Goal: Task Accomplishment & Management: Manage account settings

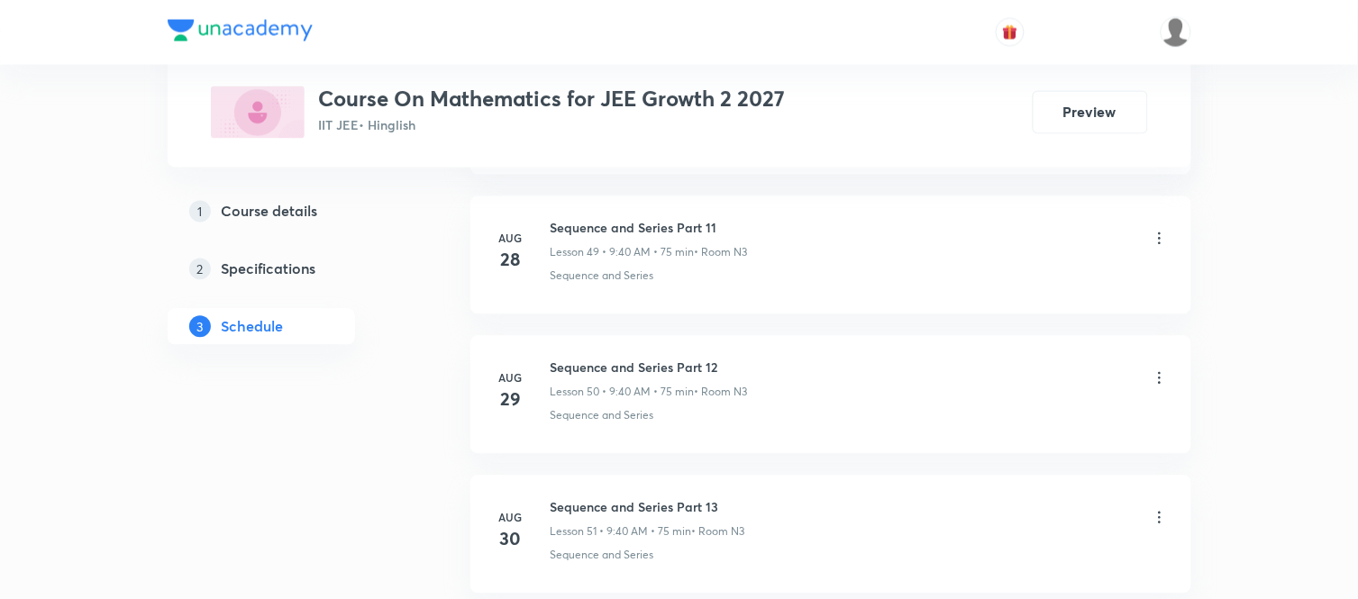
scroll to position [7976, 0]
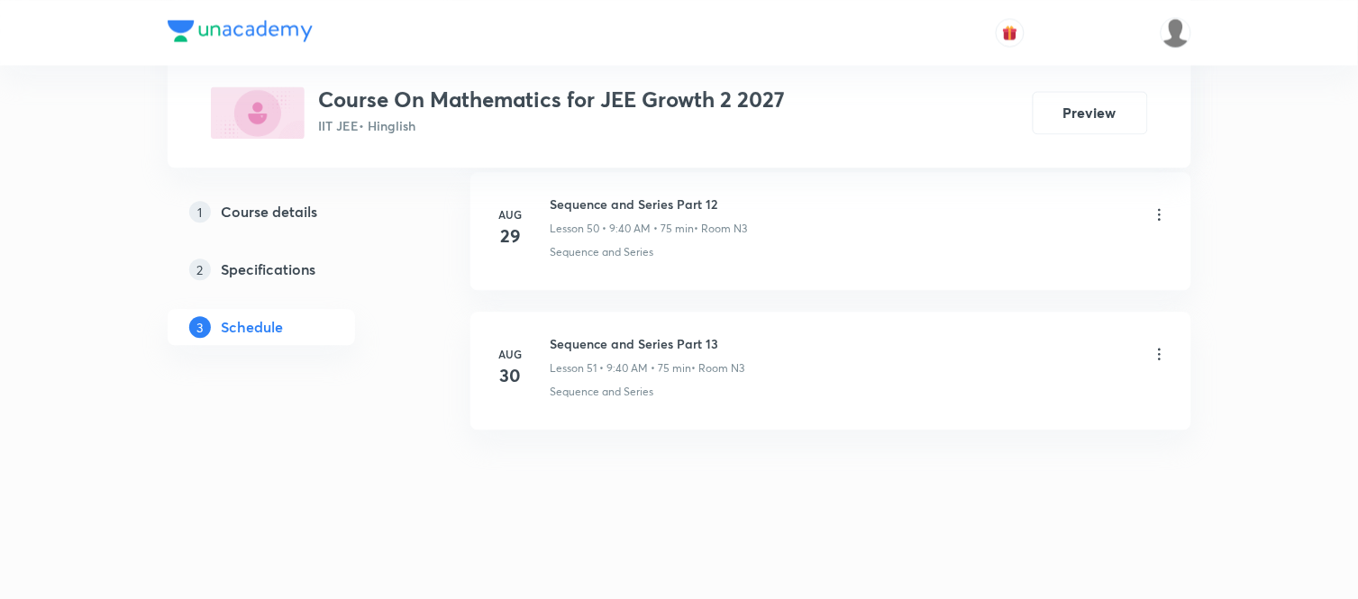
click at [605, 344] on h6 "Sequence and Series Part 13" at bounding box center [648, 343] width 195 height 19
copy h6 "Sequence and Series Part 13"
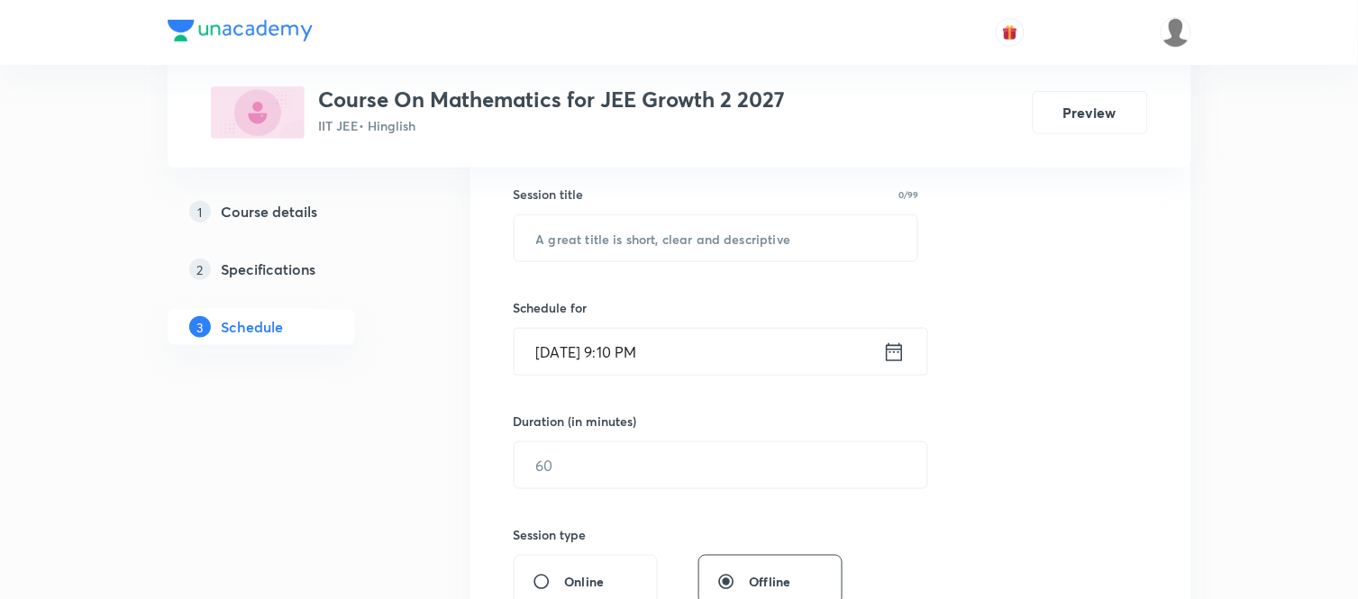
scroll to position [327, 0]
click at [688, 241] on input "text" at bounding box center [716, 237] width 404 height 46
paste input "Sequence and Series Part 13"
type input "Sequence and Series Part 14"
click at [896, 362] on icon at bounding box center [894, 351] width 23 height 25
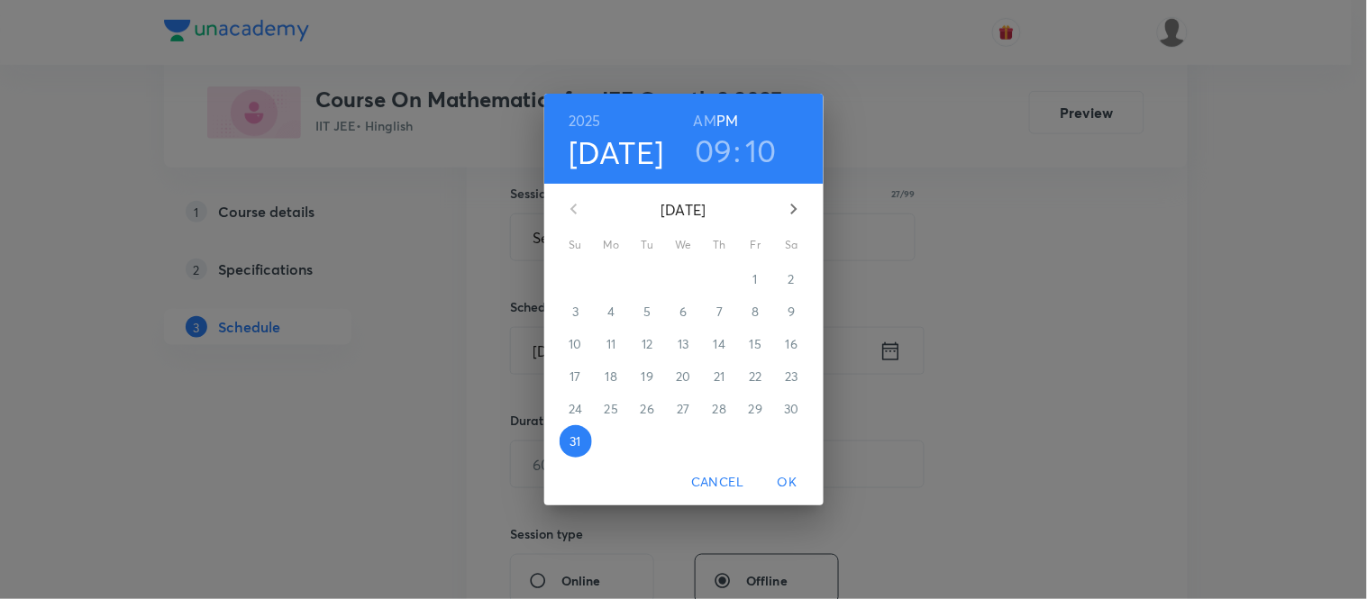
click at [796, 217] on icon "button" at bounding box center [794, 209] width 22 height 22
click at [606, 282] on span "1" at bounding box center [612, 279] width 32 height 18
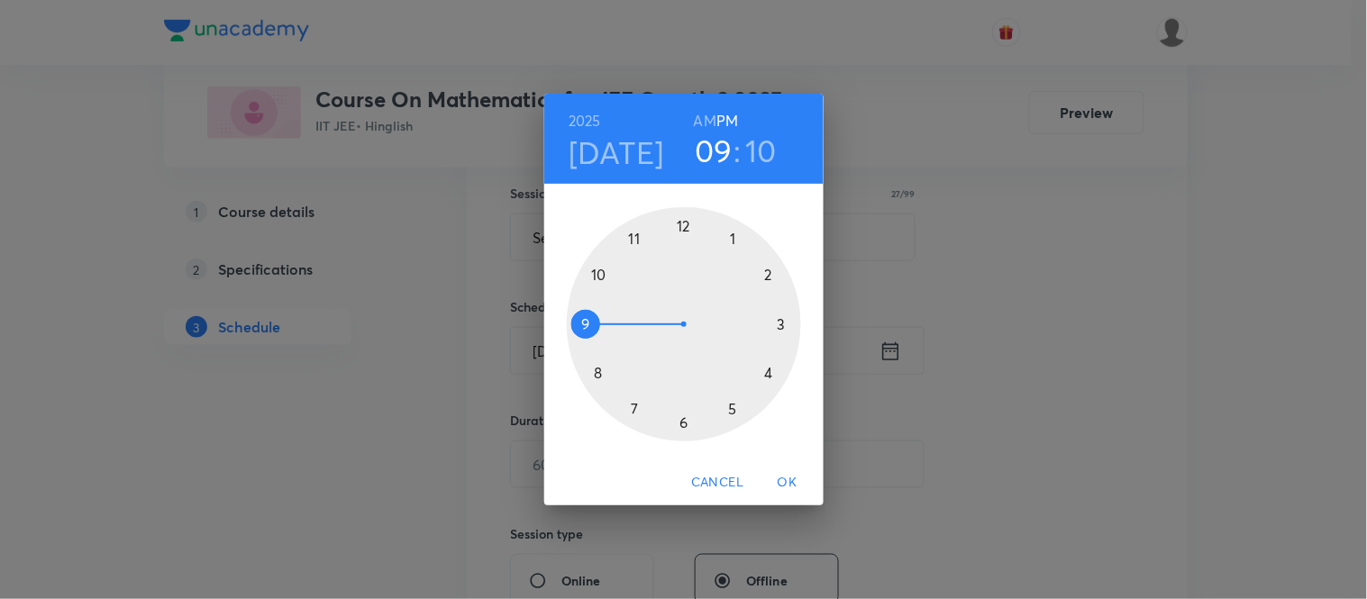
click at [598, 370] on div at bounding box center [684, 324] width 234 height 234
click at [780, 324] on div at bounding box center [684, 324] width 234 height 234
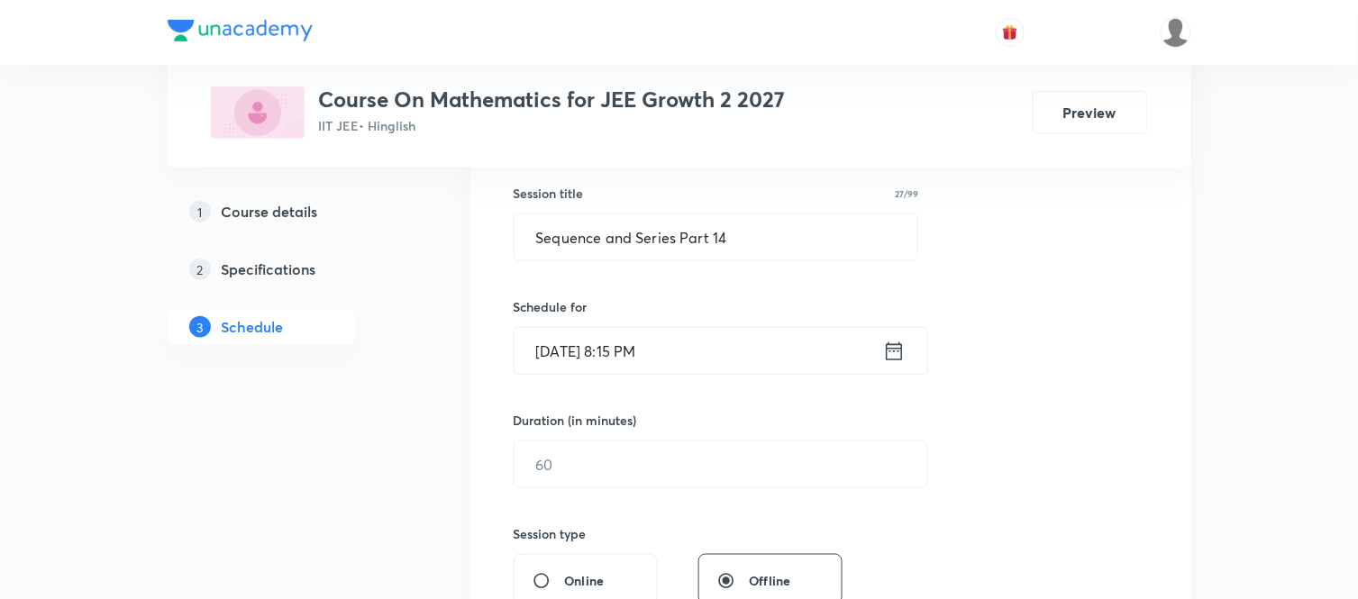
click at [896, 354] on icon at bounding box center [894, 351] width 23 height 25
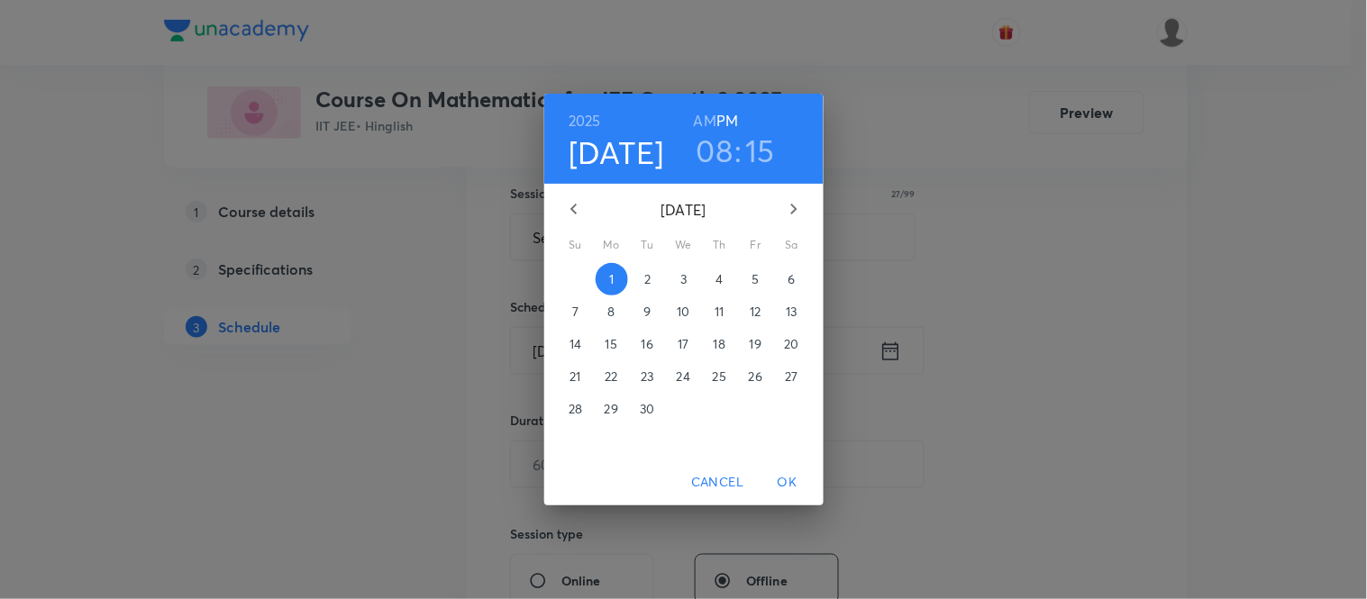
click at [708, 118] on h6 "AM" at bounding box center [705, 120] width 23 height 25
click at [784, 475] on span "OK" at bounding box center [787, 482] width 43 height 23
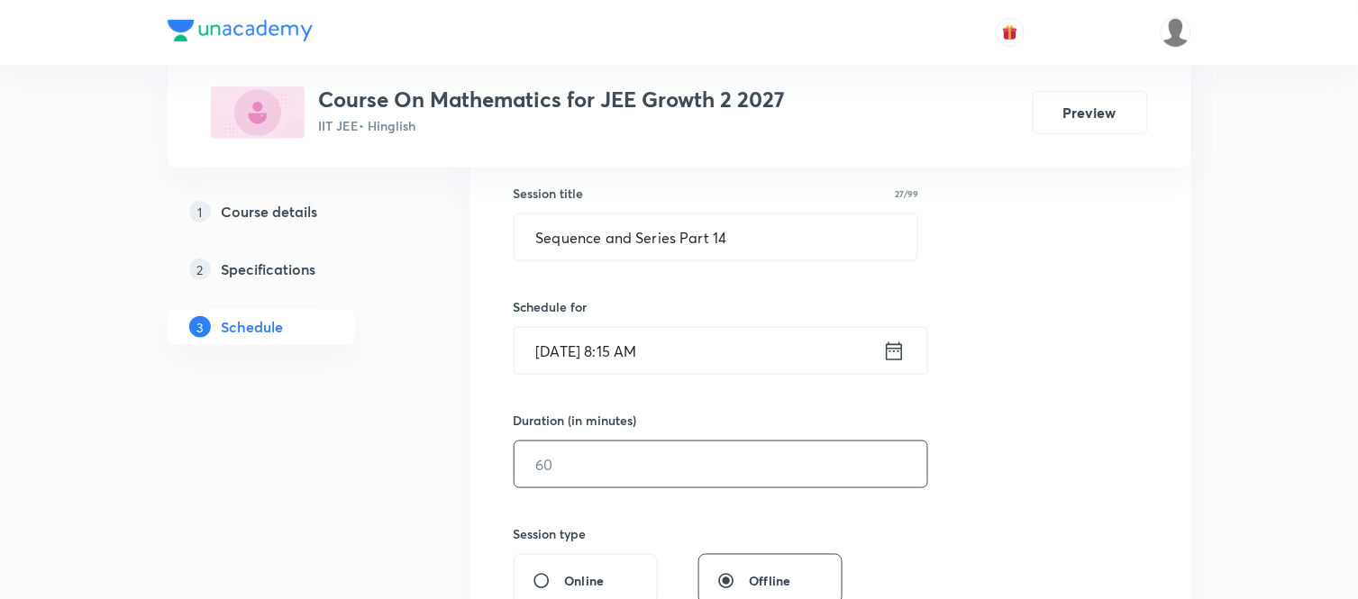
click at [745, 478] on input "text" at bounding box center [720, 464] width 413 height 46
type input "75"
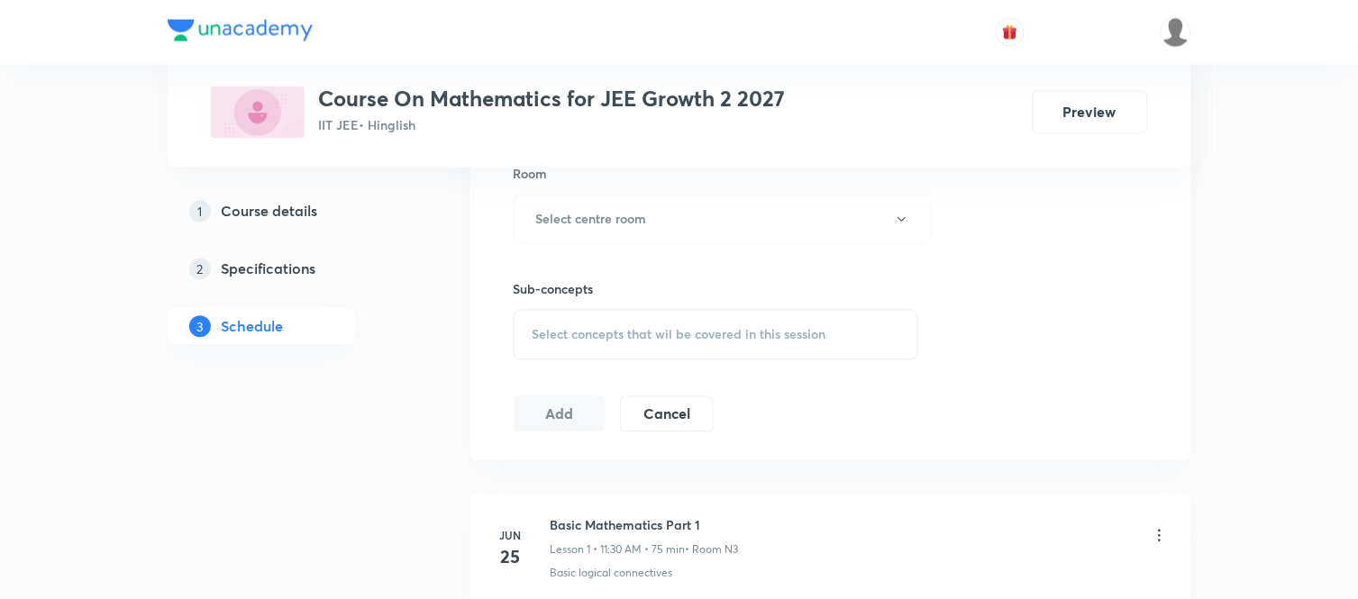
scroll to position [807, 0]
click at [692, 222] on button "Select centre room" at bounding box center [723, 215] width 418 height 50
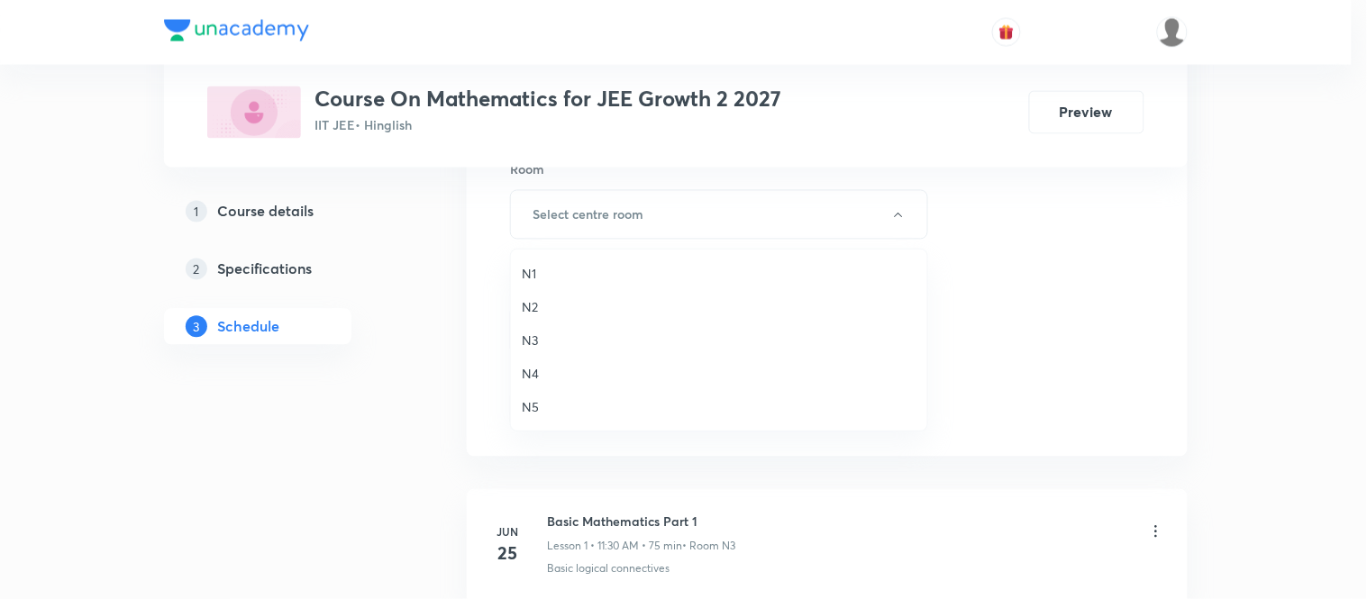
click at [588, 268] on span "N1" at bounding box center [719, 273] width 395 height 19
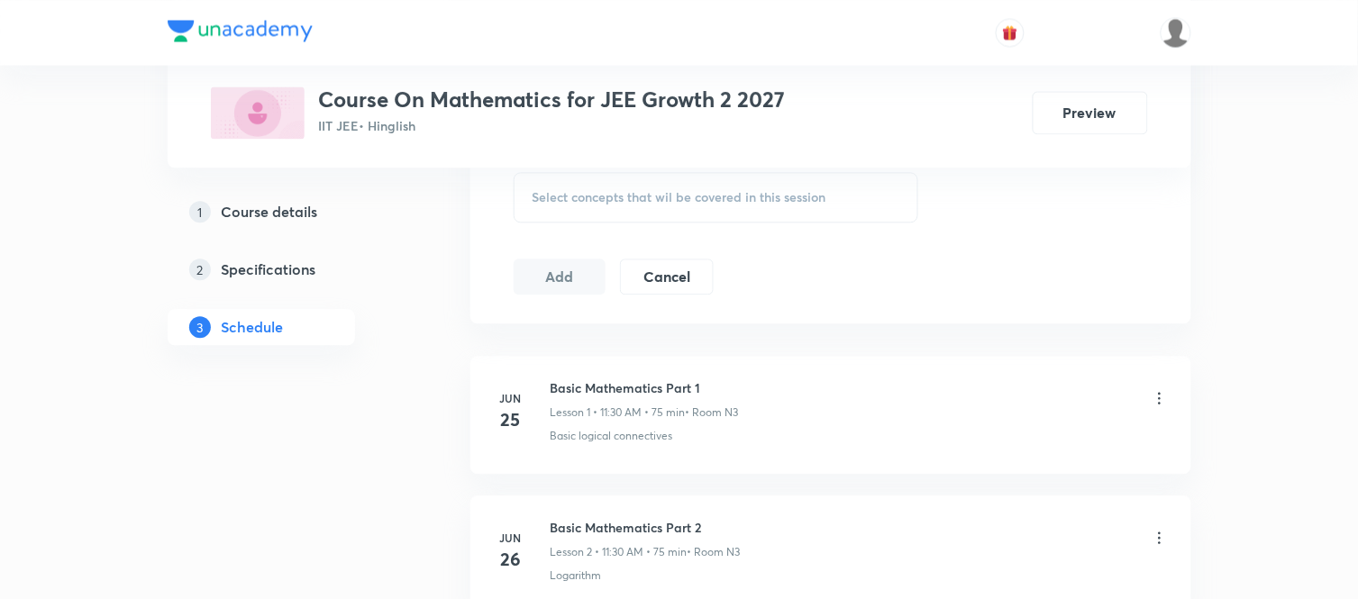
scroll to position [968, 0]
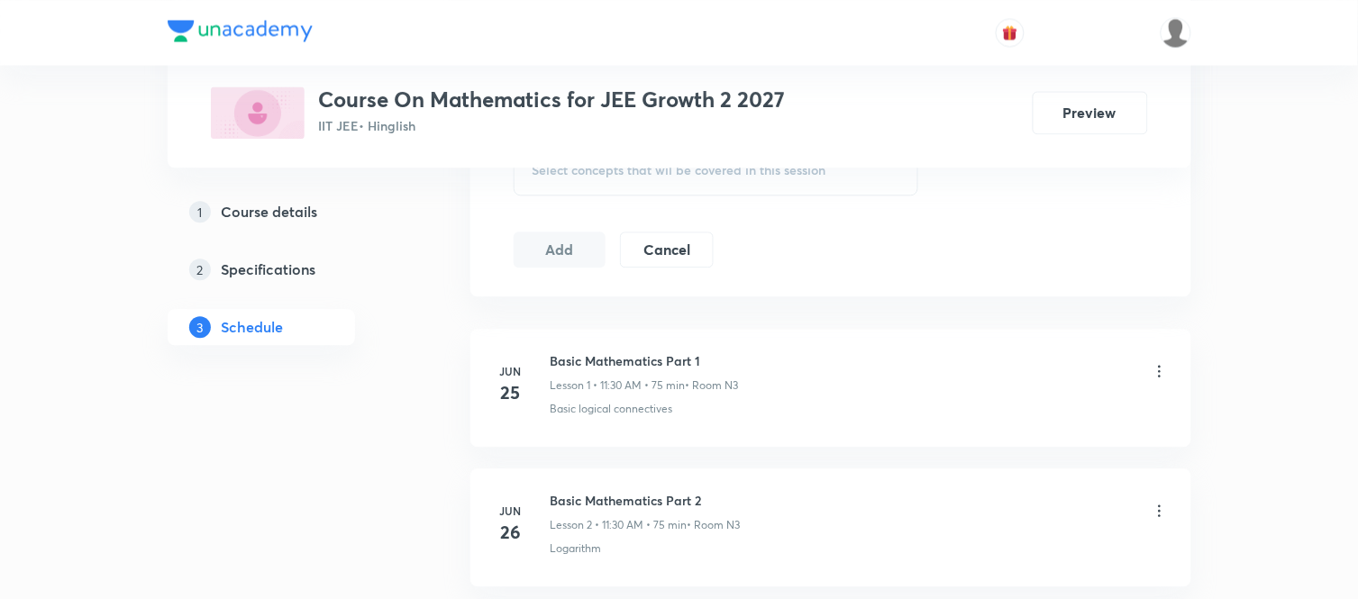
click at [620, 185] on div "Select concepts that wil be covered in this session" at bounding box center [716, 170] width 405 height 50
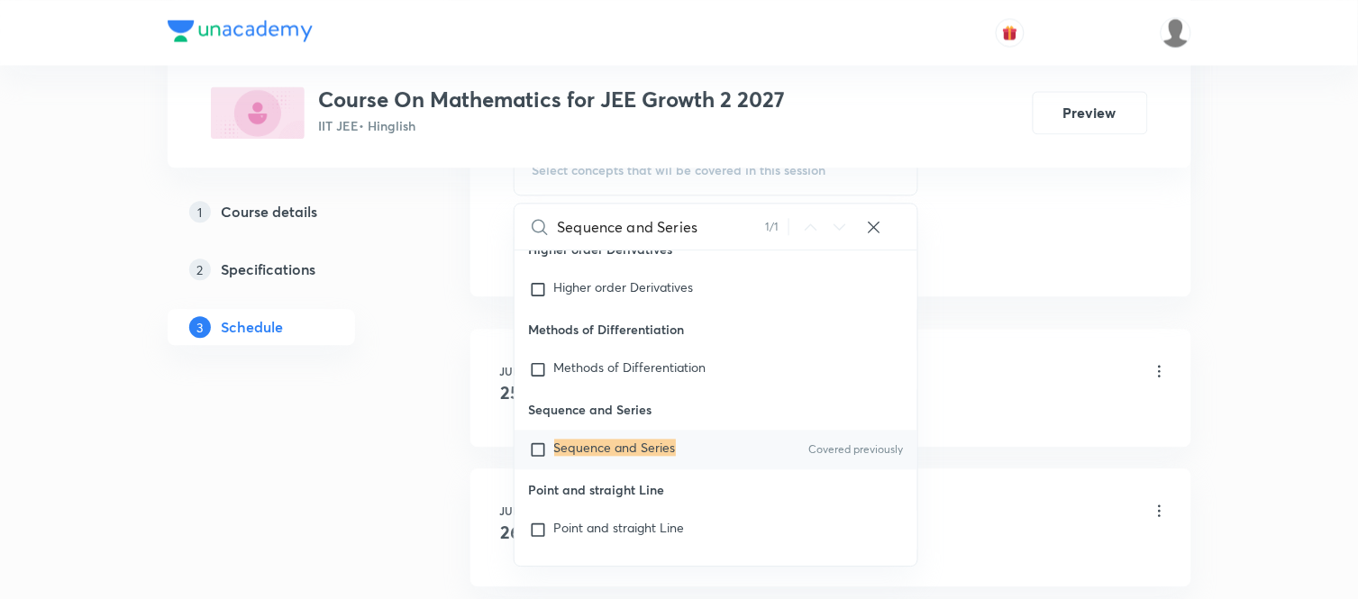
scroll to position [37582, 0]
type input "Sequence and Series"
click at [649, 454] on mark "Sequence and Series" at bounding box center [615, 445] width 122 height 17
checkbox input "true"
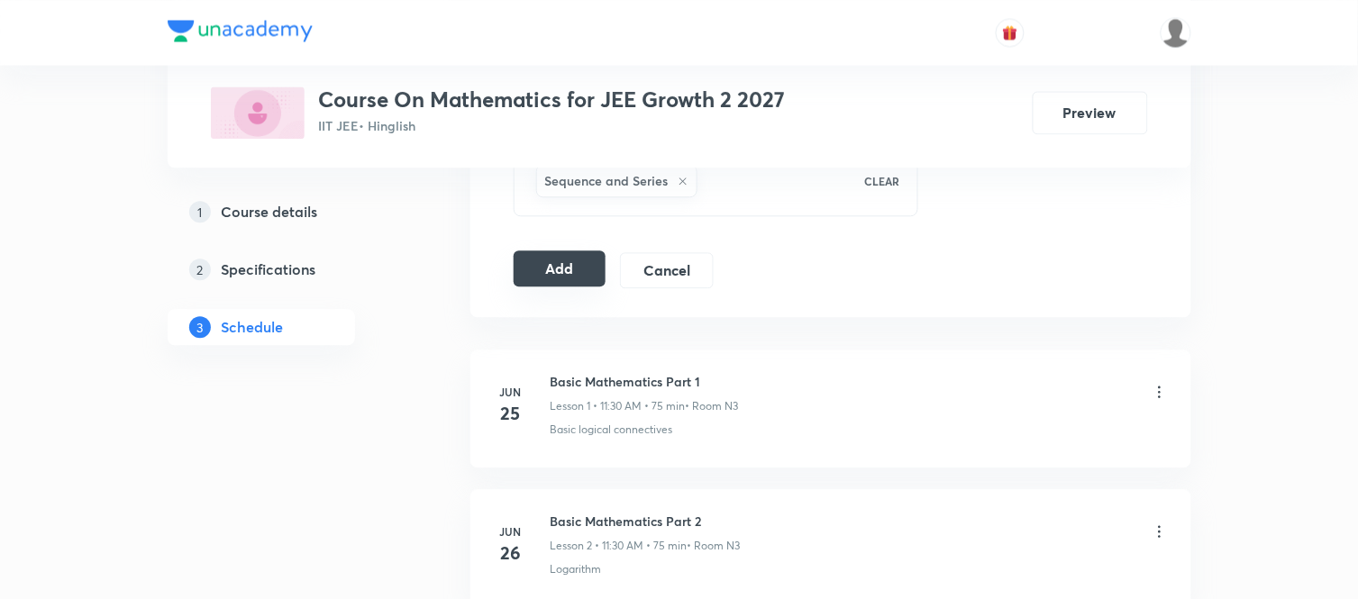
click at [541, 279] on button "Add" at bounding box center [560, 268] width 93 height 36
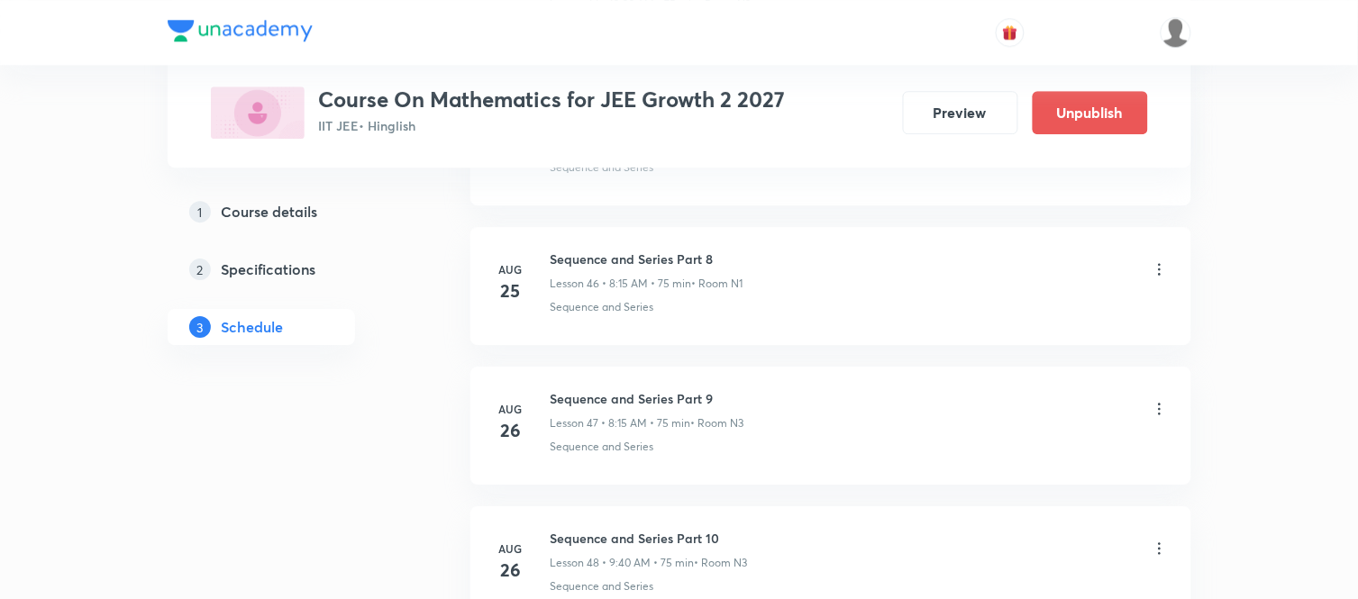
scroll to position [7286, 0]
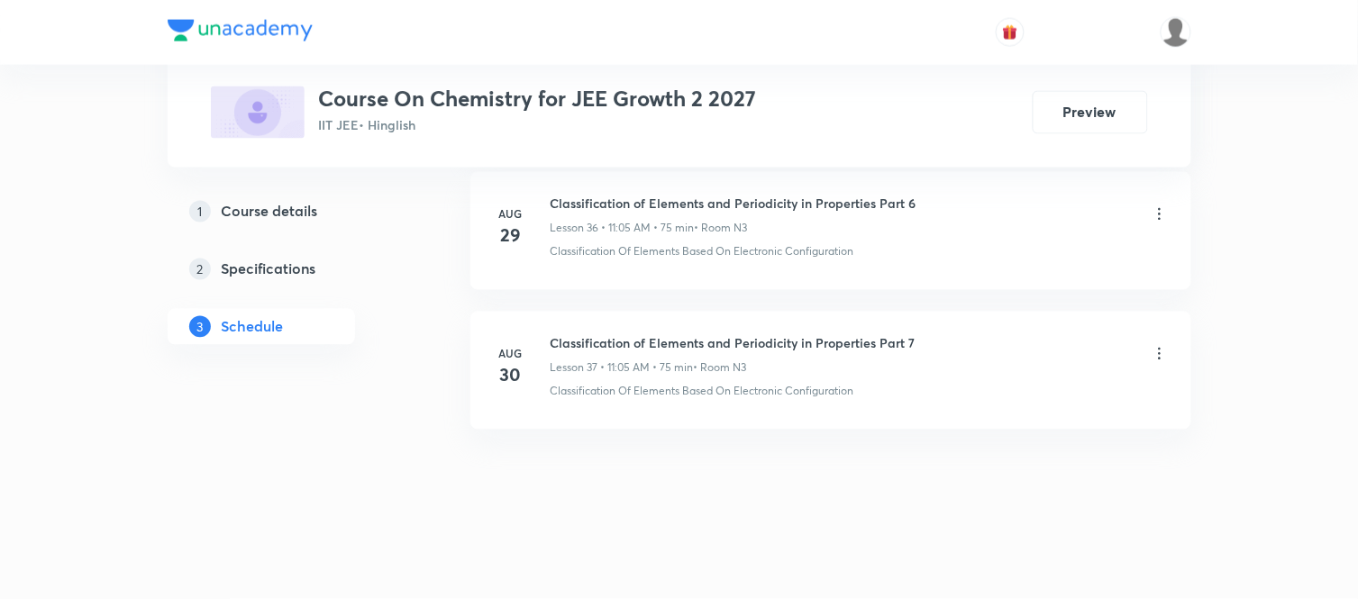
scroll to position [6019, 0]
click at [592, 344] on h6 "Classification of Elements and Periodicity in Properties Part 7" at bounding box center [733, 343] width 365 height 19
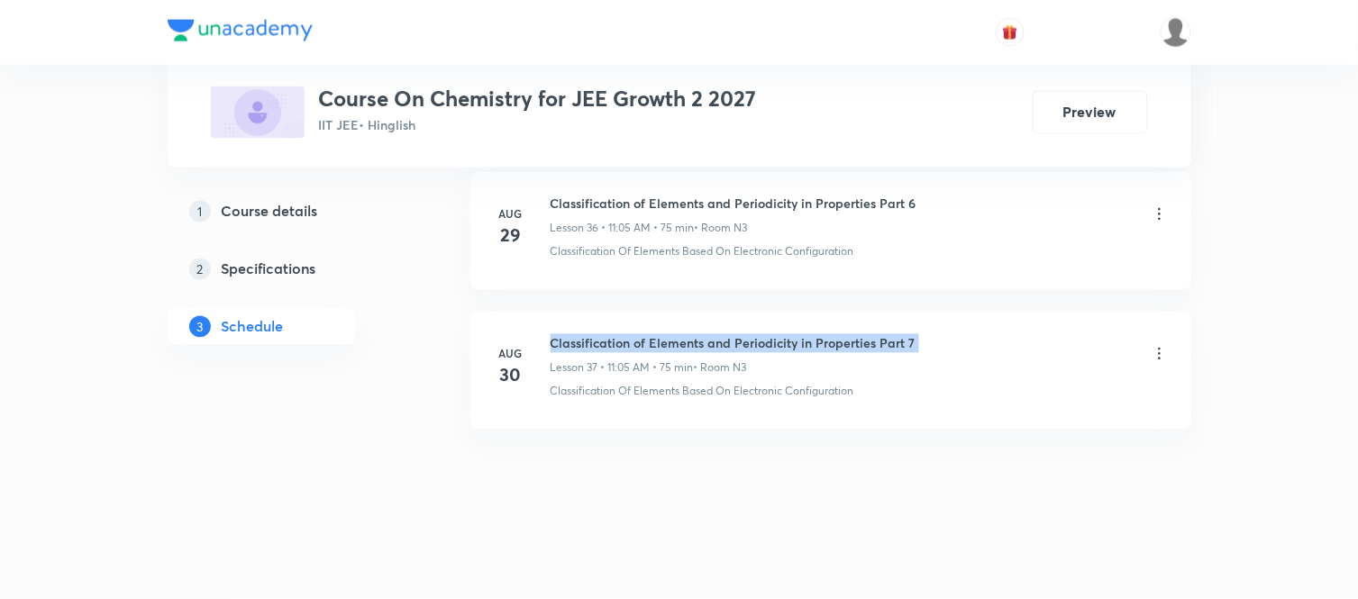
copy h6 "Classification of Elements and Periodicity in Properties Part 7"
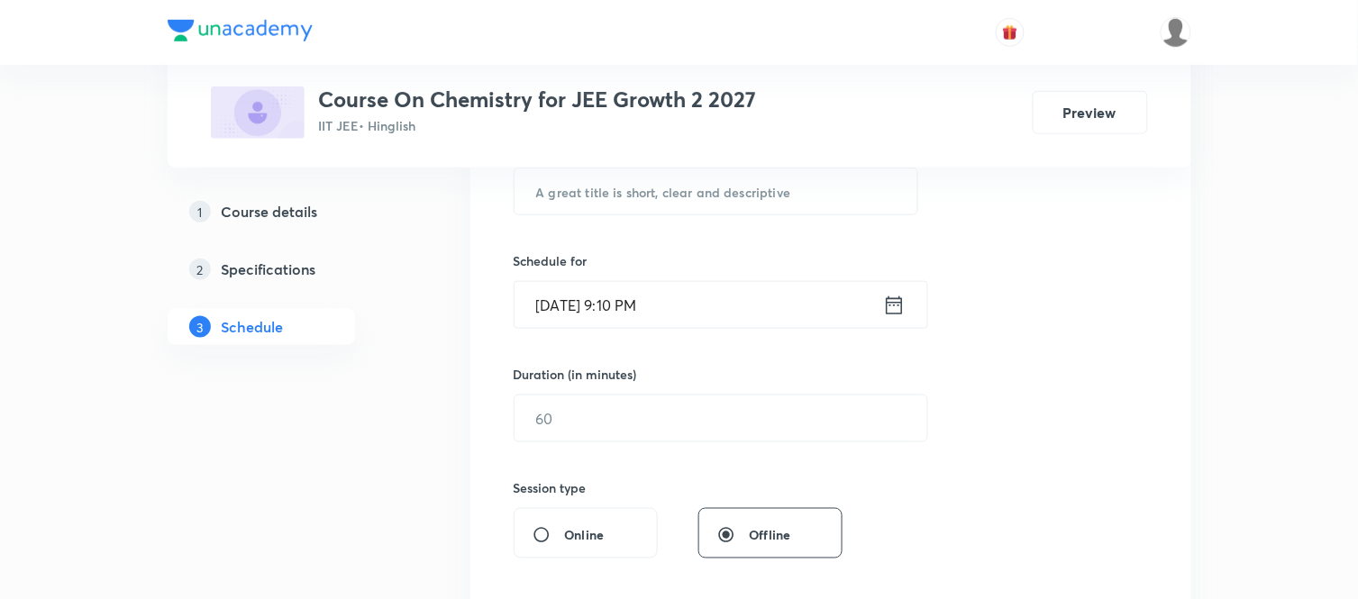
scroll to position [372, 0]
click at [683, 202] on input "text" at bounding box center [716, 192] width 404 height 46
paste input "Classification of Elements and Periodicity in Properties Part 7"
type input "Classification of Elements and Periodicity in Properties Part 8"
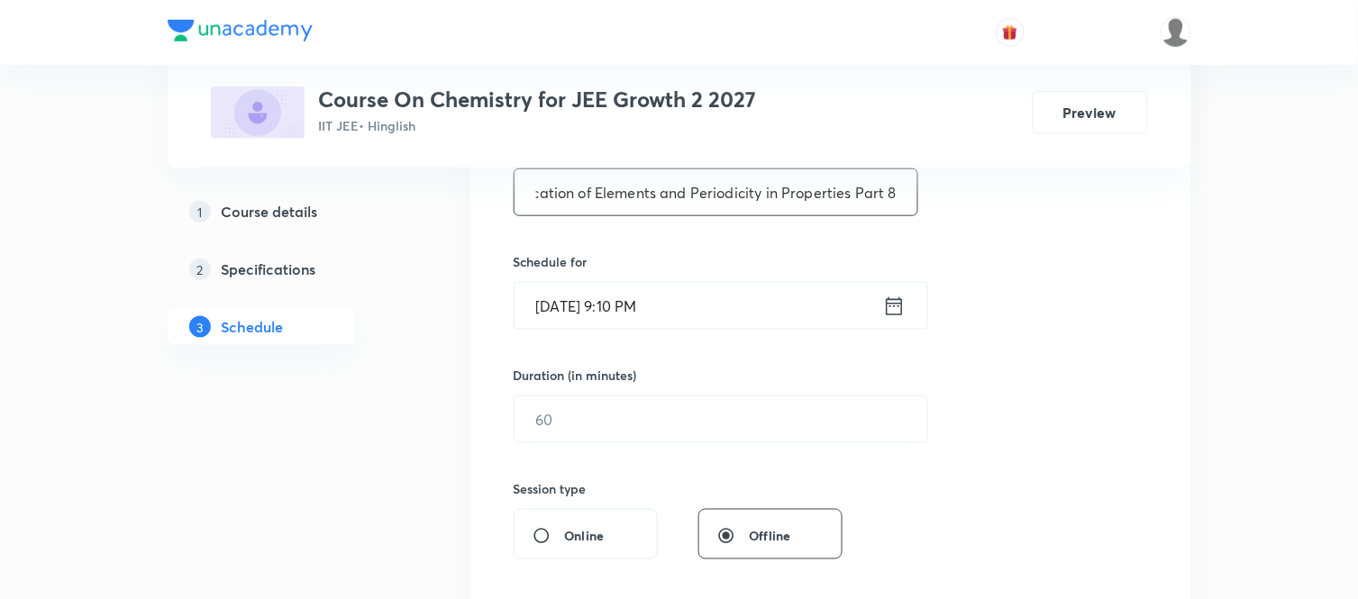
scroll to position [0, 0]
click at [894, 314] on icon at bounding box center [894, 305] width 16 height 18
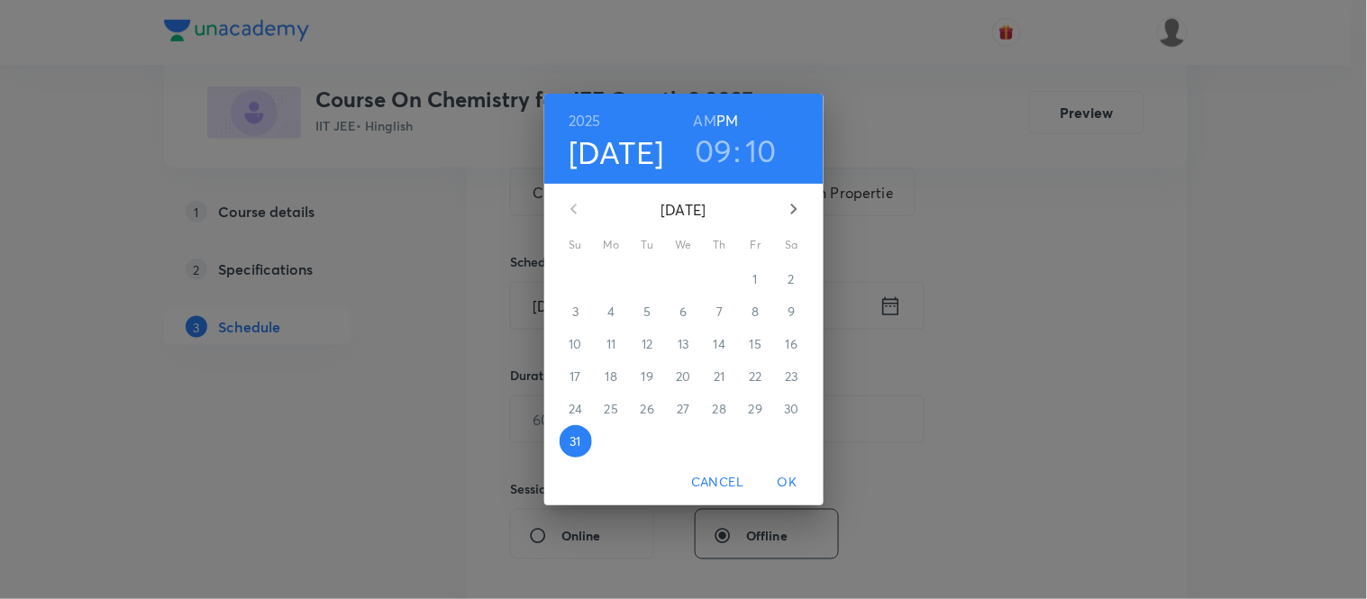
click at [714, 126] on h6 "AM" at bounding box center [705, 120] width 23 height 25
click at [796, 201] on icon "button" at bounding box center [794, 209] width 22 height 22
click at [609, 280] on p "1" at bounding box center [611, 279] width 5 height 18
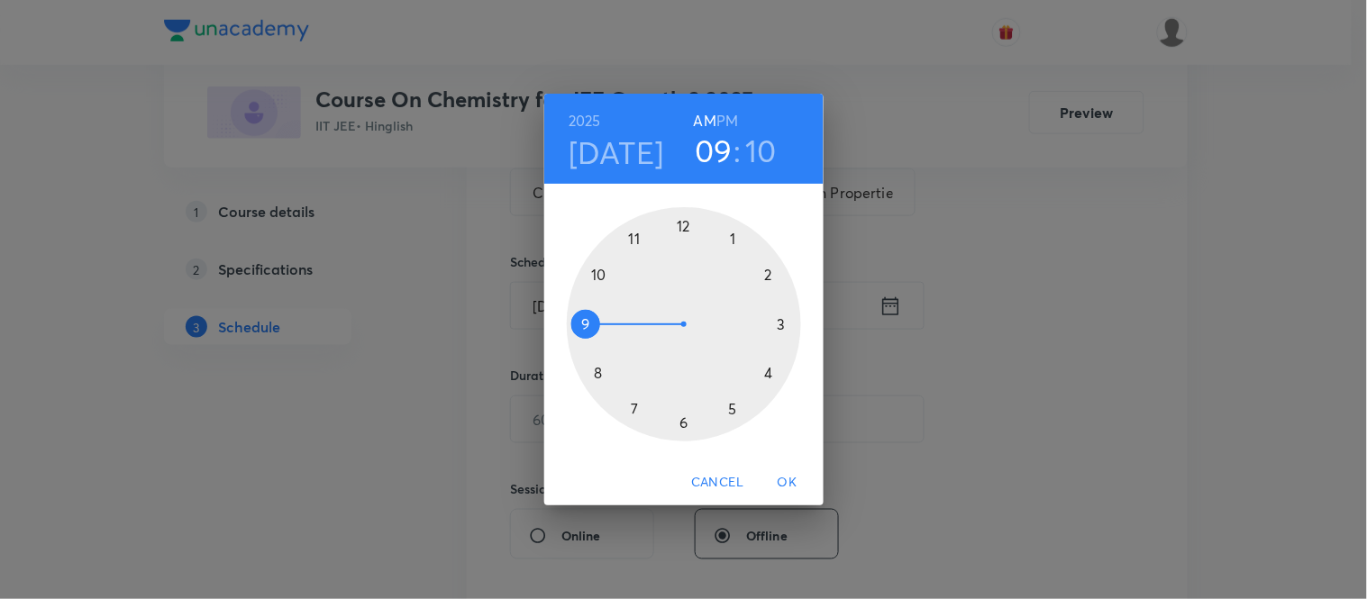
click at [597, 372] on div at bounding box center [684, 324] width 234 height 234
click at [787, 322] on div at bounding box center [684, 324] width 234 height 234
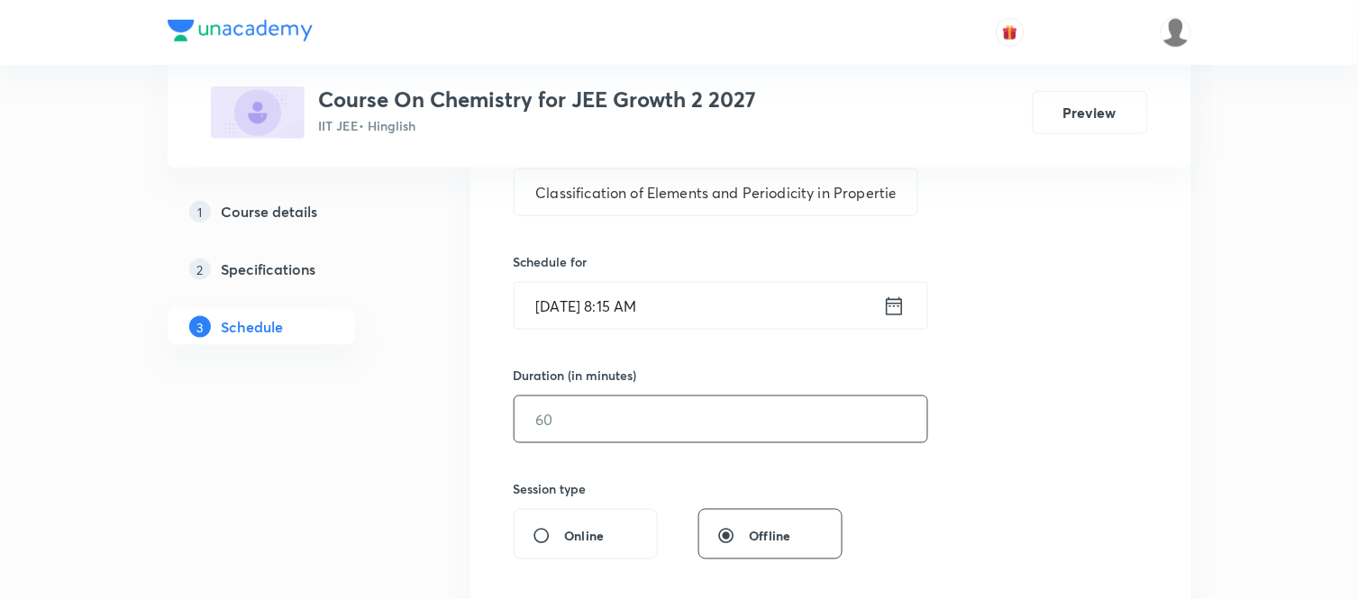
click at [682, 418] on input "text" at bounding box center [720, 419] width 413 height 46
type input "75"
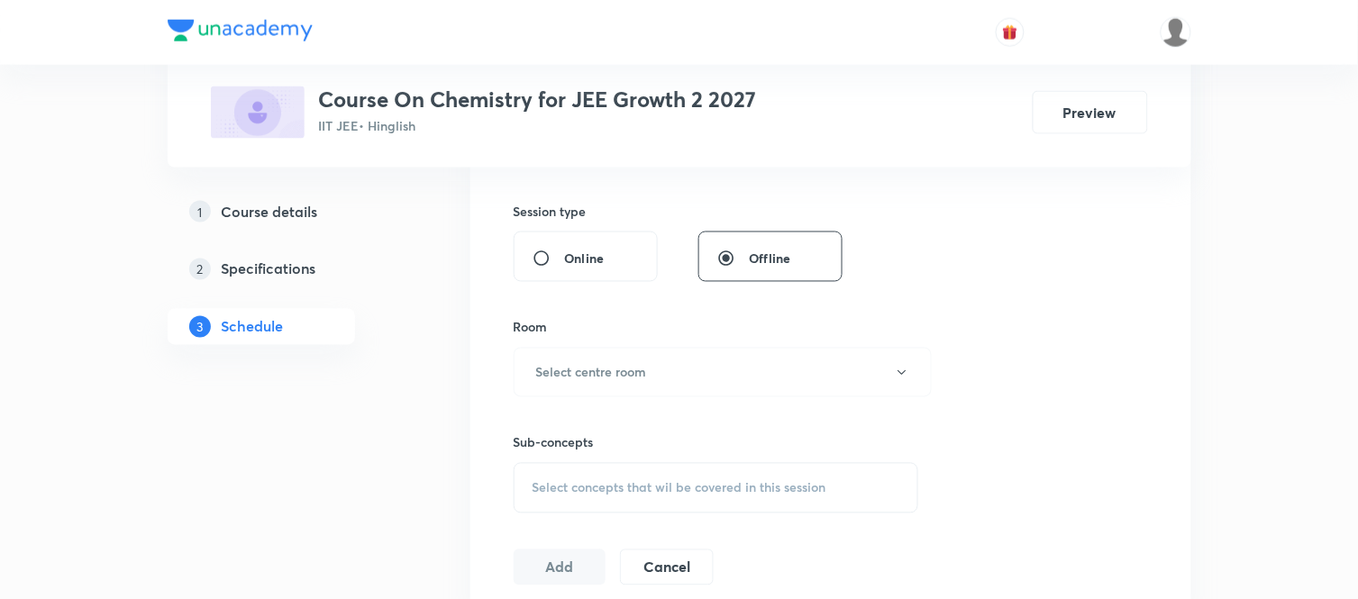
scroll to position [772, 0]
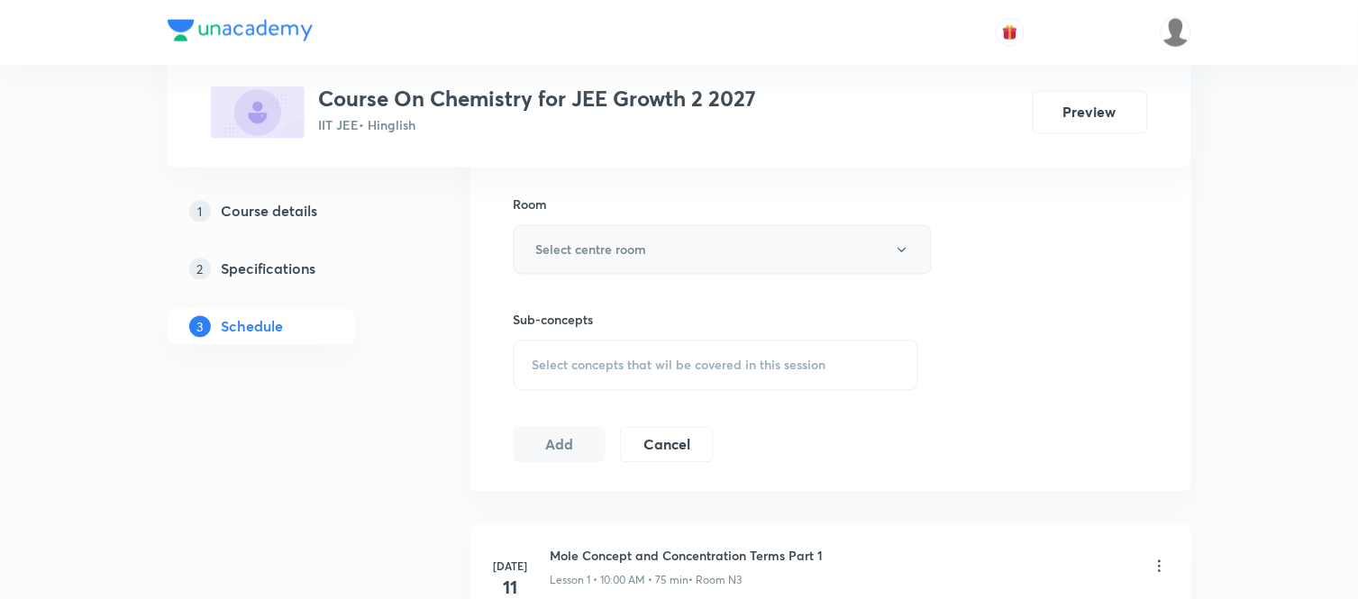
click at [572, 249] on h6 "Select centre room" at bounding box center [591, 250] width 111 height 19
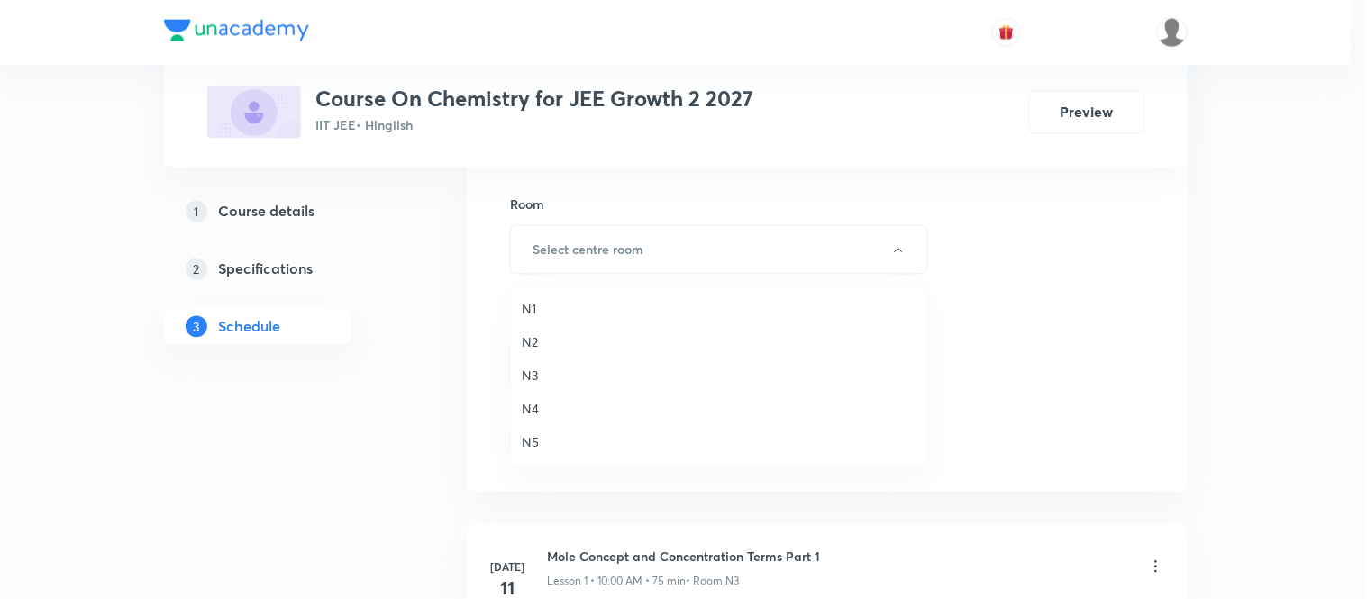
click at [519, 304] on li "N1" at bounding box center [719, 308] width 416 height 33
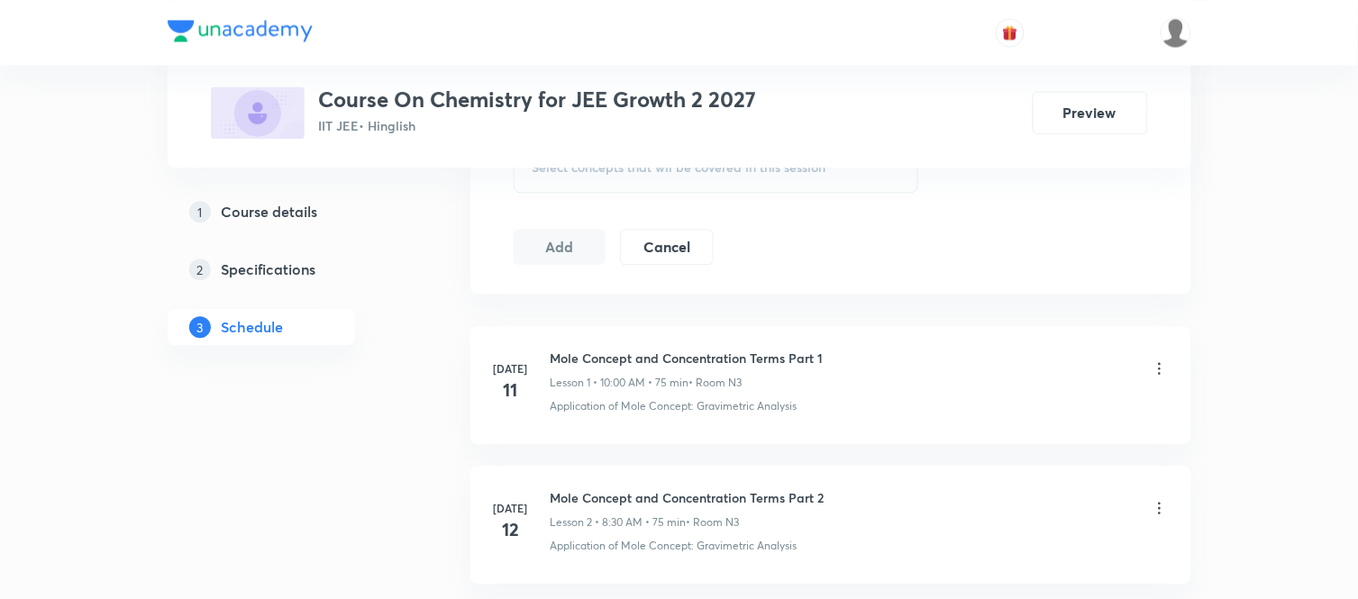
scroll to position [973, 0]
click at [608, 177] on div "Select concepts that wil be covered in this session" at bounding box center [716, 165] width 405 height 50
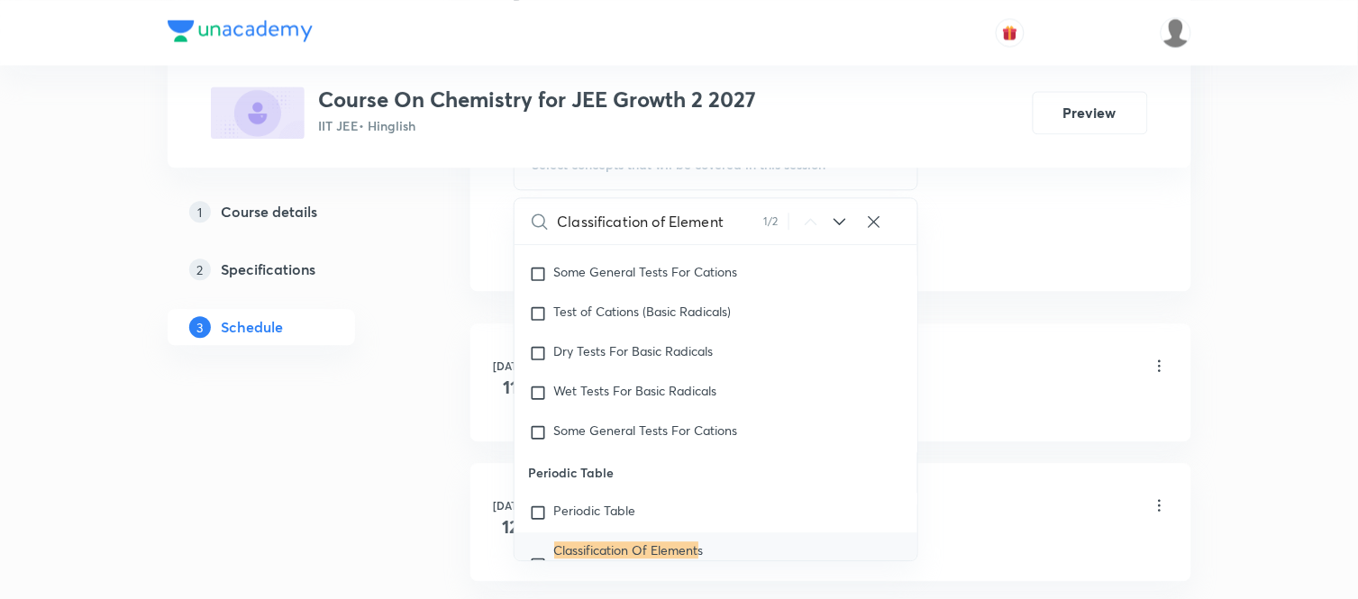
scroll to position [15166, 0]
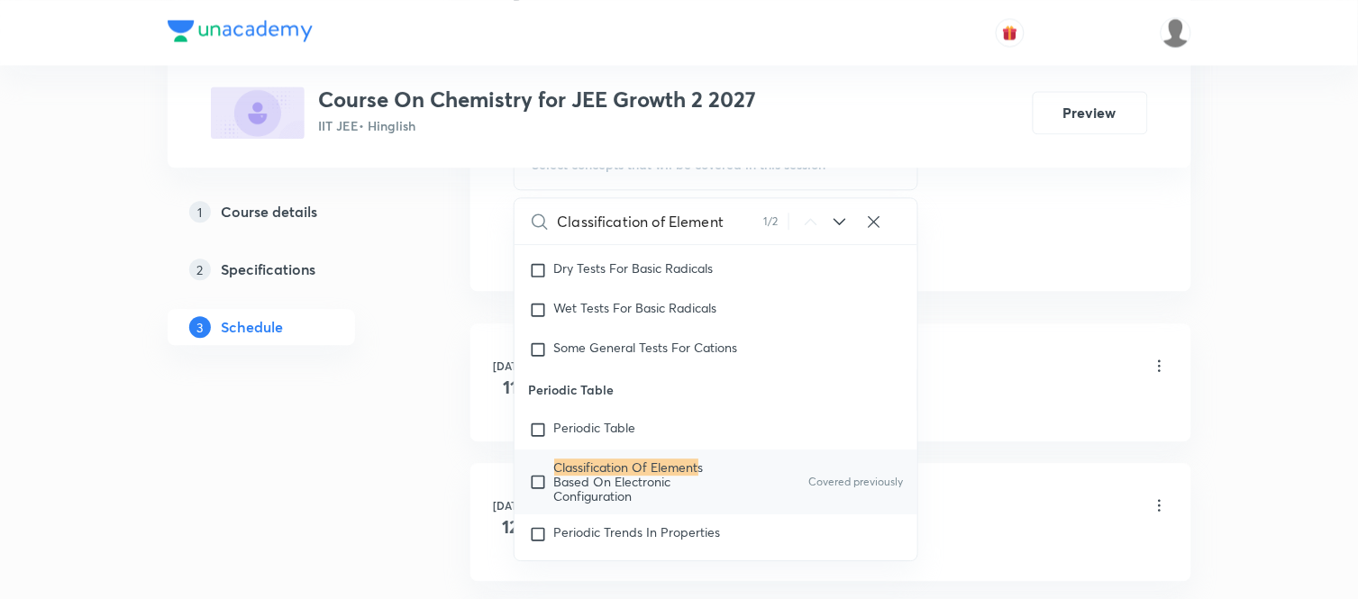
type input "Classification of Element"
click at [662, 475] on mark "Classification Of Element" at bounding box center [626, 467] width 144 height 17
checkbox input "true"
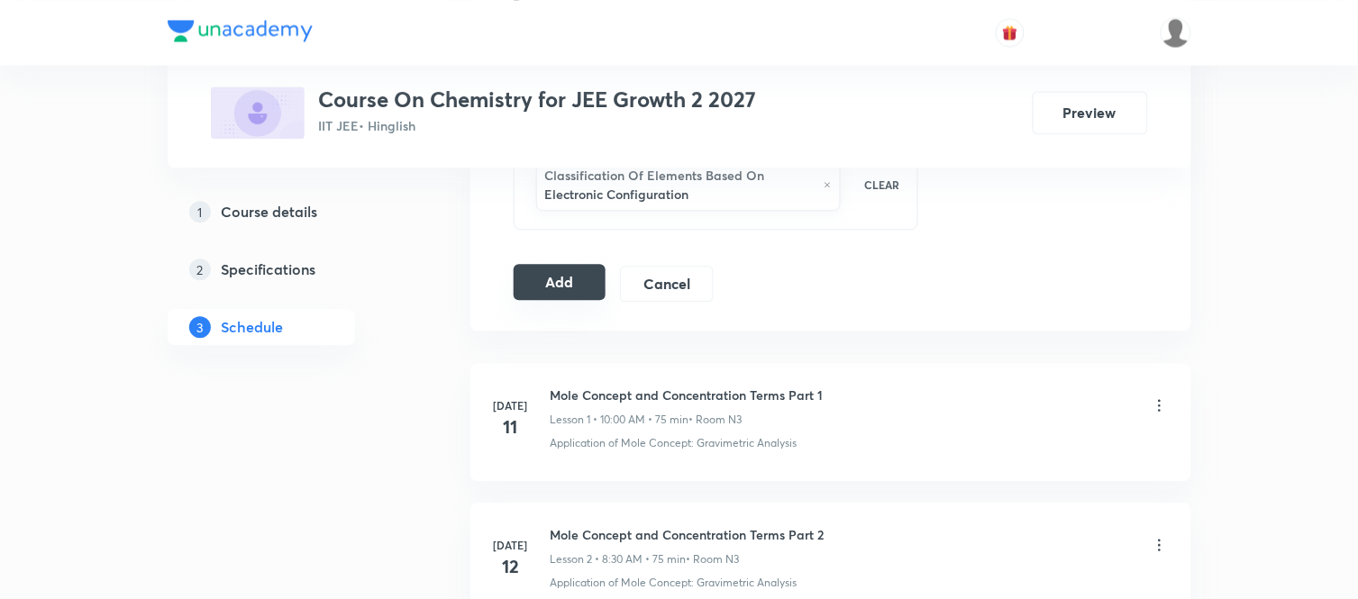
click at [547, 280] on button "Add" at bounding box center [560, 282] width 93 height 36
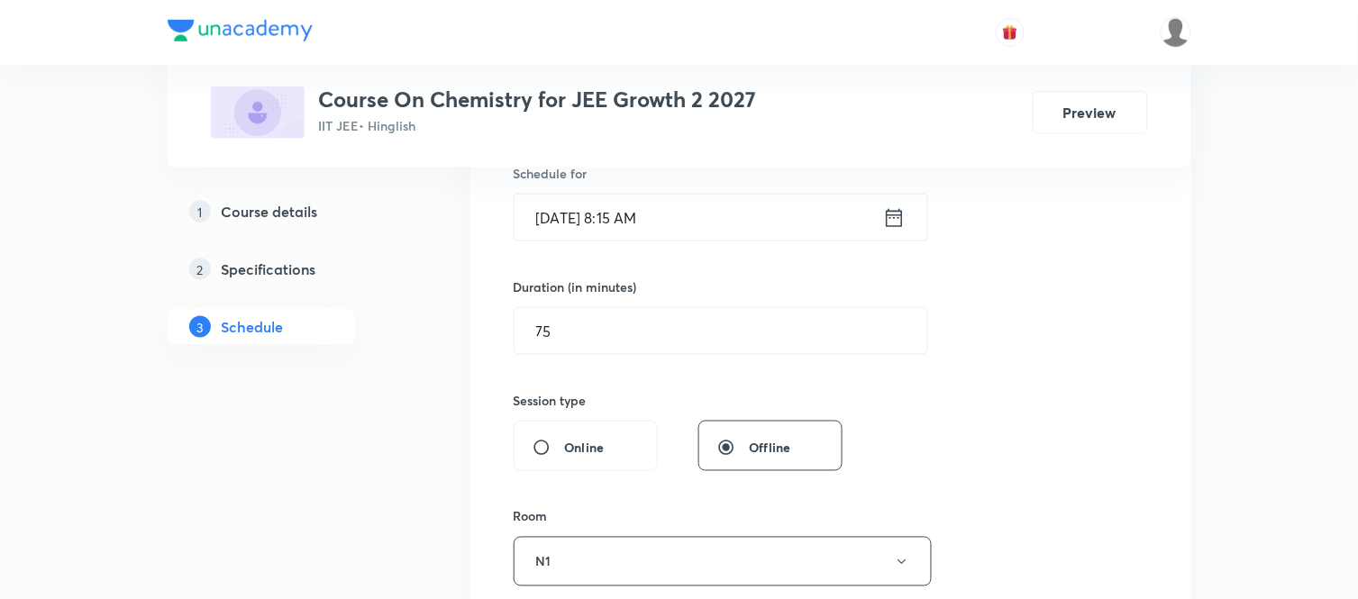
scroll to position [412, 0]
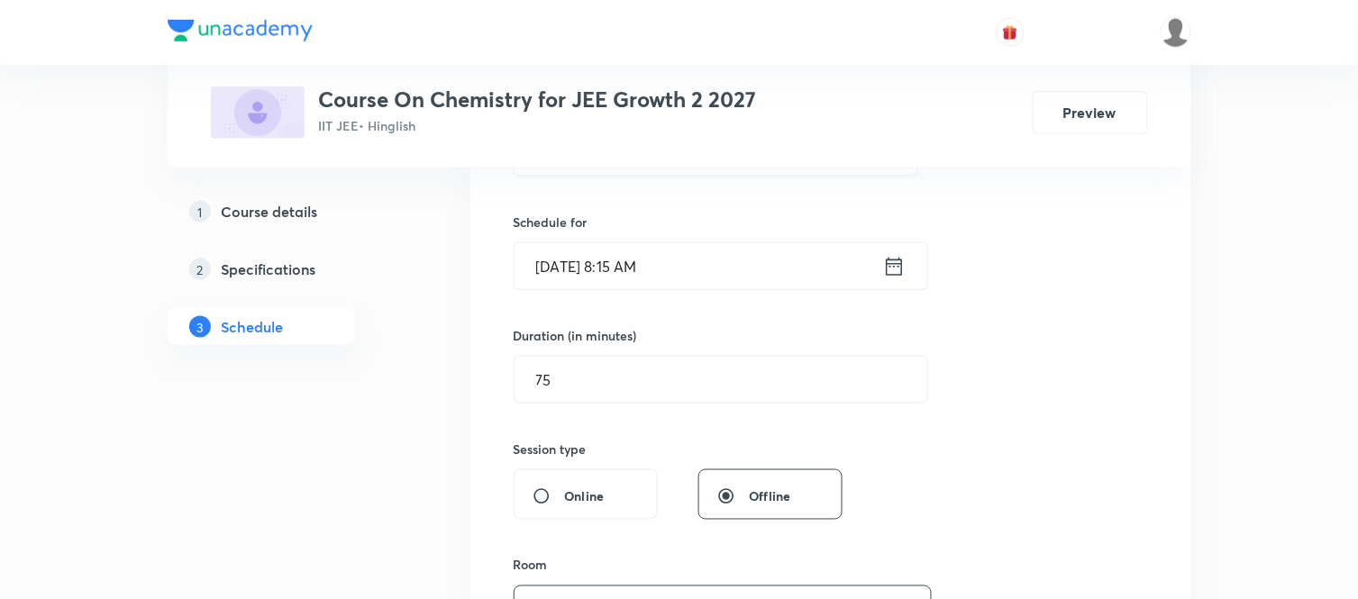
click at [895, 262] on icon at bounding box center [894, 266] width 23 height 25
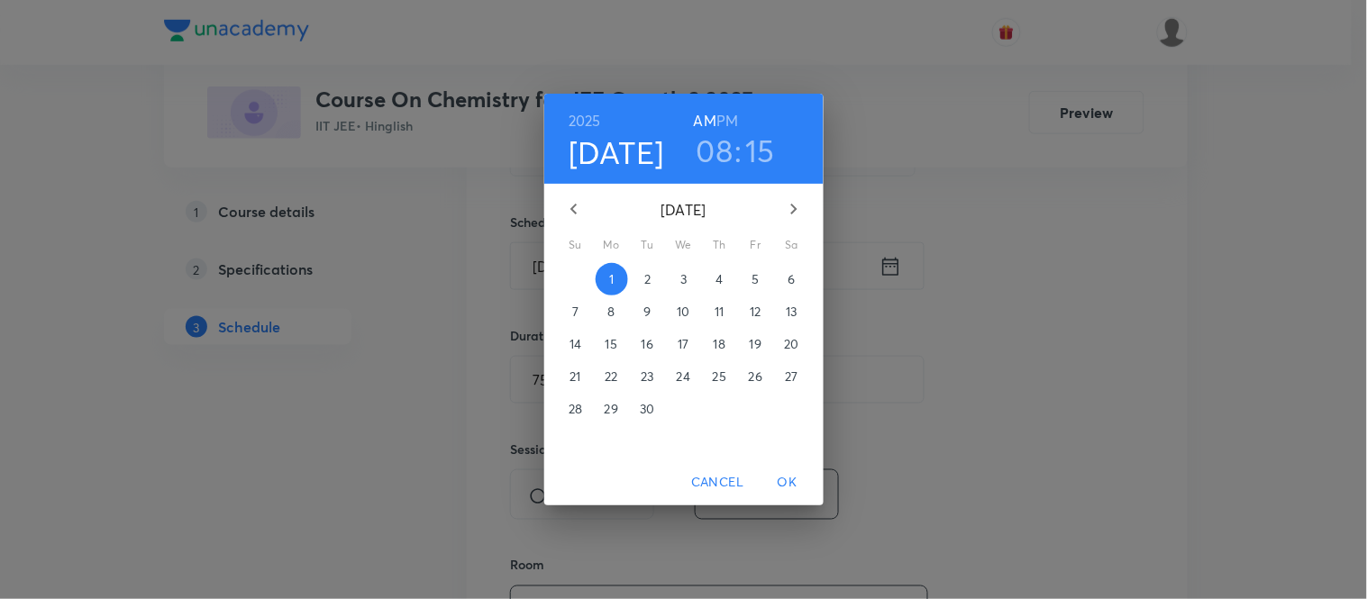
click at [714, 153] on h3 "08" at bounding box center [714, 151] width 37 height 38
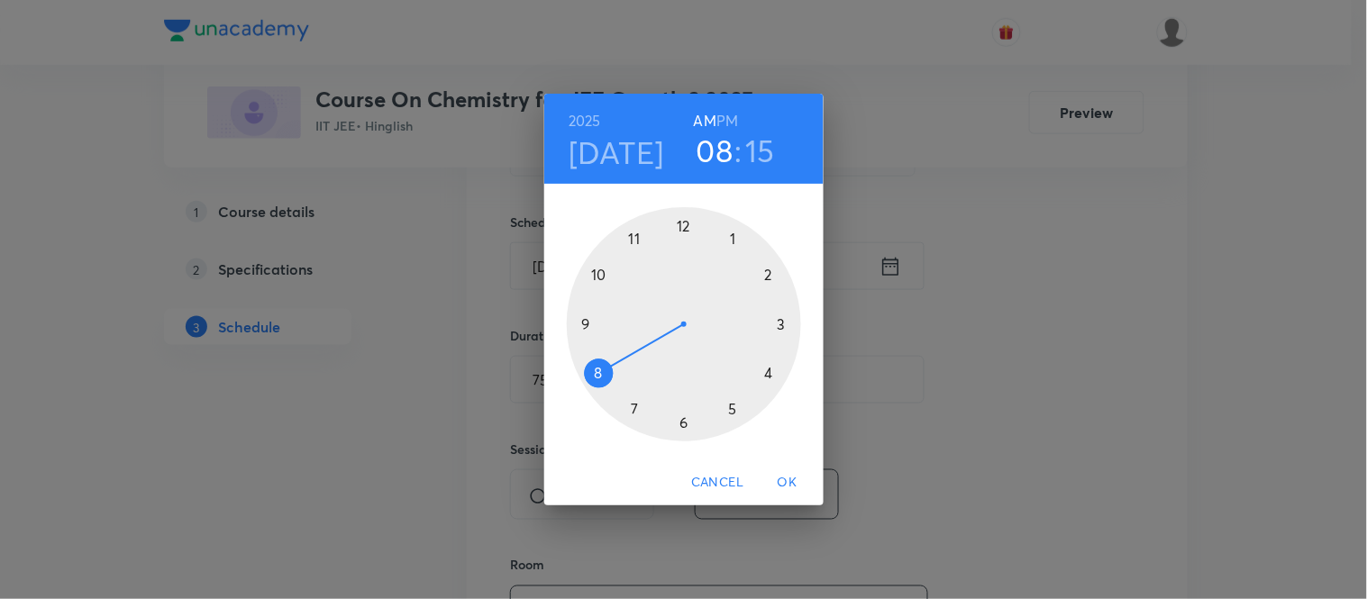
click at [584, 322] on div at bounding box center [684, 324] width 234 height 234
click at [596, 369] on div at bounding box center [684, 324] width 234 height 234
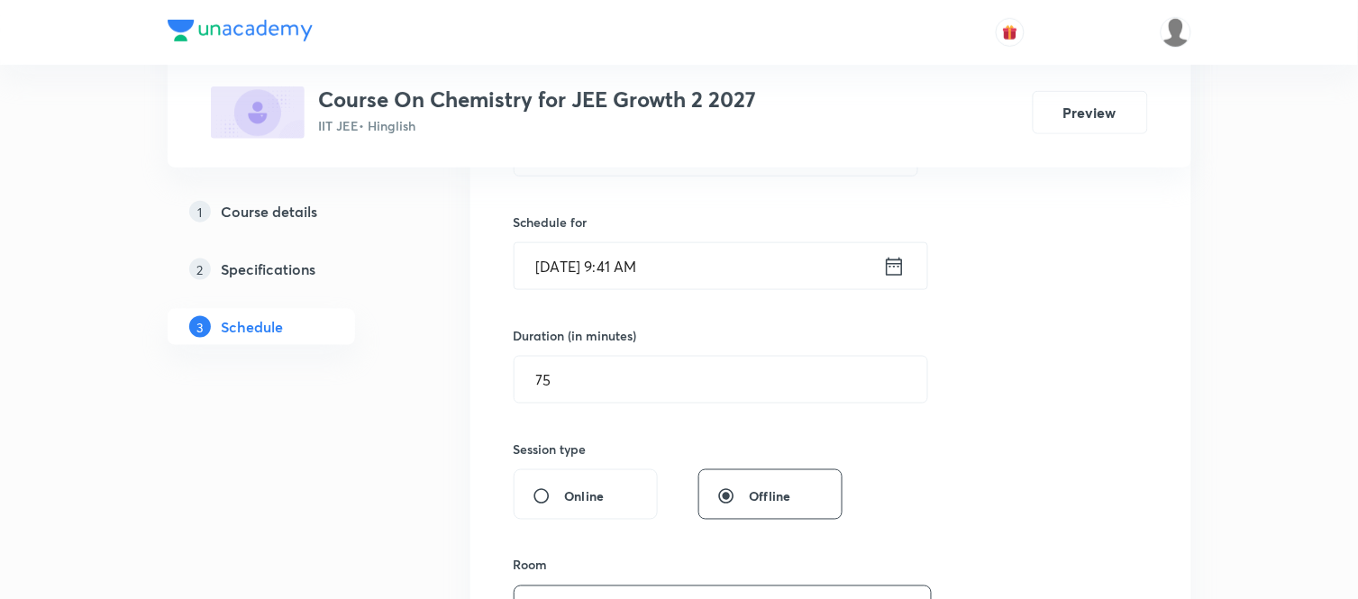
click at [896, 267] on icon at bounding box center [894, 266] width 23 height 25
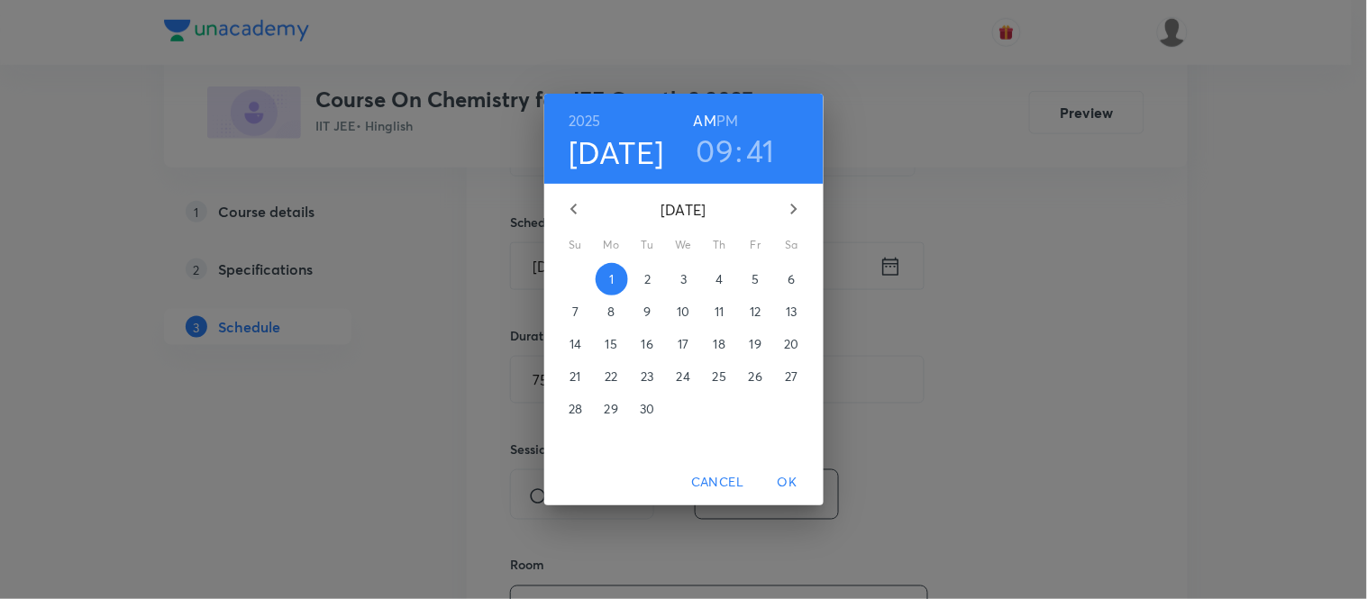
click at [761, 150] on h3 "41" at bounding box center [761, 151] width 29 height 38
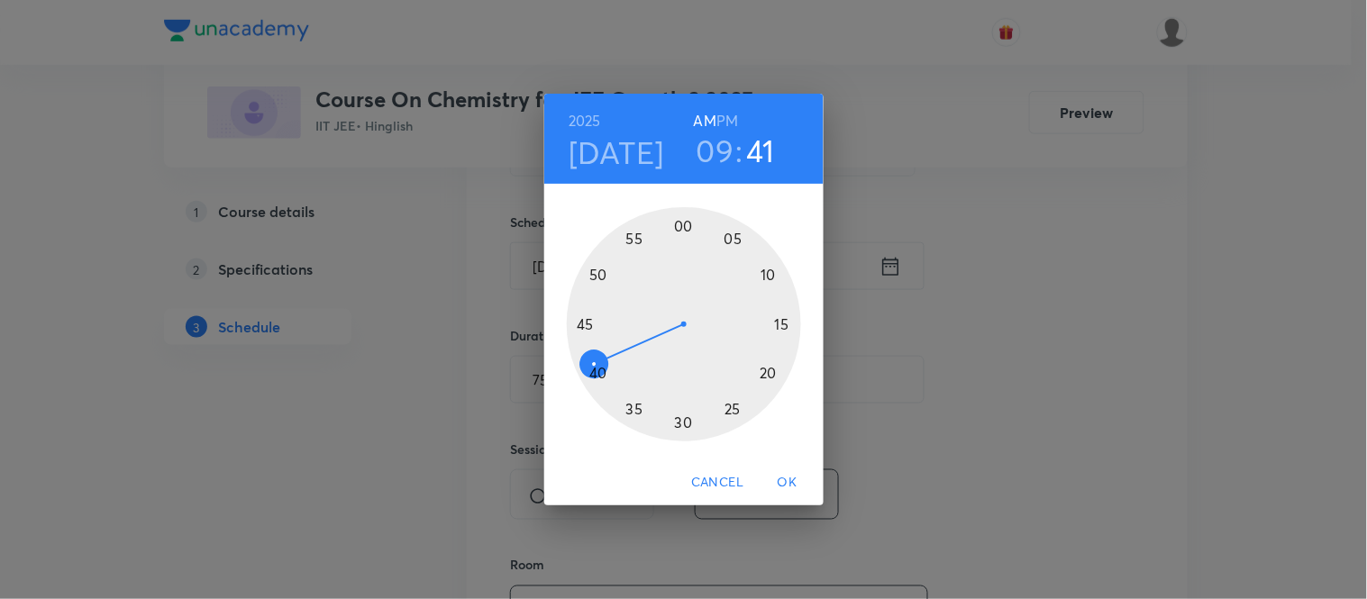
click at [601, 368] on div at bounding box center [684, 324] width 234 height 234
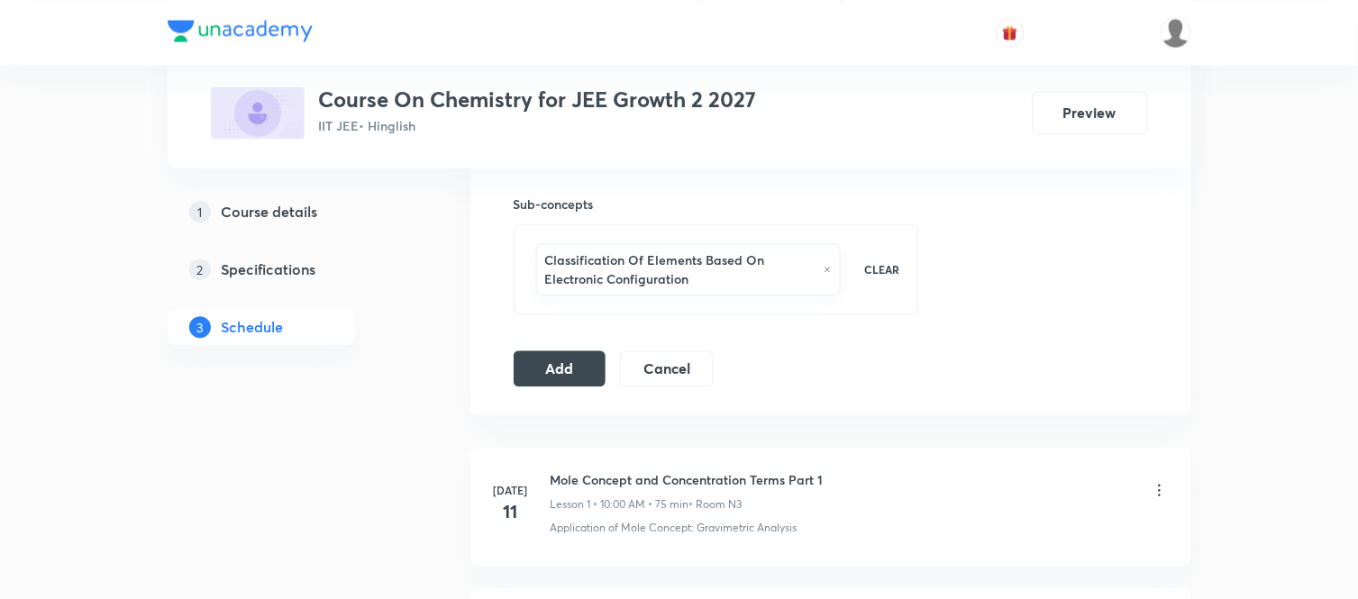
scroll to position [893, 0]
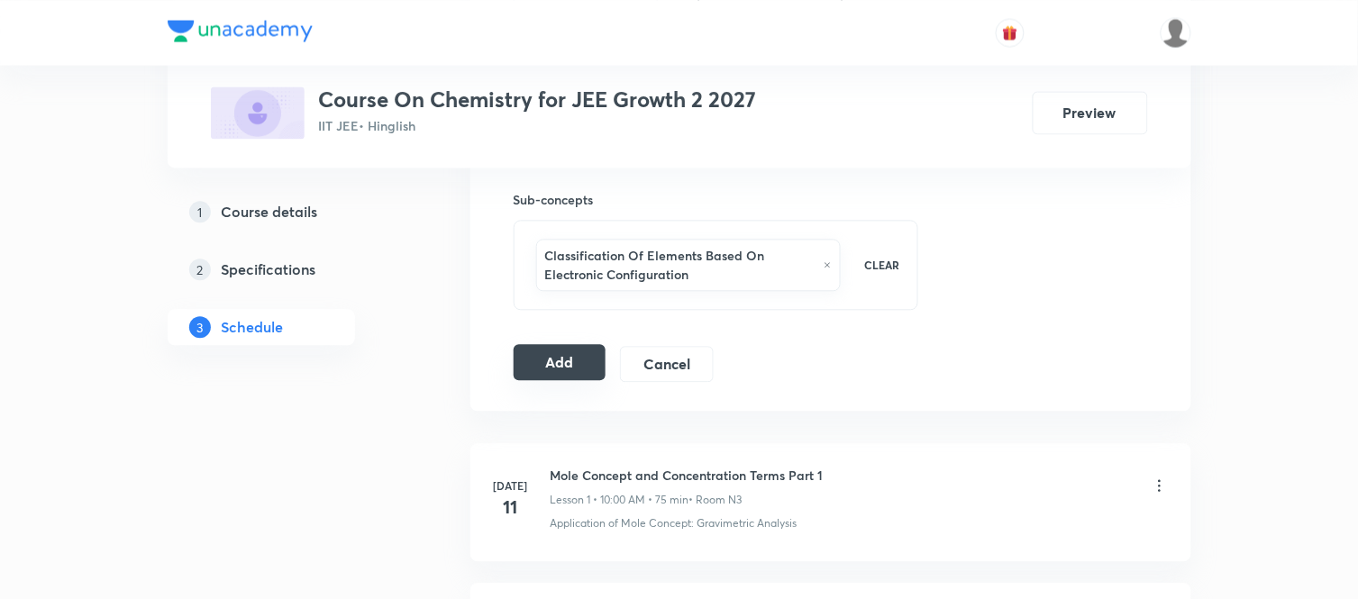
click at [560, 373] on button "Add" at bounding box center [560, 362] width 93 height 36
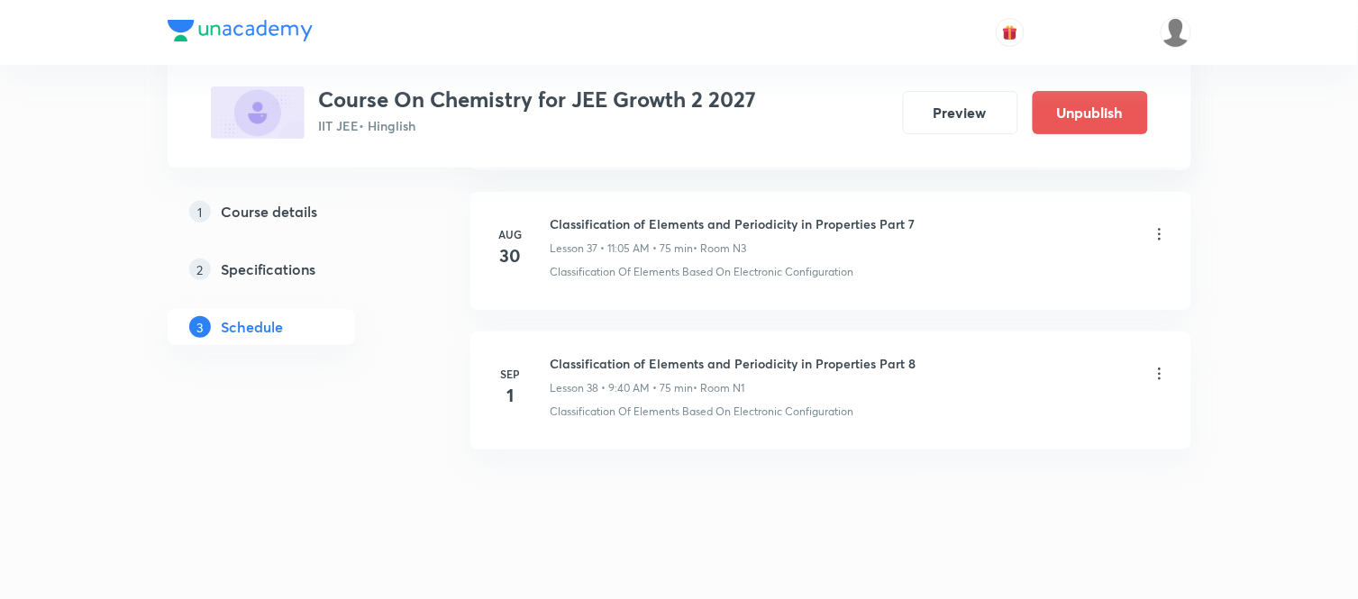
scroll to position [5329, 0]
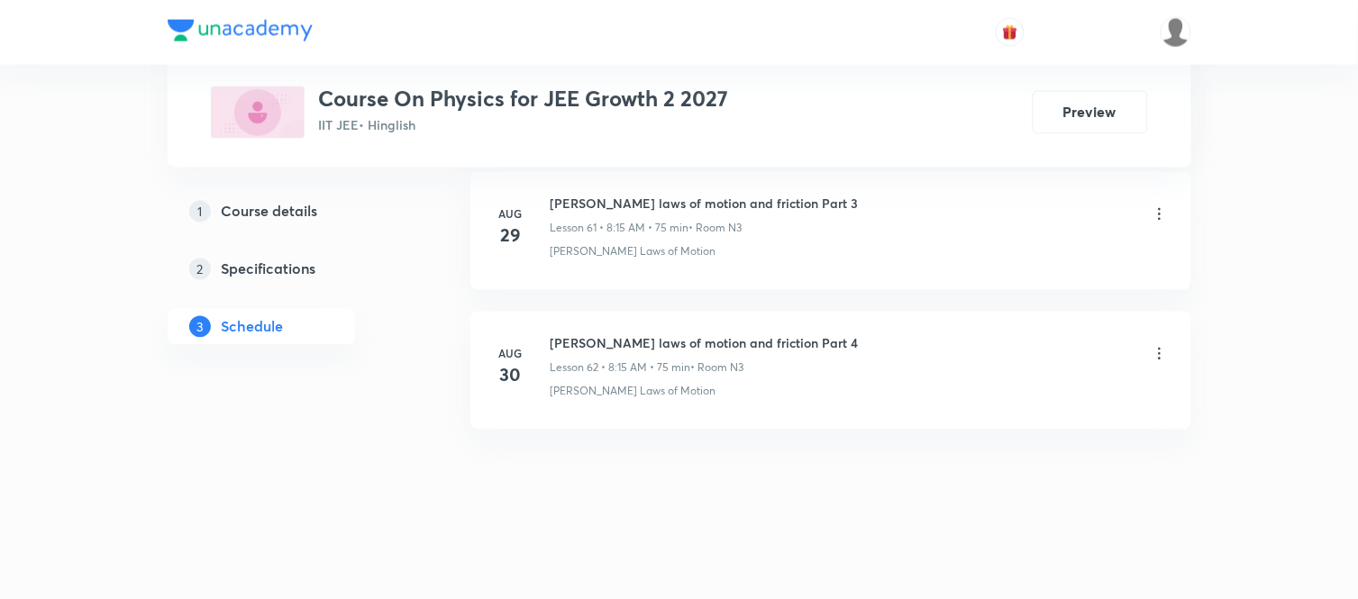
scroll to position [9515, 0]
click at [757, 338] on h6 "[PERSON_NAME] laws of motion and friction Part 4" at bounding box center [705, 343] width 308 height 19
click at [757, 338] on h6 "Newton's laws of motion and friction Part 4" at bounding box center [705, 343] width 308 height 19
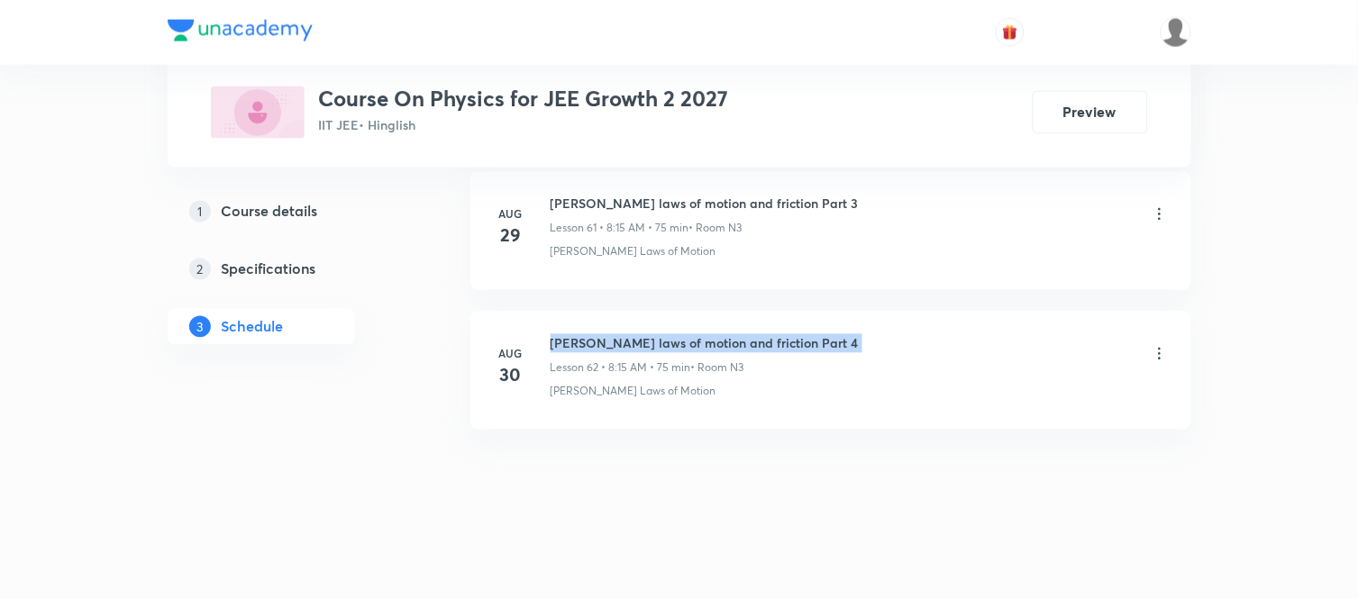
copy h6 "Newton's laws of motion and friction Part 4"
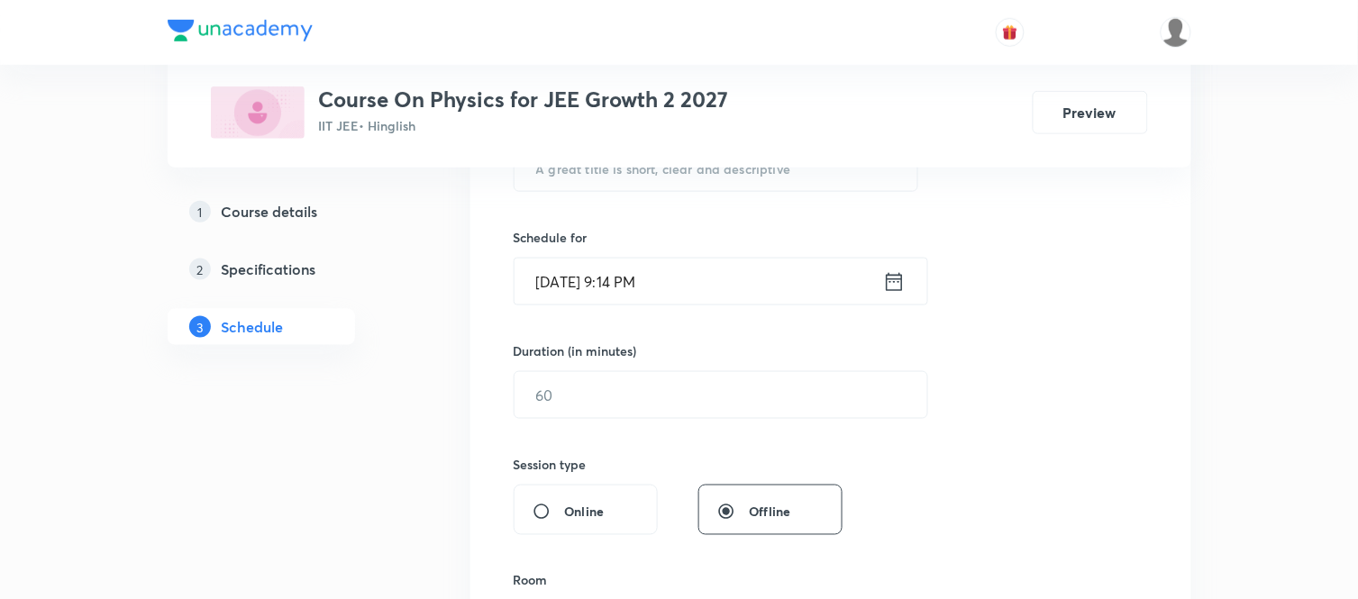
scroll to position [384, 0]
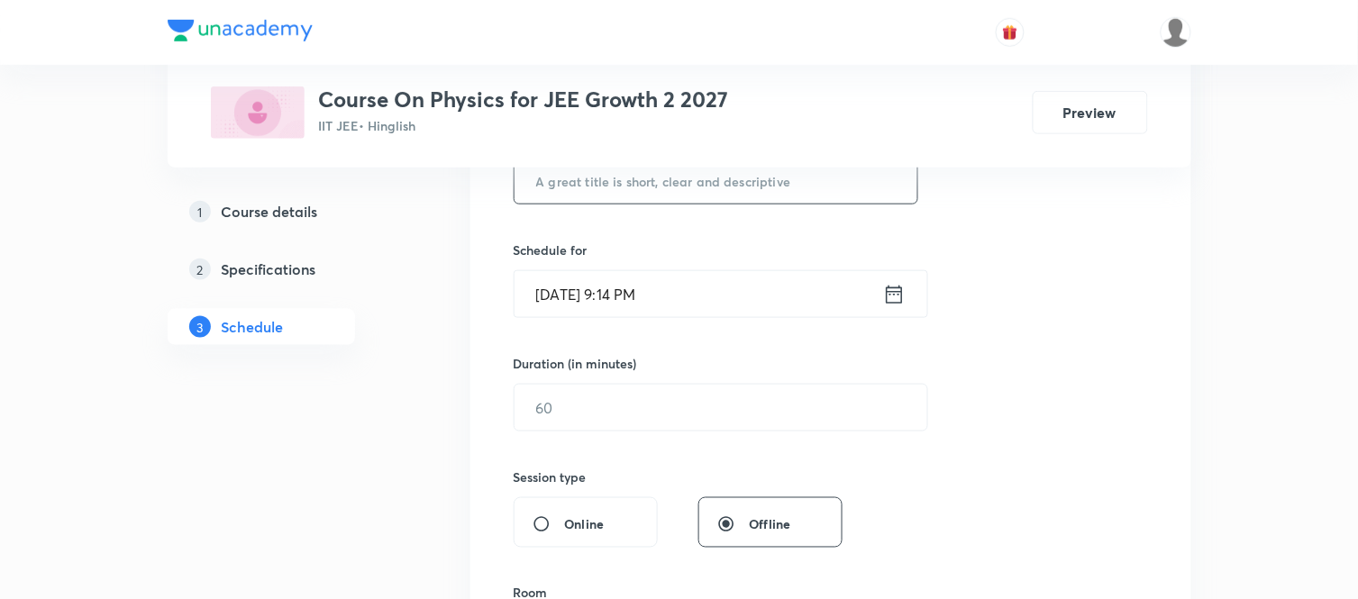
click at [757, 195] on input "text" at bounding box center [716, 181] width 404 height 46
paste input "Newton's laws of motion and friction Part 4"
type input "Newton's laws of motion and friction Part 5"
click at [899, 299] on icon at bounding box center [894, 294] width 23 height 25
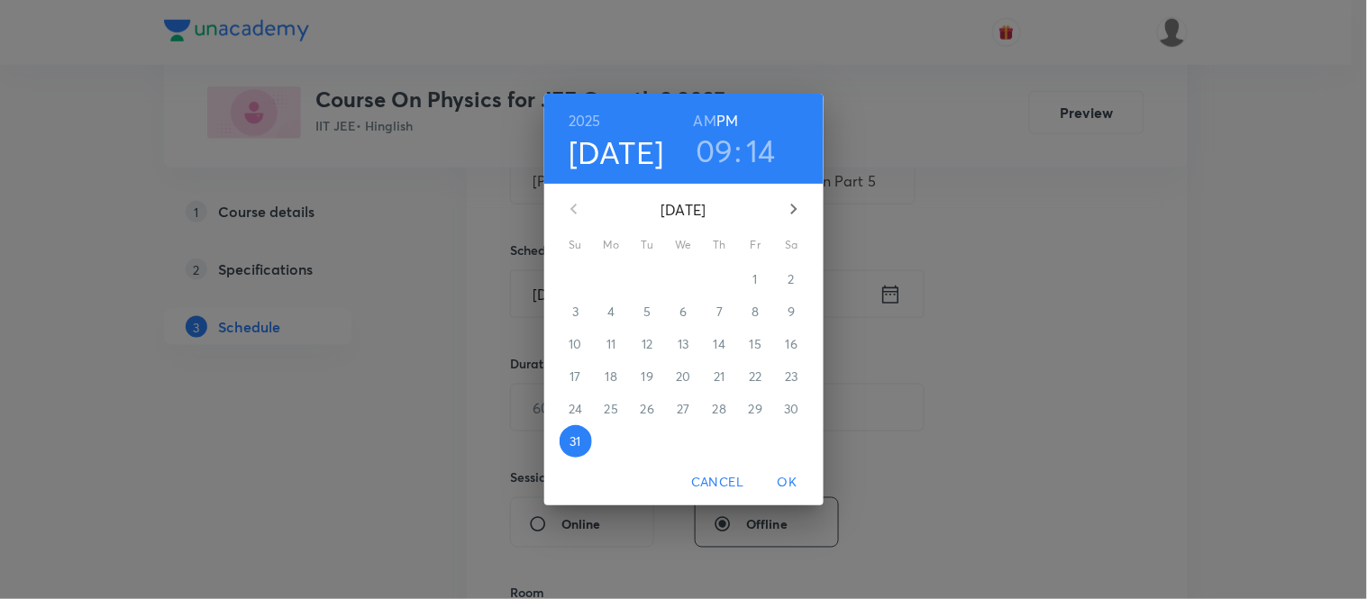
click at [696, 112] on h6 "AM" at bounding box center [705, 120] width 23 height 25
click at [787, 210] on icon "button" at bounding box center [794, 209] width 22 height 22
click at [614, 289] on button "1" at bounding box center [612, 279] width 32 height 32
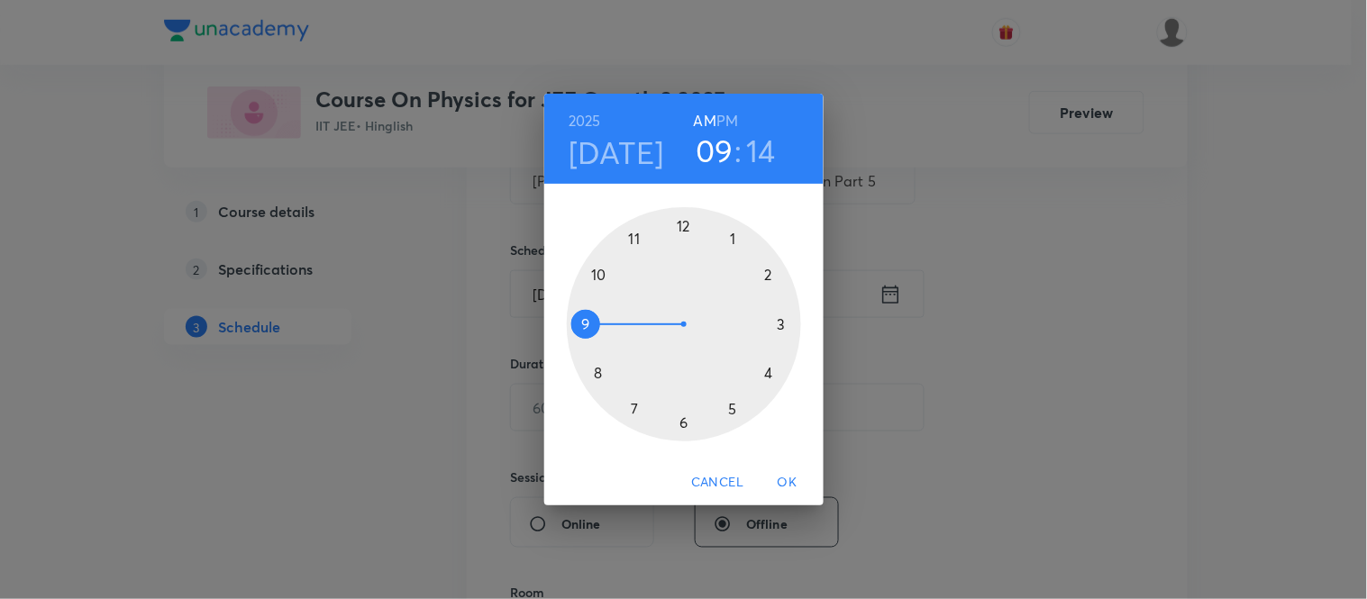
click at [633, 238] on div at bounding box center [684, 324] width 234 height 234
click at [735, 238] on div at bounding box center [684, 324] width 234 height 234
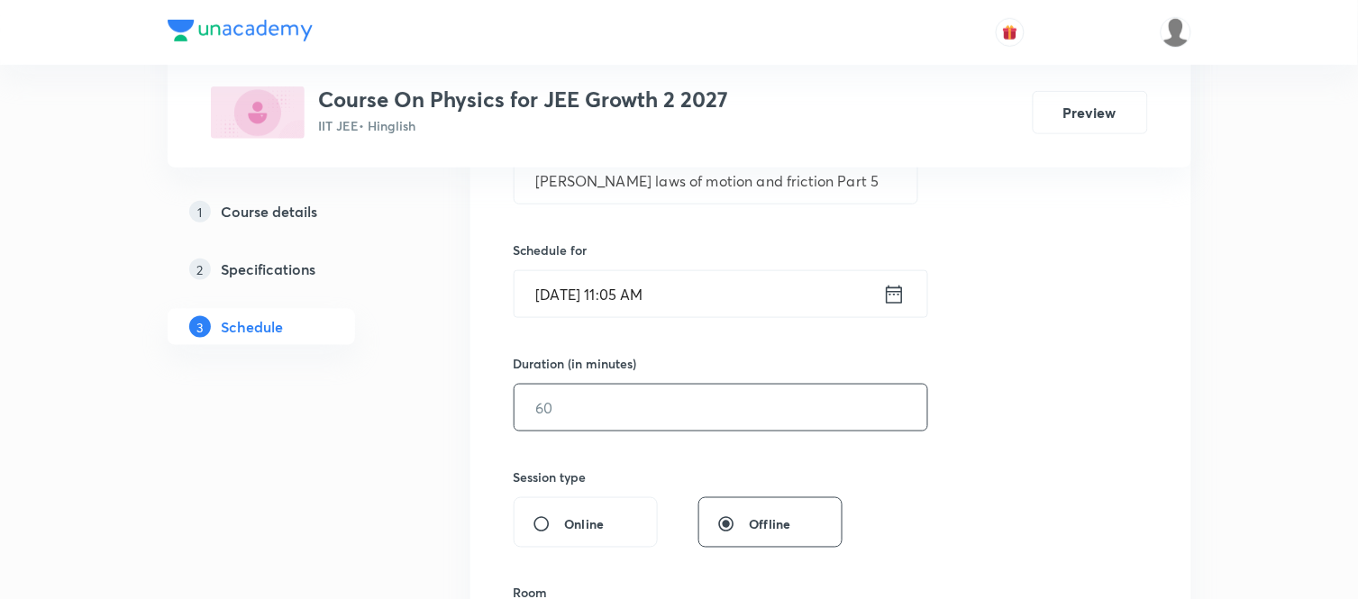
click at [661, 415] on input "text" at bounding box center [720, 408] width 413 height 46
type input "75"
click at [476, 483] on div "Session 63 Live class Session title 43/99 Newton's laws of motion and friction …" at bounding box center [830, 429] width 721 height 904
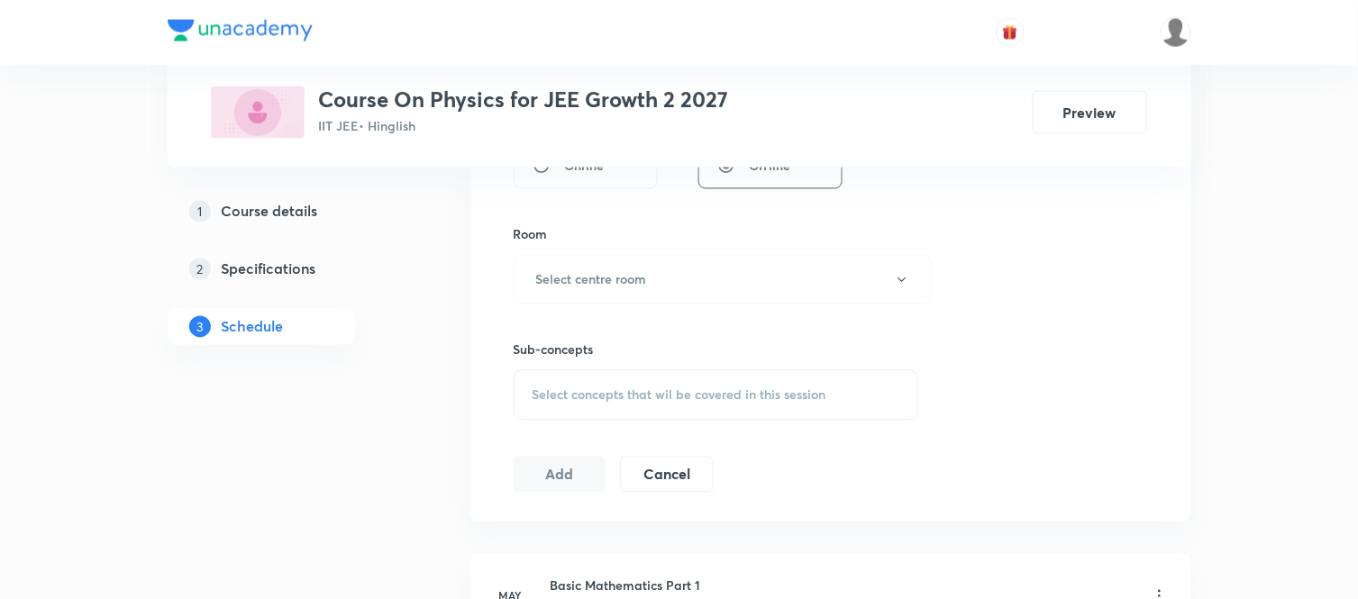
scroll to position [744, 0]
click at [893, 281] on button "Select centre room" at bounding box center [723, 278] width 418 height 50
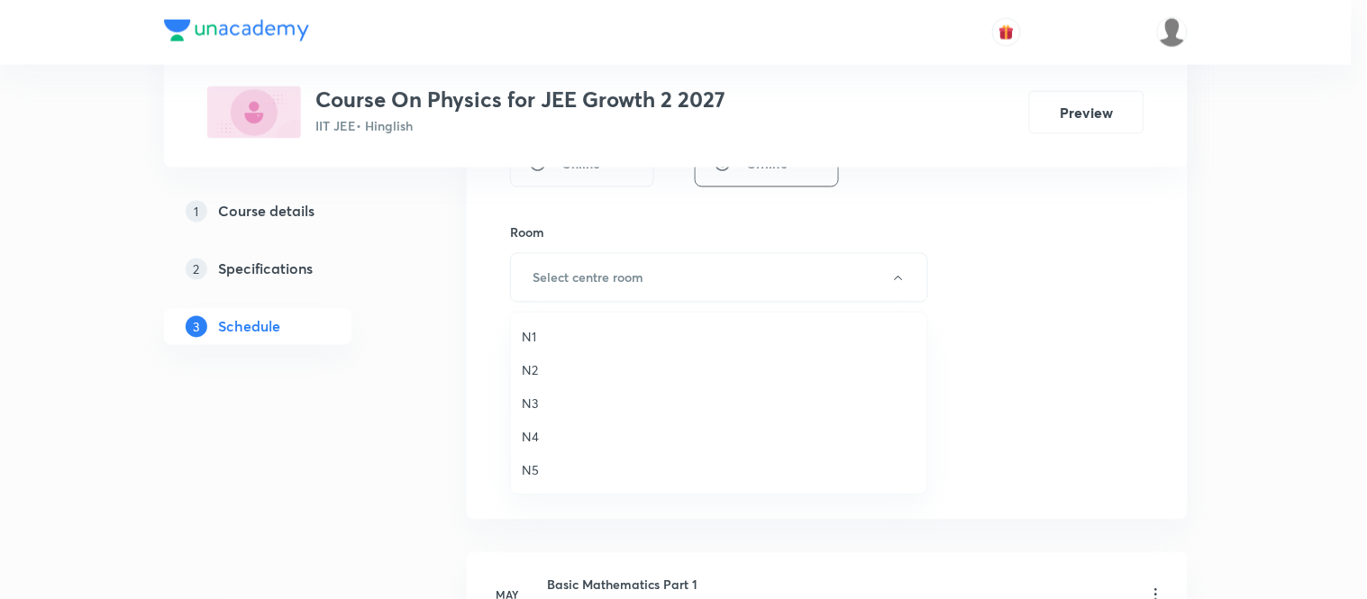
click at [530, 332] on span "N1" at bounding box center [719, 336] width 395 height 19
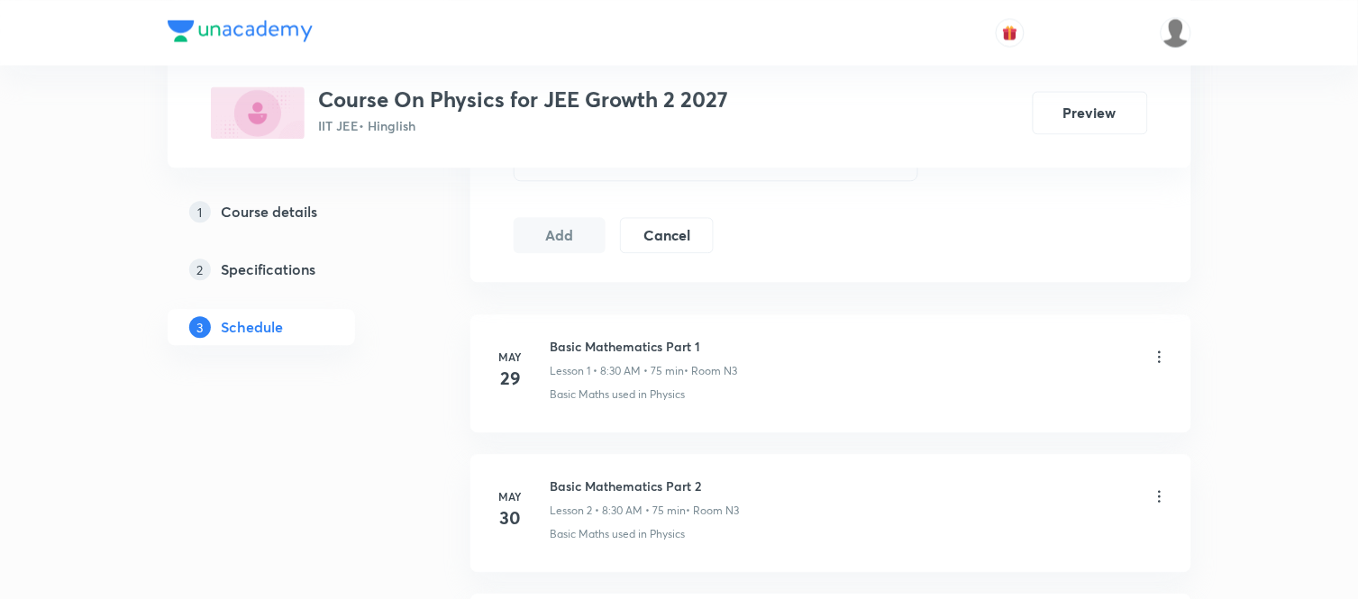
scroll to position [985, 0]
click at [627, 176] on div "Select concepts that wil be covered in this session" at bounding box center [716, 153] width 405 height 50
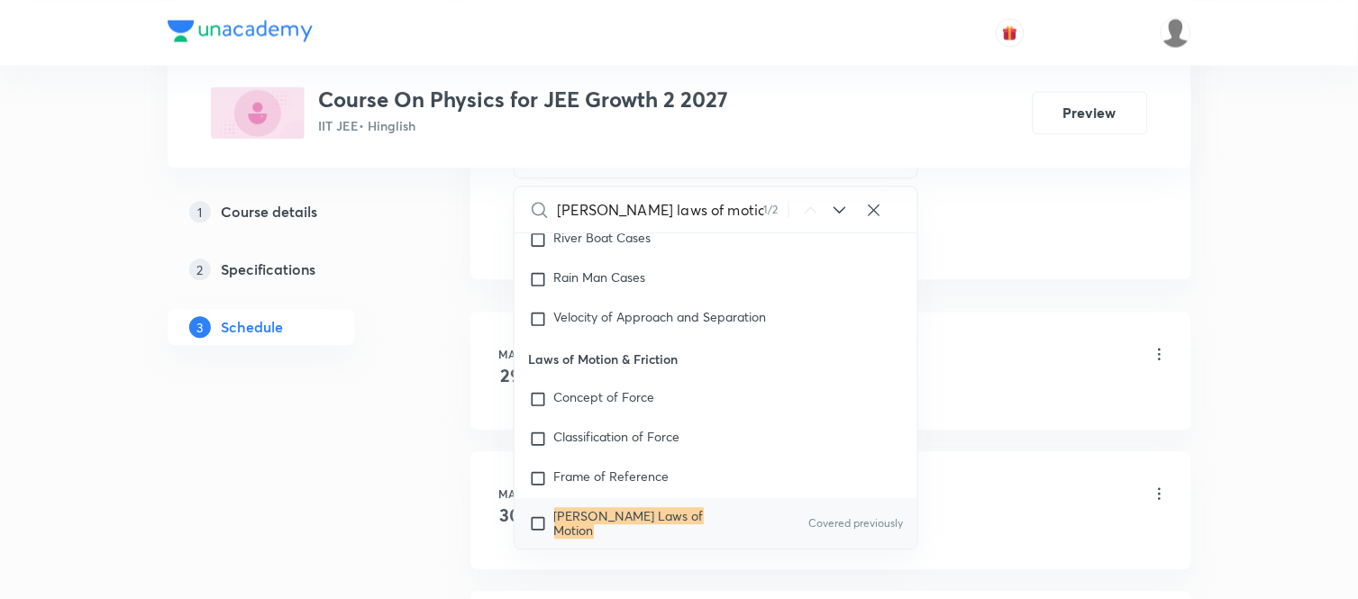
scroll to position [2866, 0]
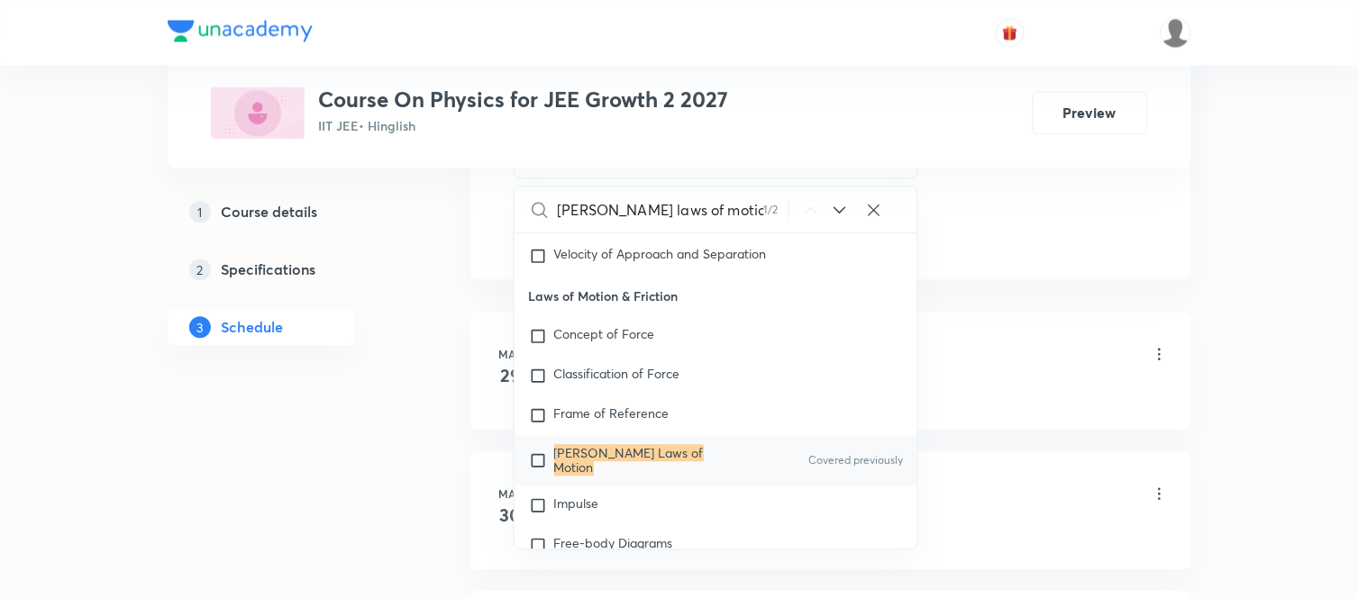
type input "Newton's laws of motion"
click at [640, 466] on mark "Newton's Laws of Motion" at bounding box center [629, 460] width 150 height 32
checkbox input "true"
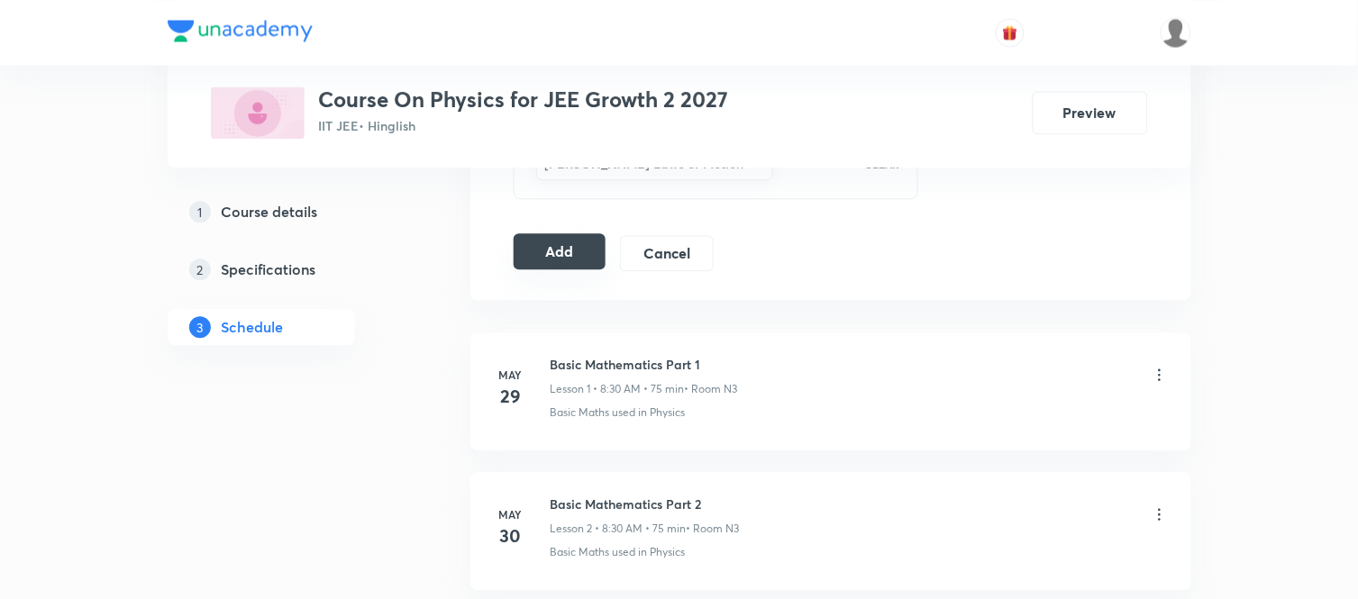
click at [547, 259] on button "Add" at bounding box center [560, 251] width 93 height 36
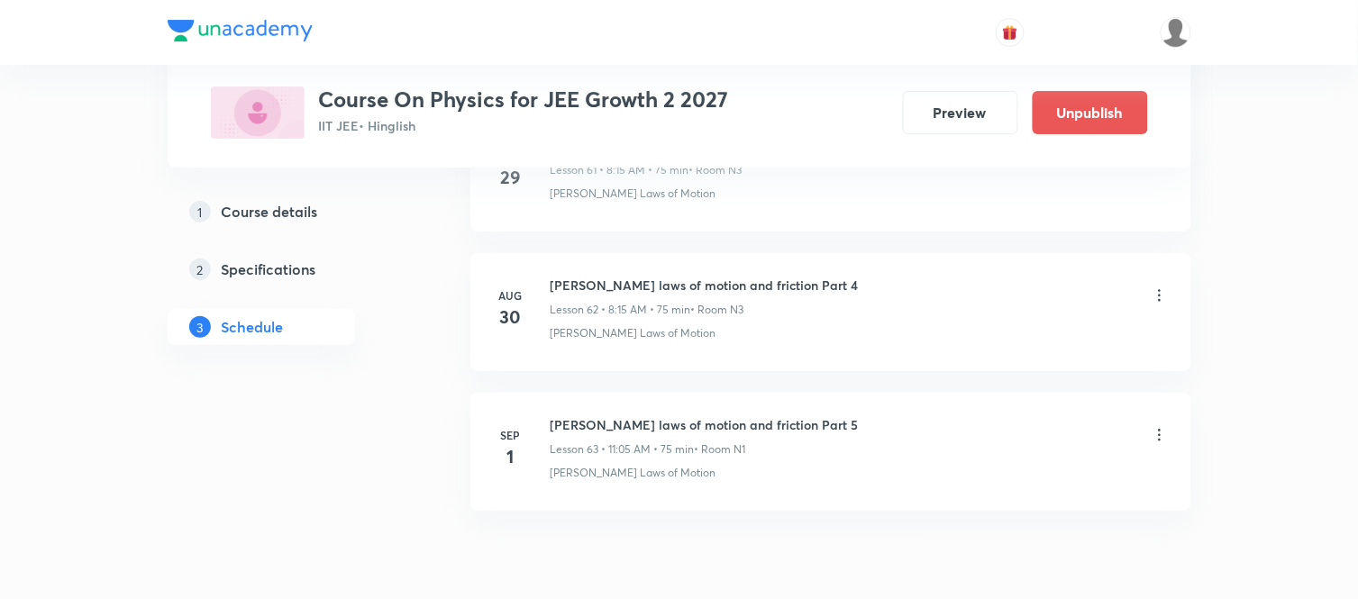
scroll to position [8825, 0]
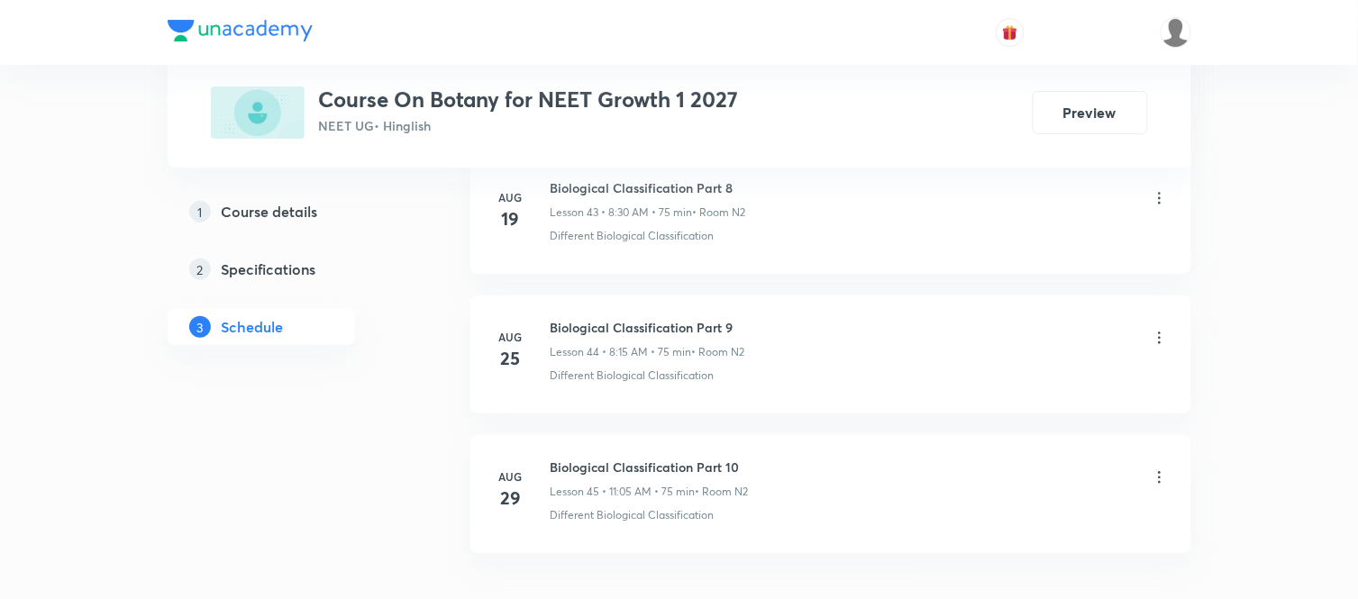
scroll to position [7138, 0]
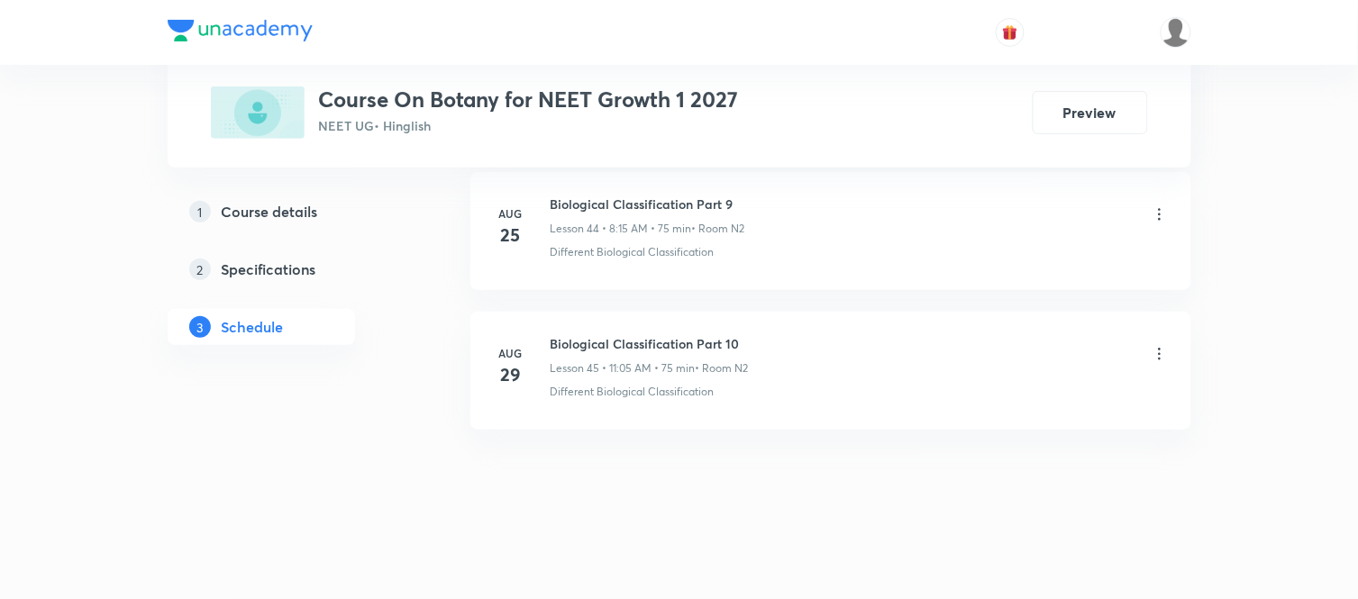
click at [642, 335] on h6 "Biological Classification Part 10" at bounding box center [650, 343] width 198 height 19
copy h6 "Biological Classification Part 10"
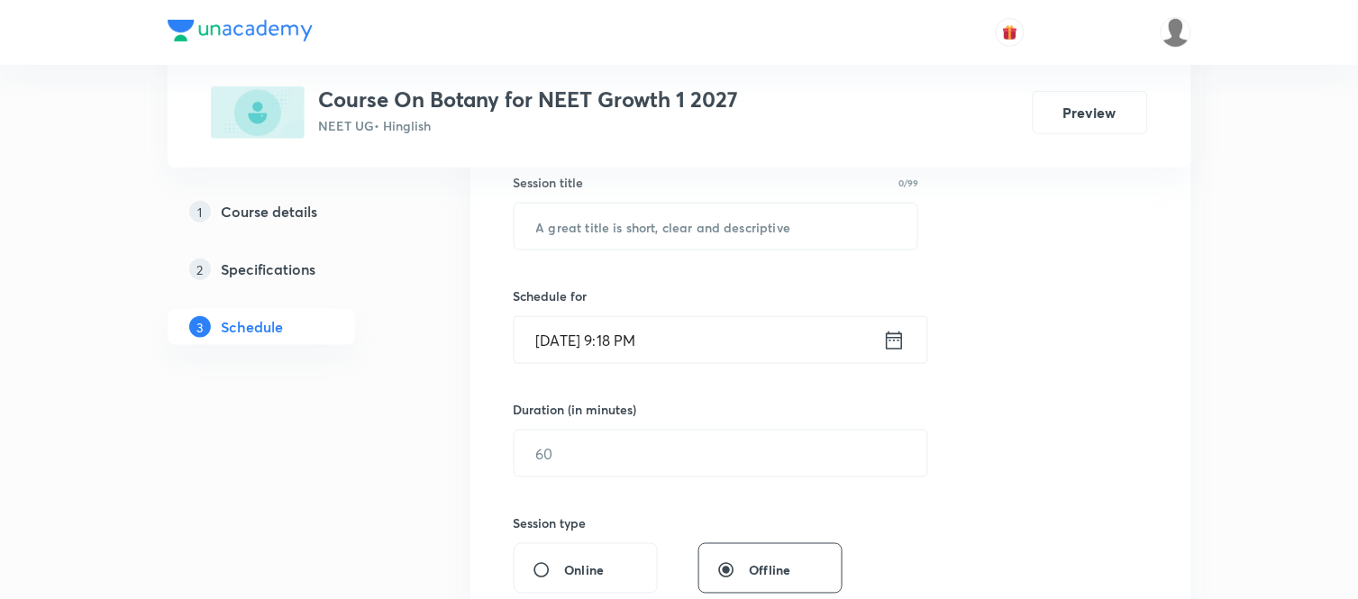
scroll to position [370, 0]
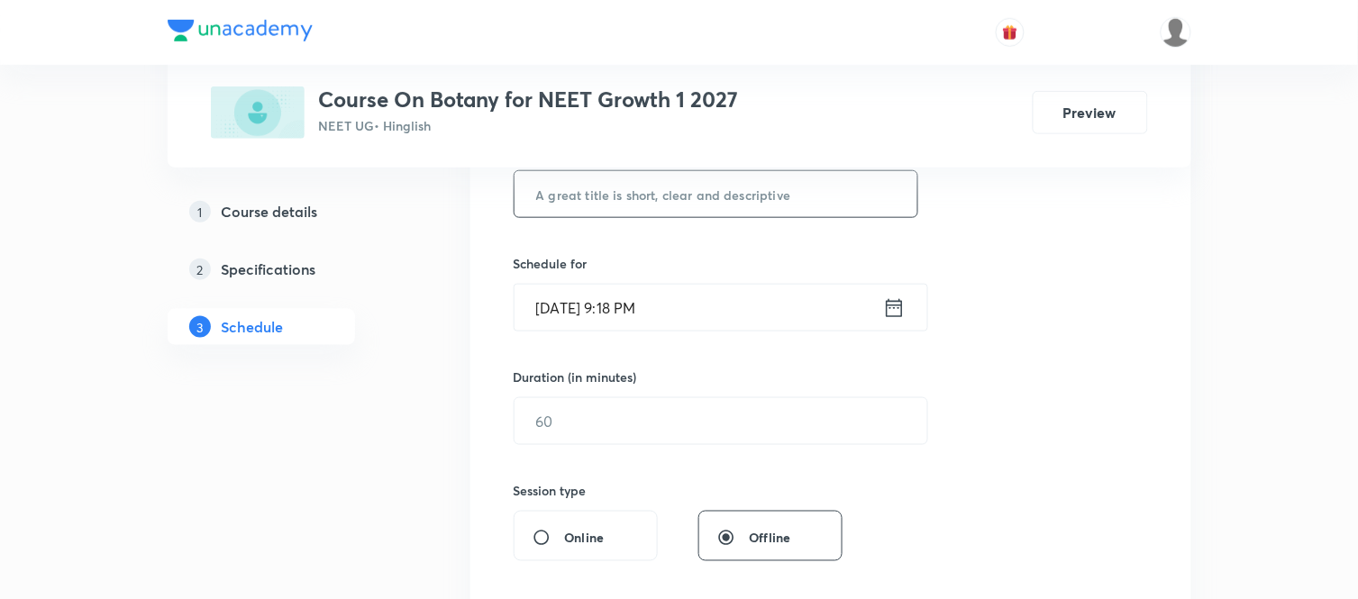
click at [718, 202] on input "text" at bounding box center [716, 194] width 404 height 46
paste input "Biological Classification Part 10"
type input "Biological Classification Part 11"
click at [896, 306] on icon at bounding box center [894, 308] width 23 height 25
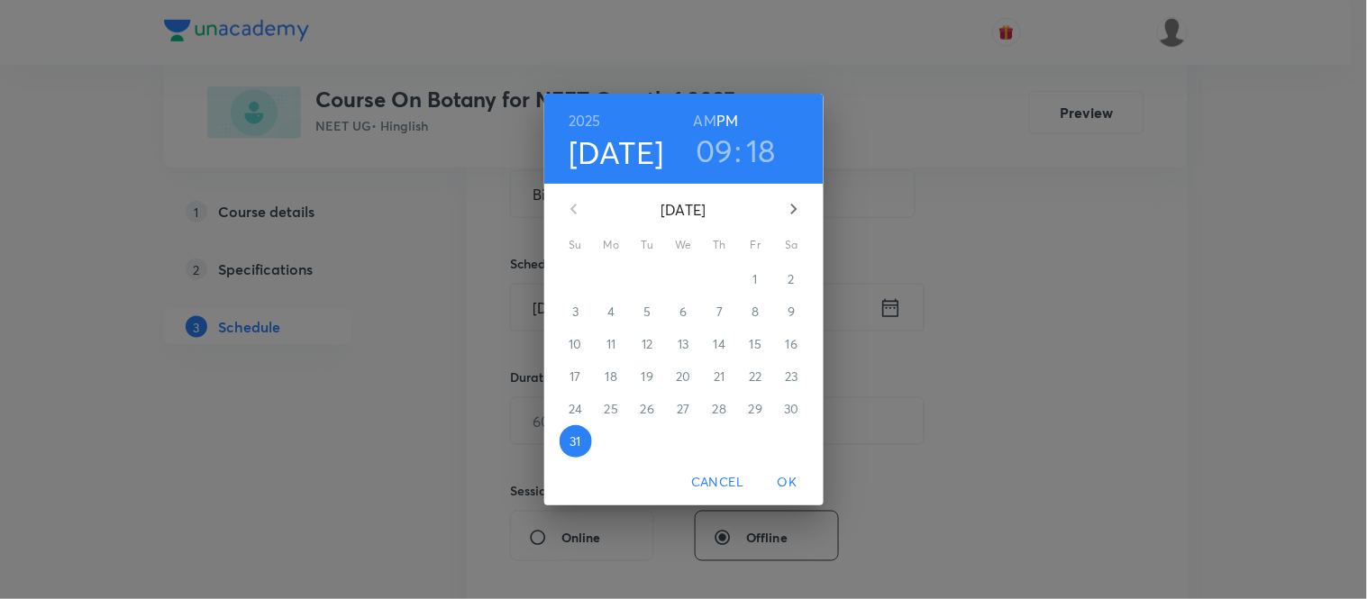
click at [798, 213] on icon "button" at bounding box center [794, 209] width 22 height 22
click at [606, 279] on span "1" at bounding box center [612, 279] width 32 height 18
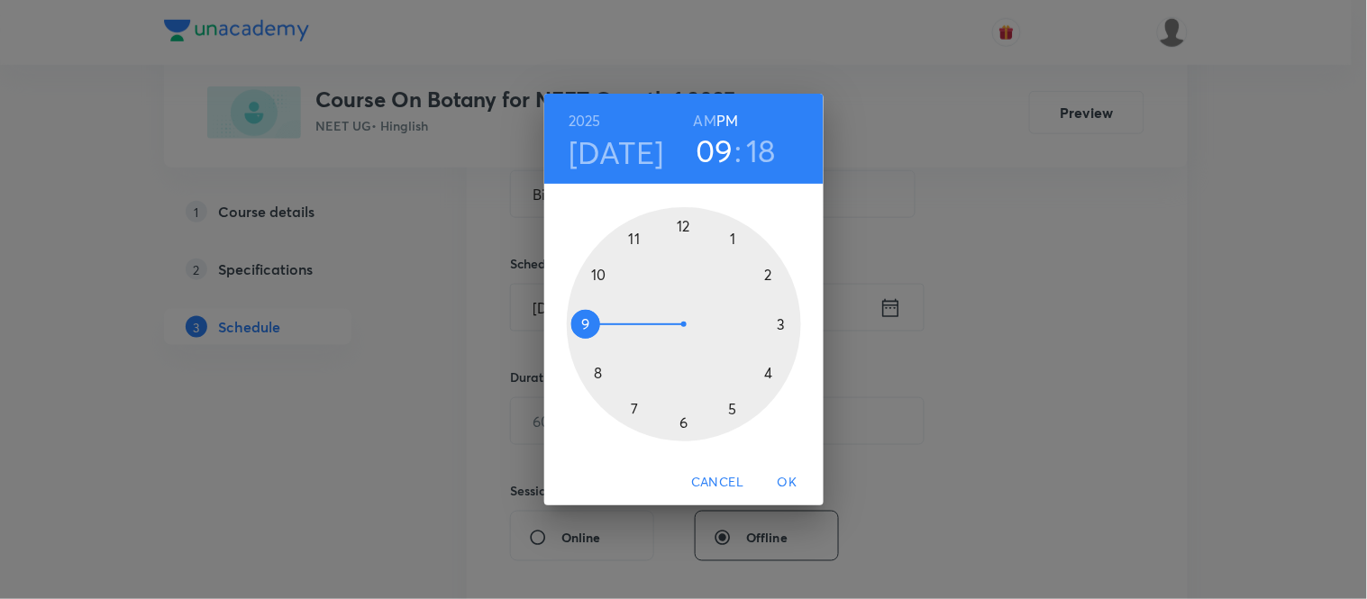
click at [707, 123] on h6 "AM" at bounding box center [705, 120] width 23 height 25
click at [596, 370] on div at bounding box center [684, 324] width 234 height 234
click at [782, 321] on div at bounding box center [684, 324] width 234 height 234
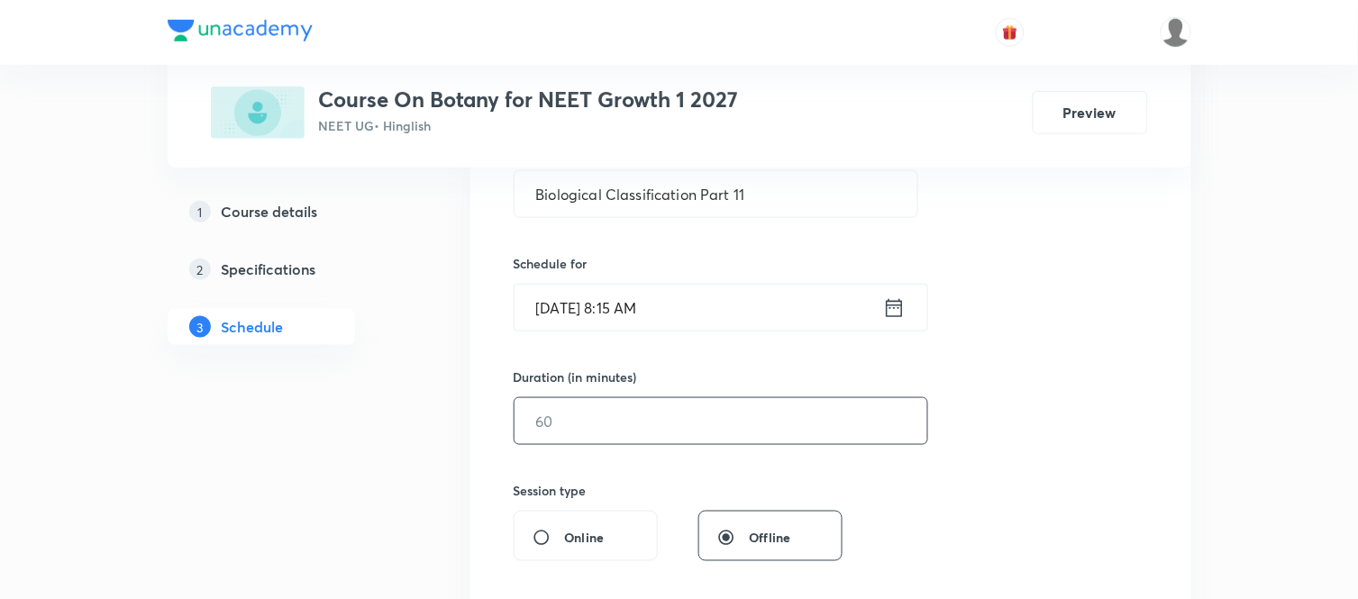
click at [637, 429] on input "text" at bounding box center [720, 421] width 413 height 46
type input "75"
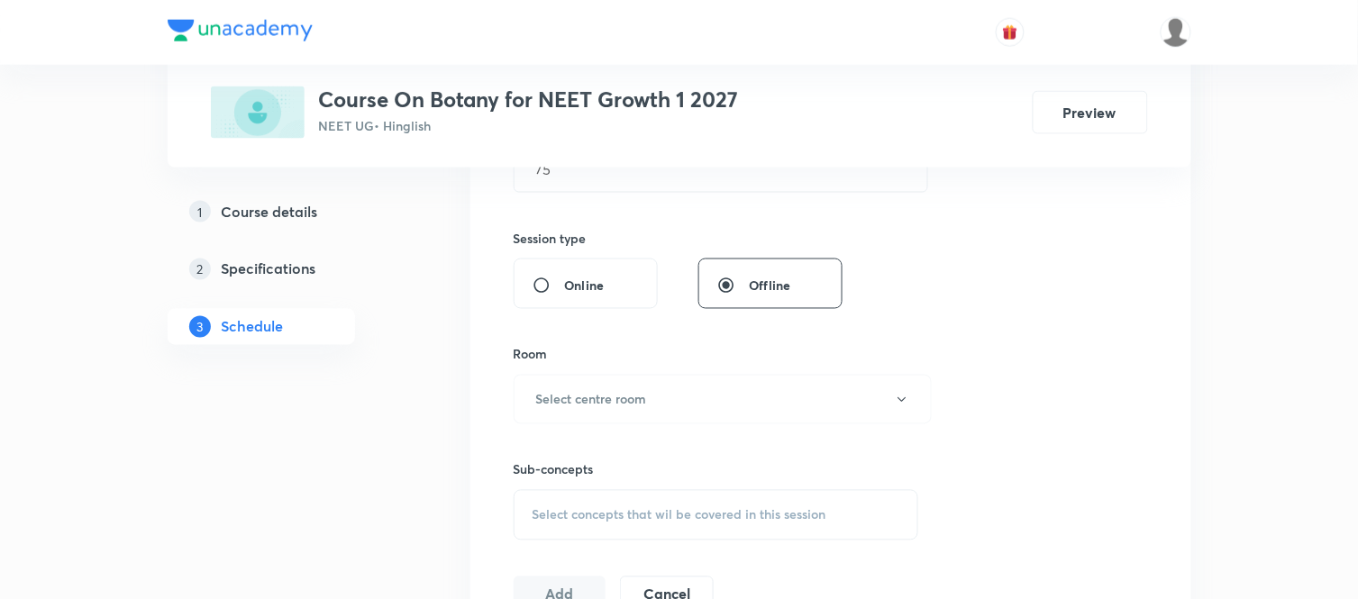
scroll to position [811, 0]
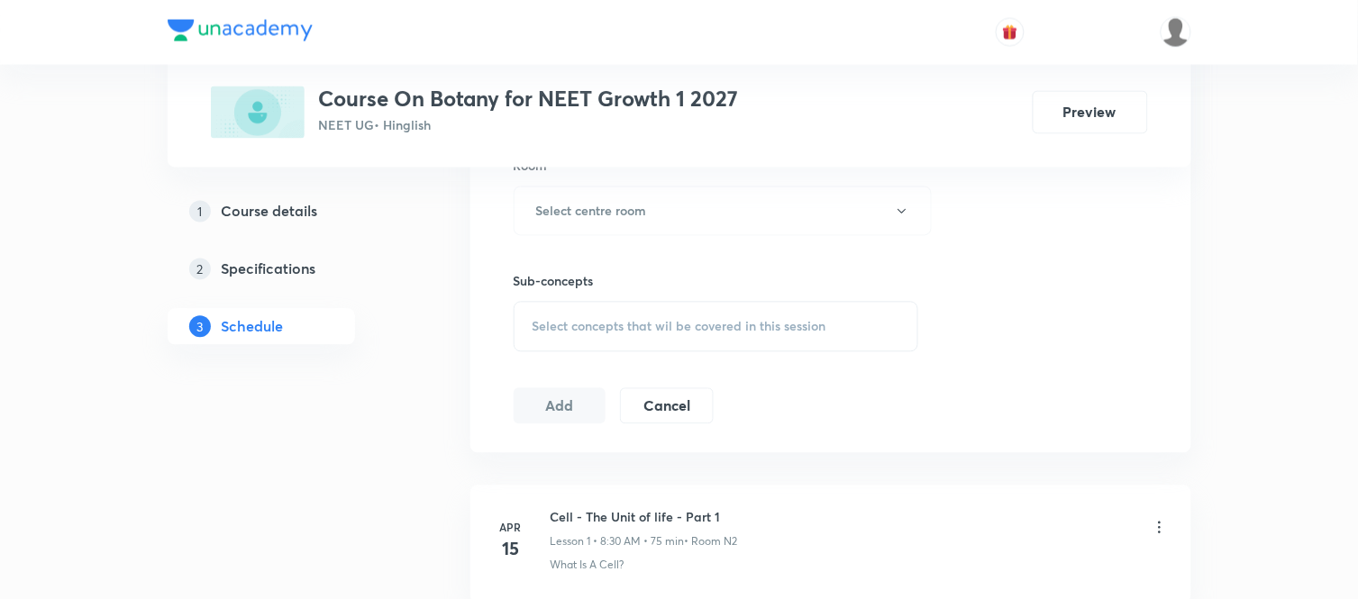
click at [628, 237] on div "Sub-concepts Select concepts that wil be covered in this session" at bounding box center [716, 294] width 405 height 116
click at [628, 222] on button "Select centre room" at bounding box center [723, 212] width 418 height 50
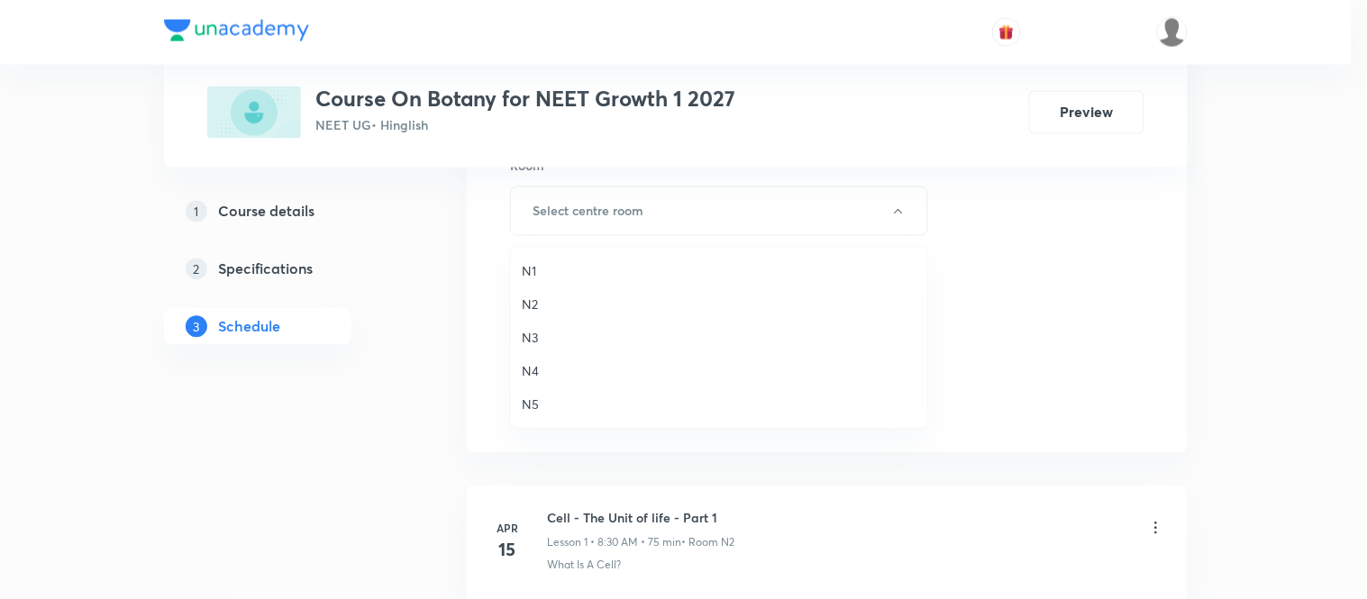
click at [539, 305] on span "N2" at bounding box center [719, 304] width 395 height 19
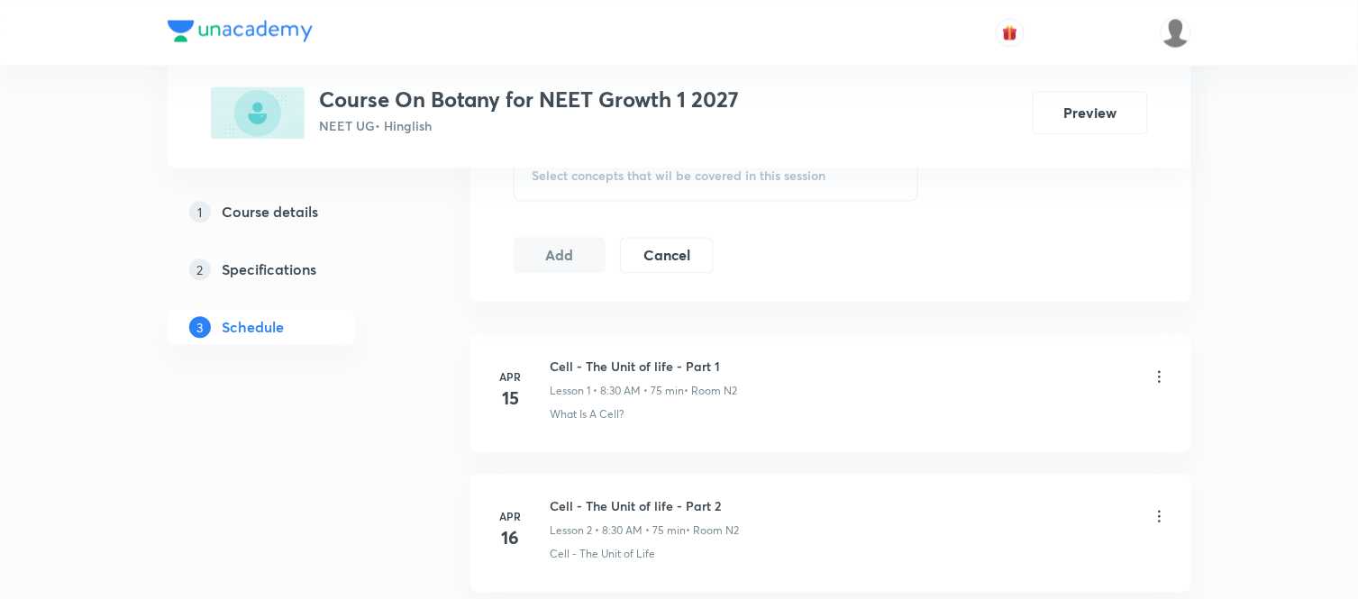
scroll to position [970, 0]
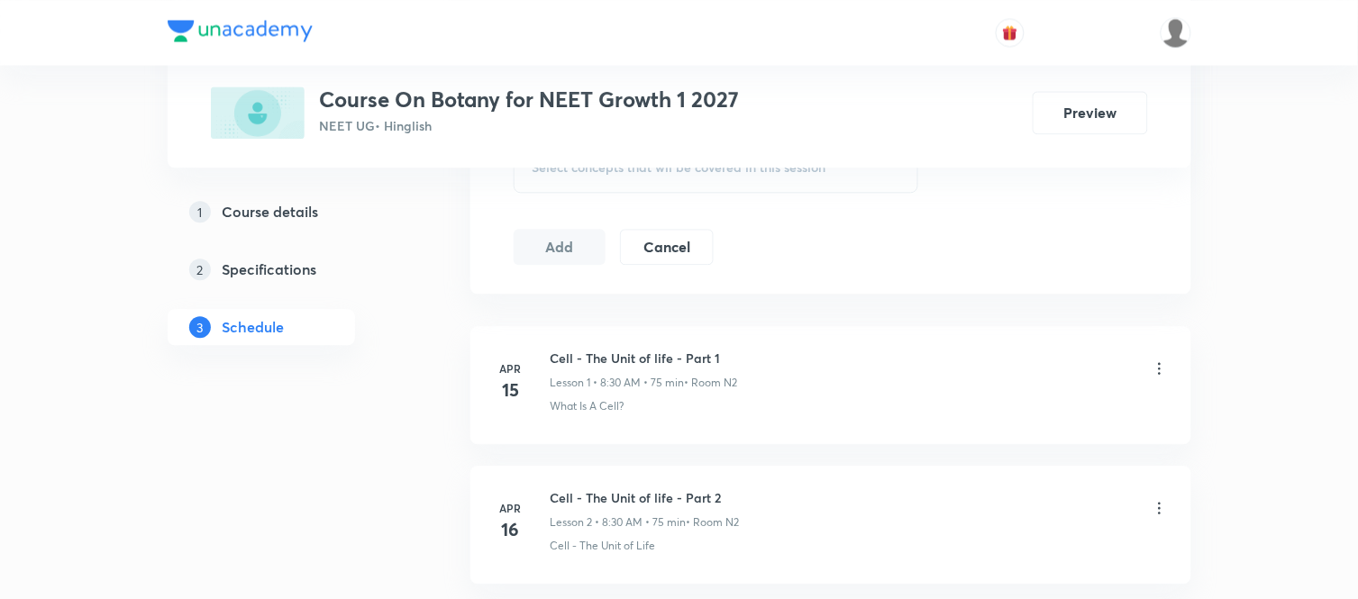
click at [589, 177] on div "Select concepts that wil be covered in this session" at bounding box center [716, 167] width 405 height 50
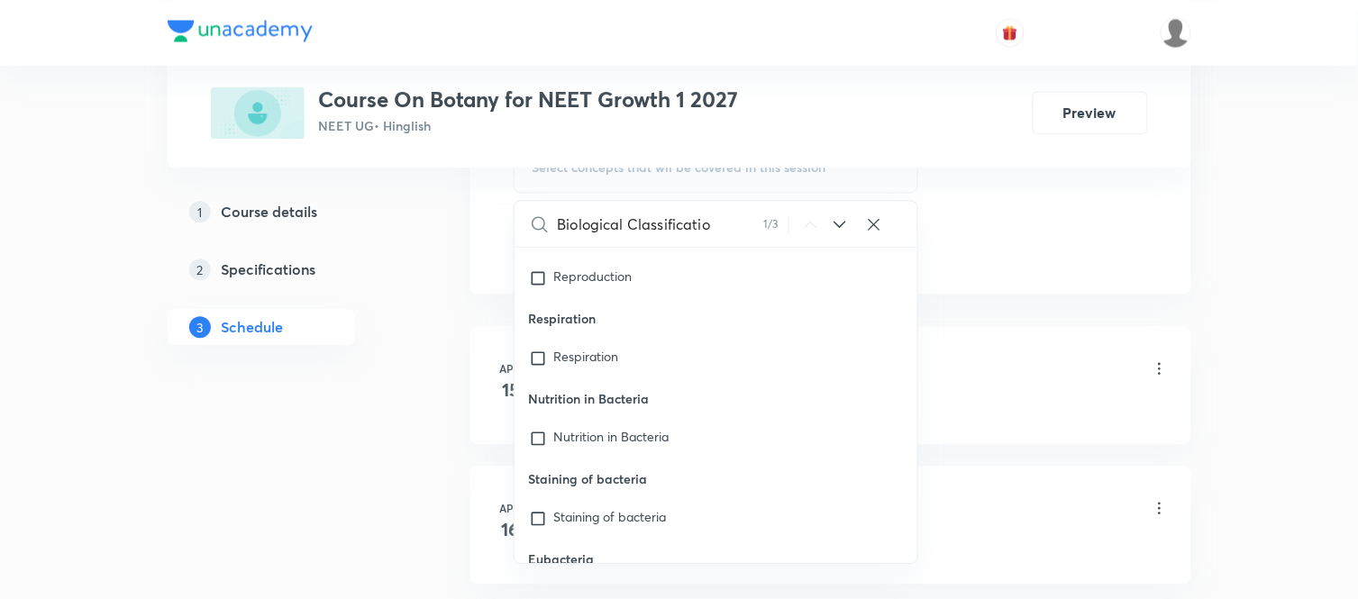
scroll to position [28234, 0]
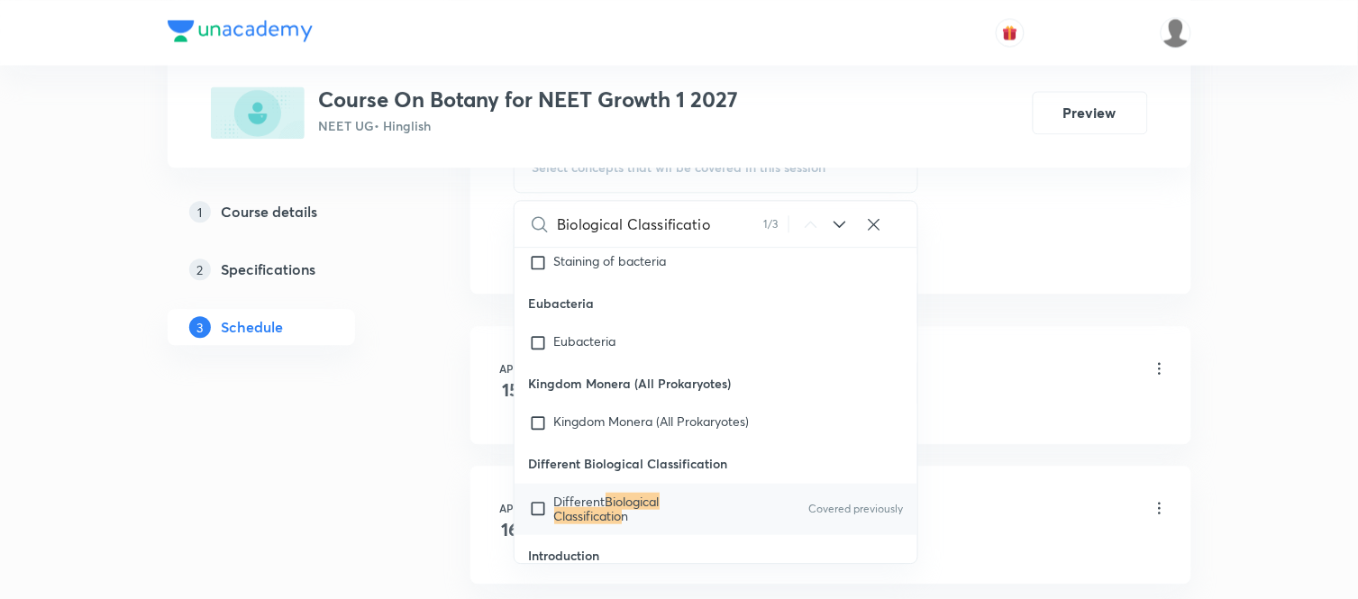
type input "Biological Classificatio"
click at [623, 493] on mark "Biological Classificatio" at bounding box center [606, 509] width 105 height 32
checkbox input "true"
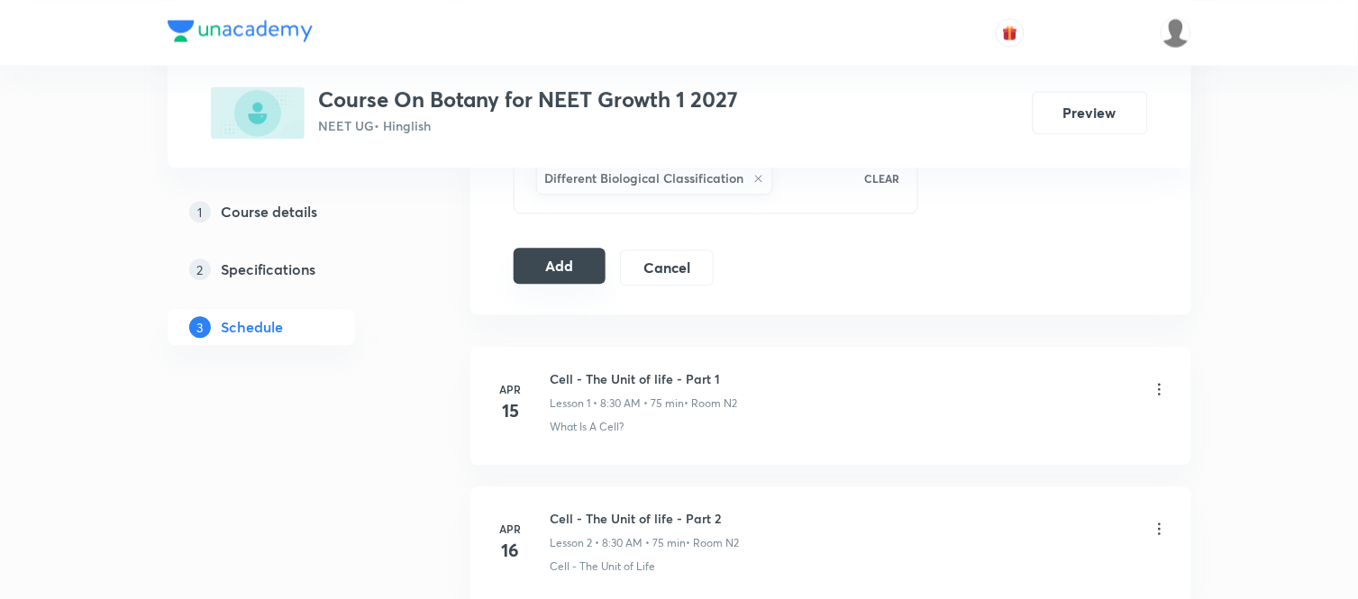
click at [551, 272] on button "Add" at bounding box center [560, 266] width 93 height 36
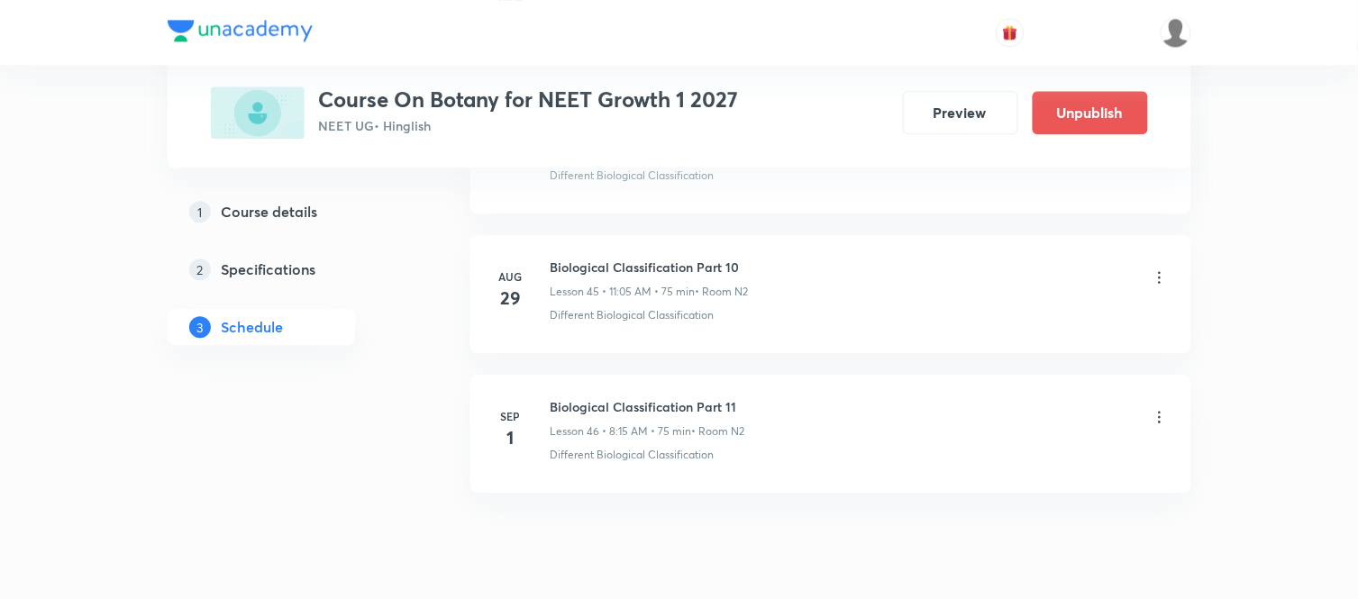
scroll to position [6448, 0]
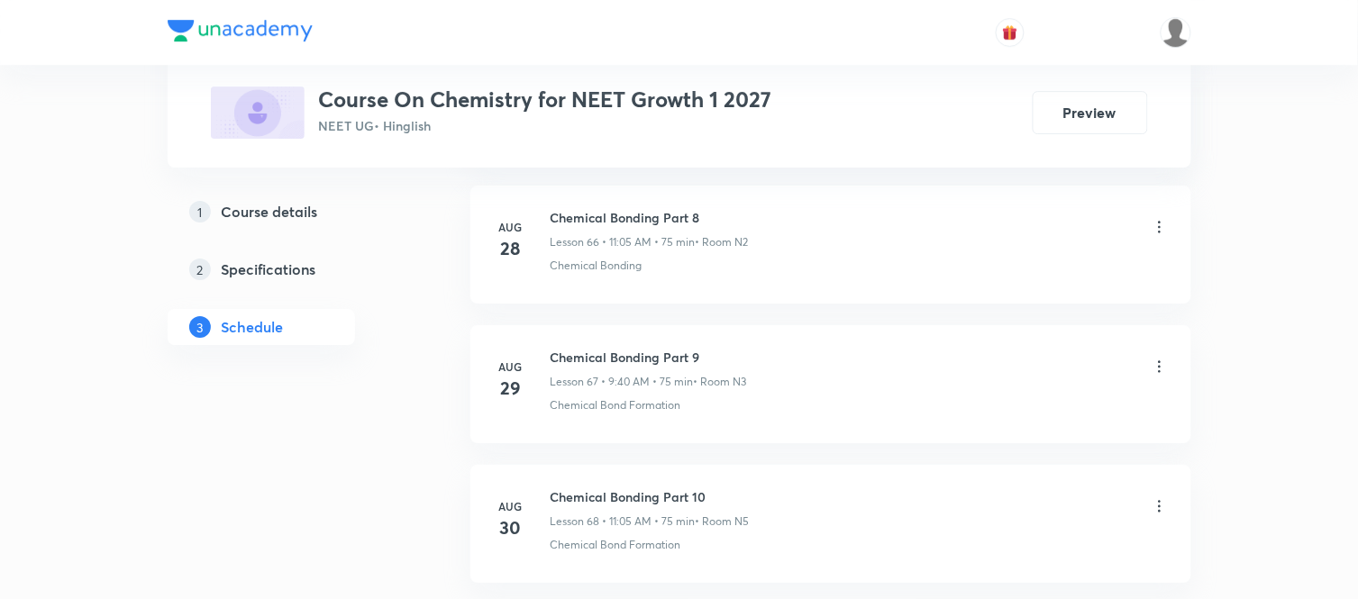
scroll to position [10353, 0]
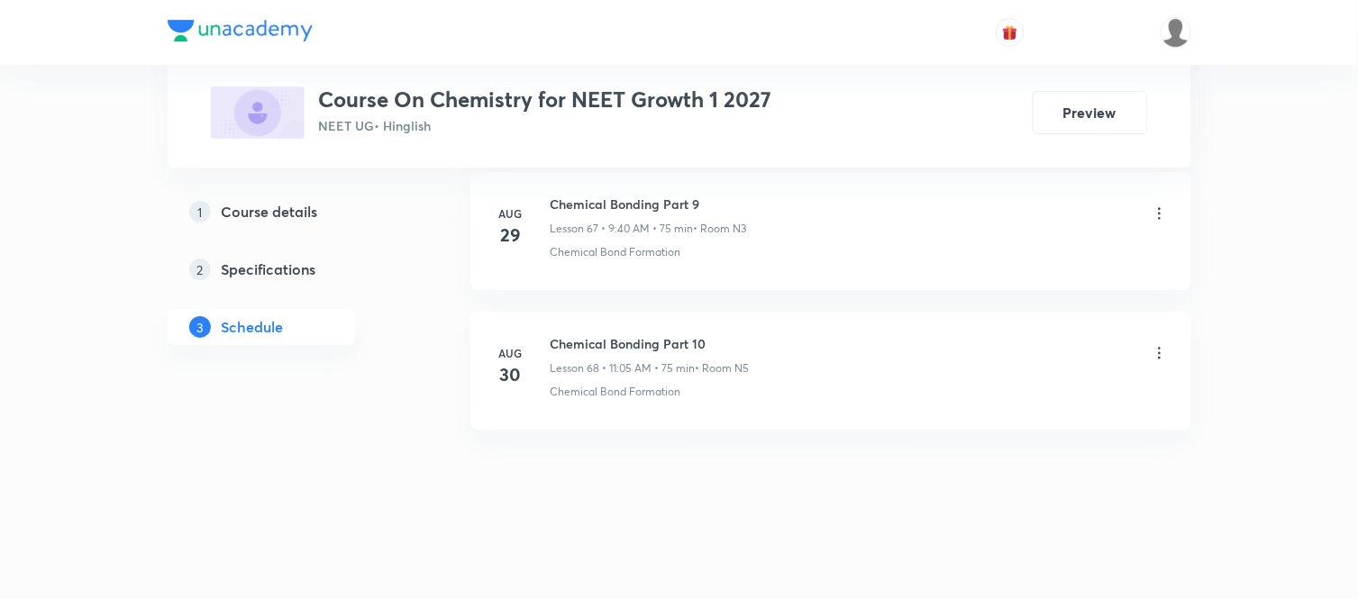
click at [584, 343] on h6 "Chemical Bonding Part 10" at bounding box center [650, 343] width 199 height 19
copy h6 "Chemical Bonding Part 10"
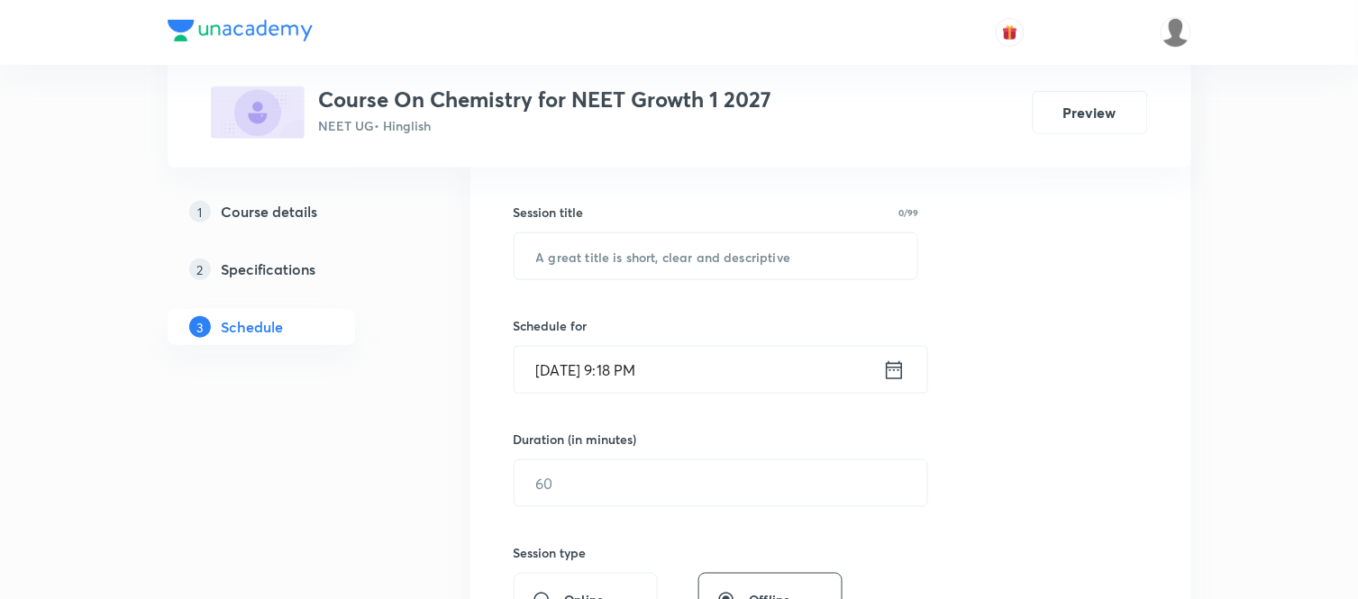
scroll to position [302, 0]
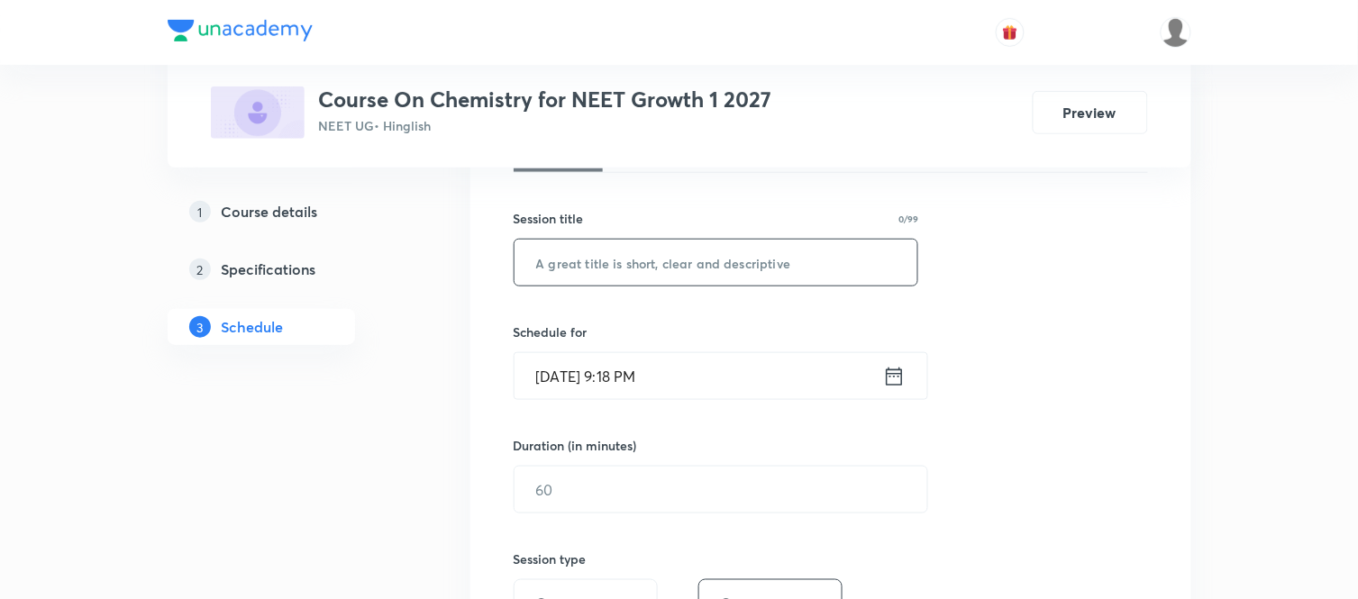
click at [643, 268] on input "text" at bounding box center [716, 263] width 404 height 46
paste input "Chemical Bonding Part 10"
type input "Chemical Bonding Part 11"
click at [897, 385] on icon at bounding box center [894, 376] width 23 height 25
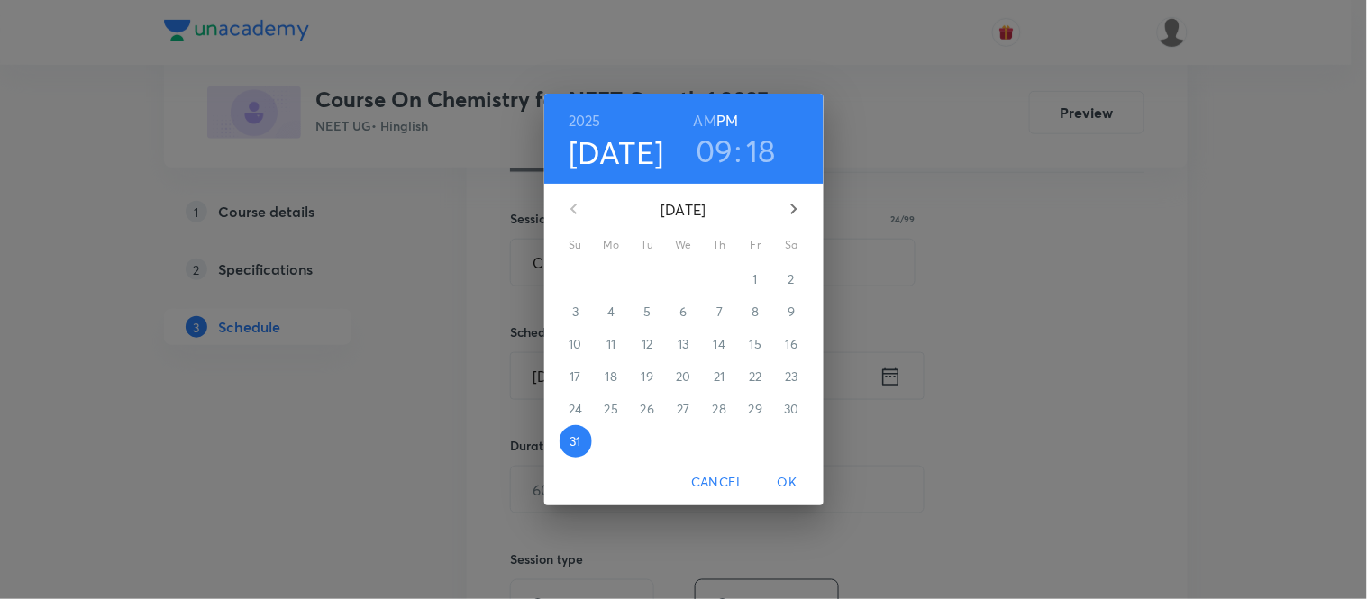
click at [799, 208] on icon "button" at bounding box center [794, 209] width 22 height 22
click at [611, 279] on p "1" at bounding box center [611, 279] width 5 height 18
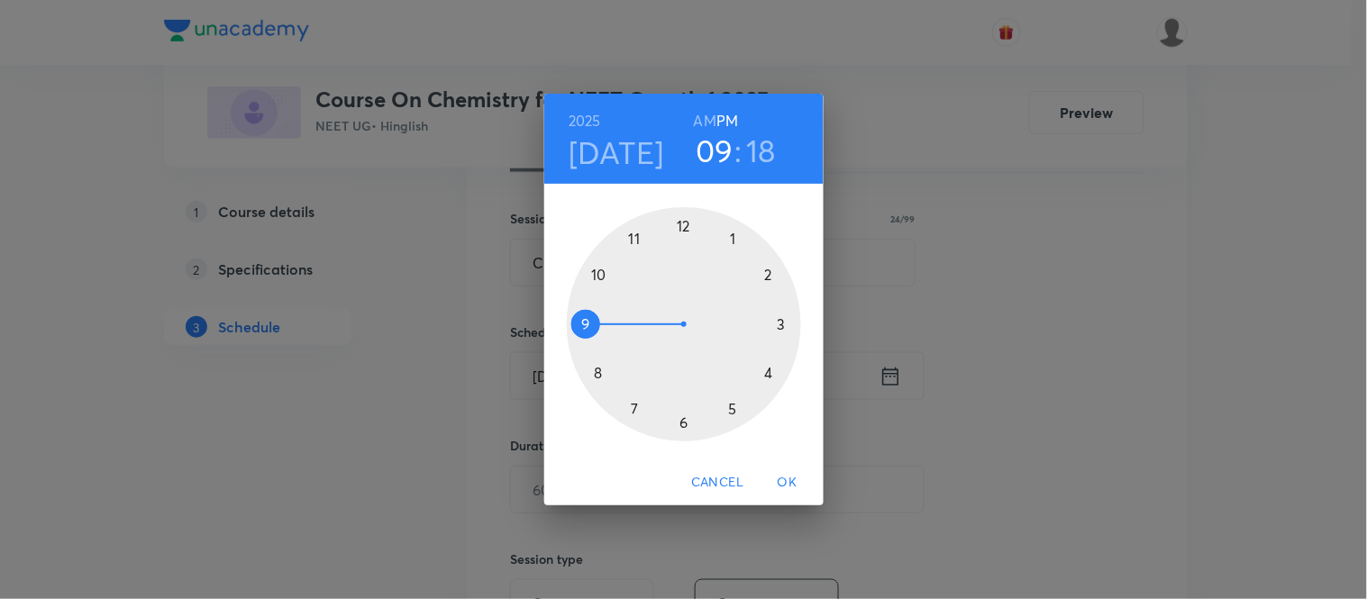
click at [705, 121] on h6 "AM" at bounding box center [705, 120] width 23 height 25
click at [776, 140] on div "09 : 18" at bounding box center [735, 151] width 125 height 38
click at [763, 149] on h3 "18" at bounding box center [761, 151] width 30 height 38
click at [598, 365] on div at bounding box center [684, 324] width 234 height 234
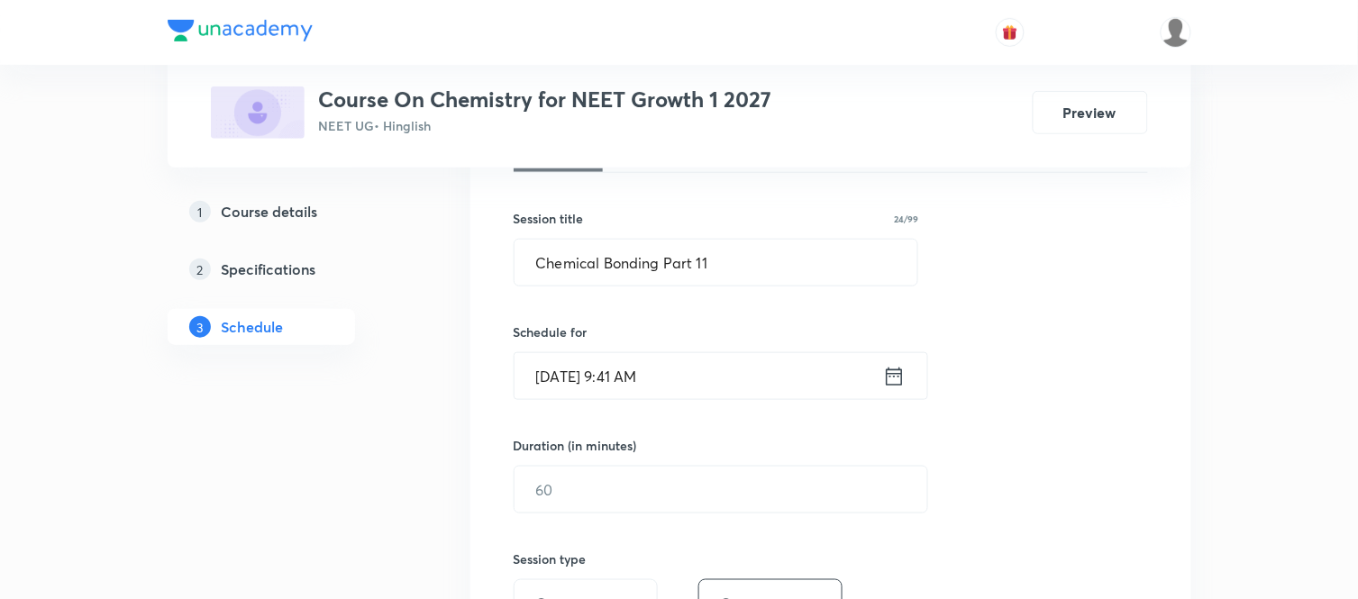
click at [892, 377] on icon at bounding box center [894, 376] width 23 height 25
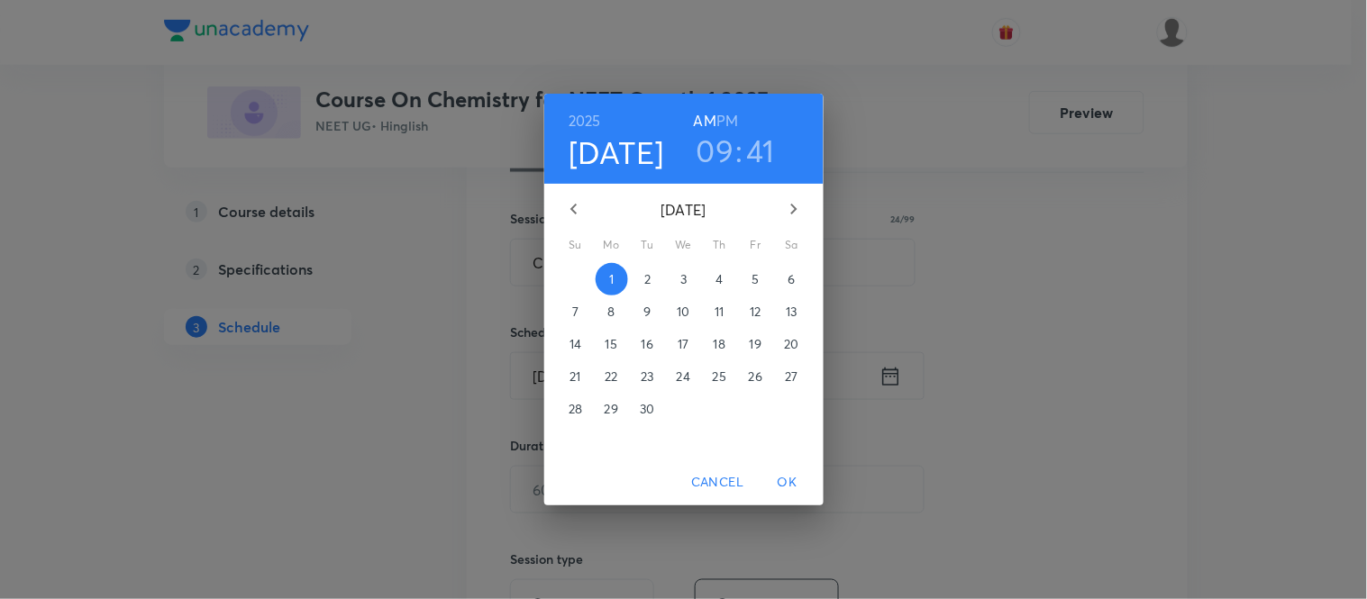
click at [762, 147] on h3 "41" at bounding box center [761, 151] width 29 height 38
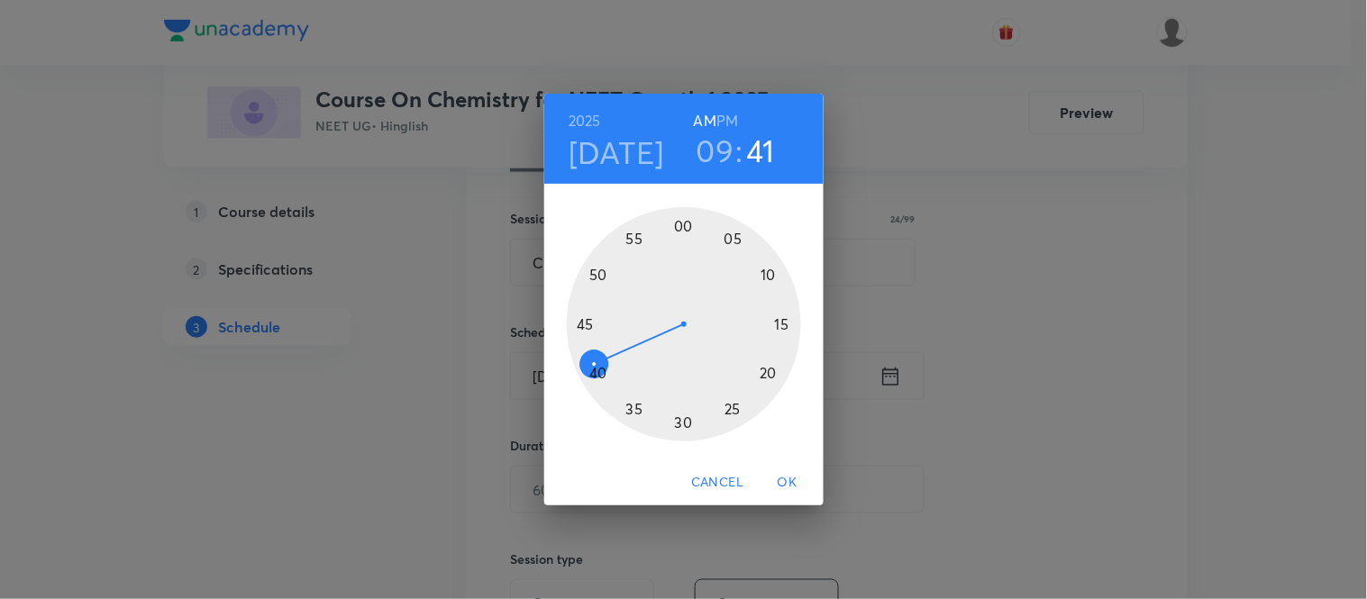
click at [600, 371] on div at bounding box center [684, 324] width 234 height 234
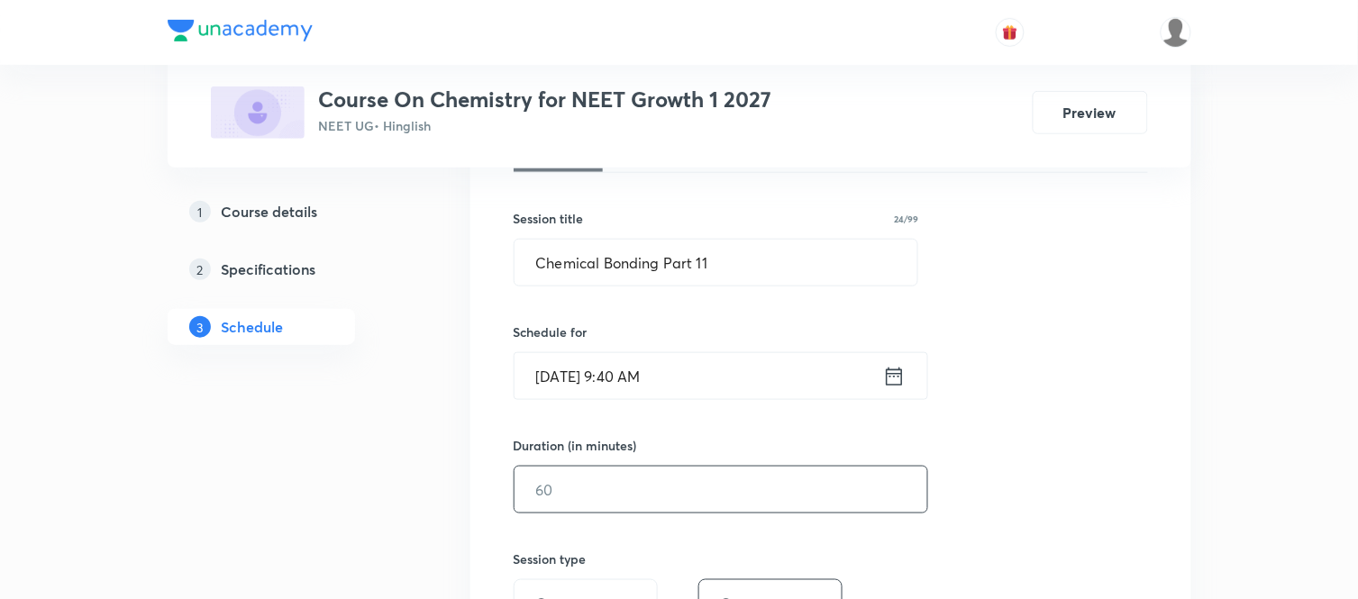
click at [557, 489] on input "text" at bounding box center [720, 490] width 413 height 46
type input "75"
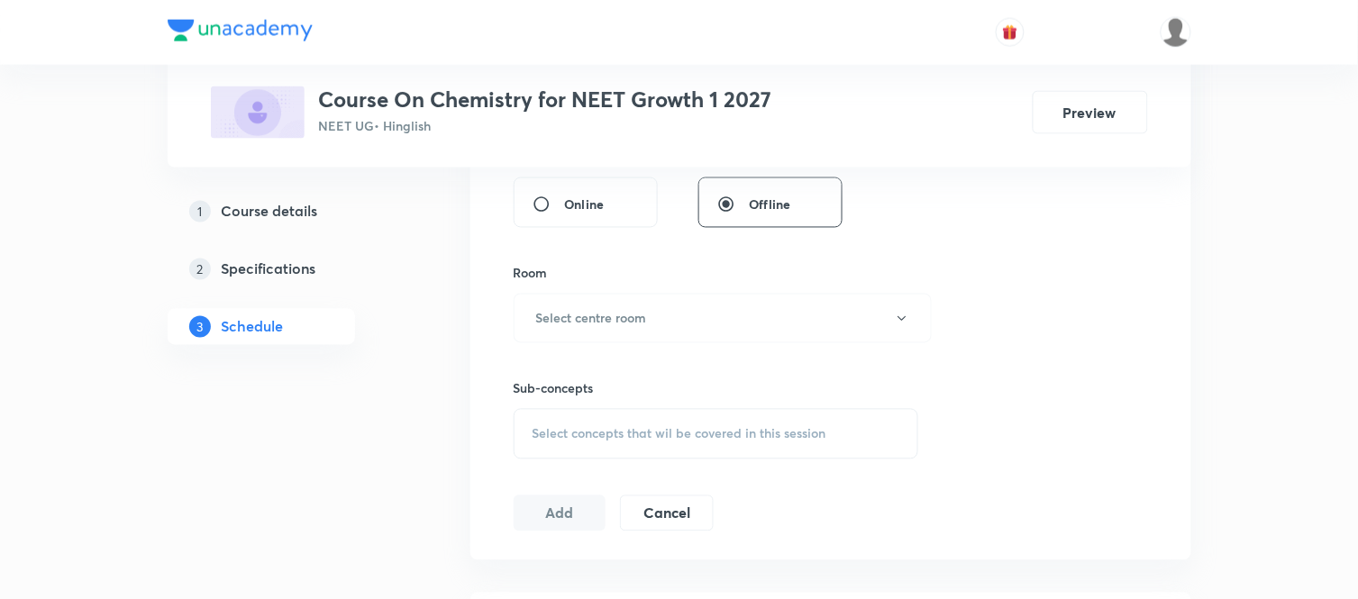
scroll to position [742, 0]
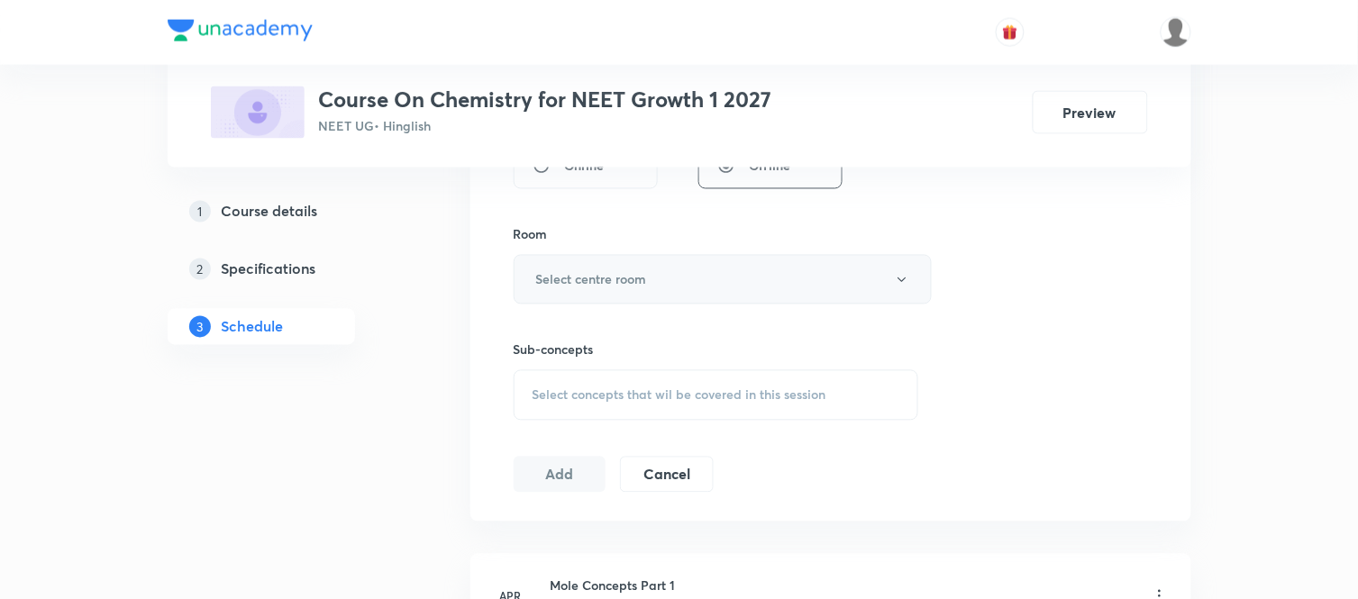
click at [623, 267] on button "Select centre room" at bounding box center [723, 280] width 418 height 50
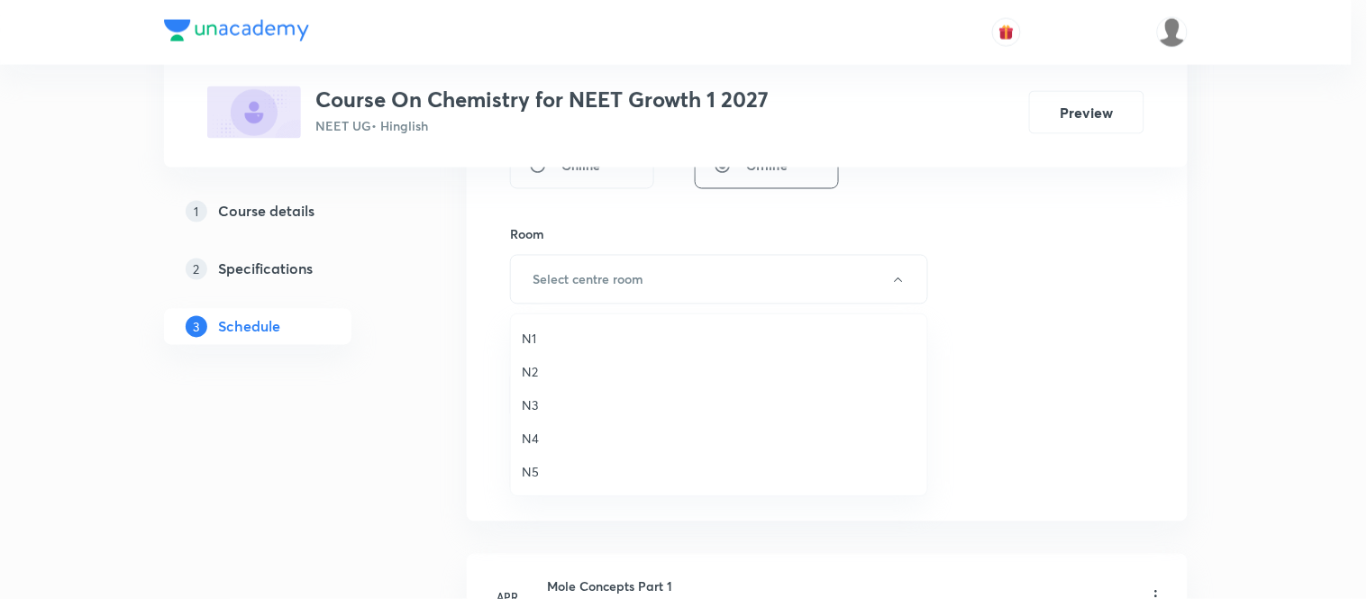
click at [517, 376] on li "N2" at bounding box center [719, 371] width 416 height 33
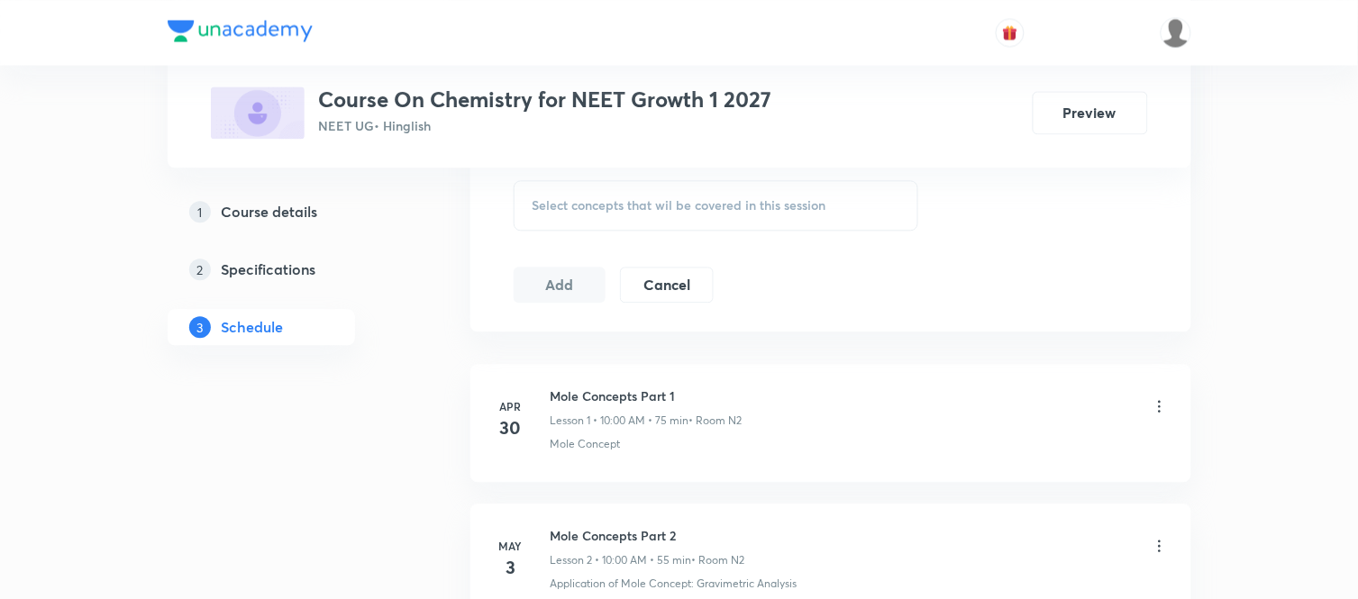
scroll to position [942, 0]
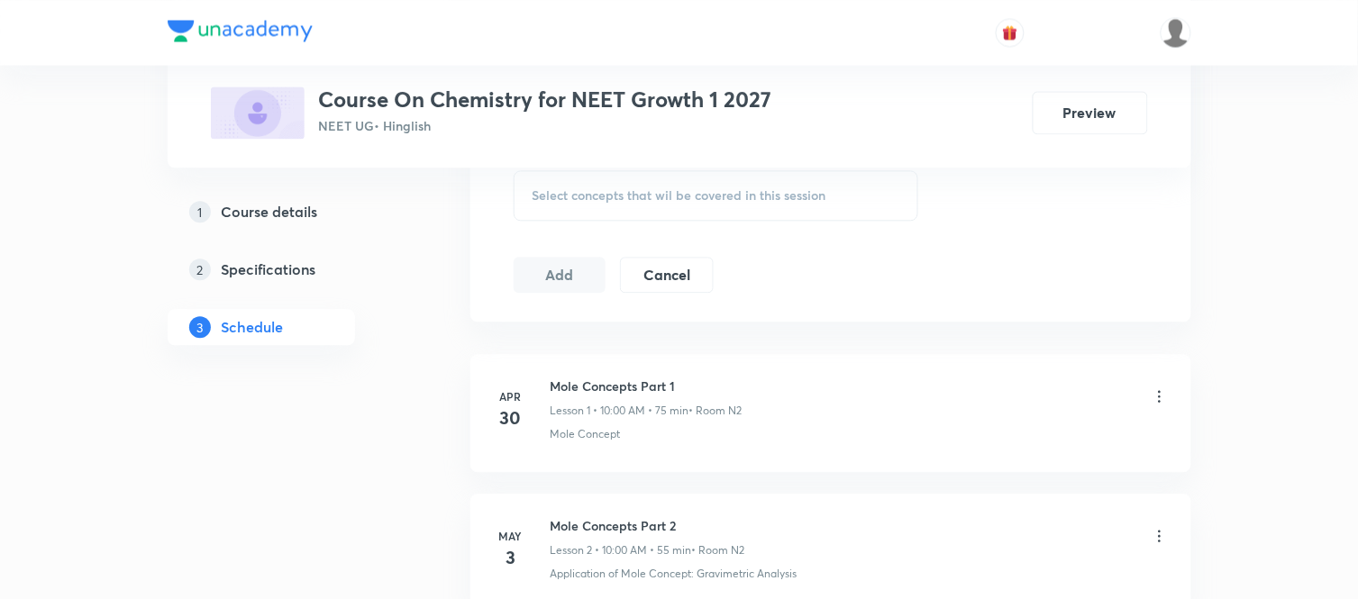
click at [622, 209] on div "Select concepts that wil be covered in this session" at bounding box center [716, 195] width 405 height 50
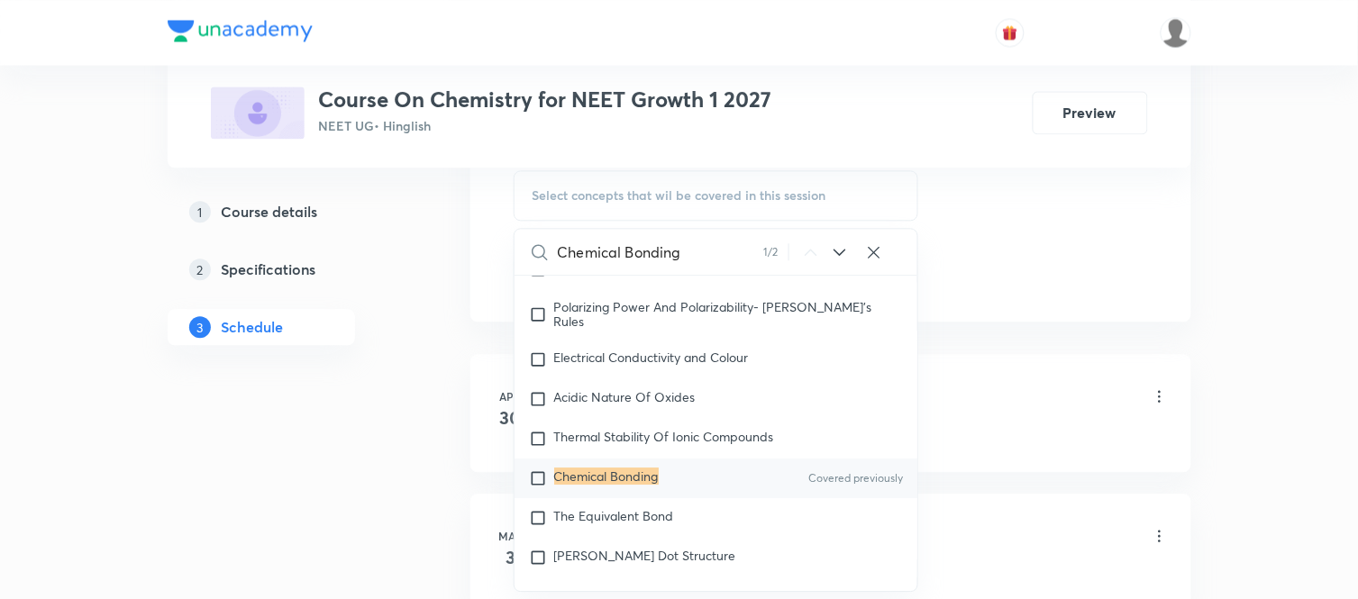
scroll to position [8420, 0]
type input "Chemical Bonding"
click at [655, 483] on mark "Chemical Bonding" at bounding box center [606, 474] width 105 height 17
checkbox input "true"
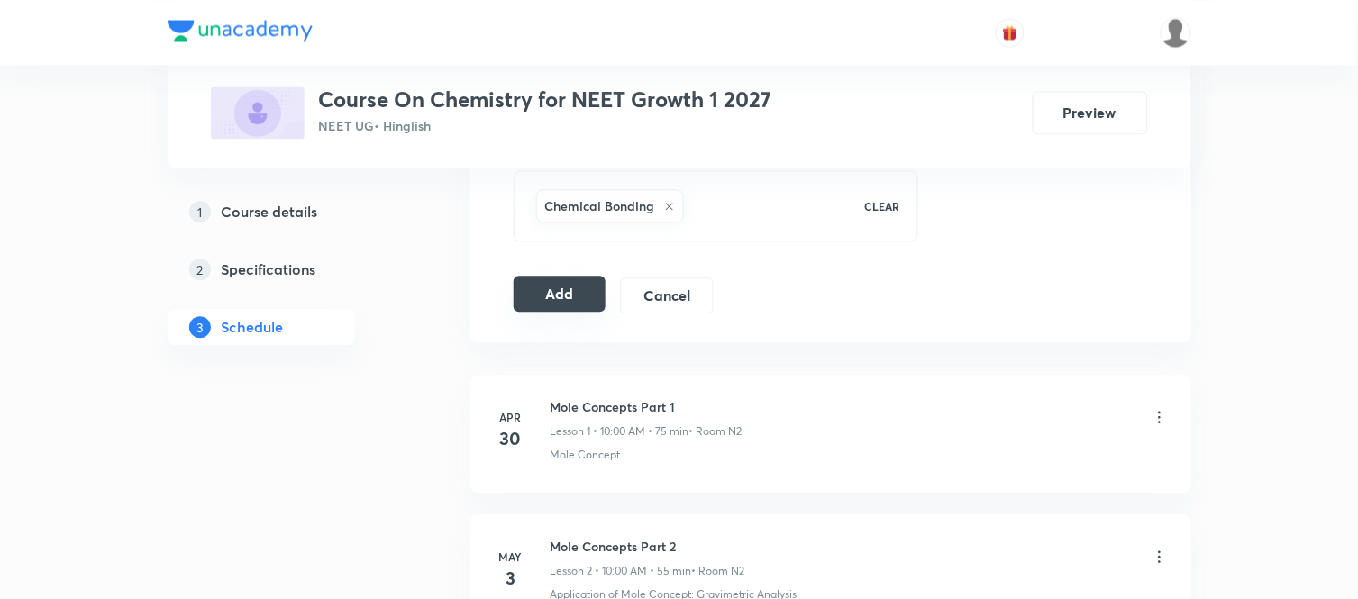
click at [551, 283] on button "Add" at bounding box center [560, 294] width 93 height 36
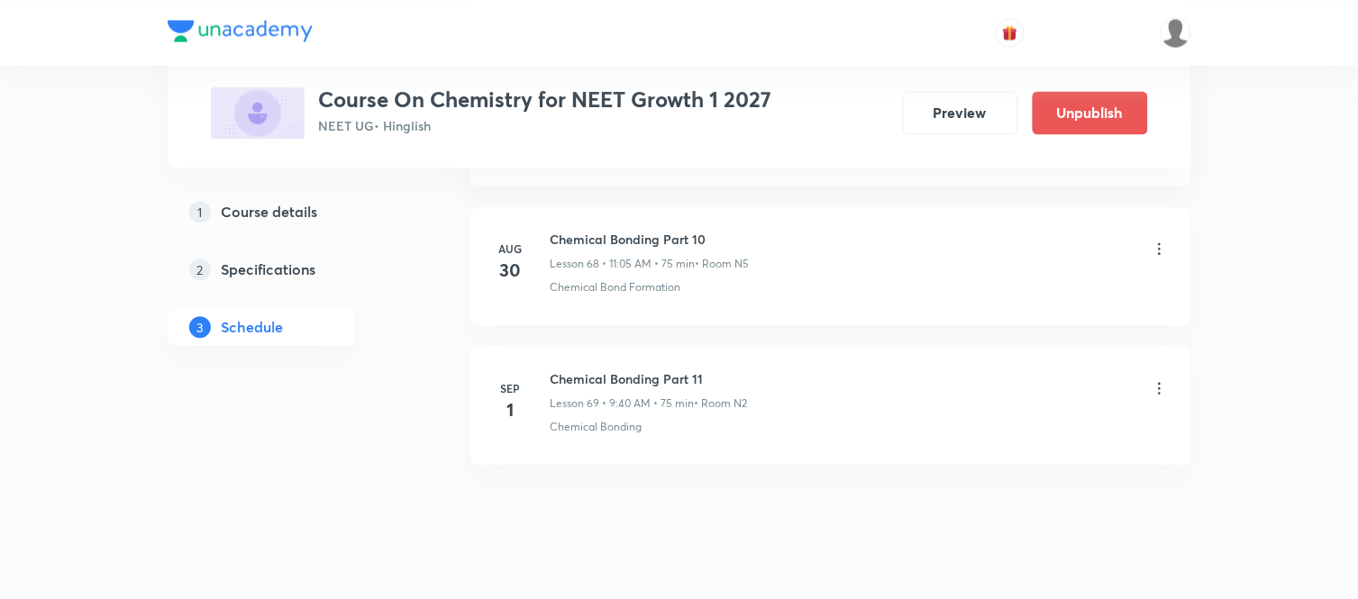
scroll to position [9664, 0]
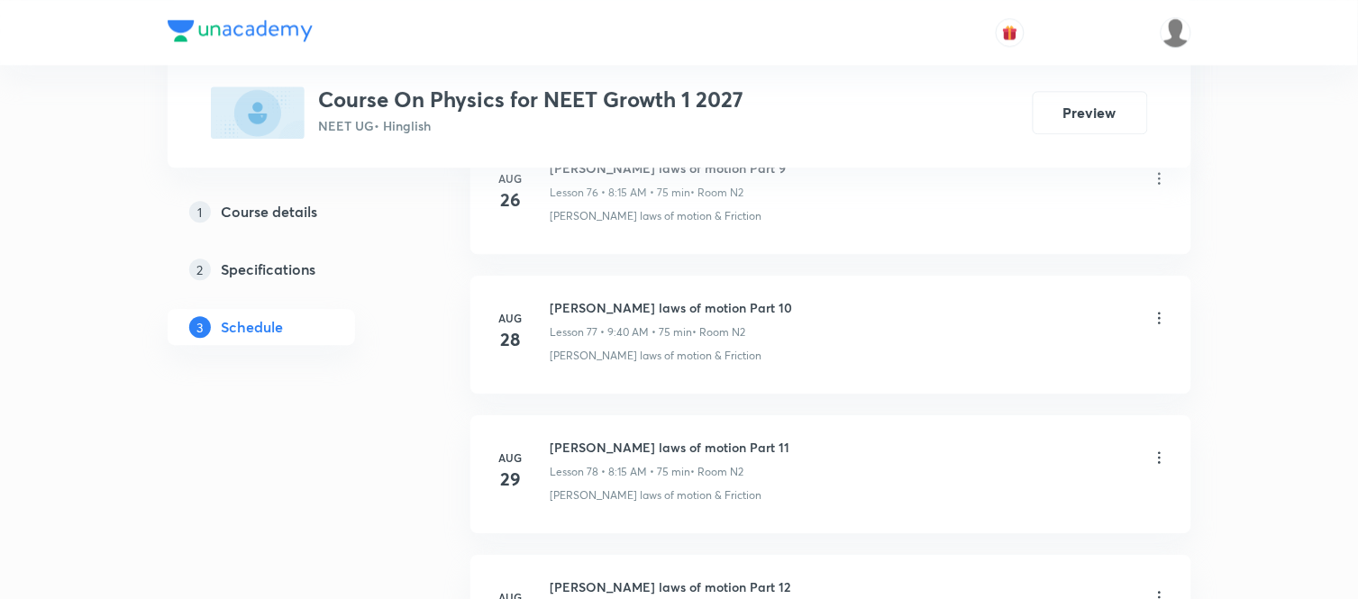
scroll to position [11890, 0]
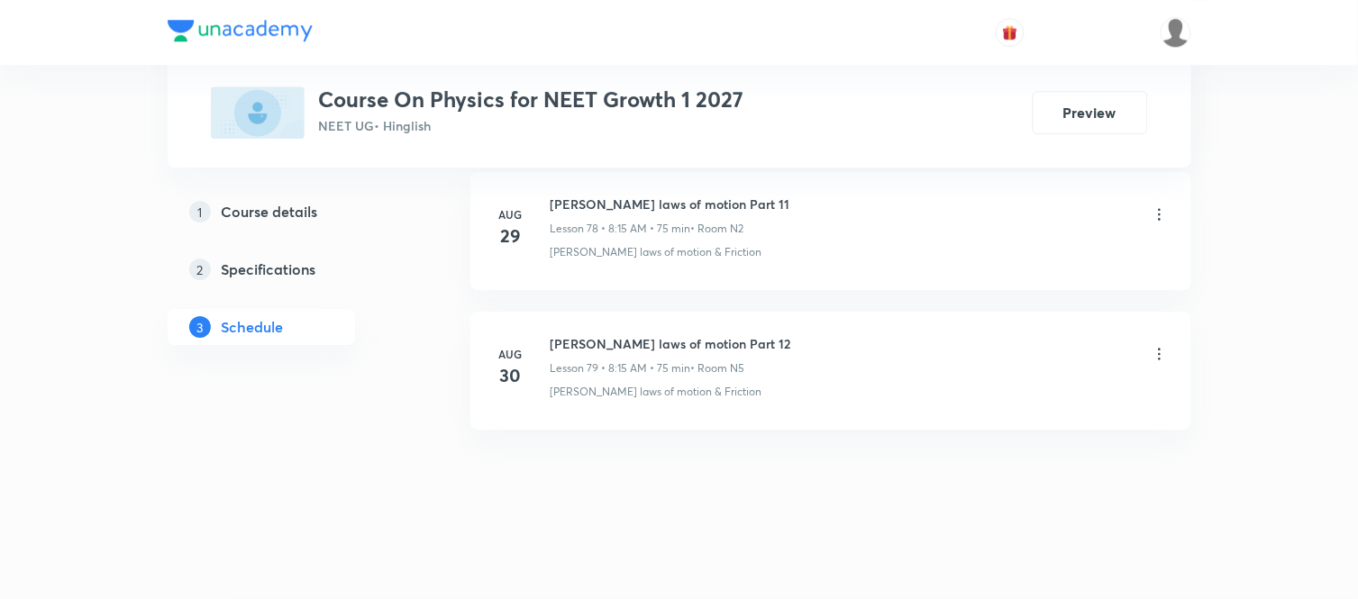
click at [559, 339] on h6 "[PERSON_NAME] laws of motion Part 12" at bounding box center [671, 343] width 241 height 19
copy h6 "[PERSON_NAME] laws of motion Part 12"
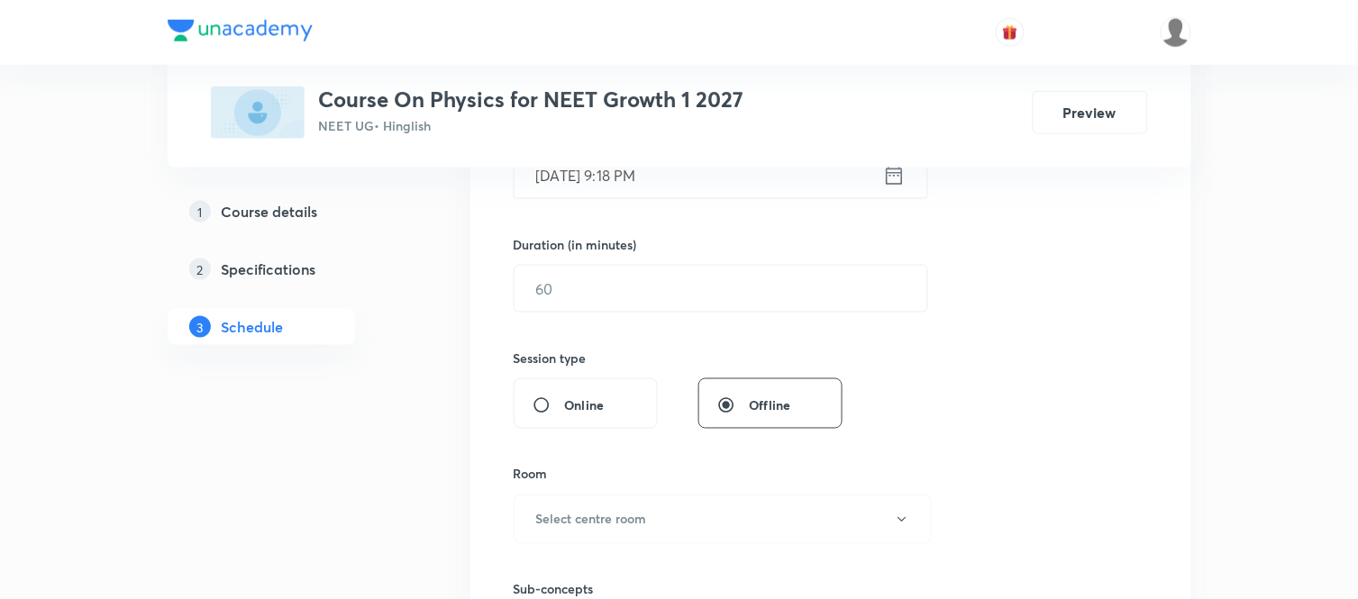
scroll to position [478, 0]
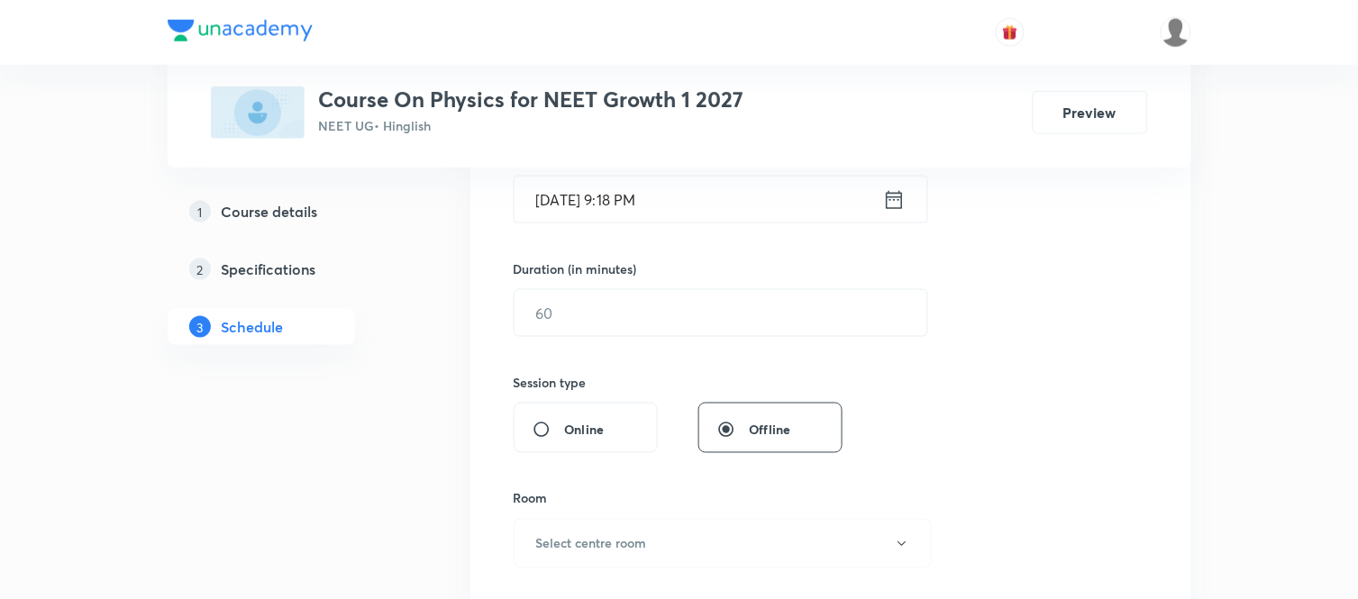
click at [559, 339] on div "Session 80 Live class Session title 0/99 ​ Schedule for Aug 31, 2025, 9:18 PM ​…" at bounding box center [831, 334] width 634 height 846
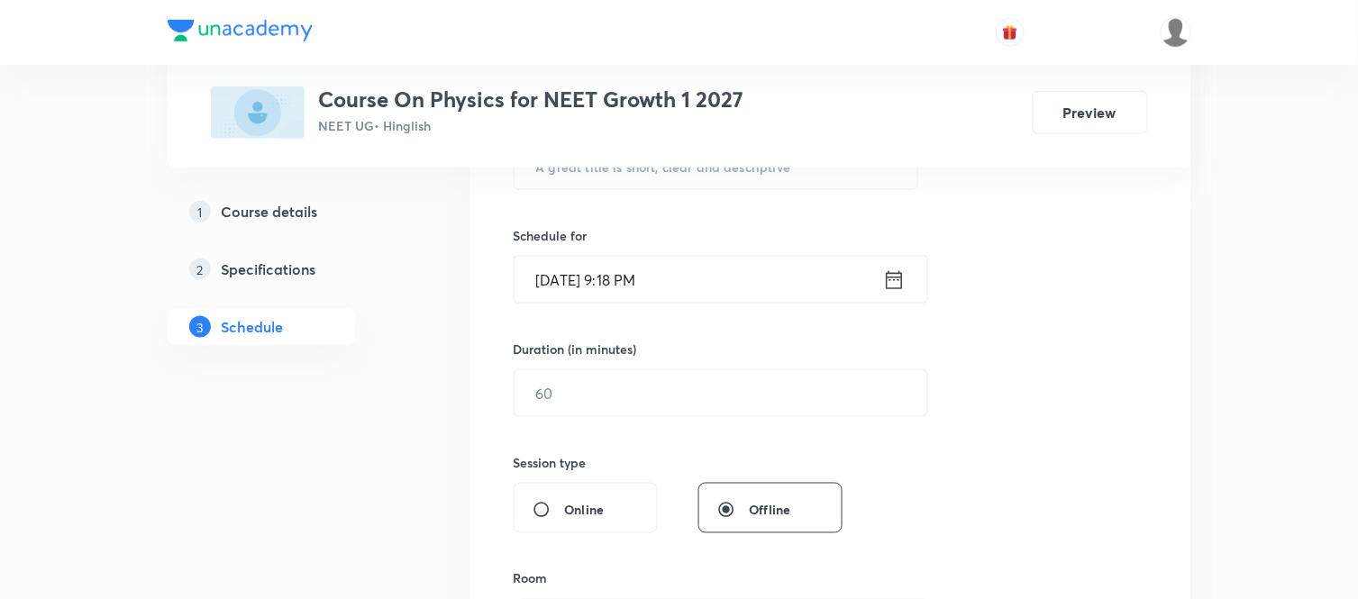
scroll to position [358, 0]
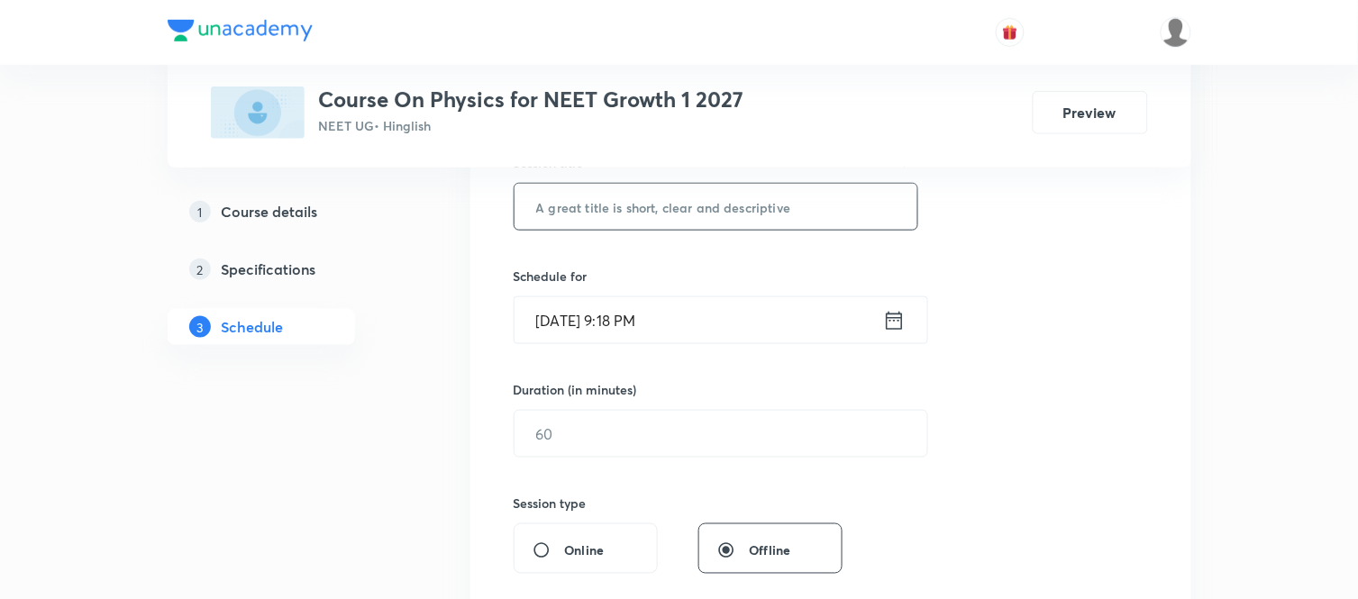
click at [617, 211] on input "text" at bounding box center [716, 207] width 404 height 46
paste input "Newton laws of motion Part 12"
type input "Newton laws of motion Part 13"
click at [895, 318] on icon at bounding box center [894, 320] width 23 height 25
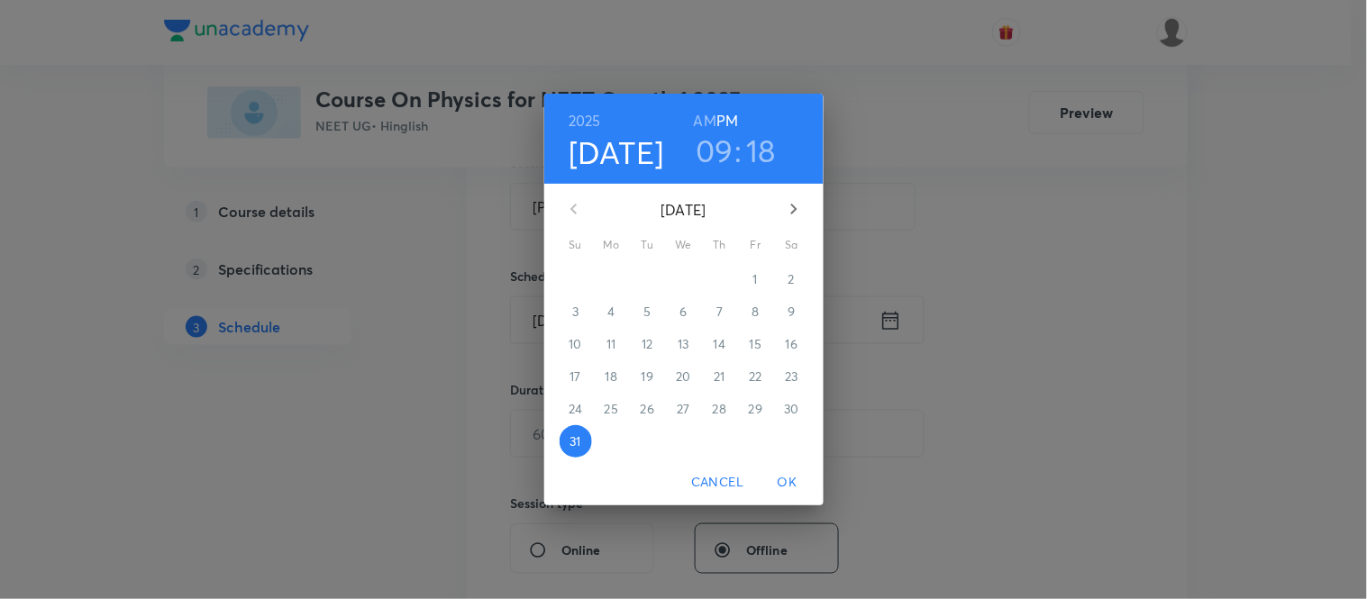
click at [796, 201] on icon "button" at bounding box center [794, 209] width 22 height 22
click at [616, 278] on span "1" at bounding box center [612, 279] width 32 height 18
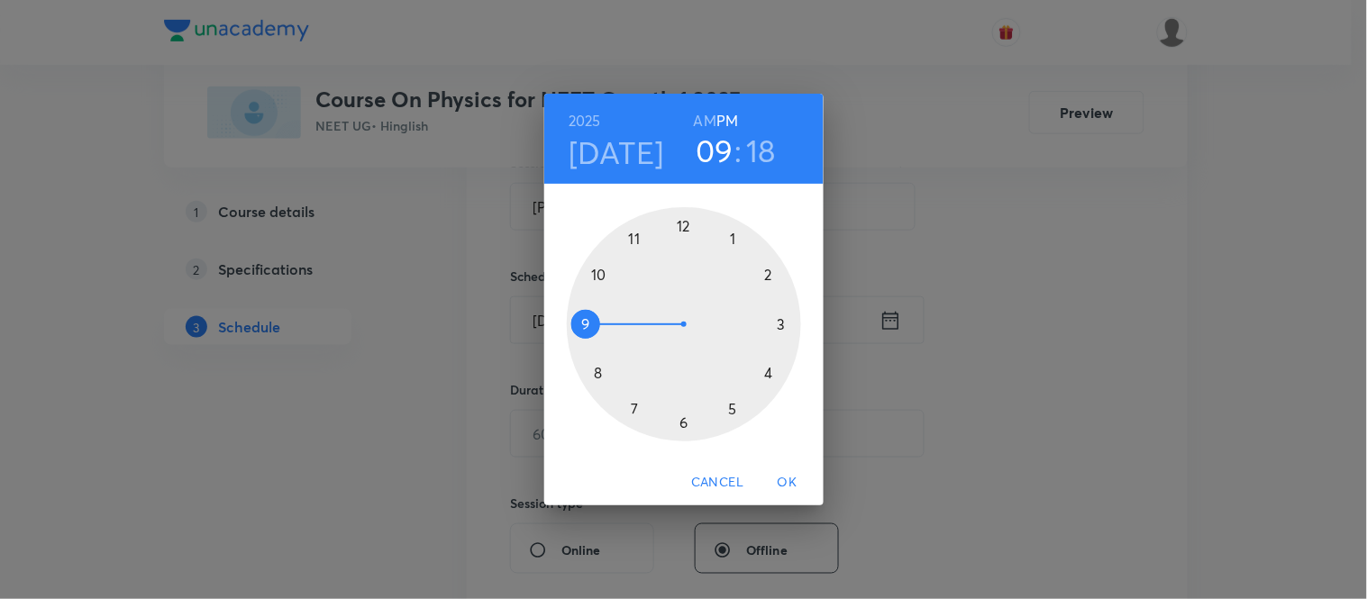
click at [712, 119] on h6 "AM" at bounding box center [705, 120] width 23 height 25
click at [596, 372] on div at bounding box center [684, 324] width 234 height 234
click at [782, 325] on div at bounding box center [684, 324] width 234 height 234
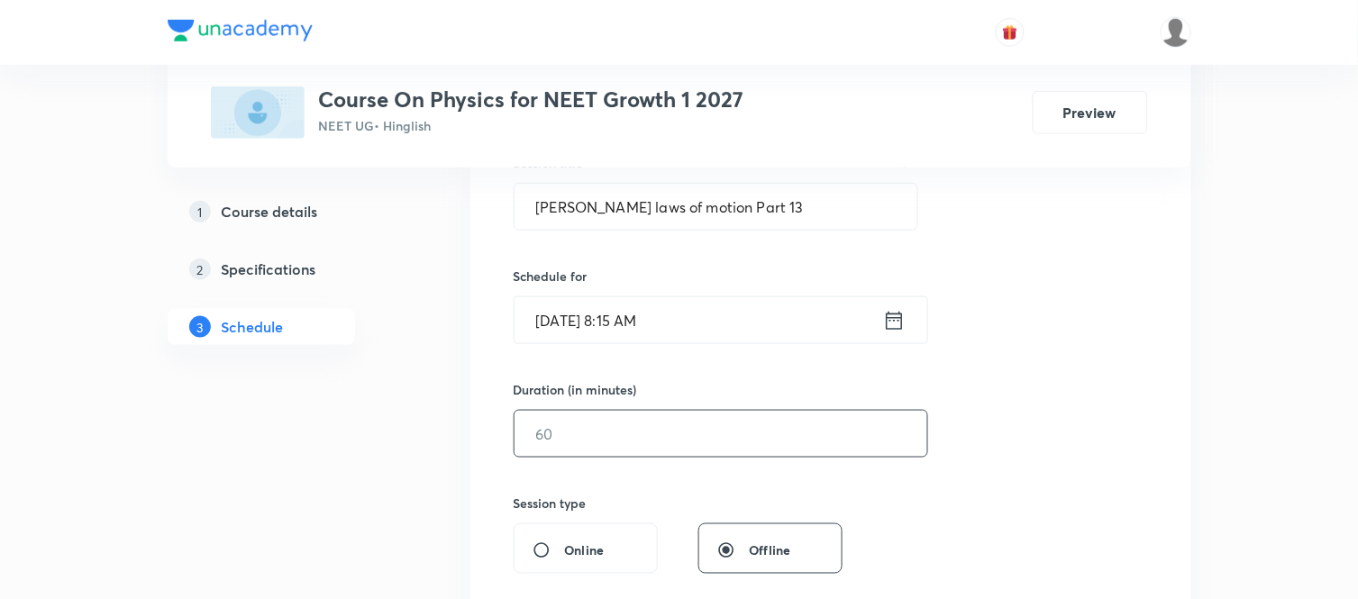
click at [651, 446] on input "text" at bounding box center [720, 434] width 413 height 46
type input "75"
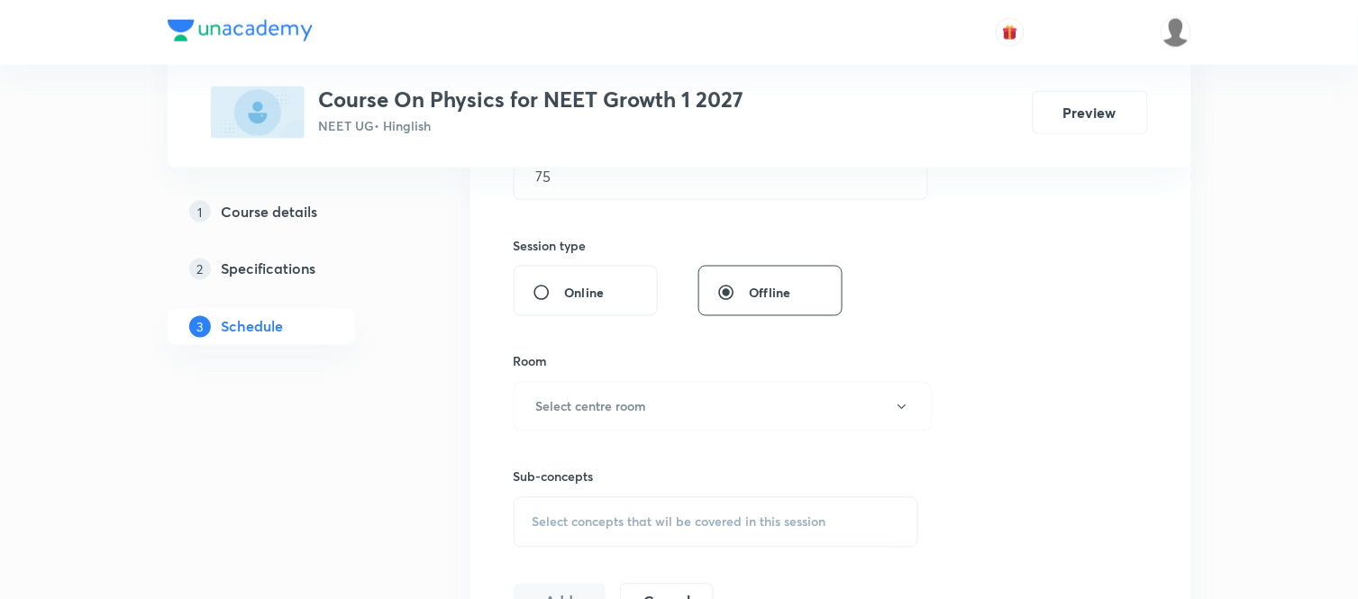
scroll to position [798, 0]
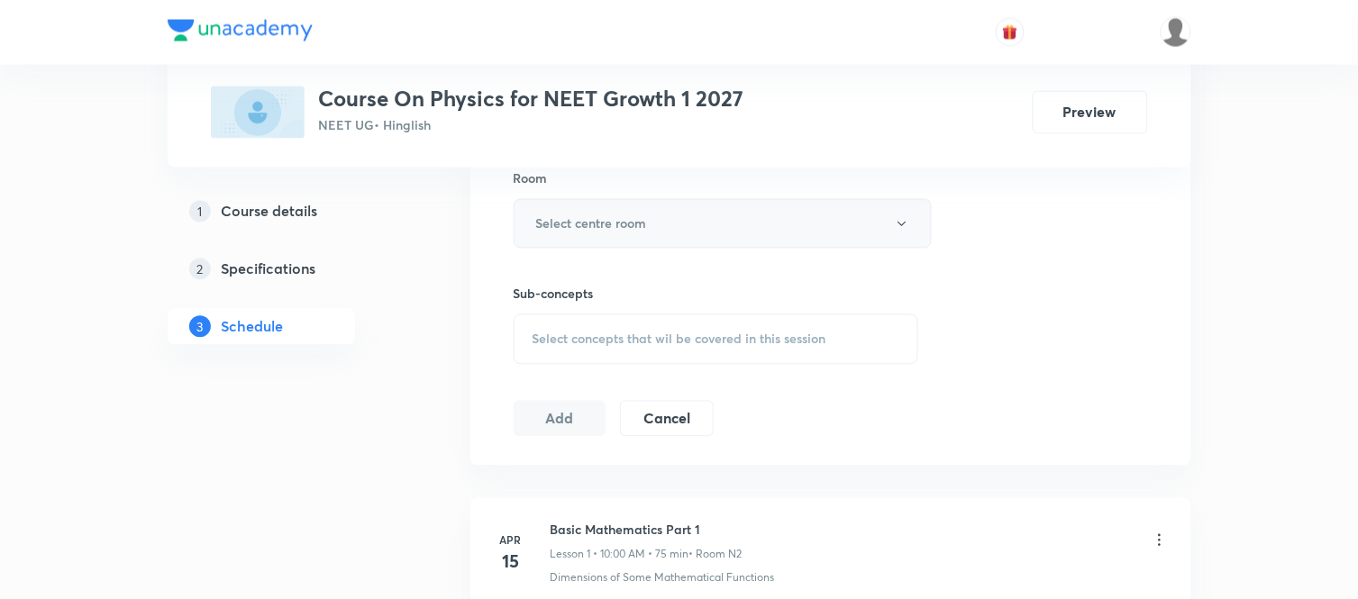
click at [647, 239] on button "Select centre room" at bounding box center [723, 224] width 418 height 50
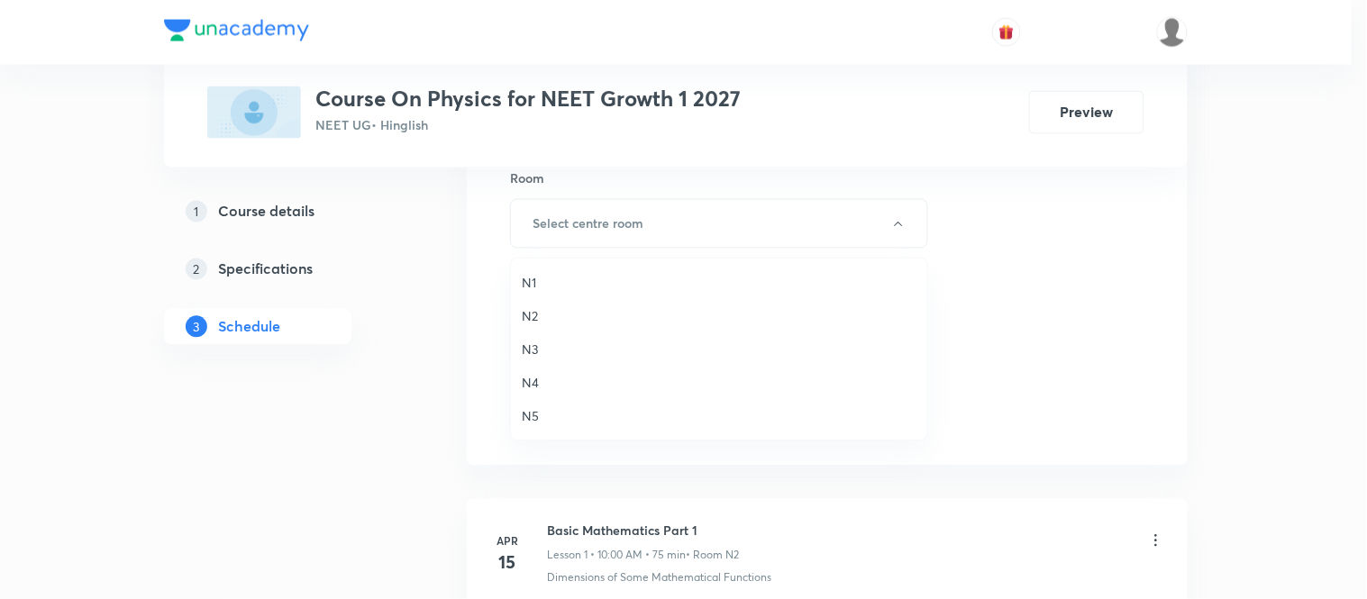
click at [529, 314] on span "N2" at bounding box center [719, 315] width 395 height 19
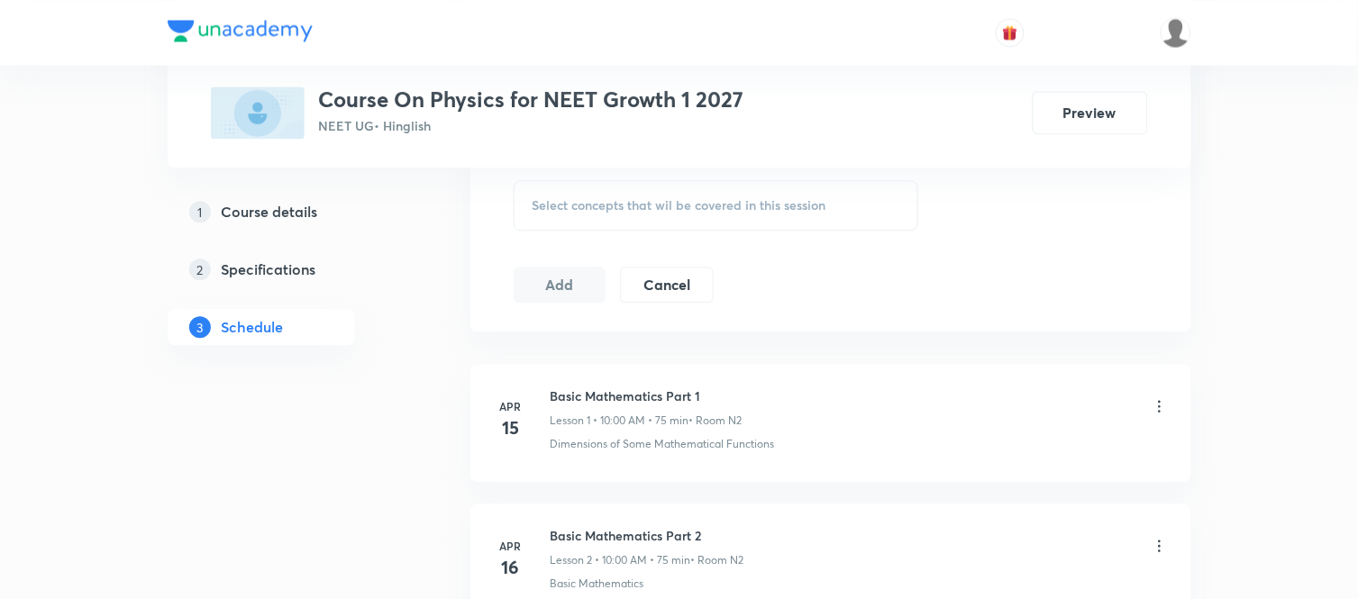
scroll to position [959, 0]
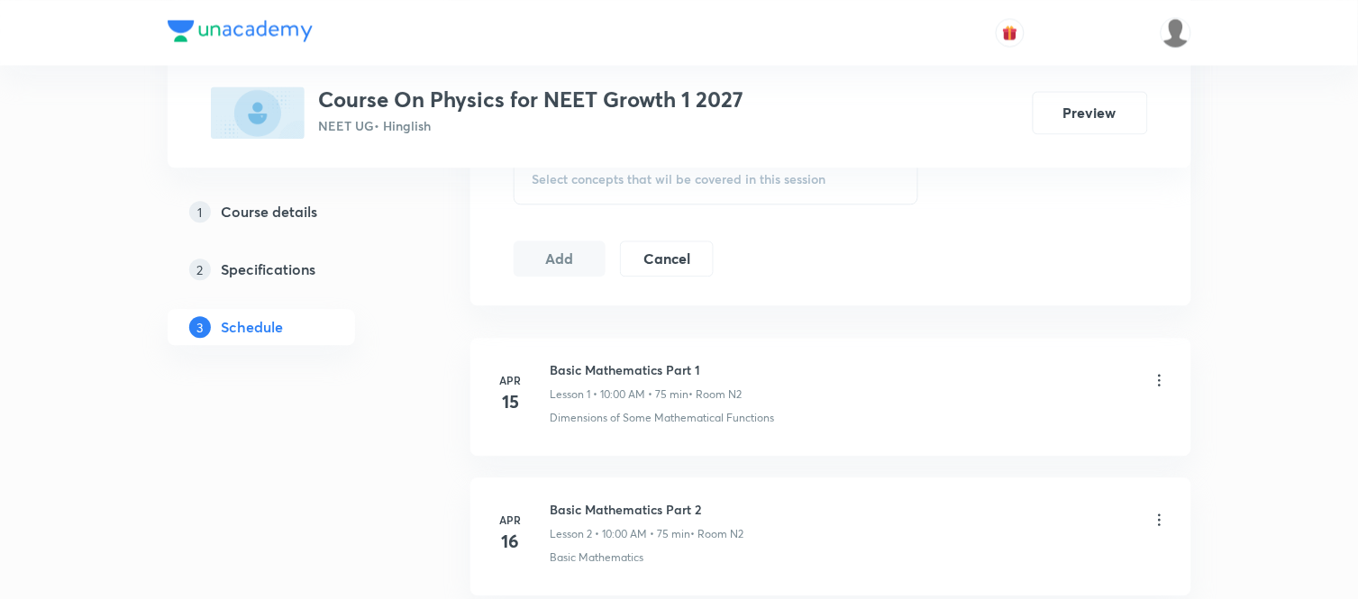
click at [605, 177] on span "Select concepts that wil be covered in this session" at bounding box center [679, 179] width 294 height 14
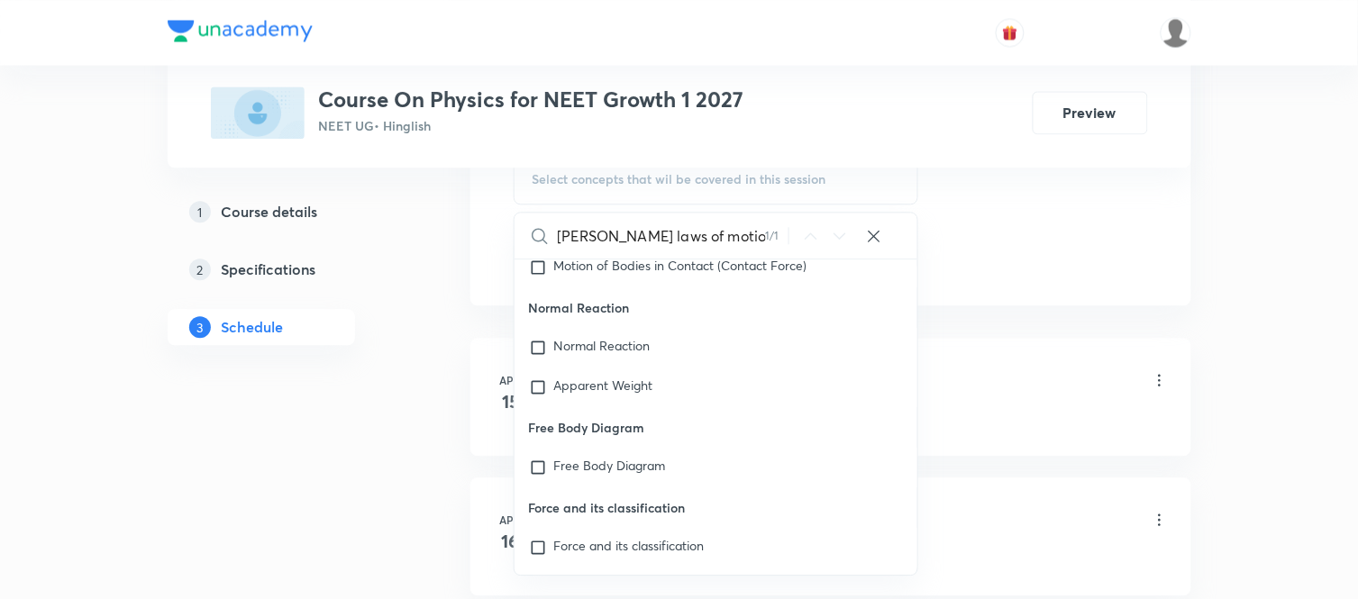
scroll to position [47196, 0]
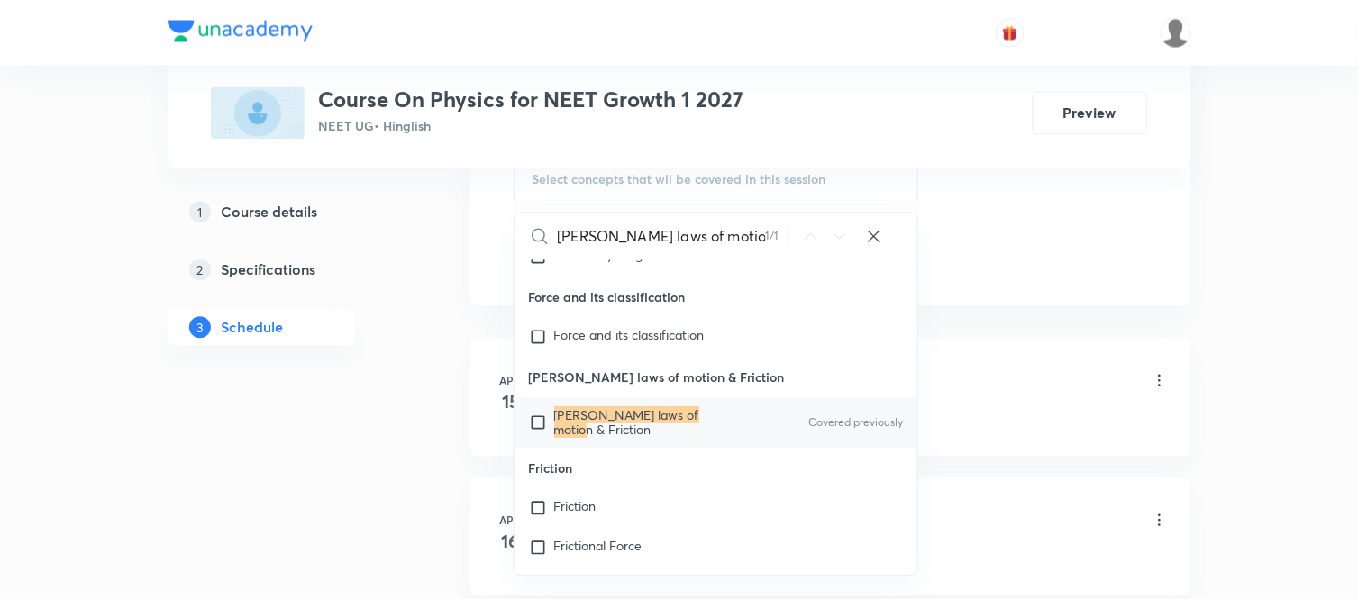
type input "Newton laws of motio"
click at [676, 438] on mark "Newton laws of motio" at bounding box center [626, 422] width 145 height 32
checkbox input "true"
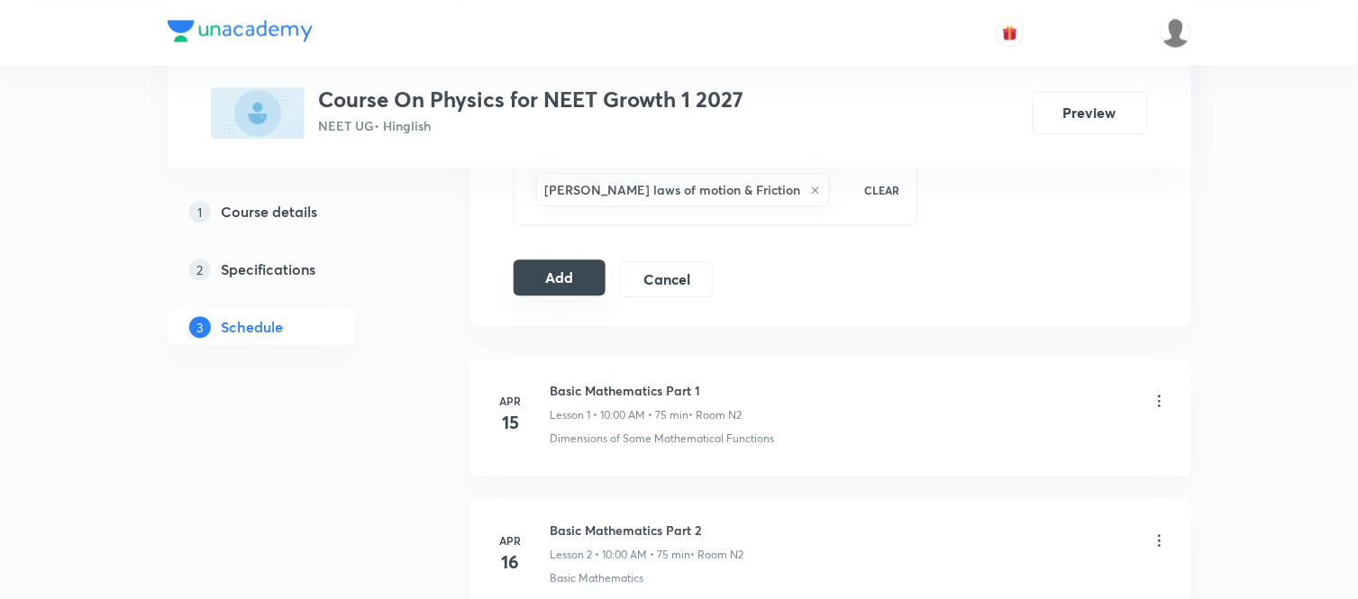
click at [554, 272] on button "Add" at bounding box center [560, 277] width 93 height 36
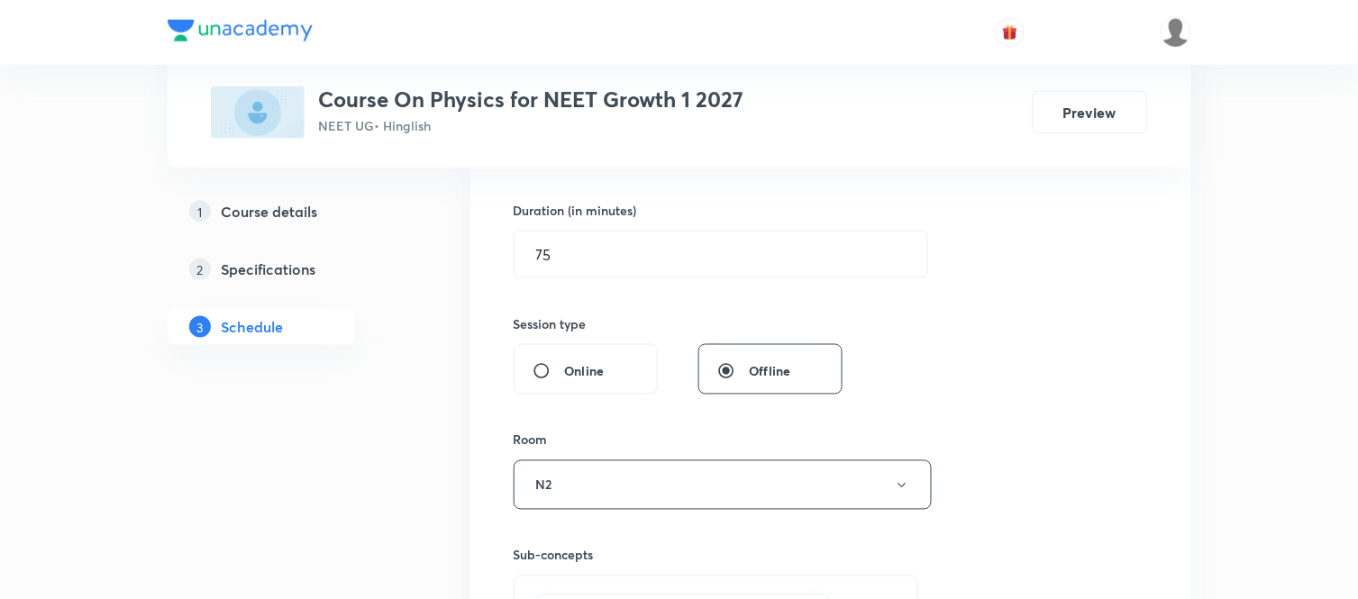
scroll to position [318, 0]
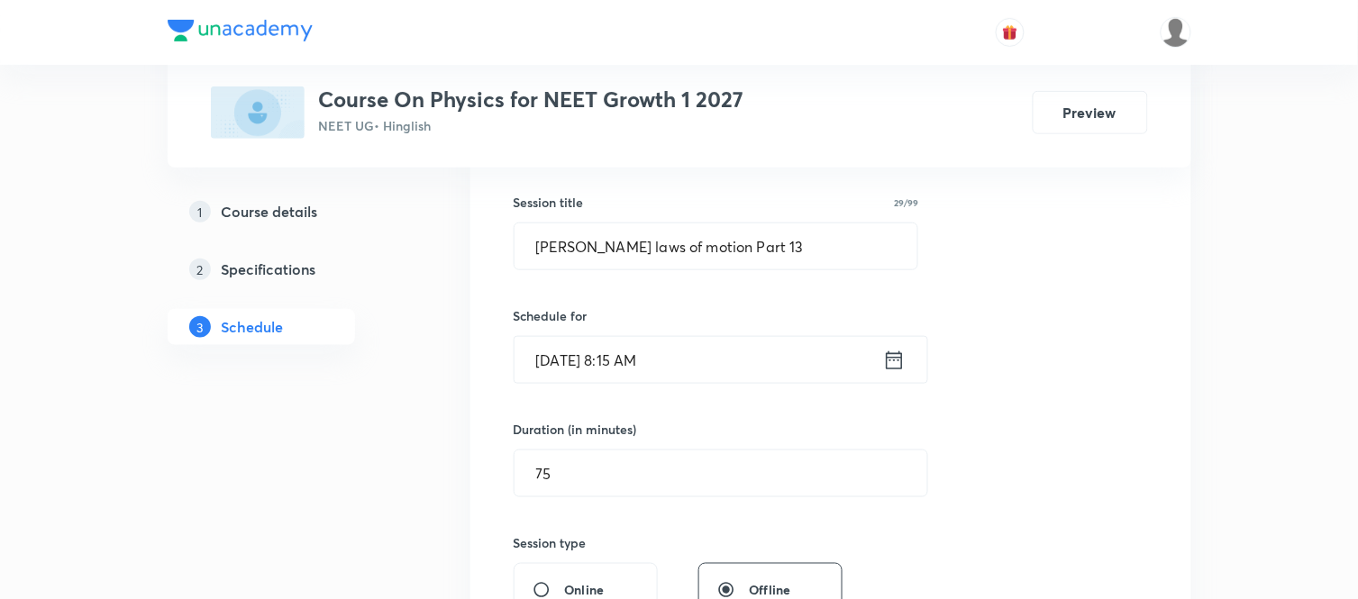
click at [895, 356] on icon at bounding box center [894, 360] width 23 height 25
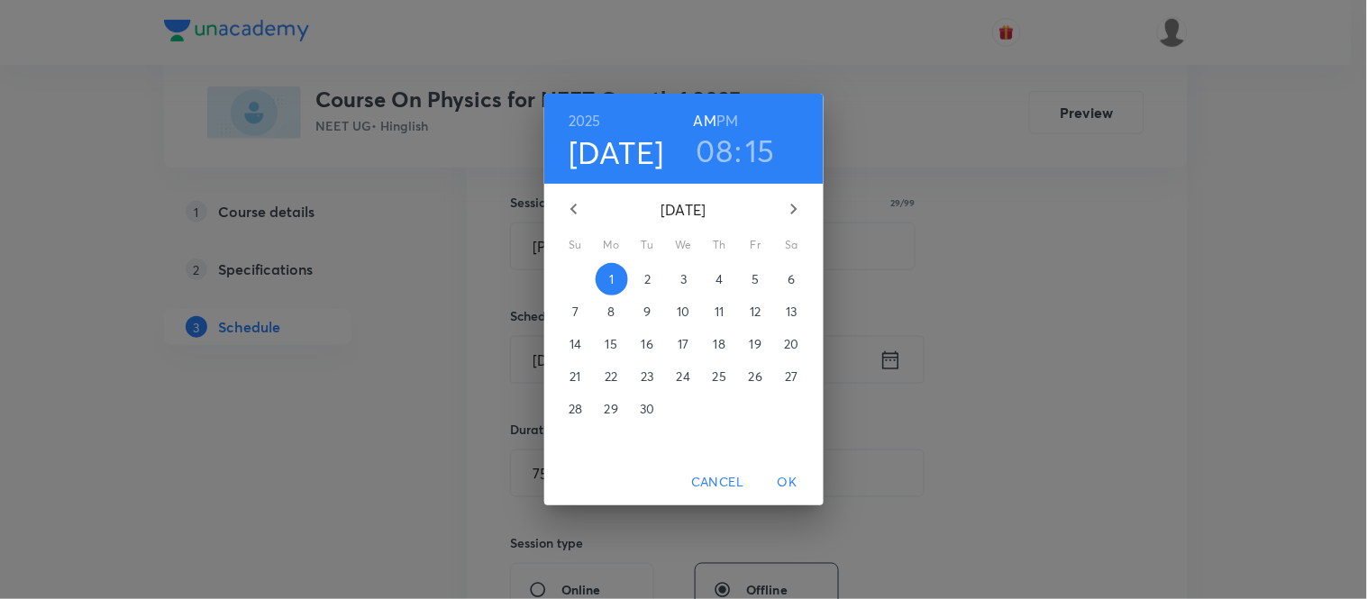
click at [715, 150] on h3 "08" at bounding box center [714, 151] width 37 height 38
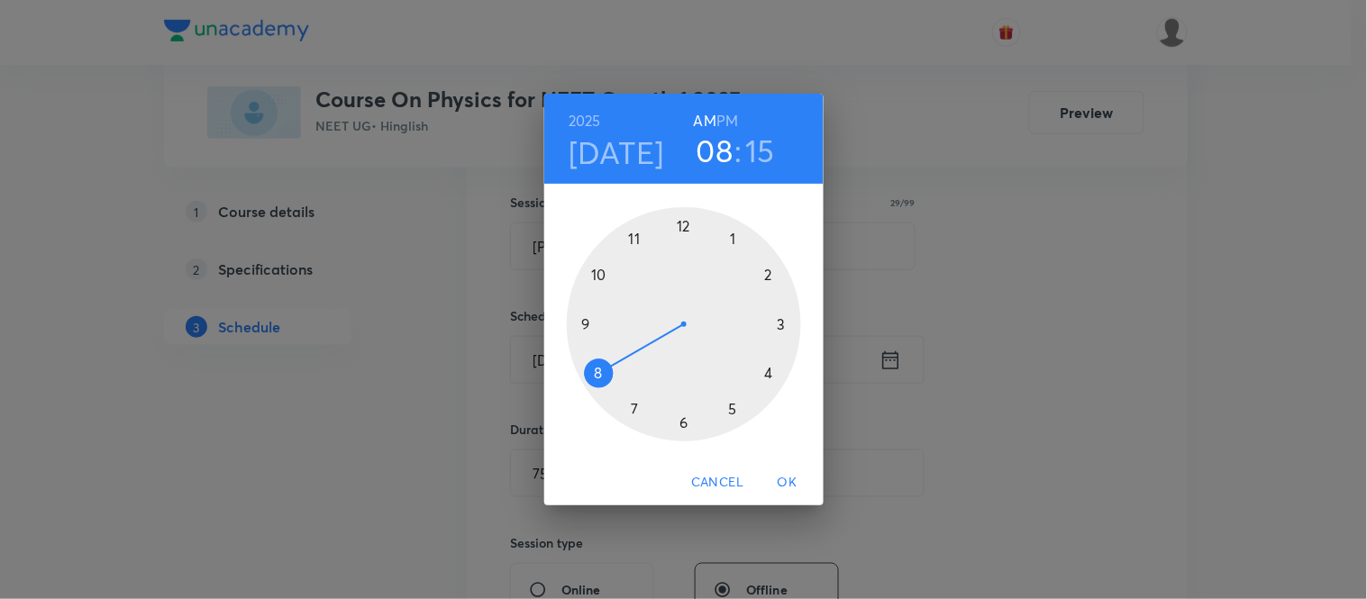
click at [635, 238] on div at bounding box center [684, 324] width 234 height 234
click at [732, 232] on div at bounding box center [684, 324] width 234 height 234
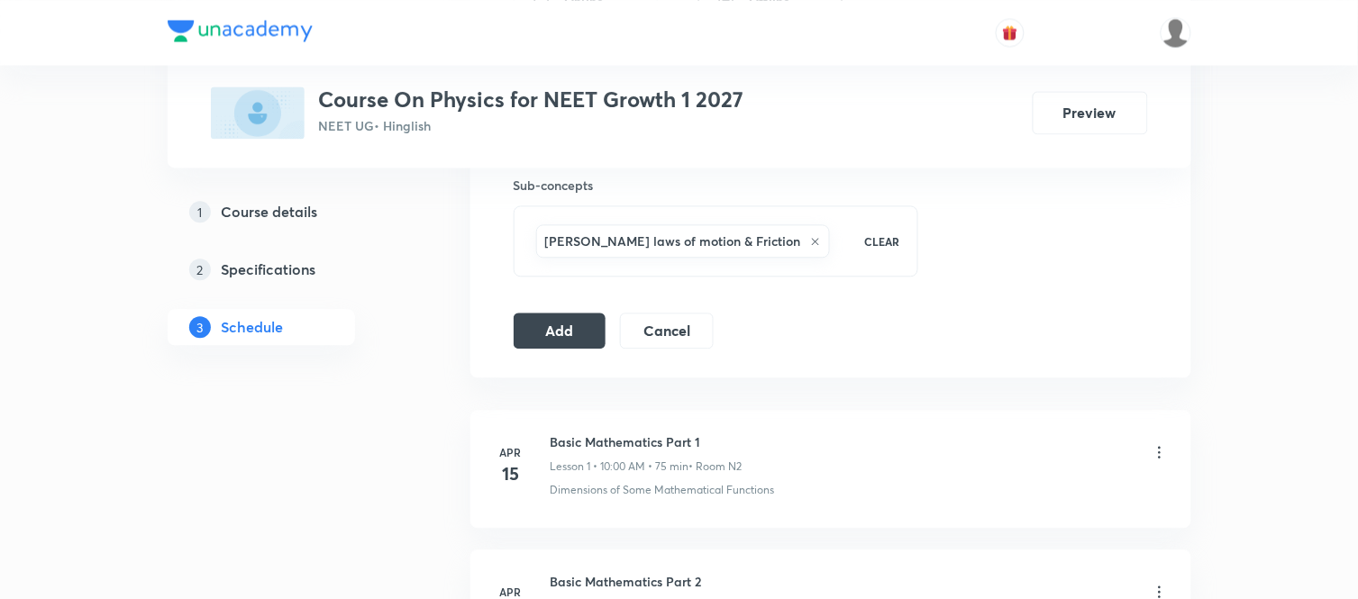
scroll to position [959, 0]
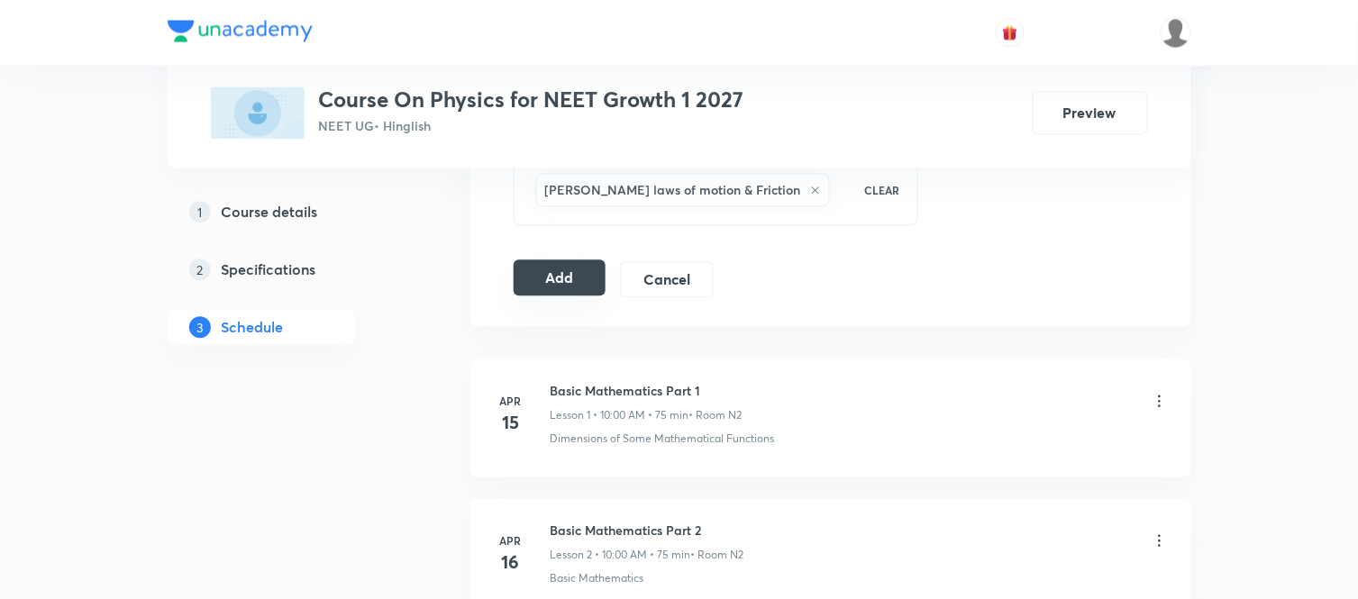
click at [575, 287] on button "Add" at bounding box center [560, 277] width 93 height 36
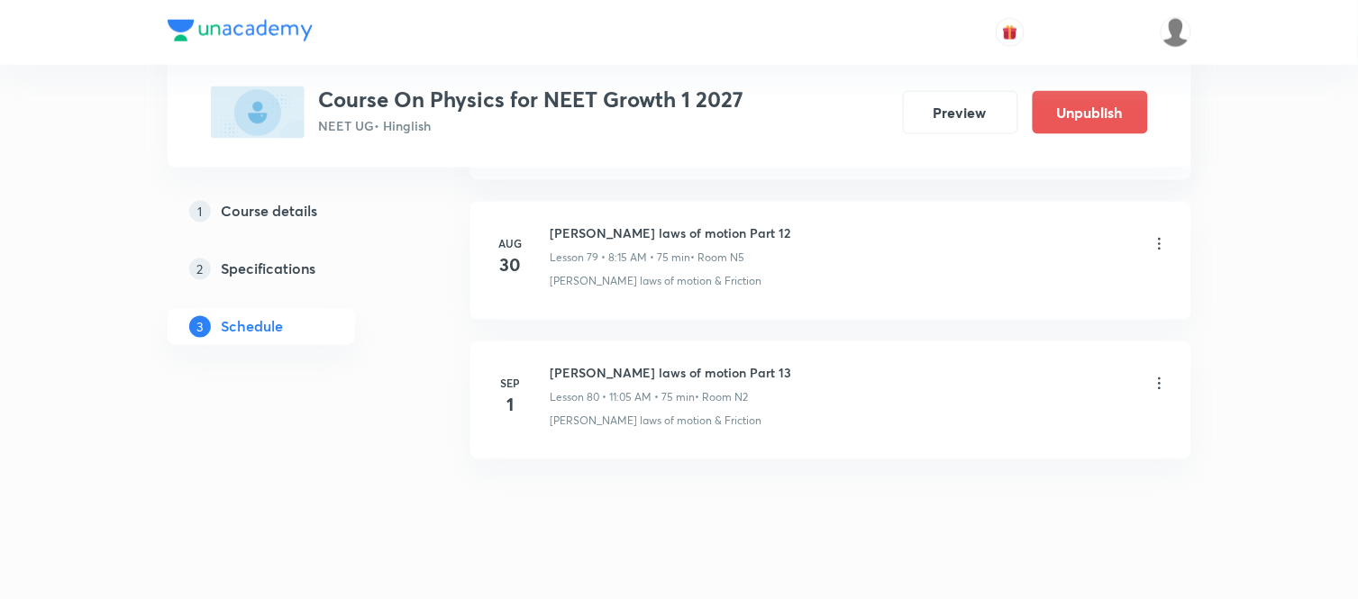
scroll to position [11202, 0]
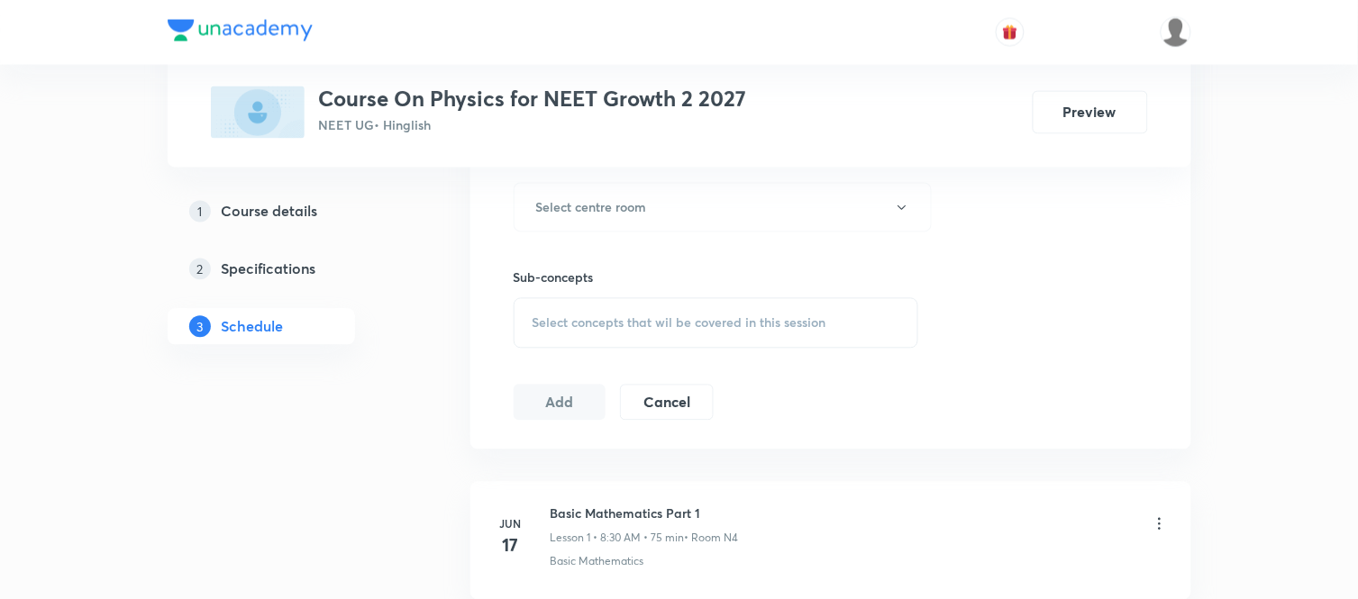
scroll to position [240, 0]
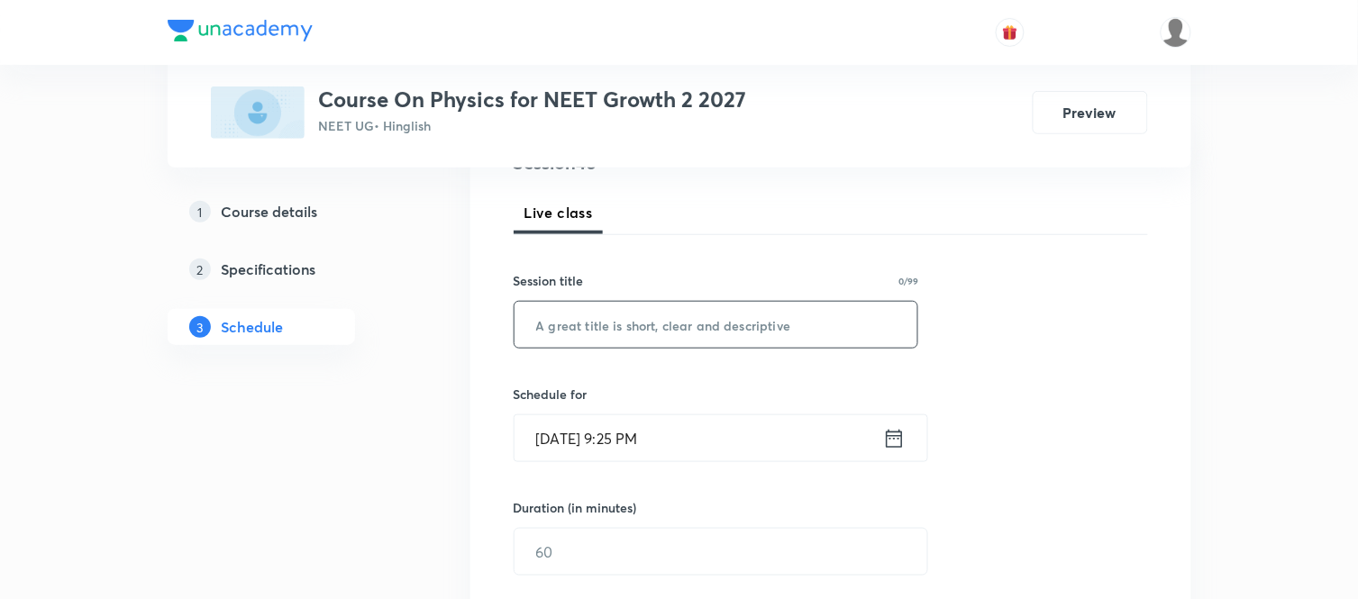
click at [526, 309] on input "text" at bounding box center [716, 325] width 404 height 46
click at [587, 326] on input "Kinematics 2D Part 1" at bounding box center [716, 325] width 404 height 46
type input "Kinematics 2D Part 1"
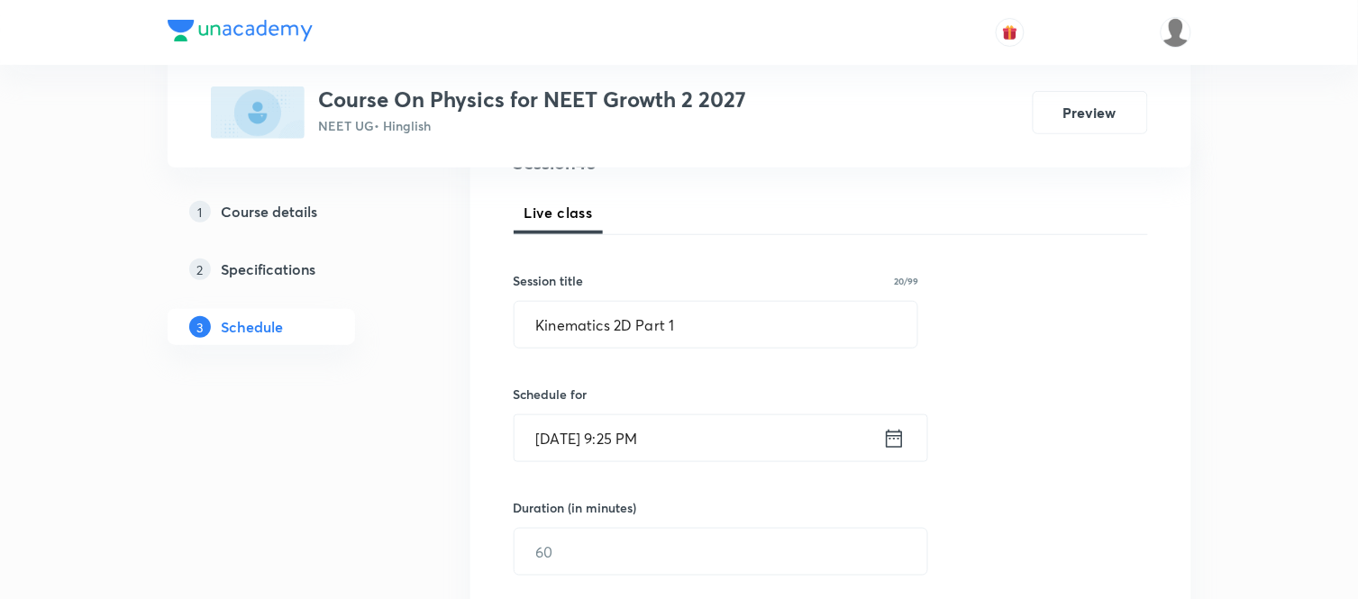
click at [893, 442] on icon at bounding box center [894, 438] width 23 height 25
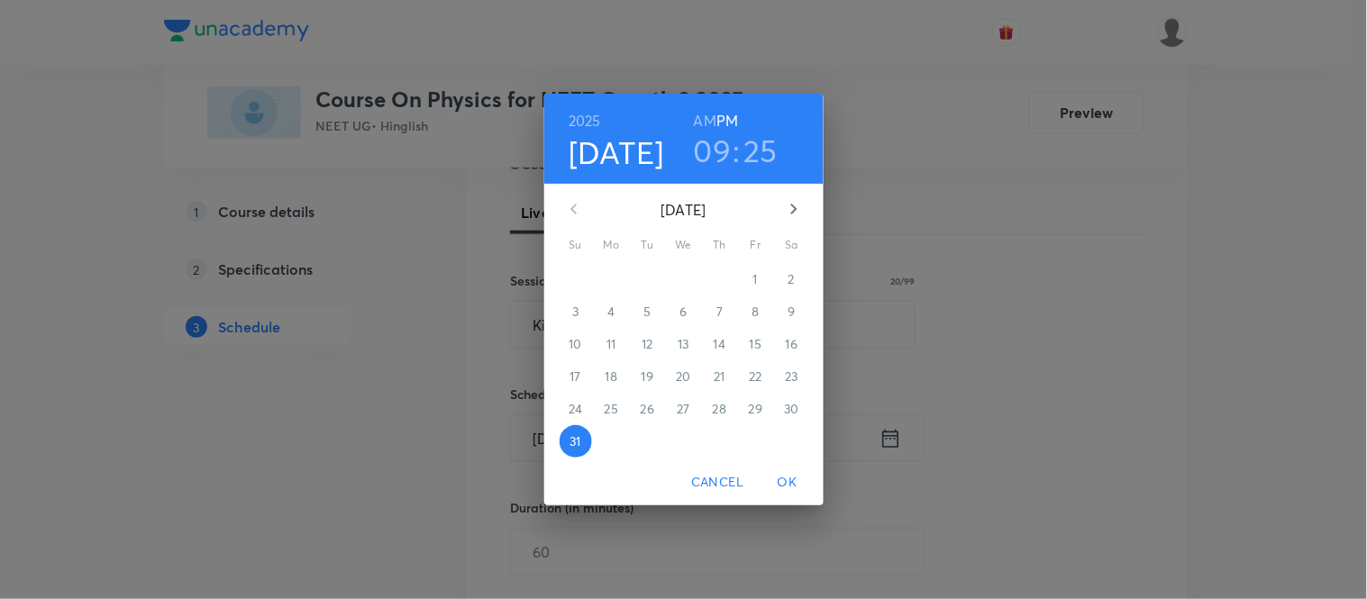
click at [787, 205] on icon "button" at bounding box center [794, 209] width 22 height 22
click at [607, 280] on span "1" at bounding box center [612, 279] width 32 height 18
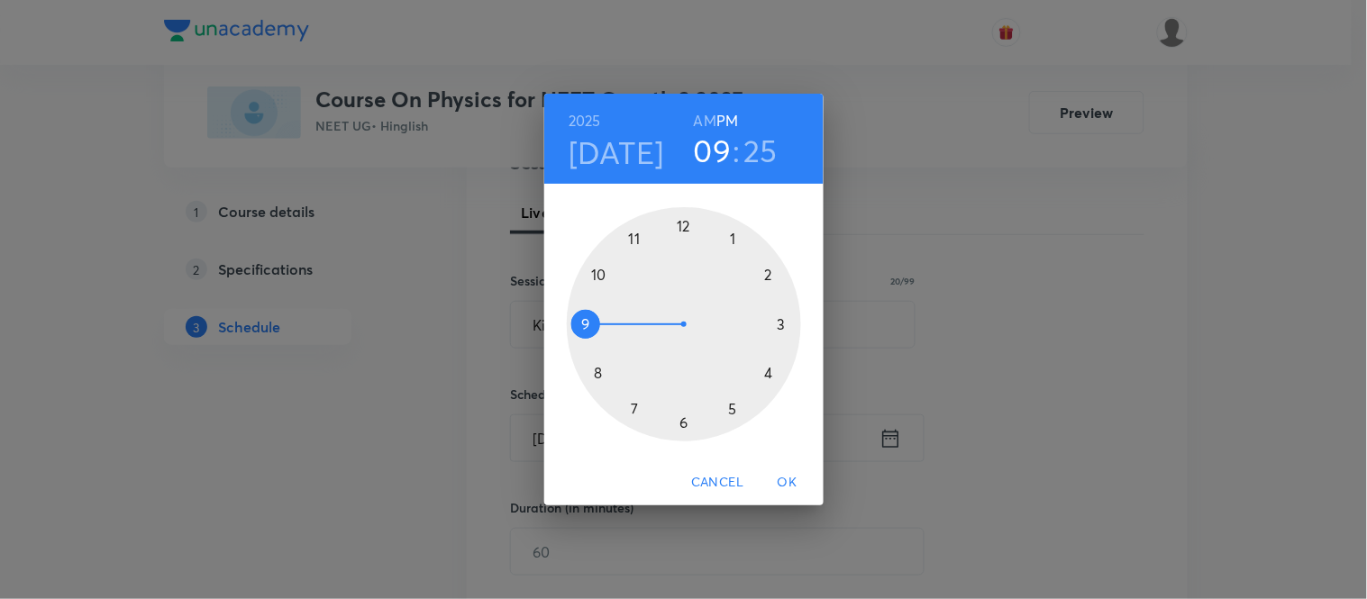
click at [698, 120] on h6 "AM" at bounding box center [705, 120] width 23 height 25
click at [596, 370] on div at bounding box center [684, 324] width 234 height 234
click at [778, 322] on div at bounding box center [684, 324] width 234 height 234
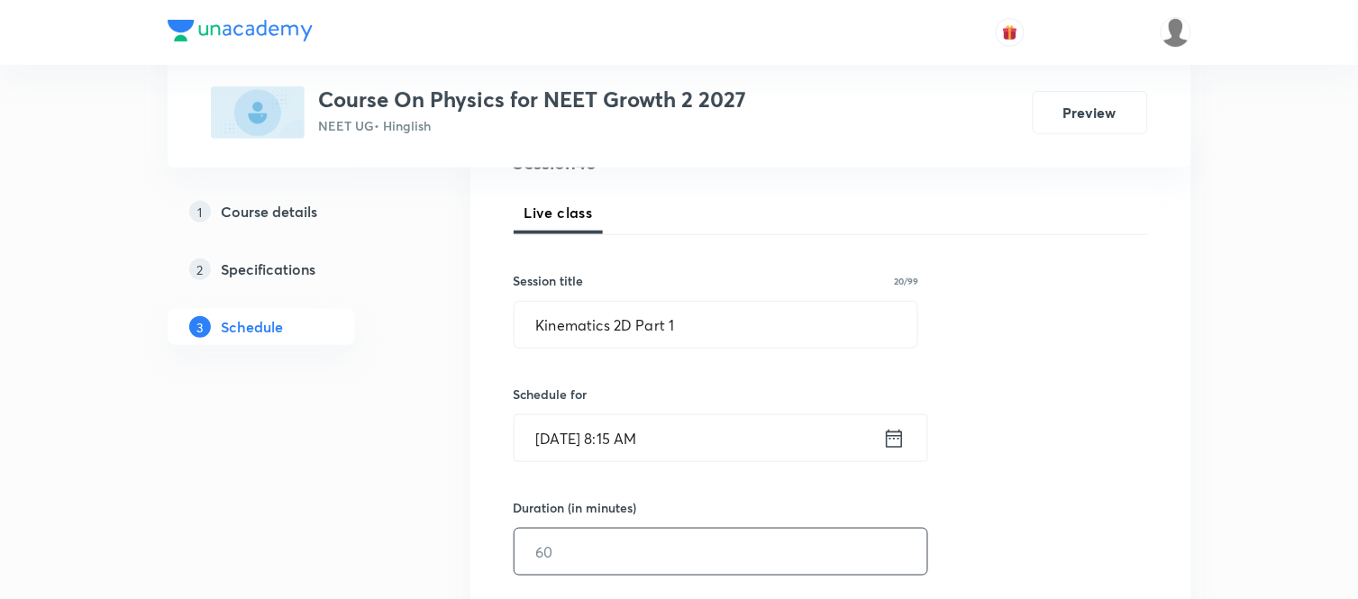
click at [655, 537] on input "text" at bounding box center [720, 552] width 413 height 46
type input "75"
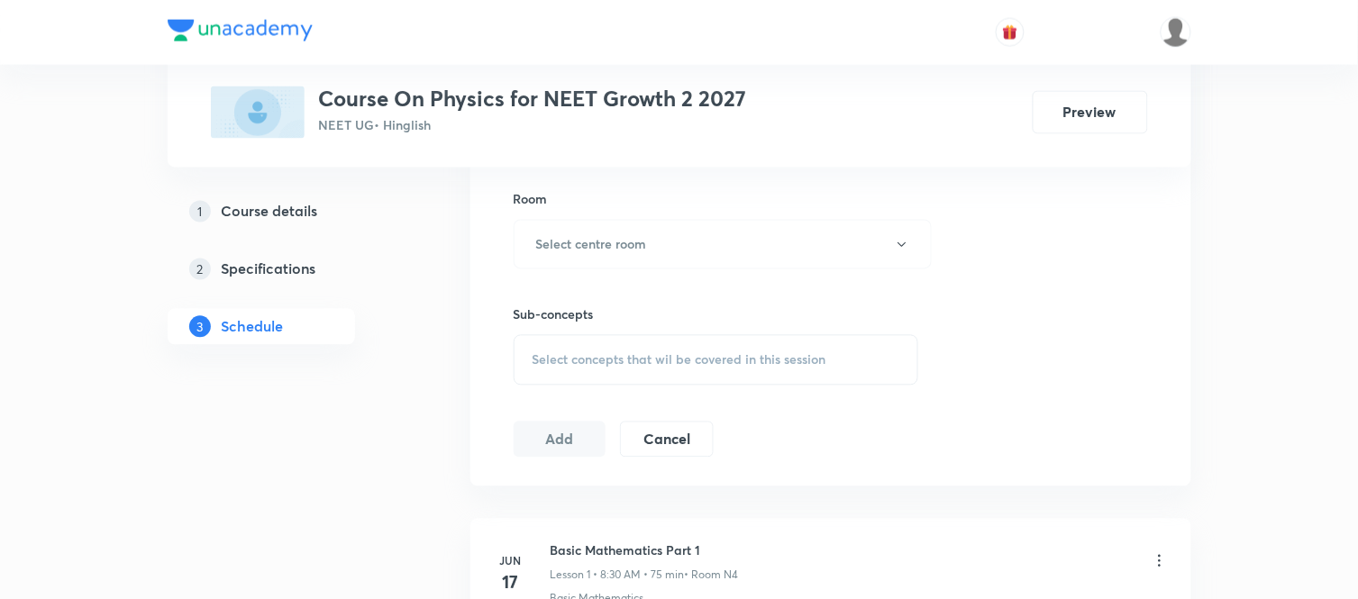
scroll to position [800, 0]
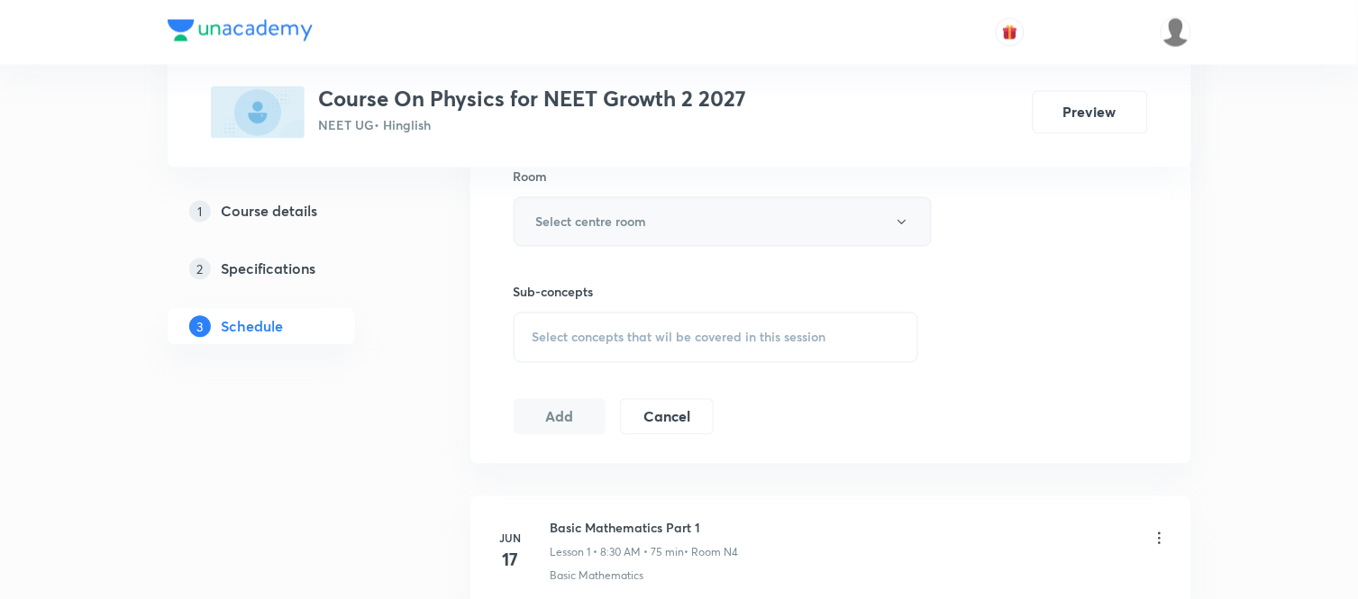
click at [660, 210] on button "Select centre room" at bounding box center [723, 222] width 418 height 50
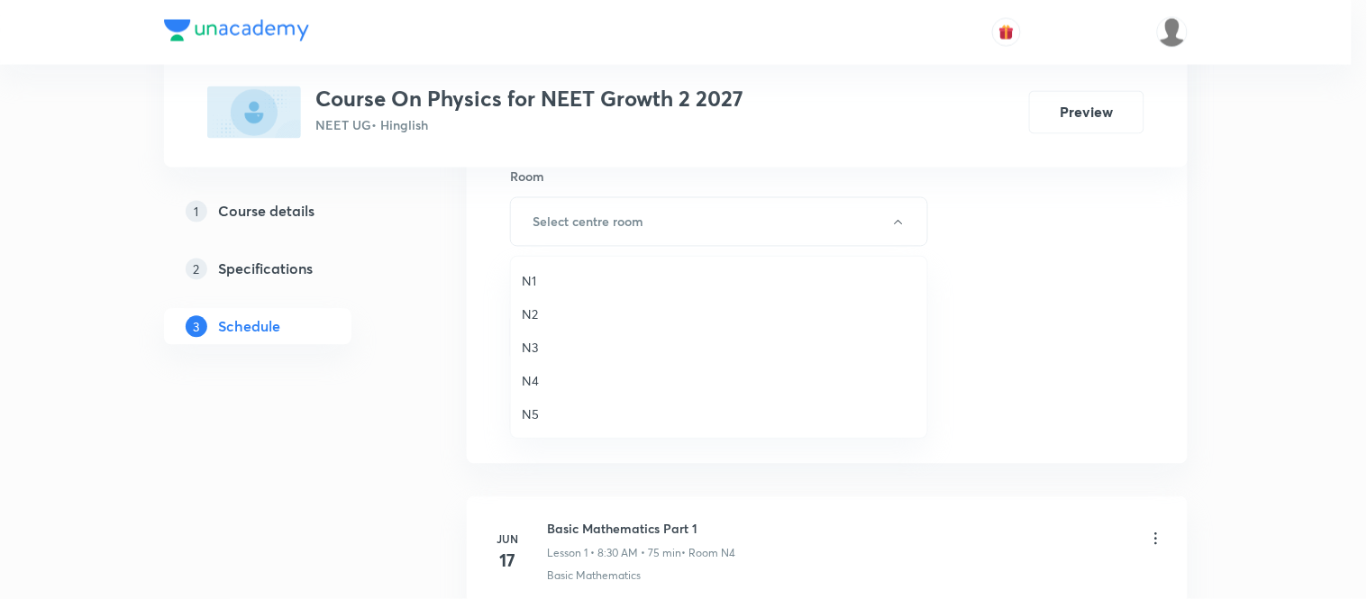
click at [534, 420] on span "N5" at bounding box center [719, 414] width 395 height 19
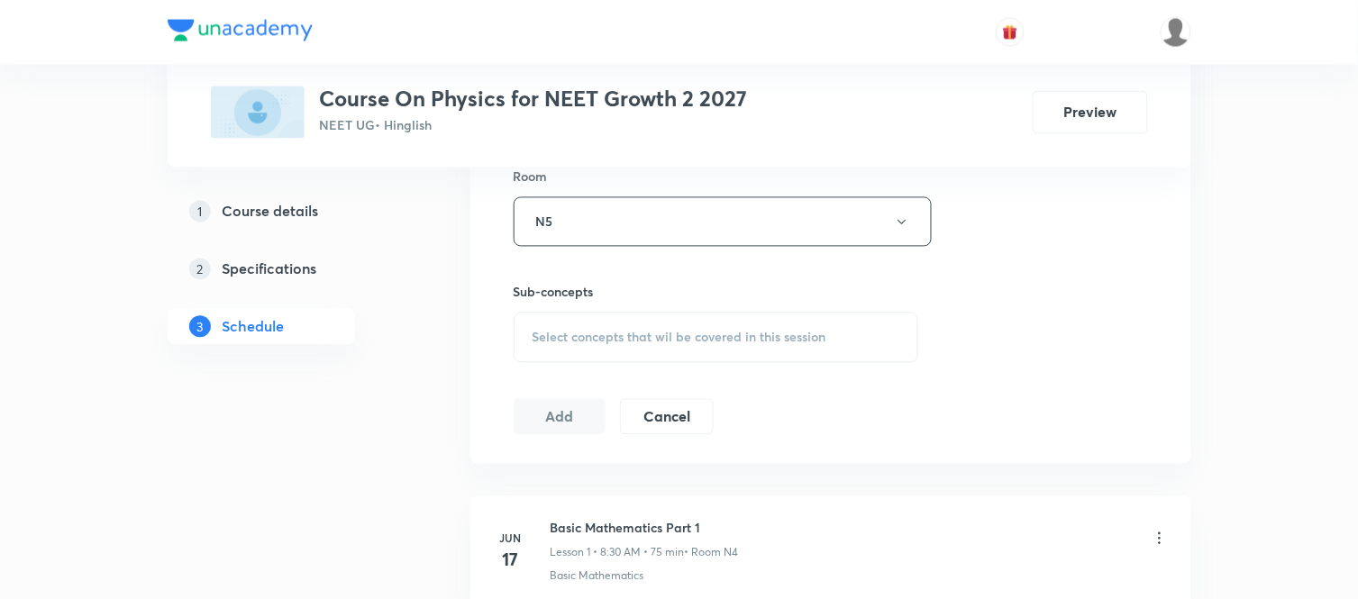
click at [534, 420] on button "Add" at bounding box center [560, 417] width 93 height 36
click at [557, 350] on div "Select concepts that wil be covered in this session" at bounding box center [716, 338] width 405 height 50
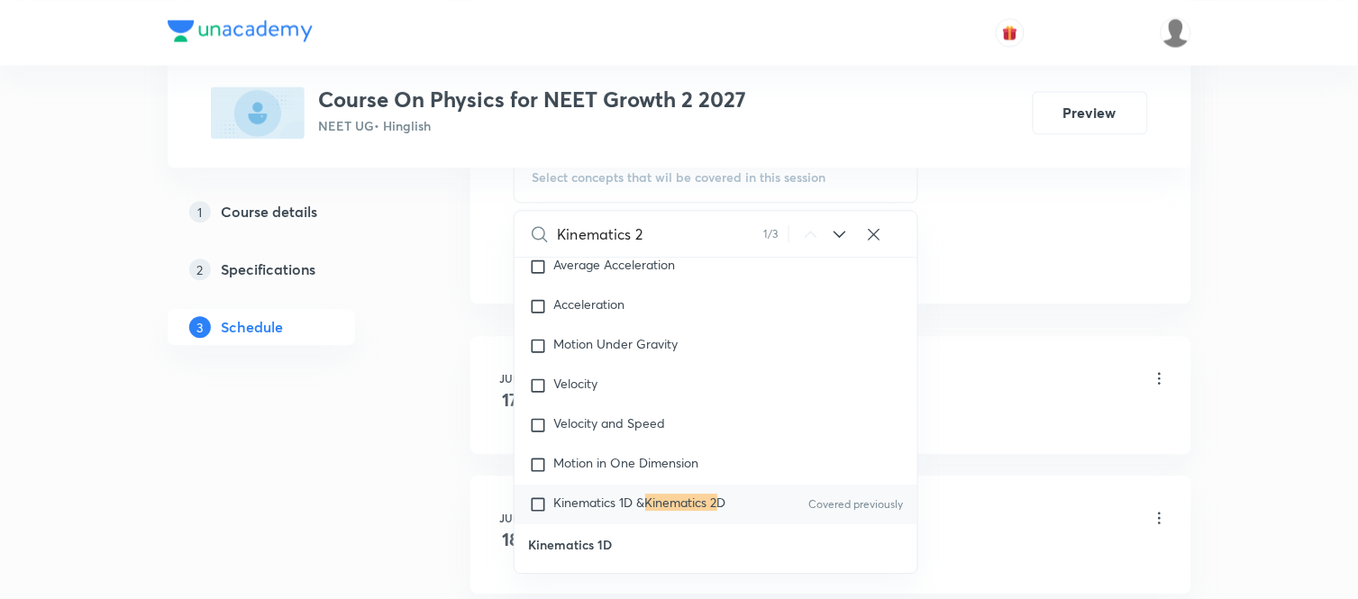
scroll to position [8364, 0]
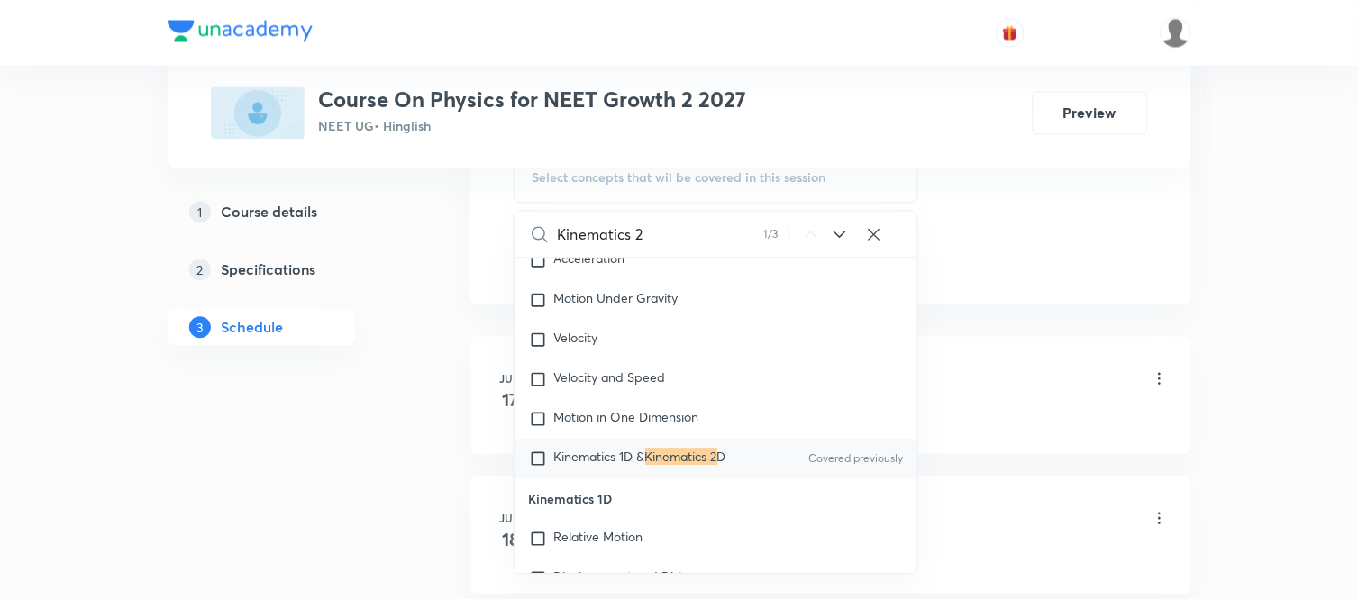
type input "Kinematics 2"
click at [645, 465] on span "Kinematics 1D &" at bounding box center [599, 456] width 91 height 17
checkbox input "true"
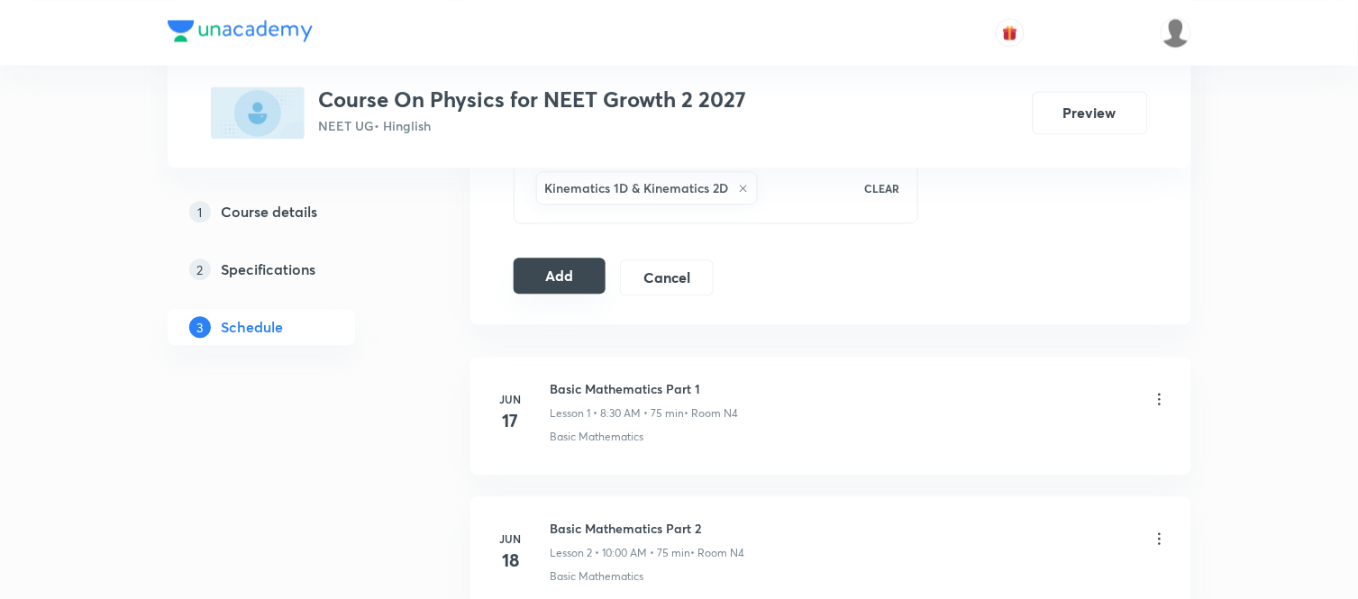
click at [550, 283] on button "Add" at bounding box center [560, 276] width 93 height 36
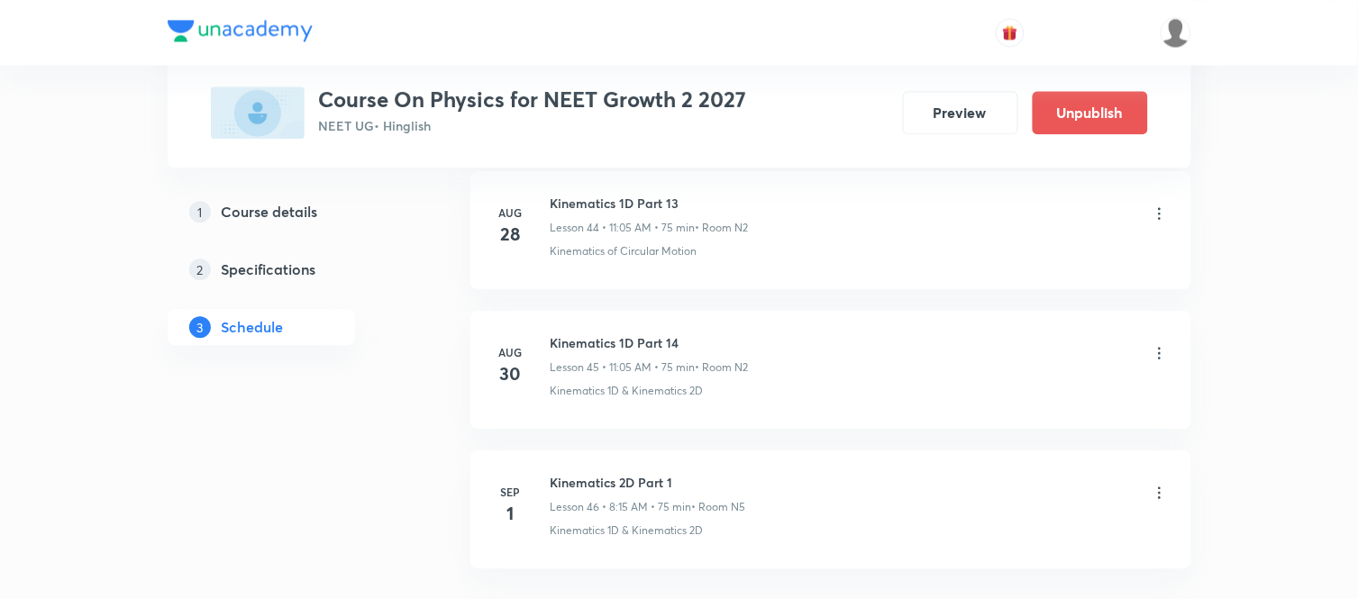
scroll to position [6449, 0]
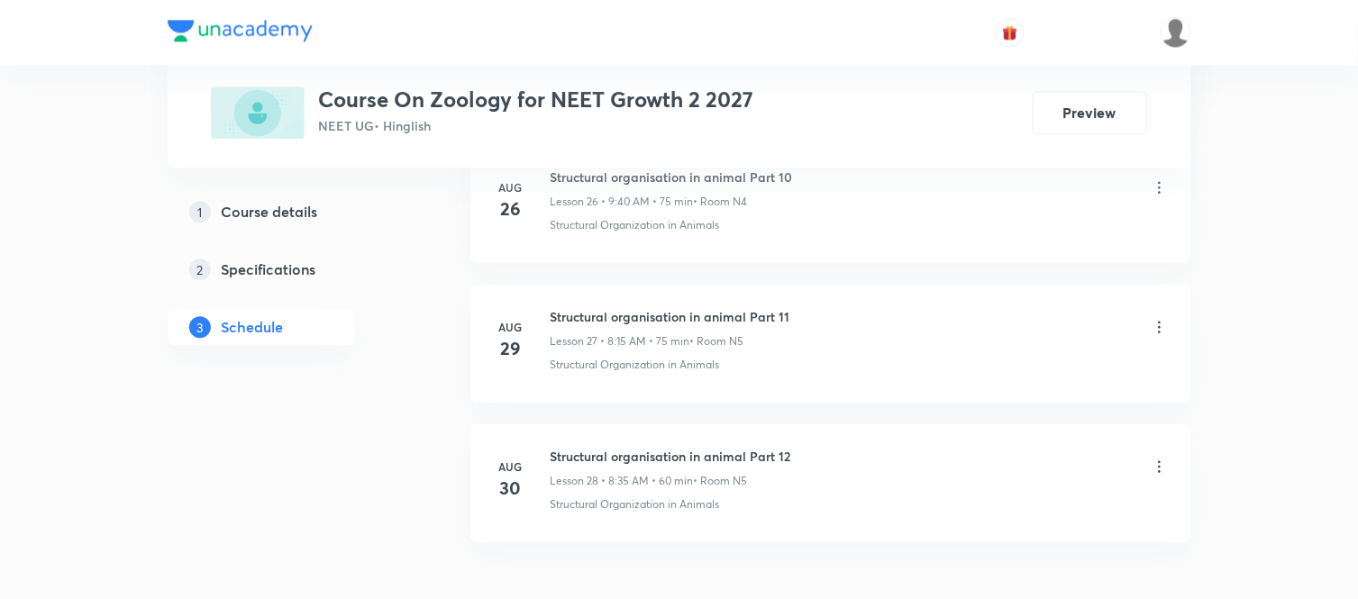
scroll to position [4760, 0]
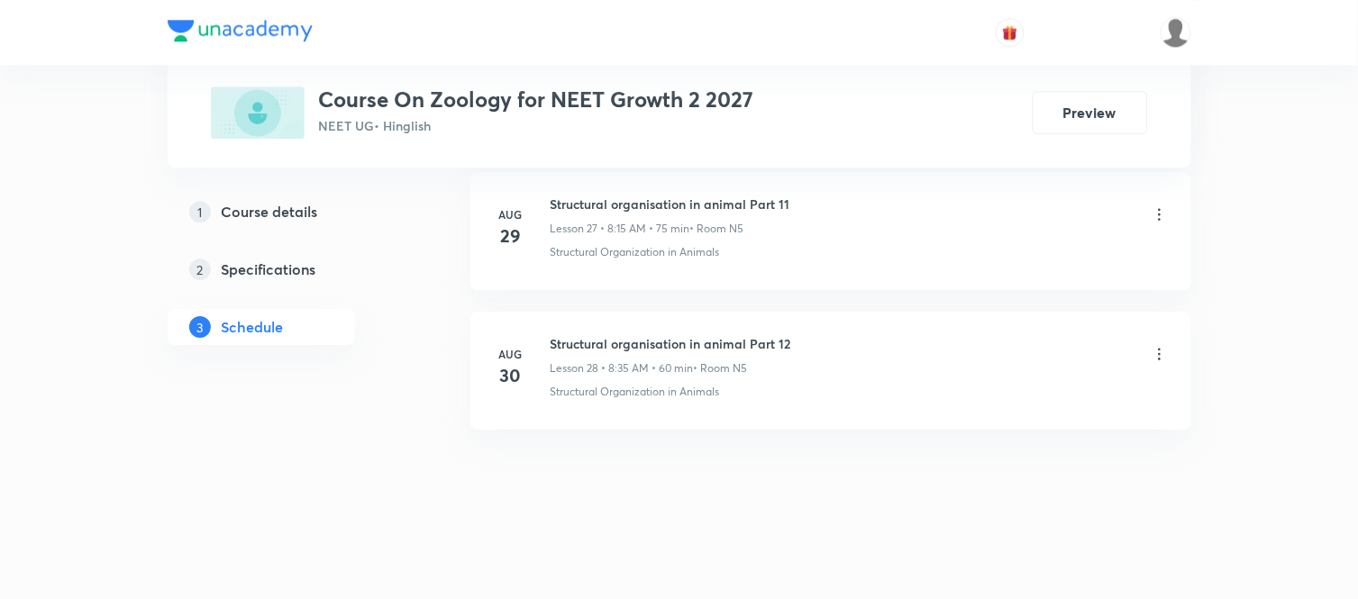
click at [655, 342] on h6 "Structural organisation in animal Part 12" at bounding box center [671, 343] width 241 height 19
copy h6 "Structural organisation in animal Part 12"
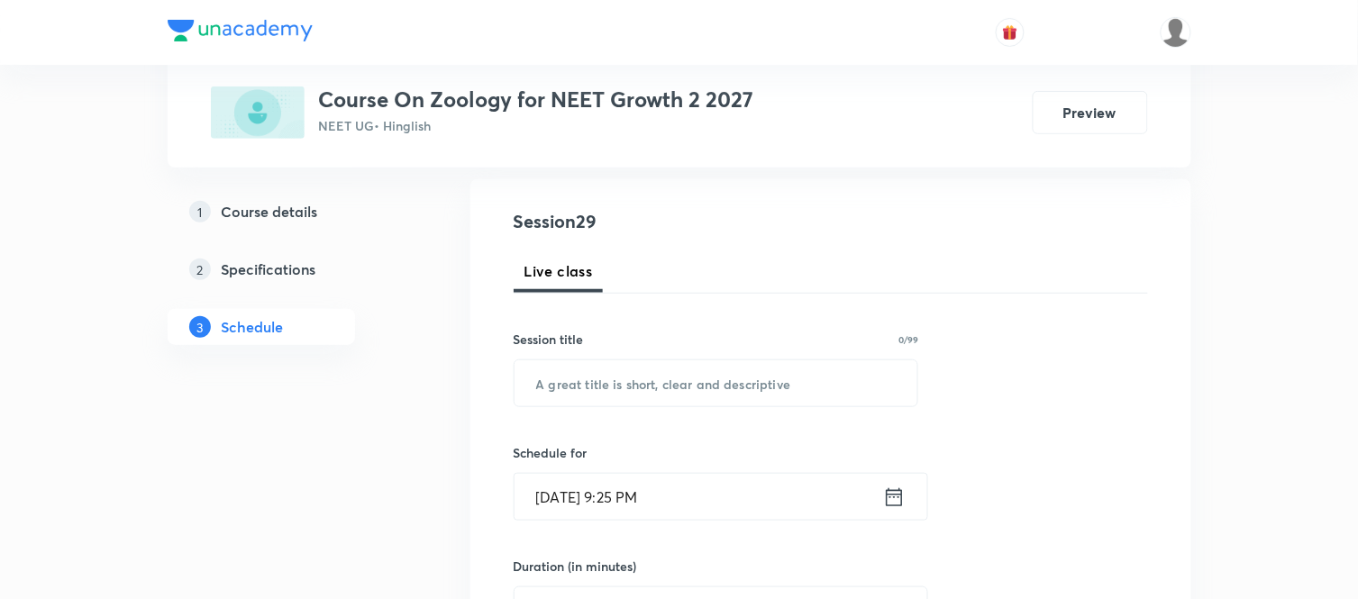
scroll to position [200, 0]
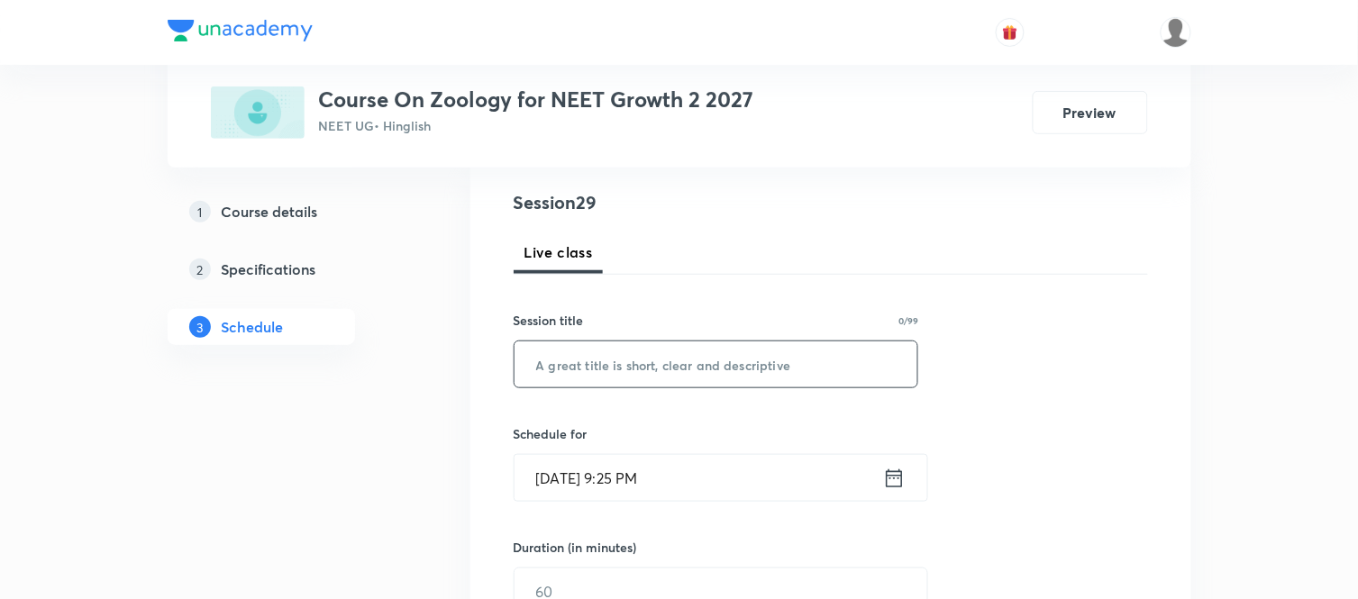
click at [642, 359] on input "text" at bounding box center [716, 364] width 404 height 46
paste input "Structural organisation in animal Part 12"
type input "Structural organisation in animal Part 13"
click at [888, 478] on icon at bounding box center [894, 478] width 16 height 18
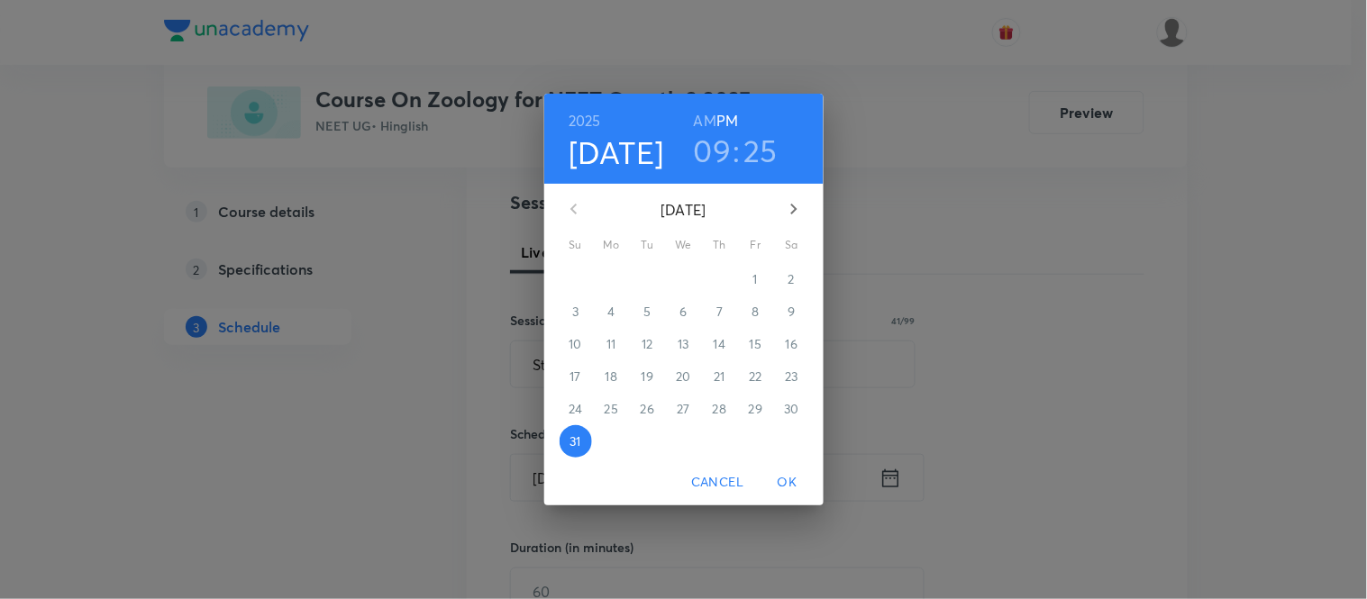
click at [796, 210] on icon "button" at bounding box center [793, 209] width 6 height 11
click at [609, 278] on p "1" at bounding box center [611, 279] width 5 height 18
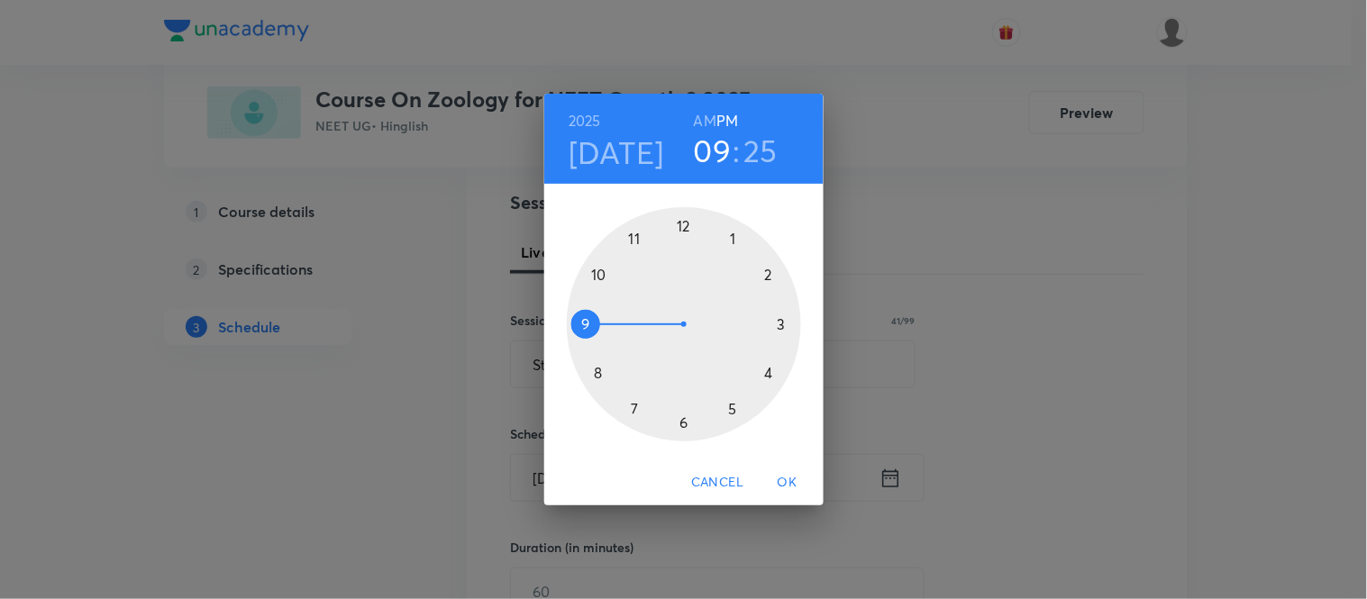
click at [703, 122] on h6 "AM" at bounding box center [705, 120] width 23 height 25
click at [769, 154] on h3 "25" at bounding box center [761, 151] width 34 height 38
click at [596, 369] on div at bounding box center [684, 324] width 234 height 234
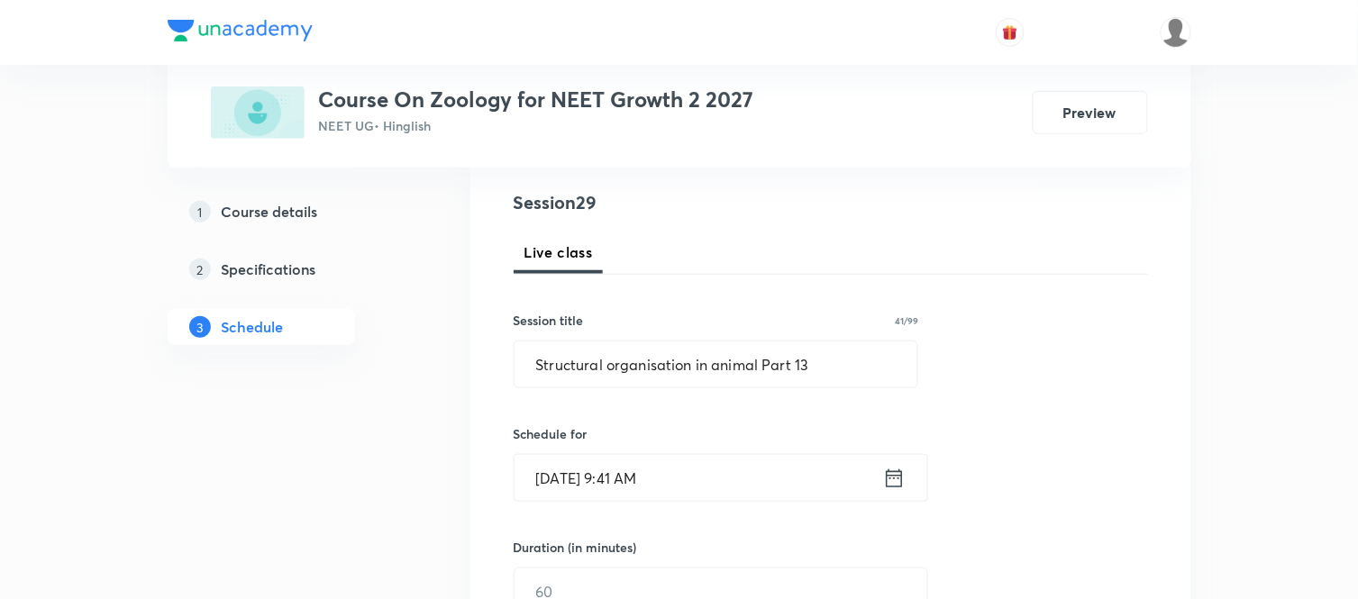
click at [894, 475] on icon at bounding box center [894, 478] width 16 height 18
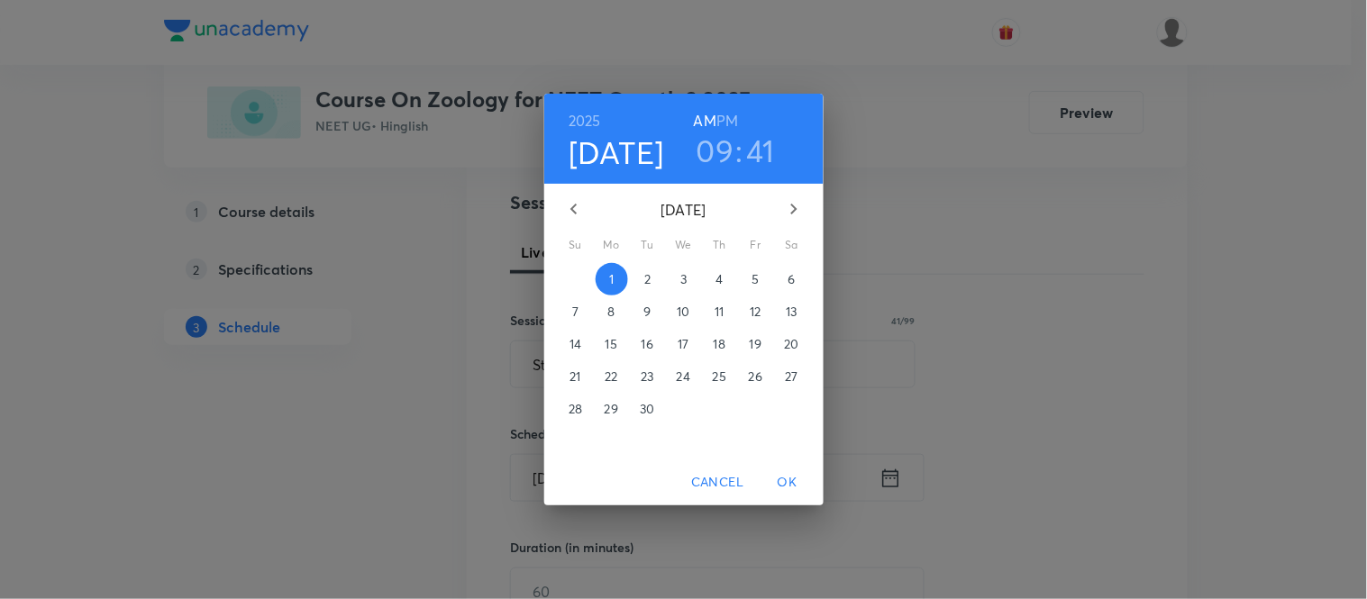
click at [762, 154] on h3 "41" at bounding box center [761, 151] width 29 height 38
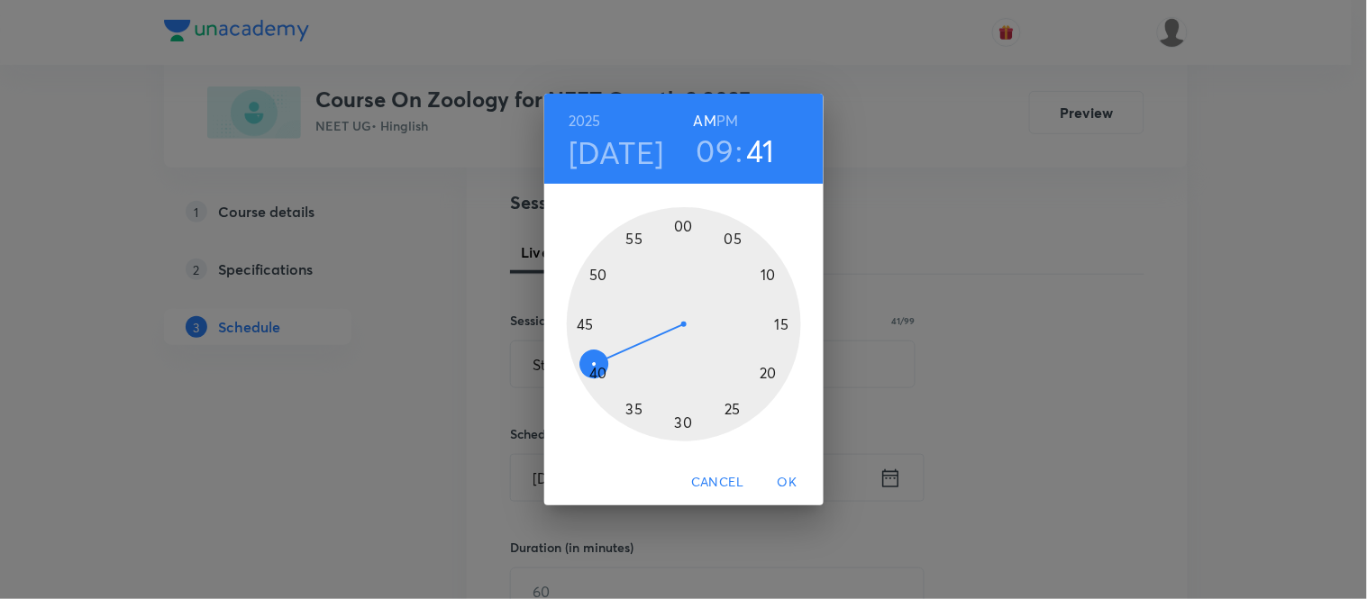
click at [597, 371] on div at bounding box center [684, 324] width 234 height 234
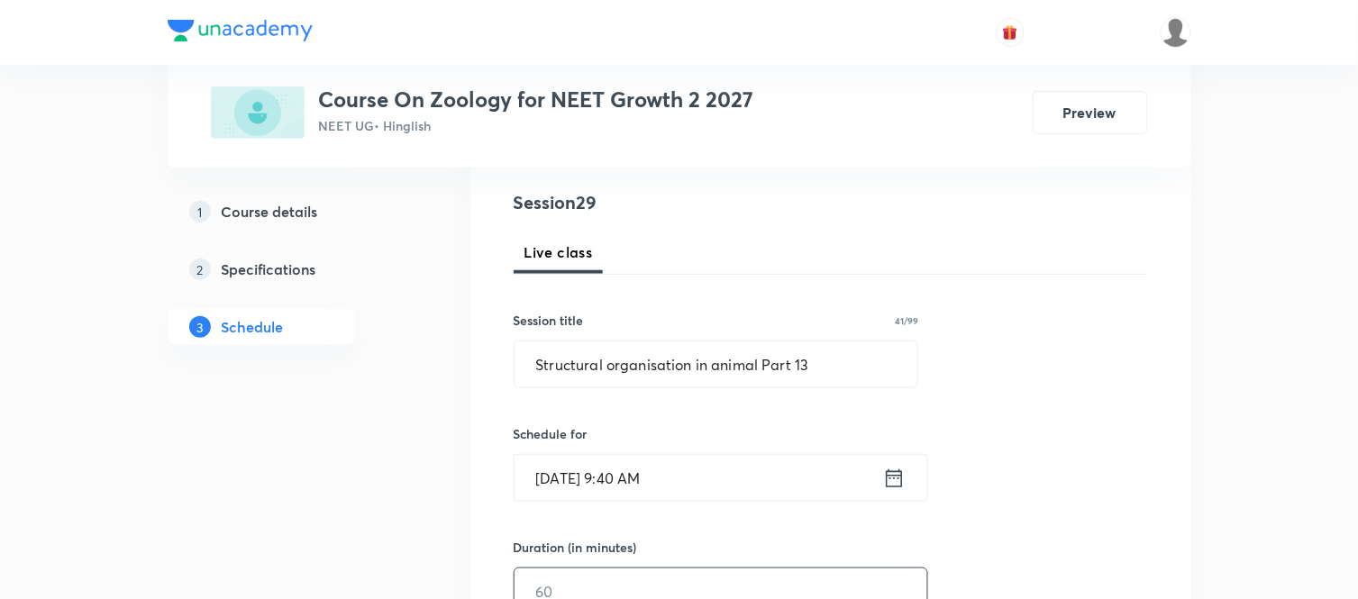
click at [564, 569] on input "text" at bounding box center [720, 592] width 413 height 46
type input "75"
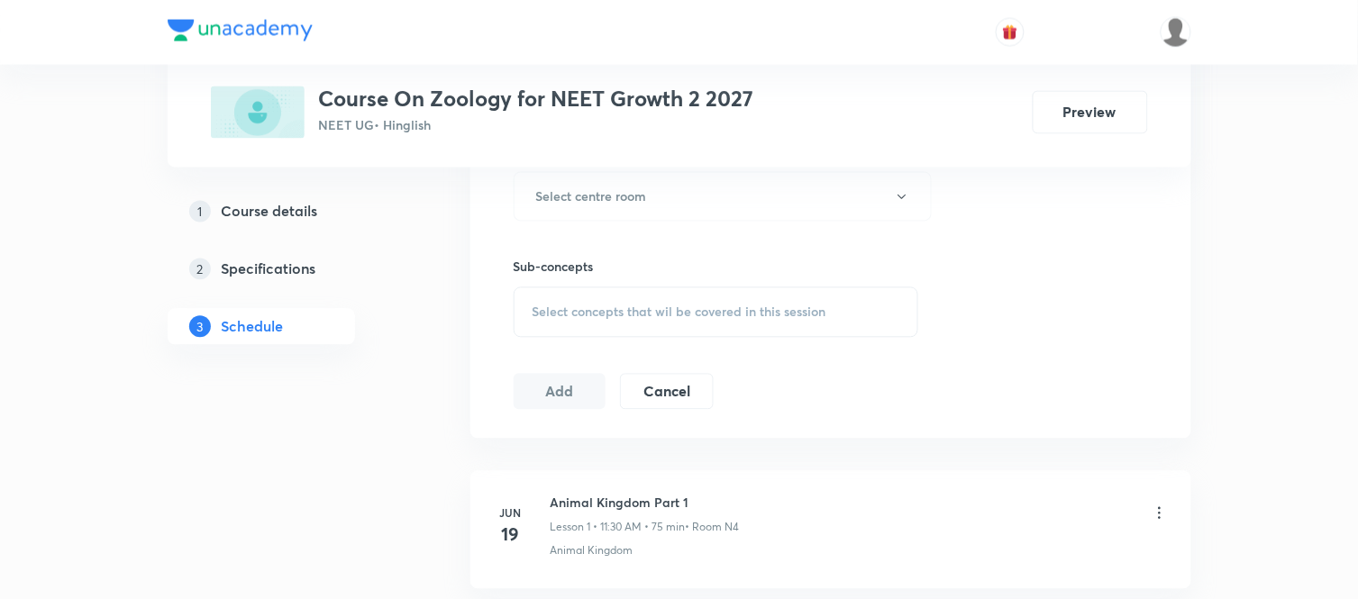
scroll to position [842, 0]
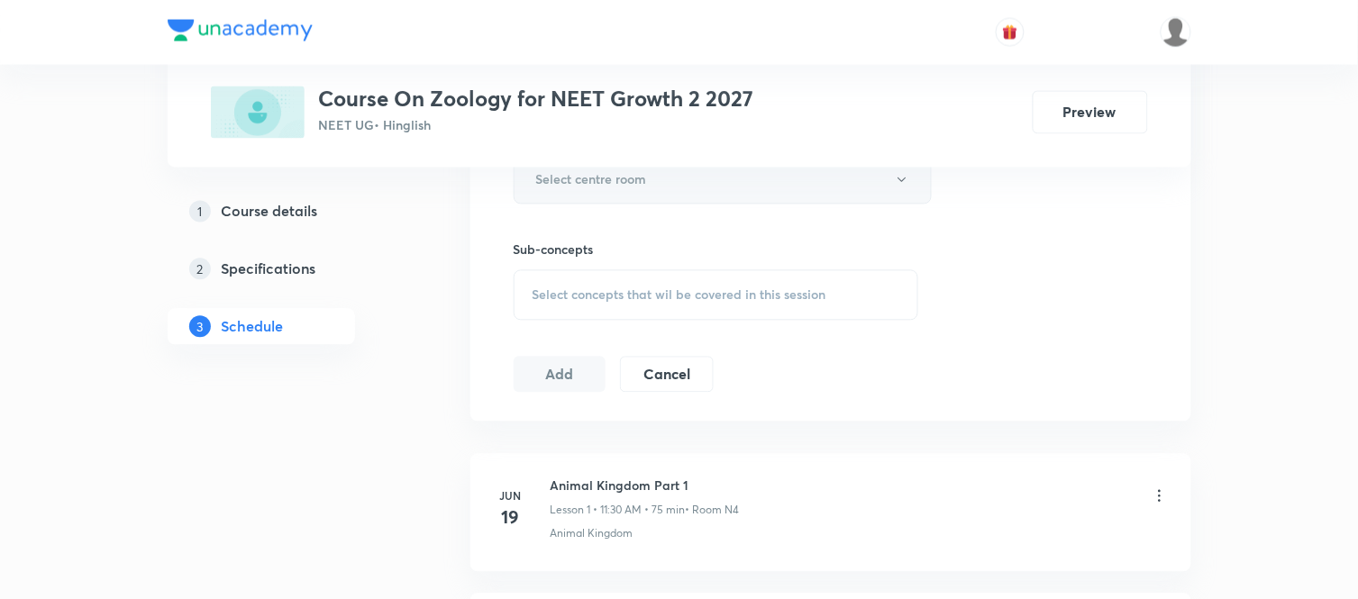
click at [716, 187] on button "Select centre room" at bounding box center [723, 180] width 418 height 50
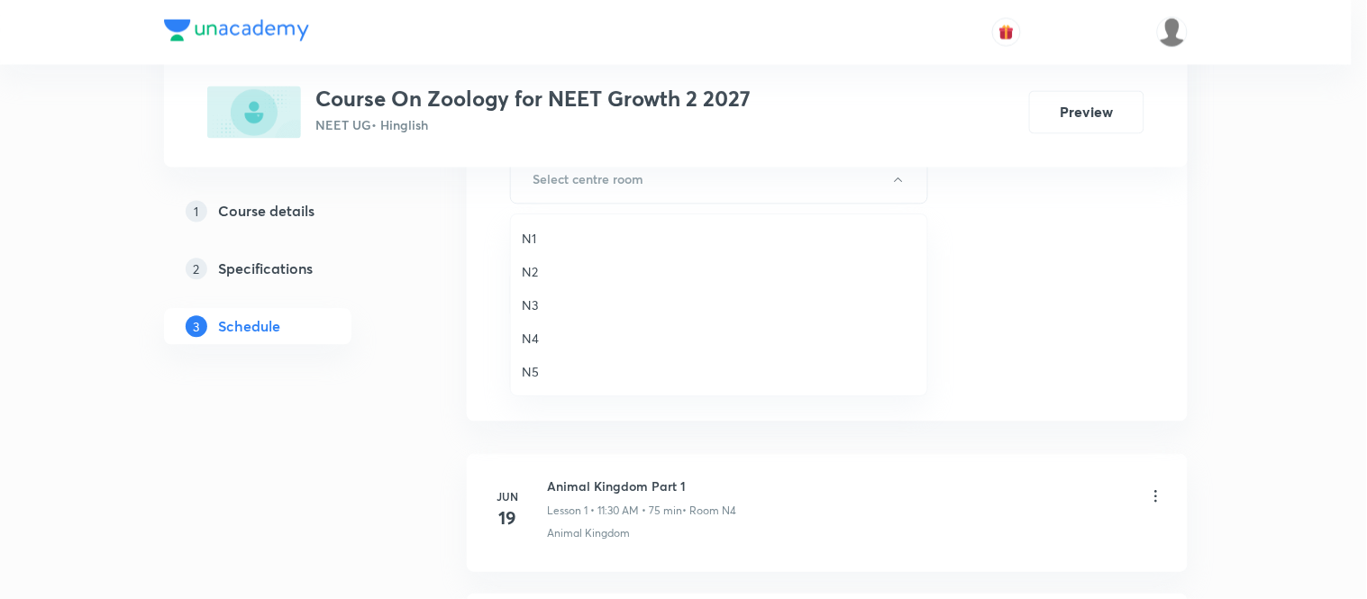
click at [532, 376] on span "N5" at bounding box center [719, 371] width 395 height 19
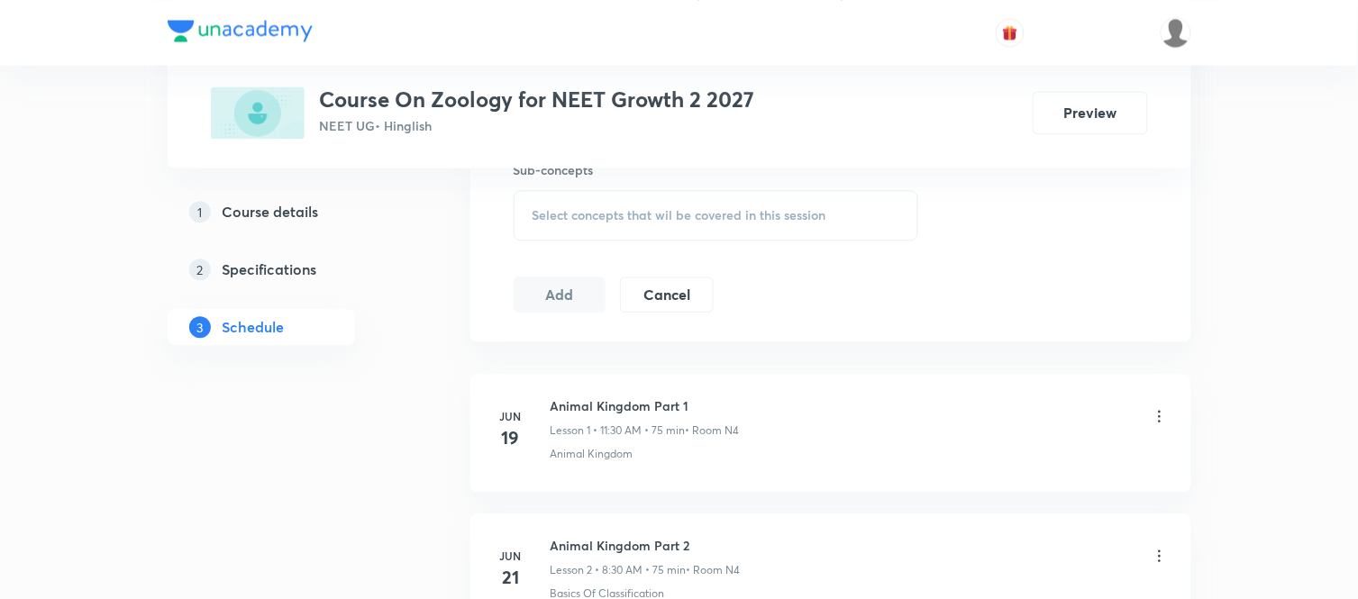
scroll to position [962, 0]
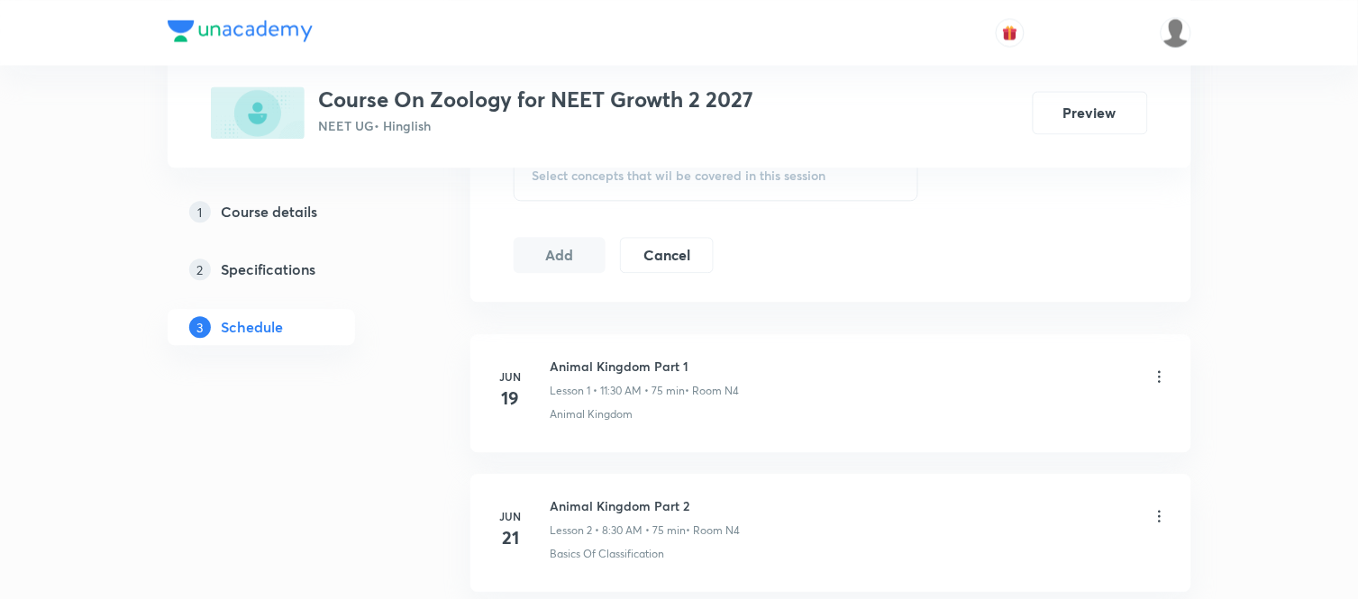
click at [647, 168] on span "Select concepts that wil be covered in this session" at bounding box center [679, 175] width 294 height 14
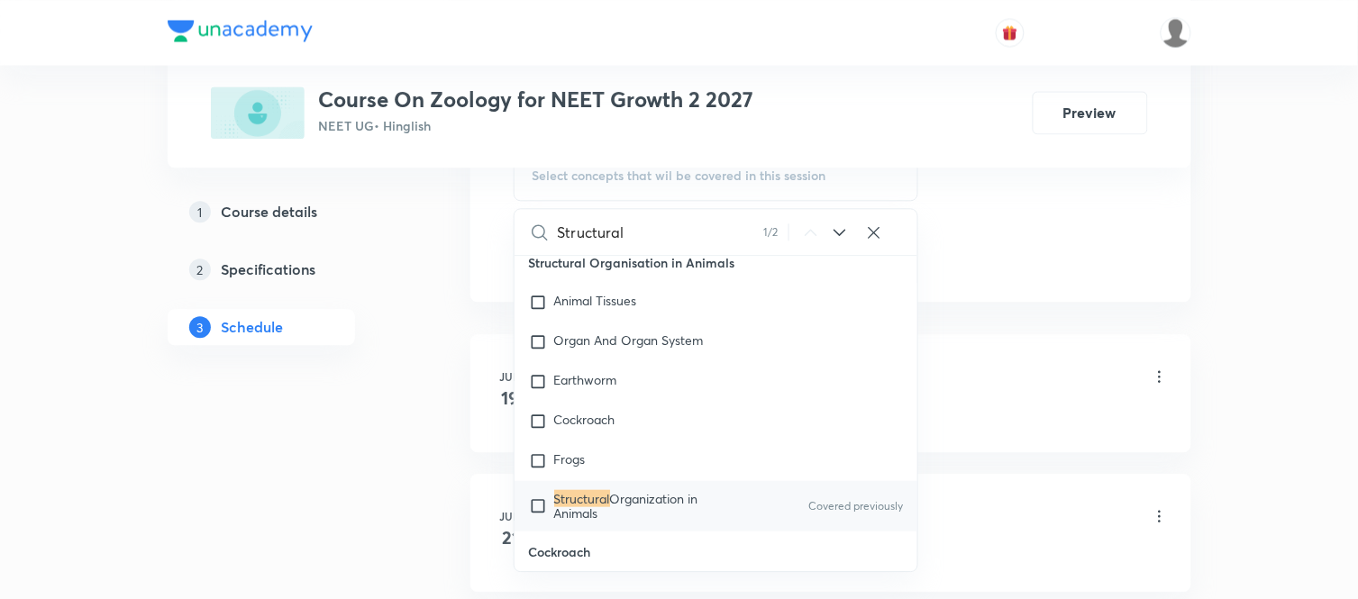
scroll to position [2104, 0]
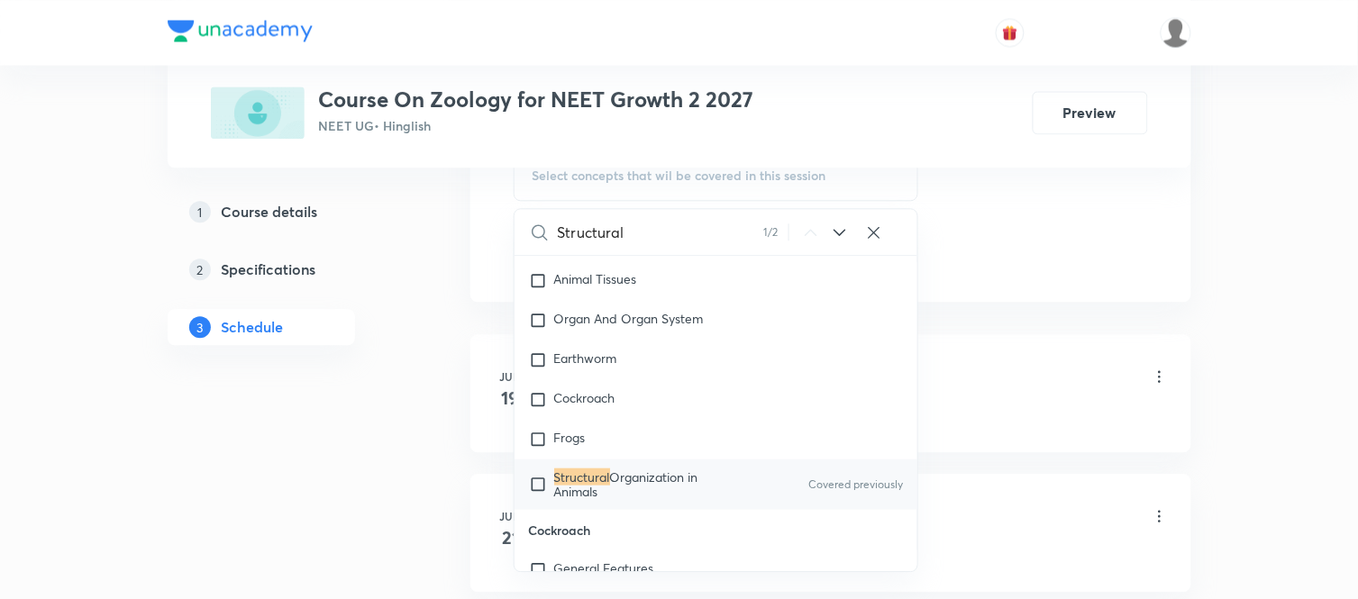
type input "Structural"
click at [633, 480] on span "Organization in Animals" at bounding box center [626, 484] width 144 height 32
checkbox input "true"
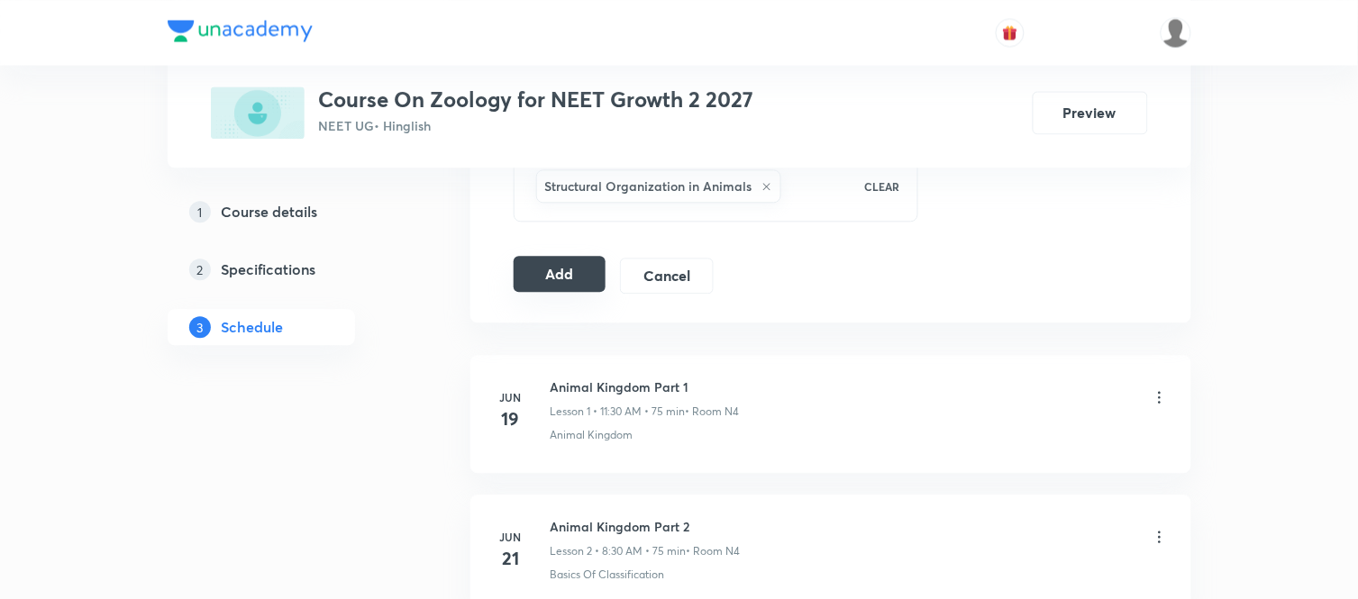
click at [551, 277] on button "Add" at bounding box center [560, 274] width 93 height 36
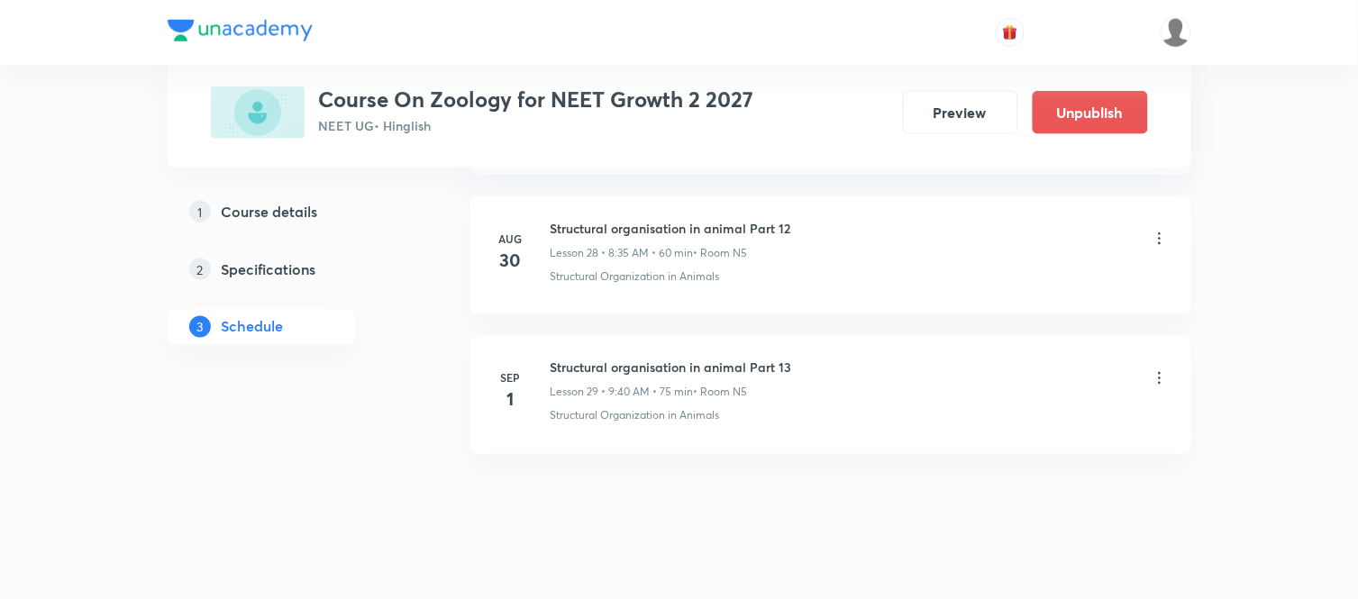
scroll to position [4071, 0]
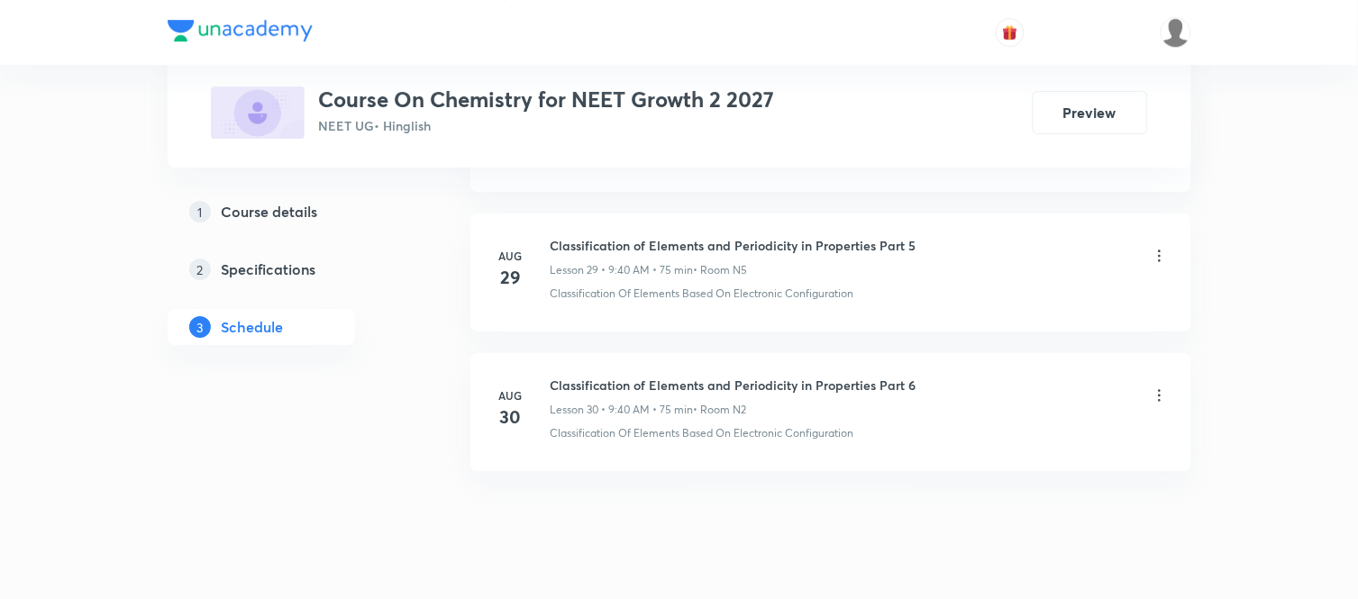
scroll to position [5039, 0]
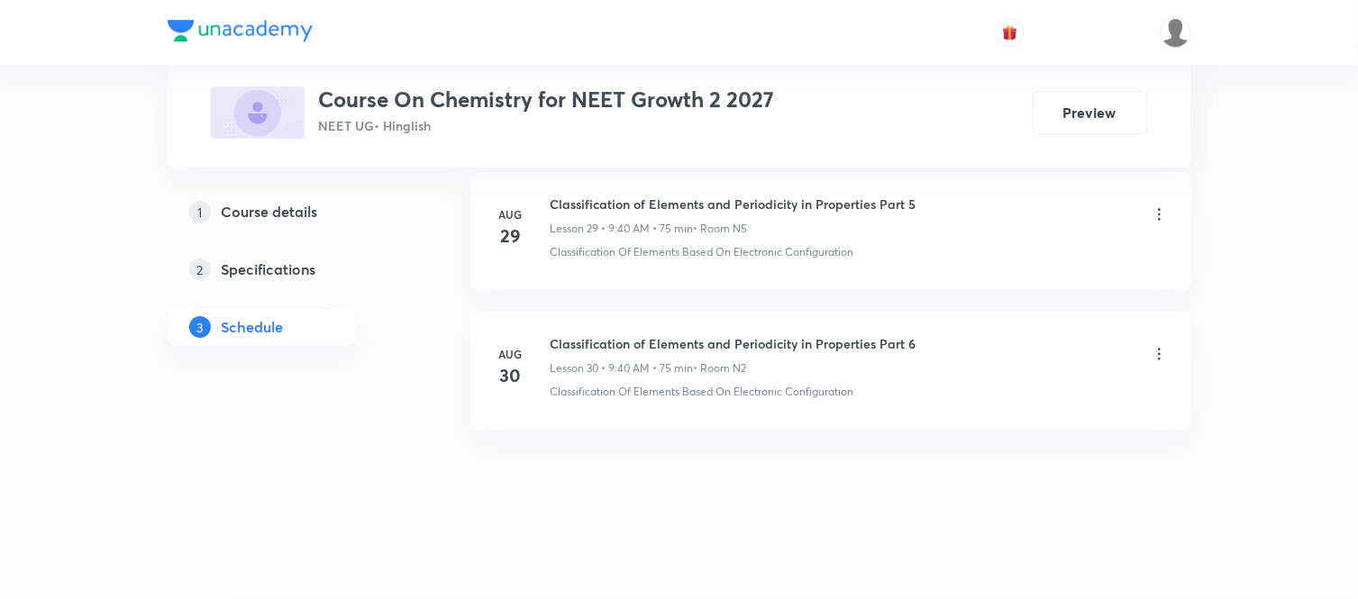
click at [796, 343] on h6 "Classification of Elements and Periodicity in Properties Part 6" at bounding box center [734, 343] width 366 height 19
copy h6 "Classification of Elements and Periodicity in Properties Part 6"
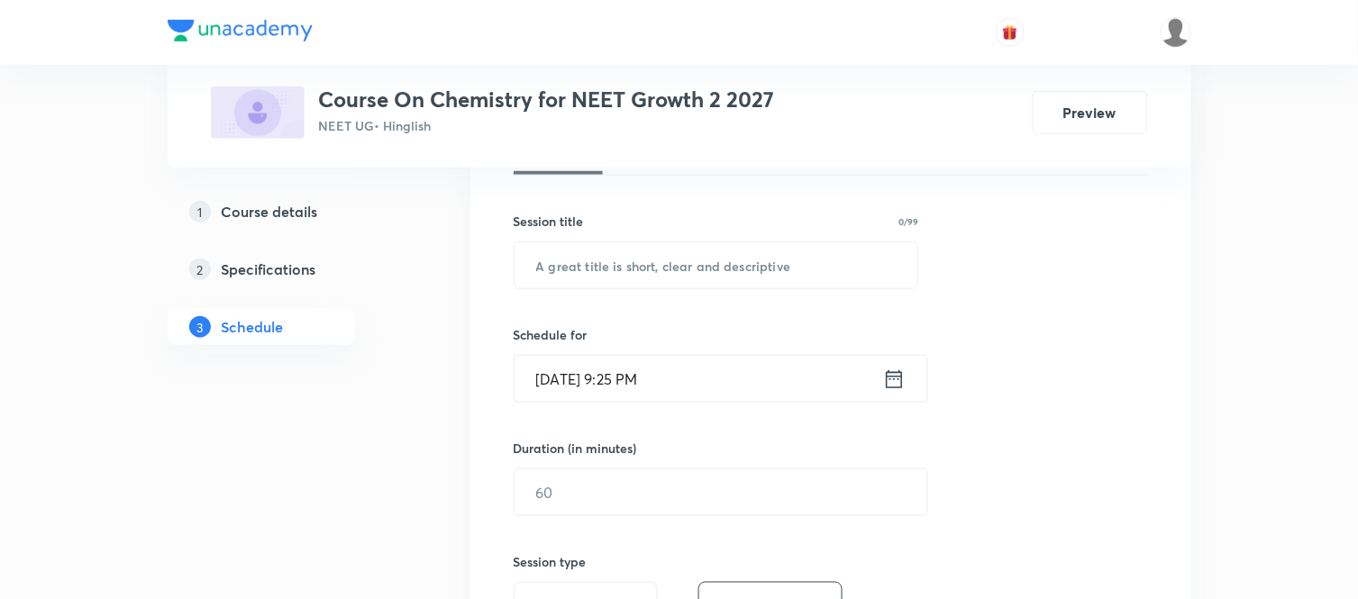
scroll to position [234, 0]
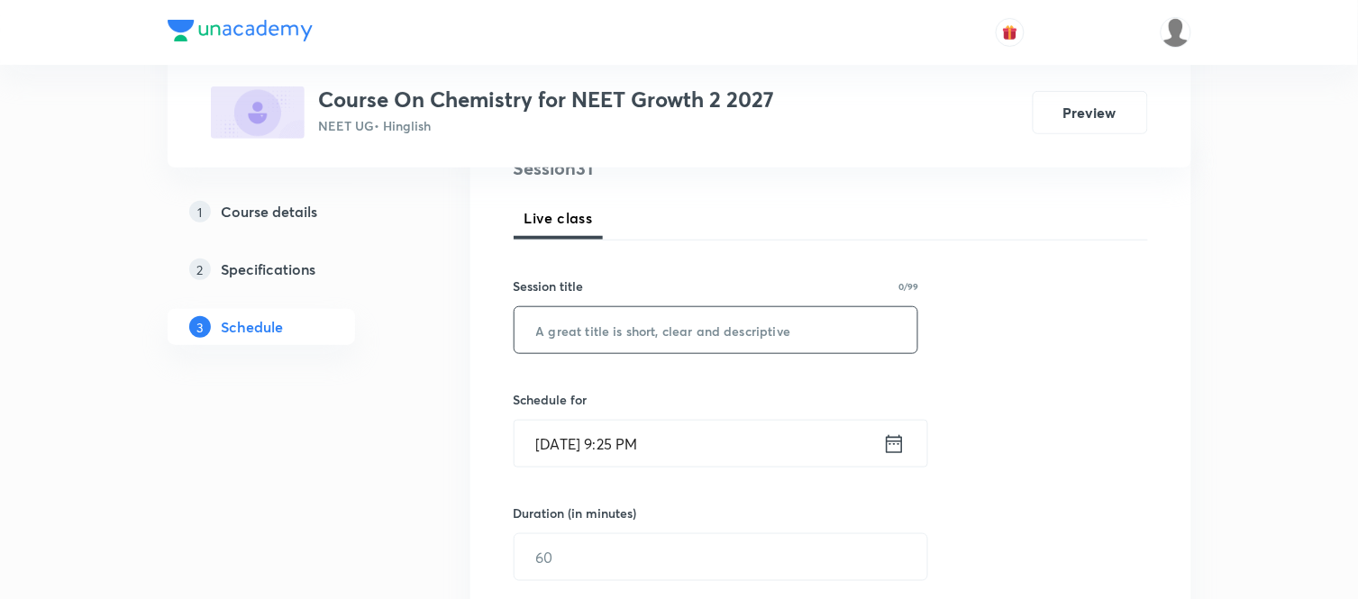
click at [796, 343] on input "text" at bounding box center [716, 330] width 404 height 46
paste input "Classification of Elements and Periodicity in Properties Part 6"
type input "Classification of Elements and Periodicity in Properties Part 7"
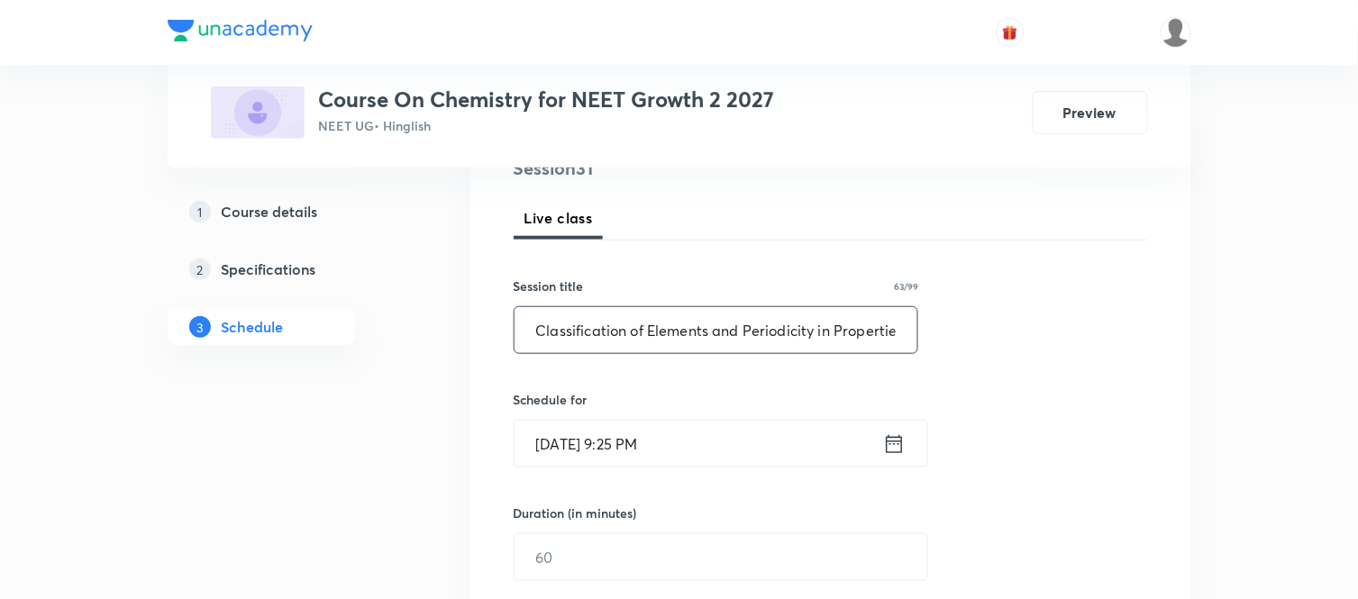
click at [889, 446] on icon at bounding box center [894, 444] width 23 height 25
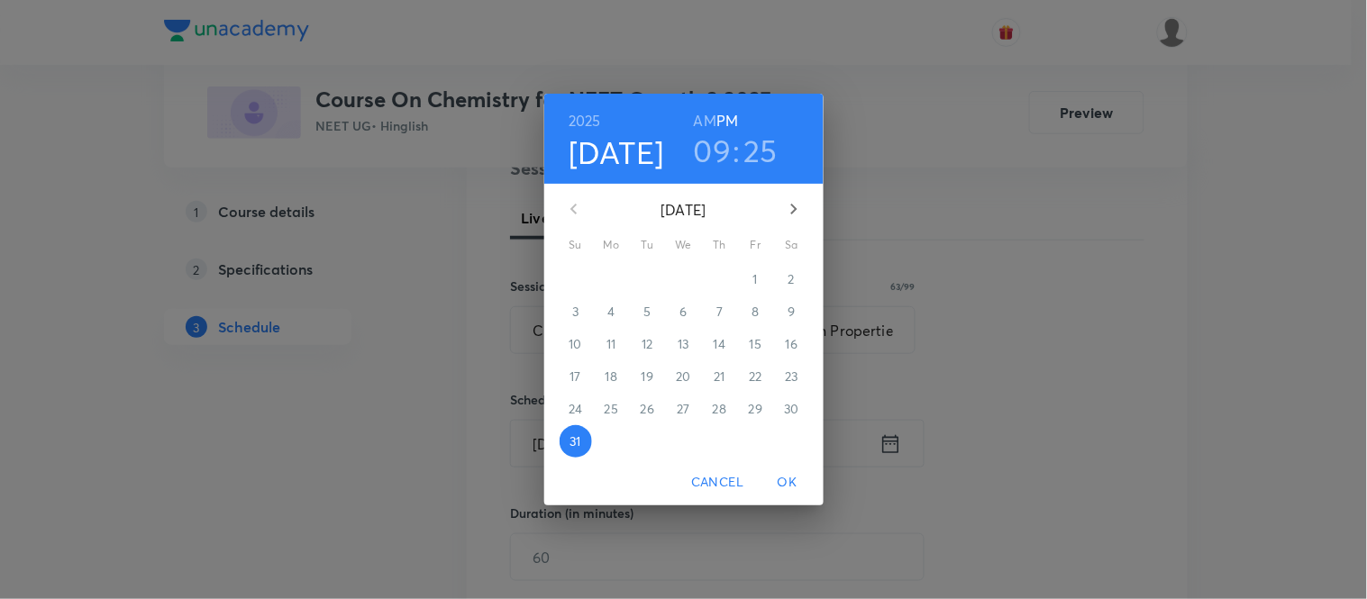
click at [793, 209] on icon "button" at bounding box center [794, 209] width 22 height 22
click at [614, 279] on span "1" at bounding box center [612, 279] width 32 height 18
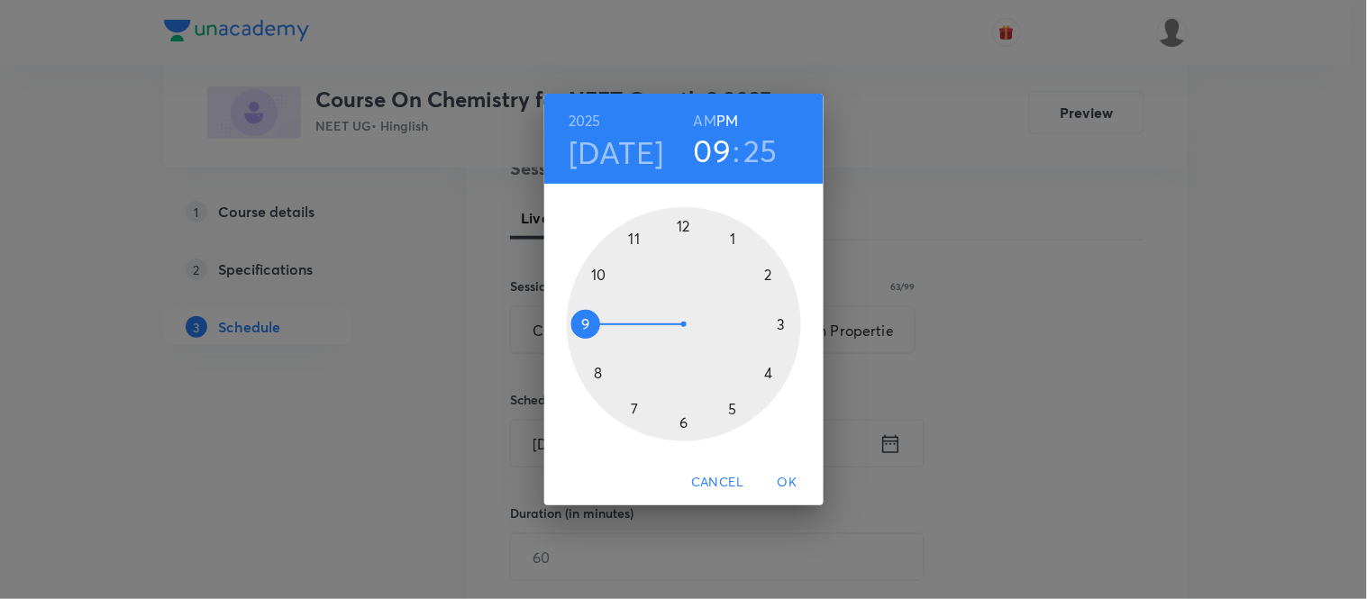
click at [709, 115] on h6 "AM" at bounding box center [705, 120] width 23 height 25
click at [634, 238] on div at bounding box center [684, 324] width 234 height 234
click at [733, 234] on div at bounding box center [684, 324] width 234 height 234
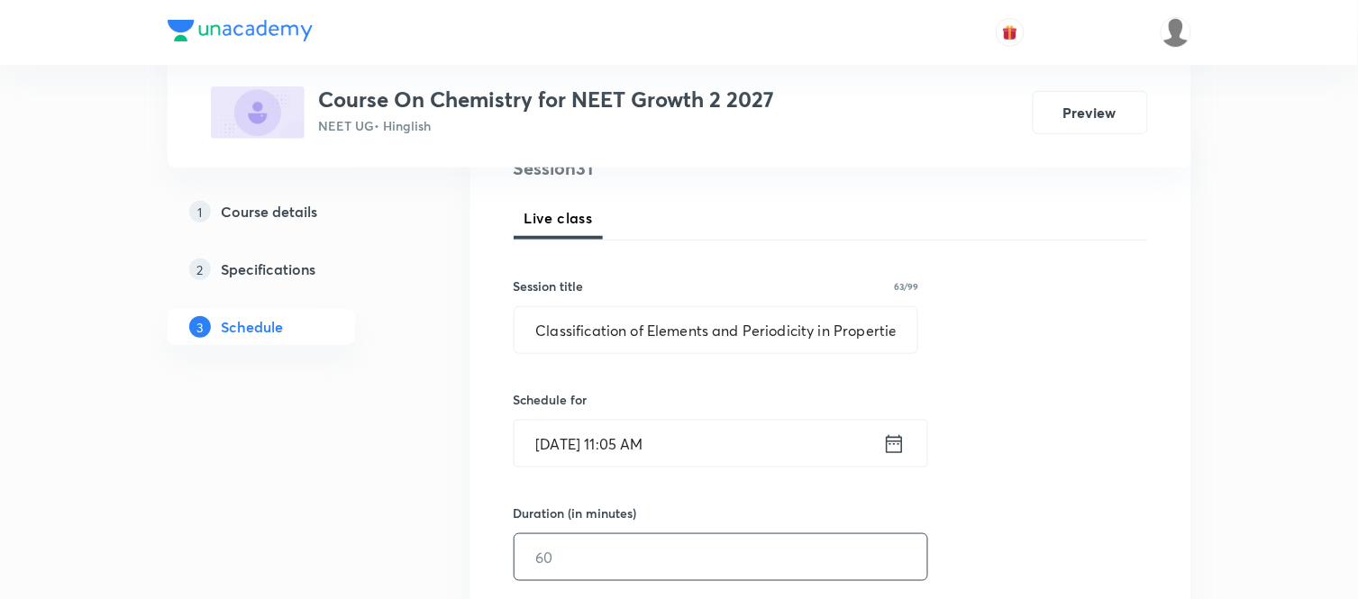
click at [602, 548] on input "text" at bounding box center [720, 557] width 413 height 46
type input "75"
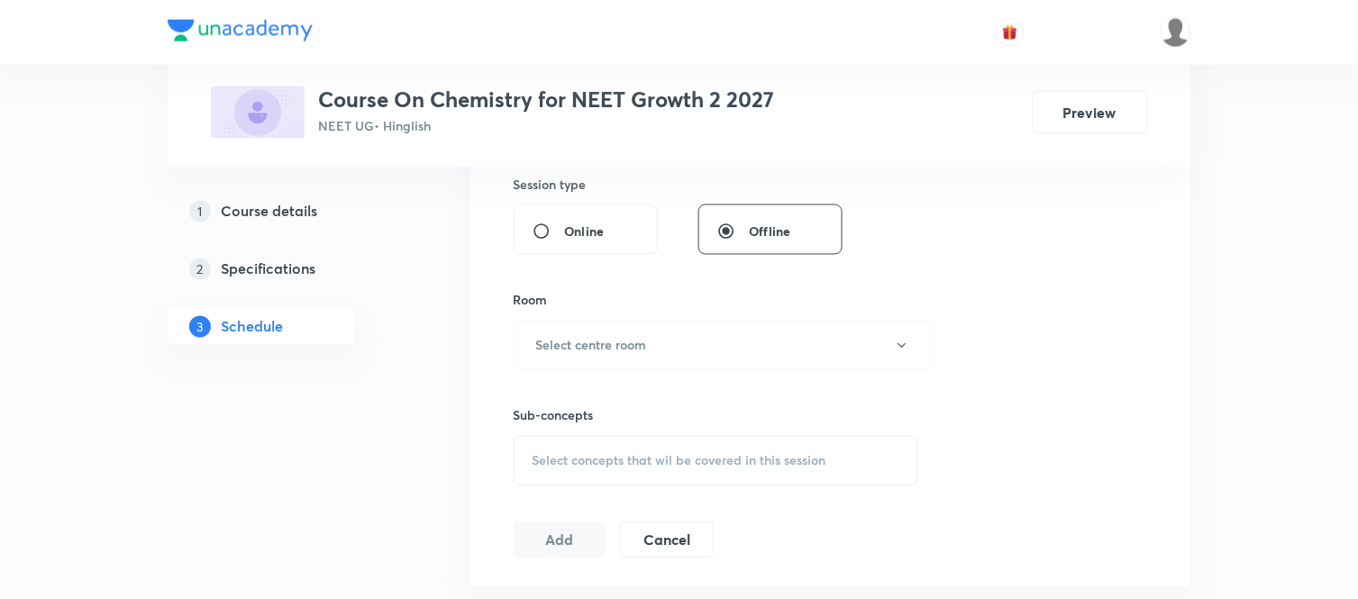
scroll to position [714, 0]
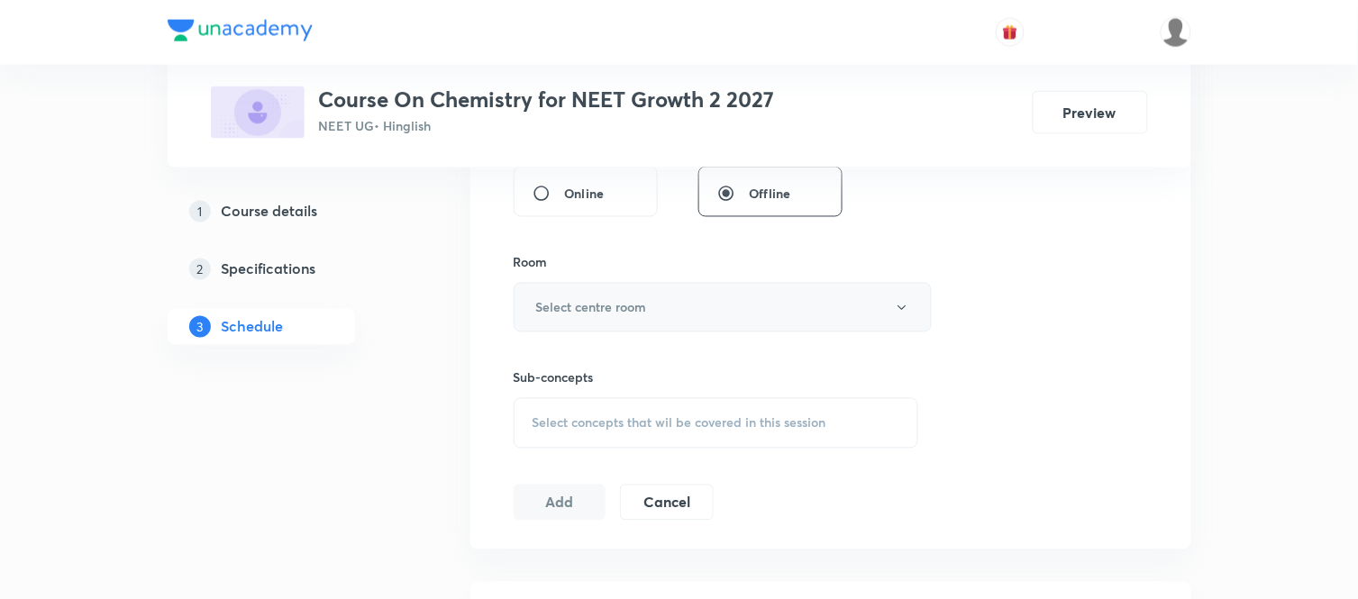
click at [636, 317] on h6 "Select centre room" at bounding box center [591, 307] width 111 height 19
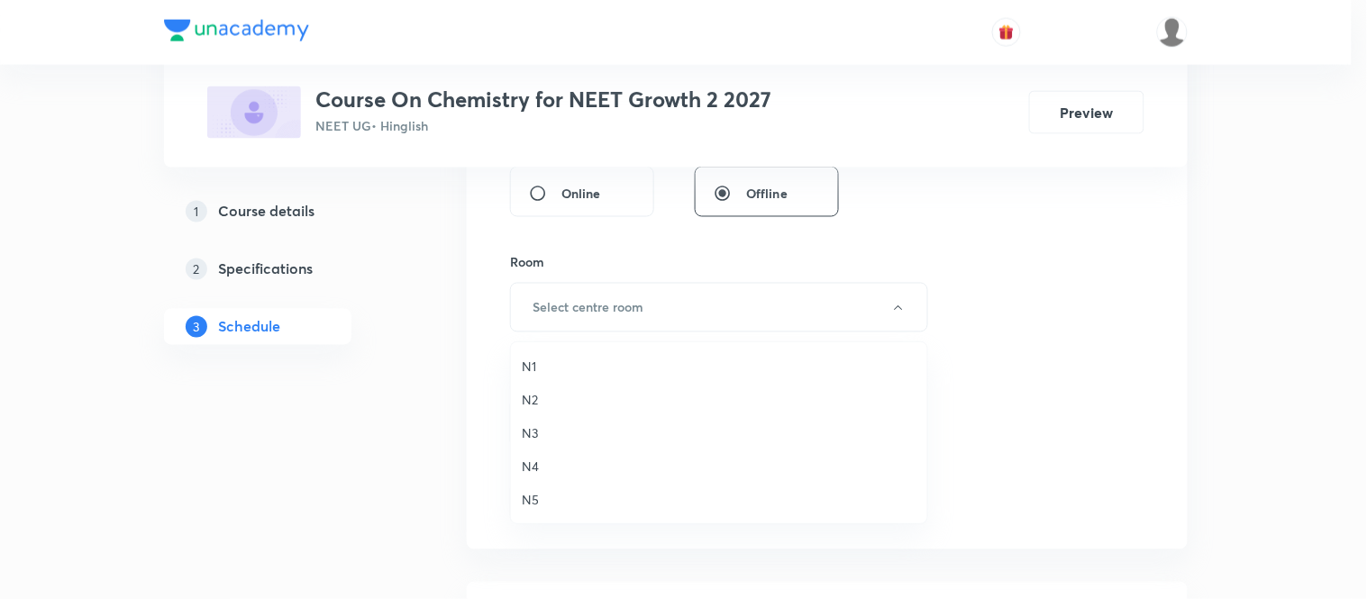
click at [539, 491] on span "N5" at bounding box center [719, 499] width 395 height 19
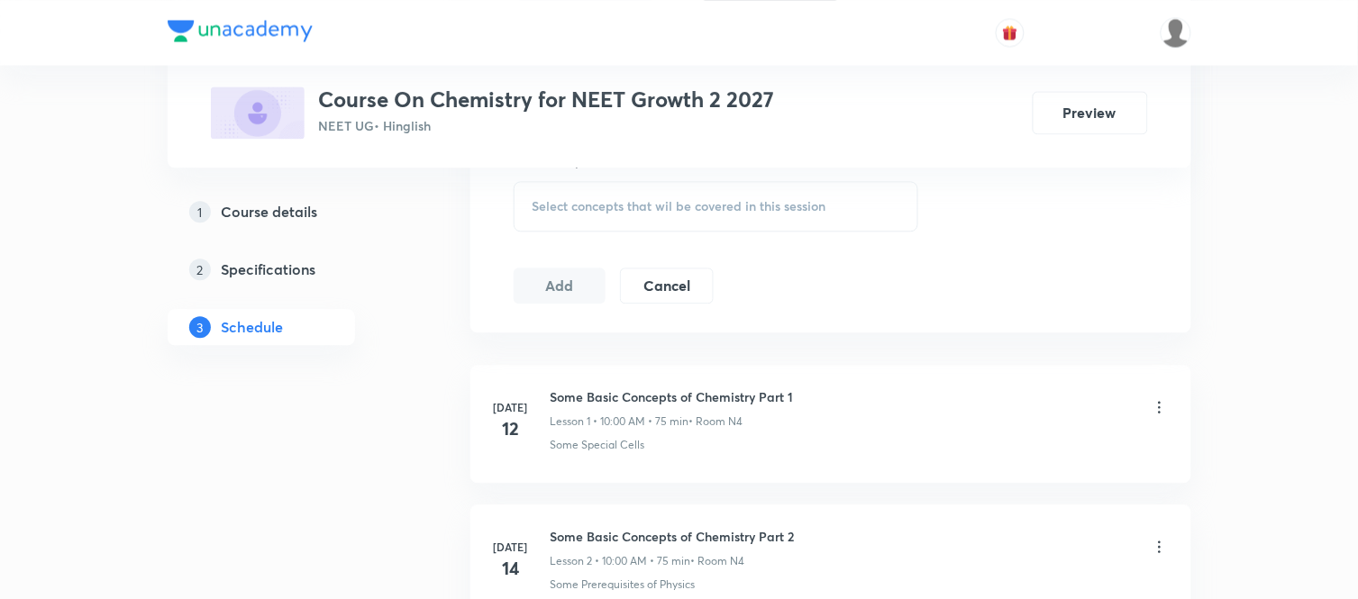
scroll to position [955, 0]
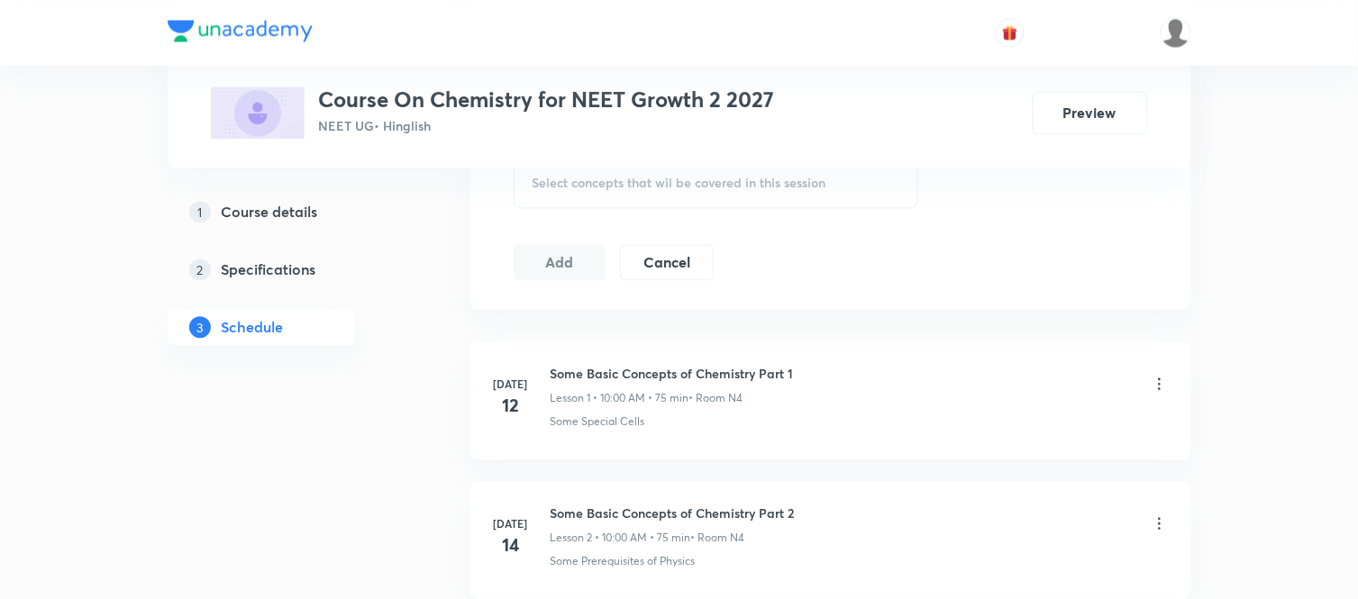
click at [654, 193] on div "Select concepts that wil be covered in this session" at bounding box center [716, 183] width 405 height 50
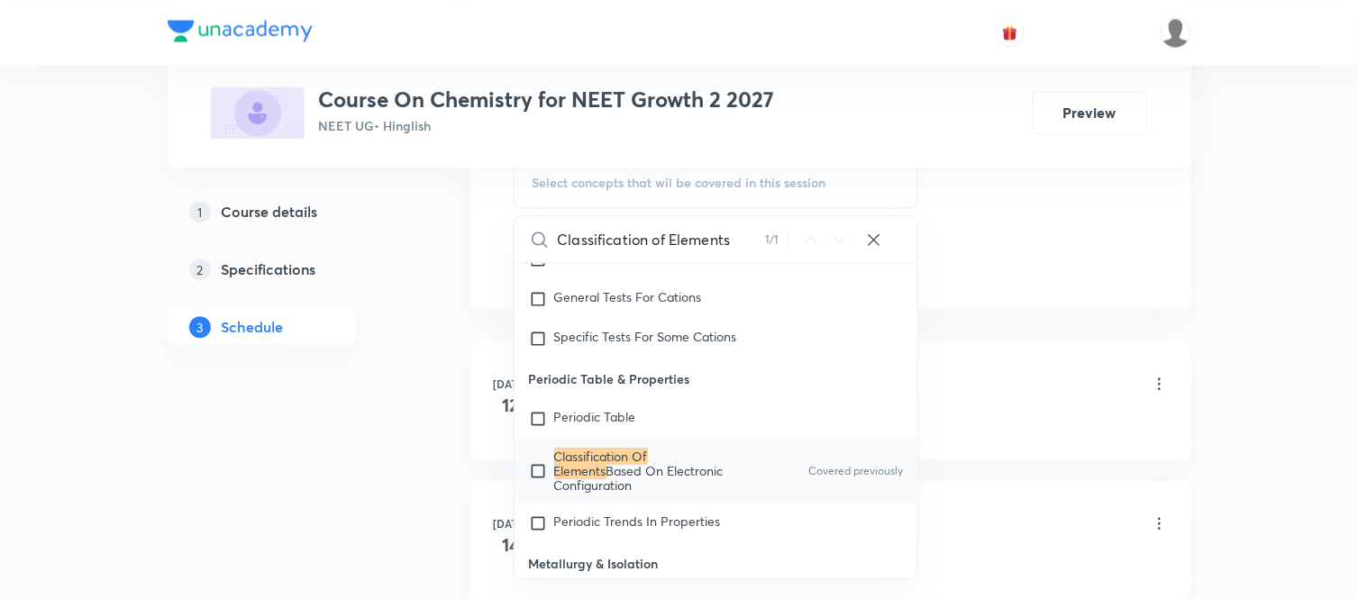
scroll to position [20764, 0]
type input "Classification of Elements"
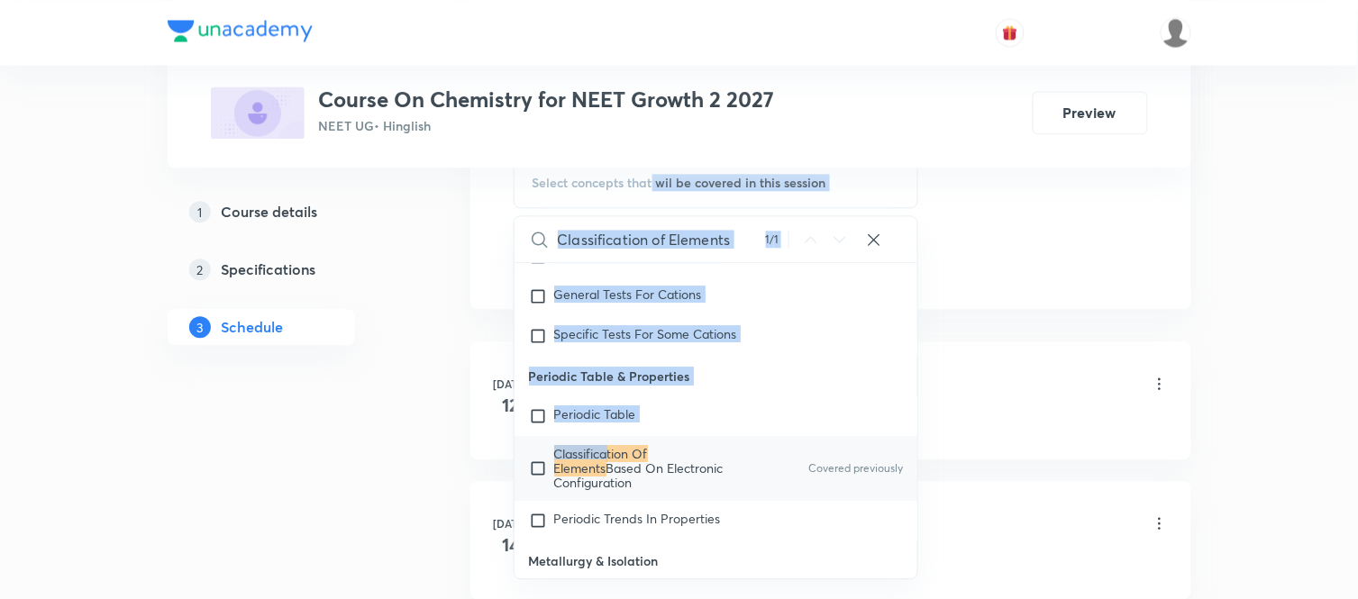
drag, startPoint x: 654, startPoint y: 193, endPoint x: 607, endPoint y: 487, distance: 298.3
click at [607, 208] on div "Select concepts that wil be covered in this session Classification of Elements …" at bounding box center [716, 183] width 405 height 50
click at [607, 477] on mark "Classification Of Elements" at bounding box center [601, 461] width 94 height 32
checkbox input "true"
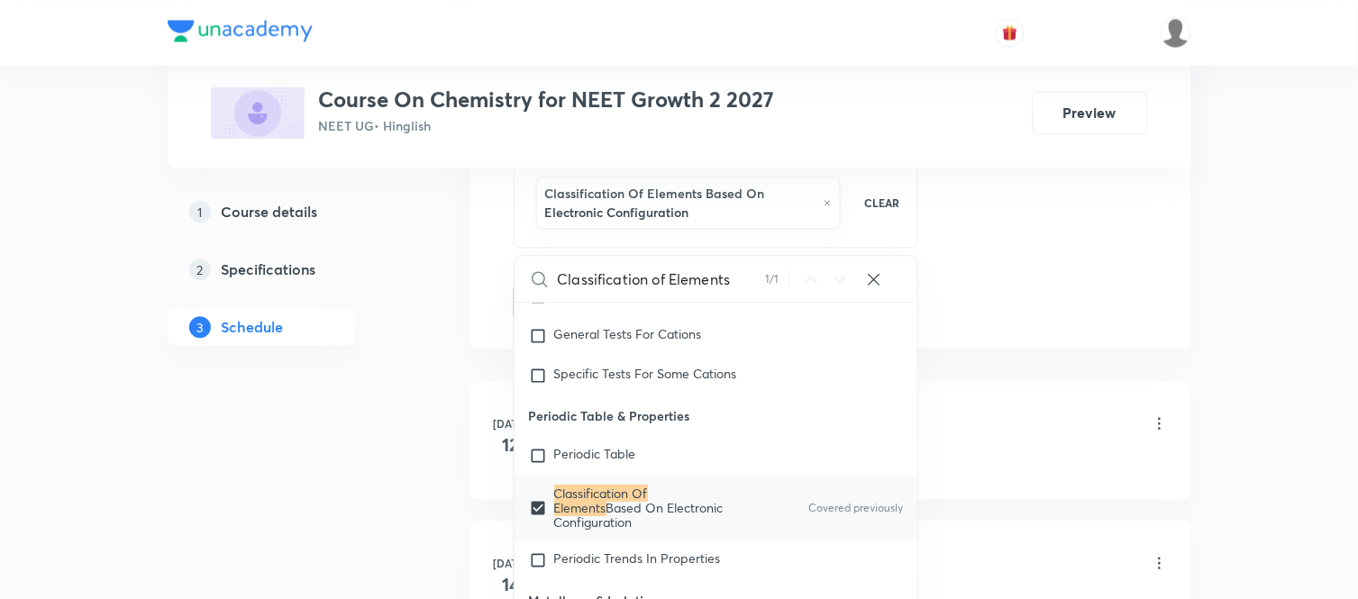
click at [607, 462] on span "Periodic Table" at bounding box center [595, 453] width 82 height 17
checkbox input "true"
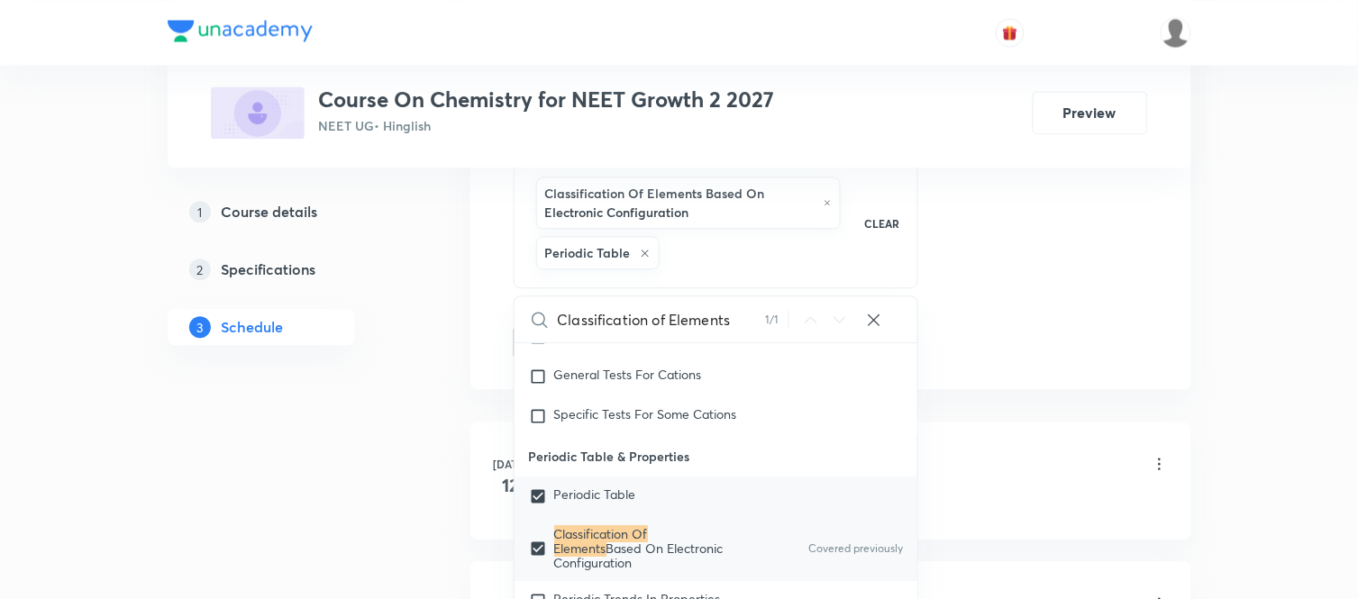
click at [604, 503] on span "Periodic Table" at bounding box center [595, 494] width 82 height 17
checkbox input "false"
checkbox input "true"
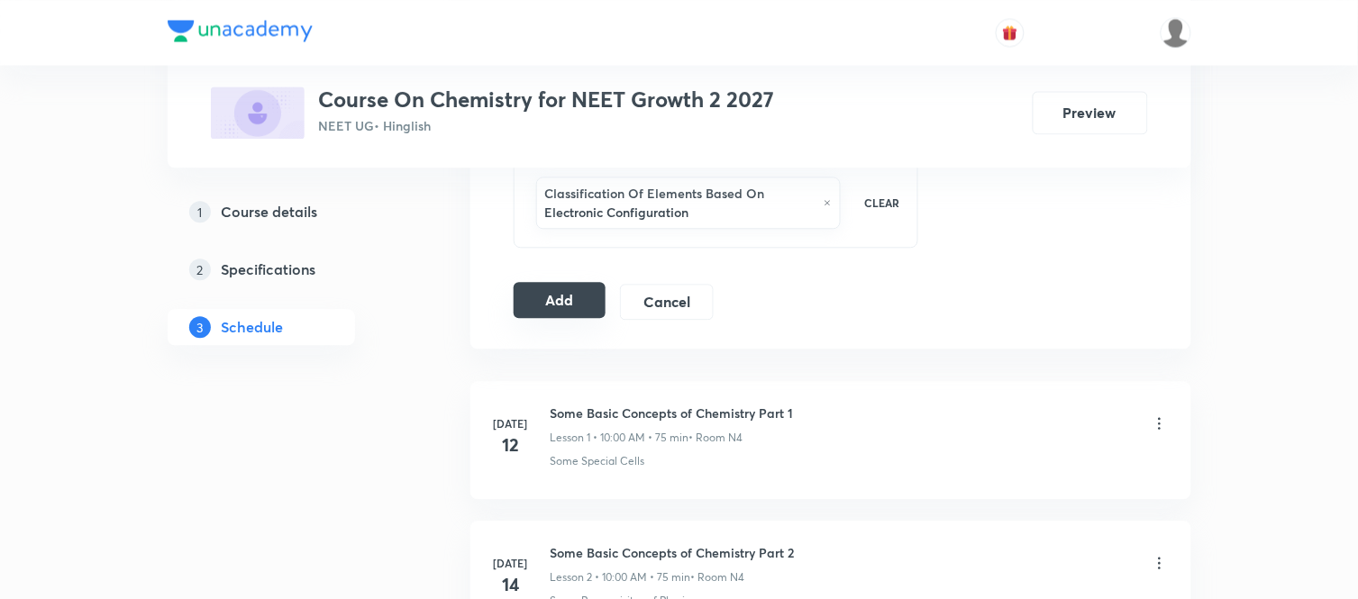
click at [548, 308] on button "Add" at bounding box center [560, 300] width 93 height 36
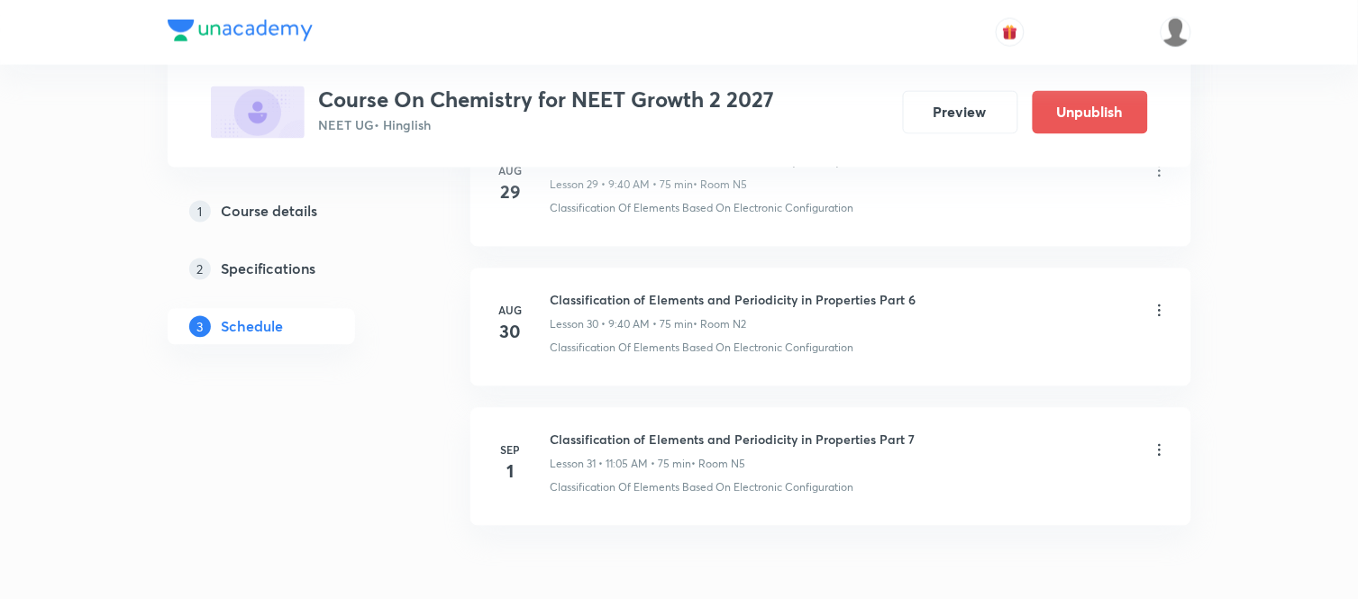
scroll to position [4350, 0]
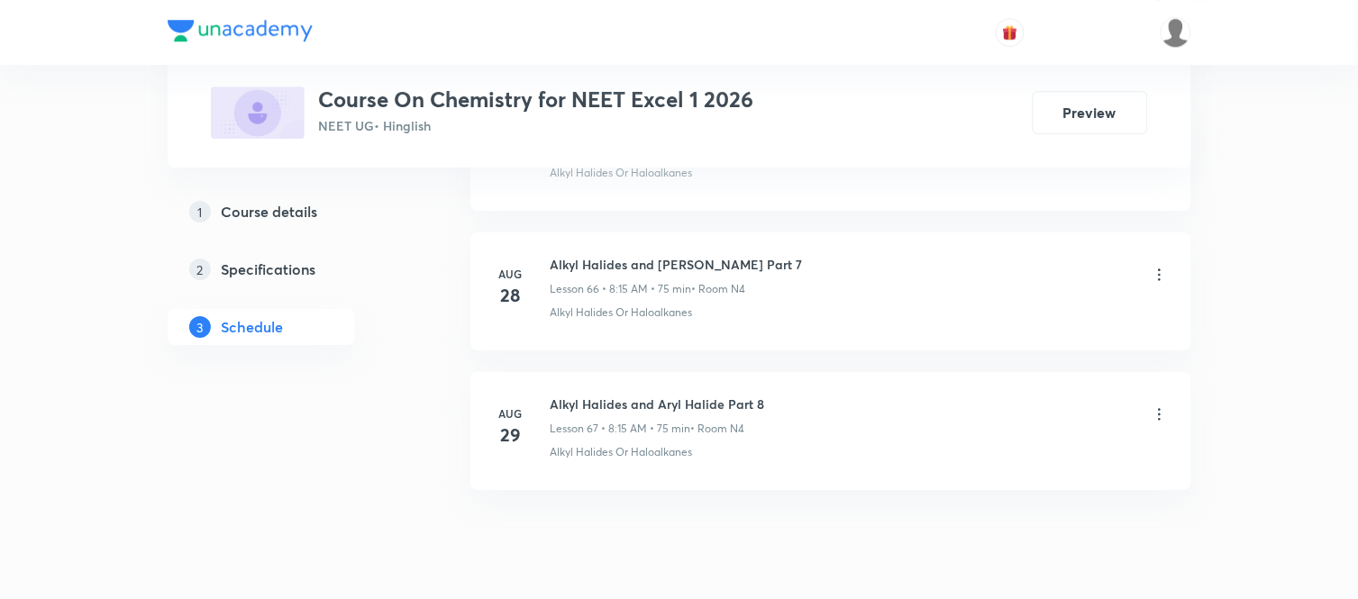
scroll to position [10216, 0]
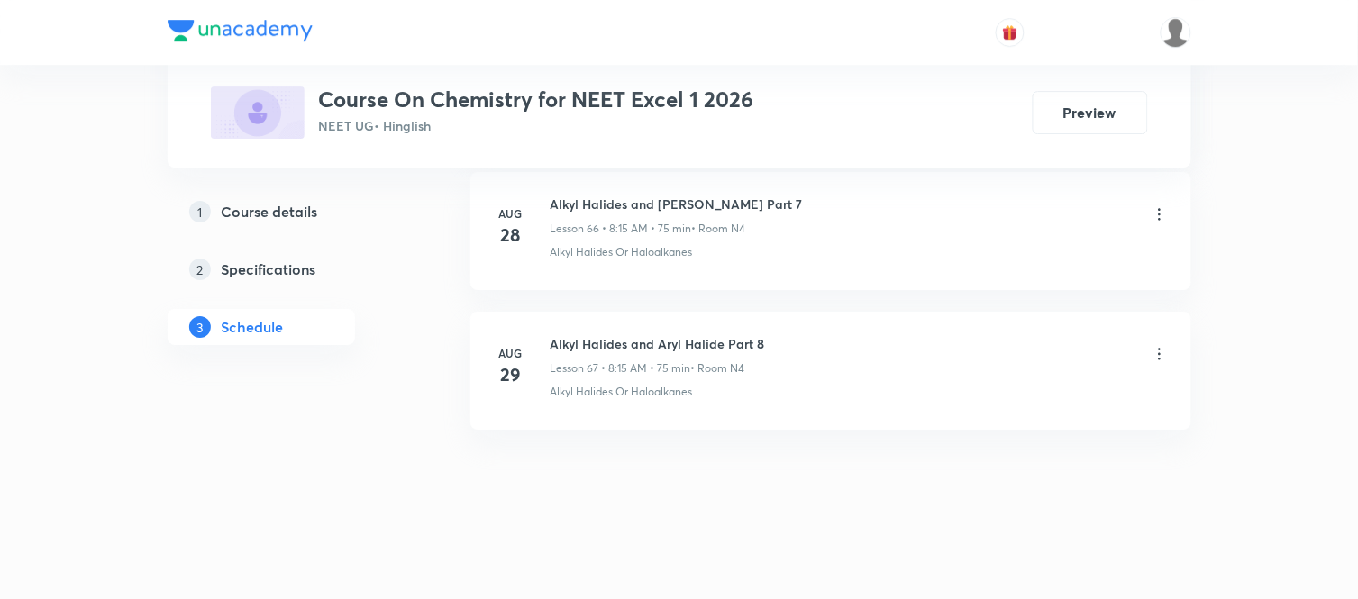
click at [605, 337] on h6 "Alkyl Halides and Aryl Halide Part 8" at bounding box center [658, 343] width 214 height 19
copy h6 "Alkyl Halides and Aryl Halide Part 8"
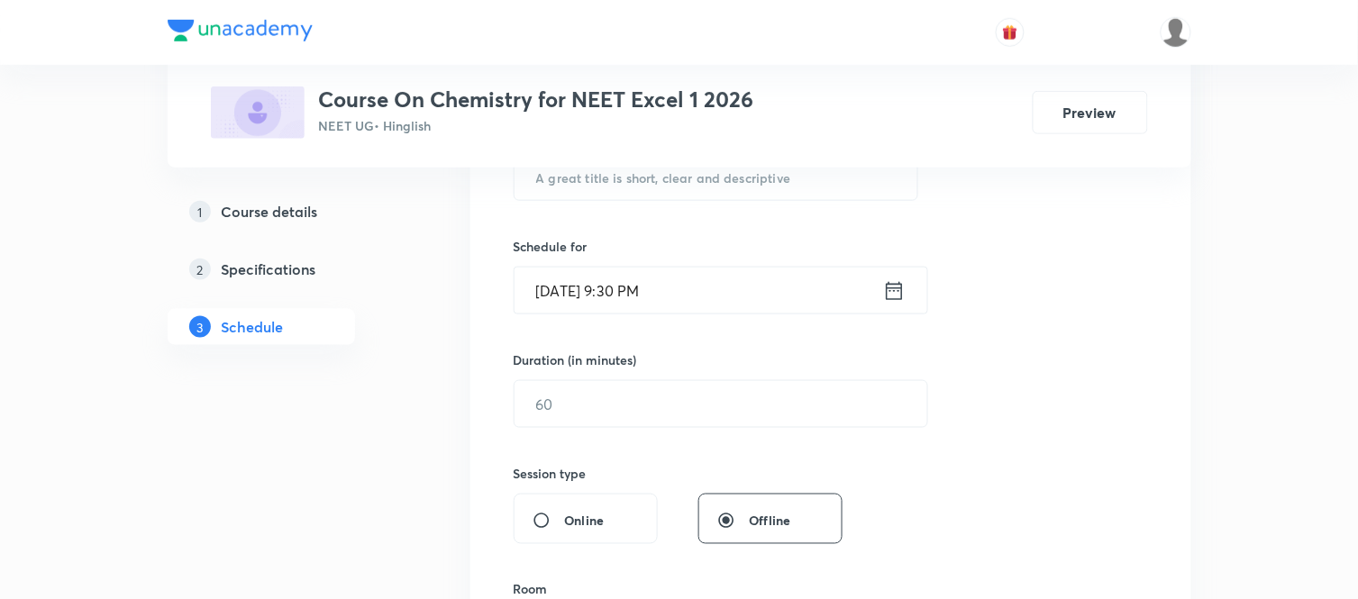
scroll to position [245, 0]
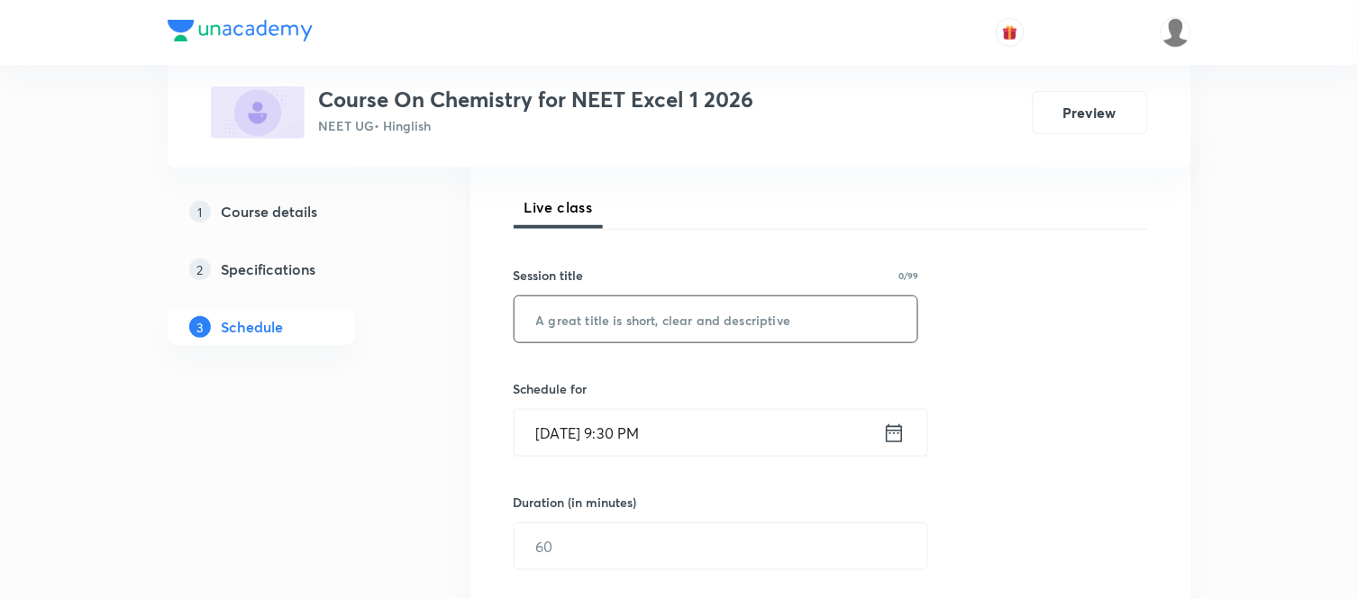
click at [605, 337] on input "text" at bounding box center [716, 319] width 404 height 46
paste input "Alkyl Halides and Aryl Halide Part 8"
type input "Alkyl Halides and Aryl Halide Part 9"
click at [890, 441] on icon at bounding box center [894, 432] width 16 height 18
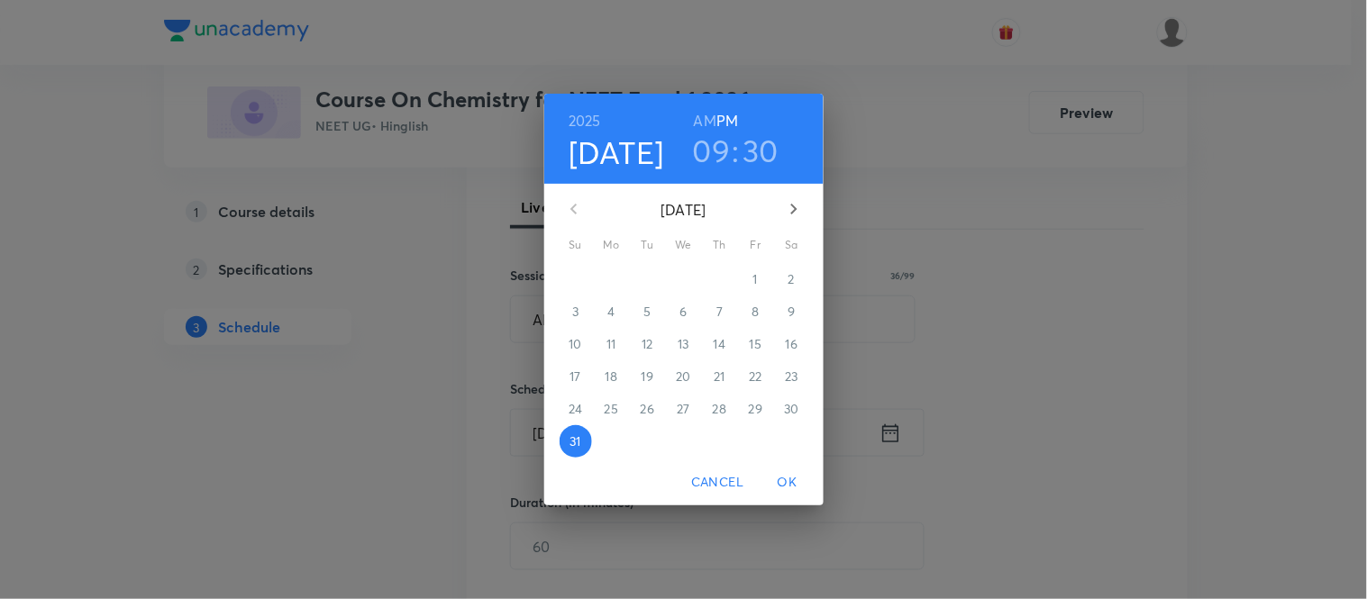
click at [795, 208] on icon "button" at bounding box center [793, 209] width 6 height 11
click at [704, 118] on h6 "AM" at bounding box center [705, 120] width 23 height 25
click at [787, 208] on icon "button" at bounding box center [794, 209] width 22 height 22
click at [613, 276] on p "1" at bounding box center [611, 279] width 5 height 18
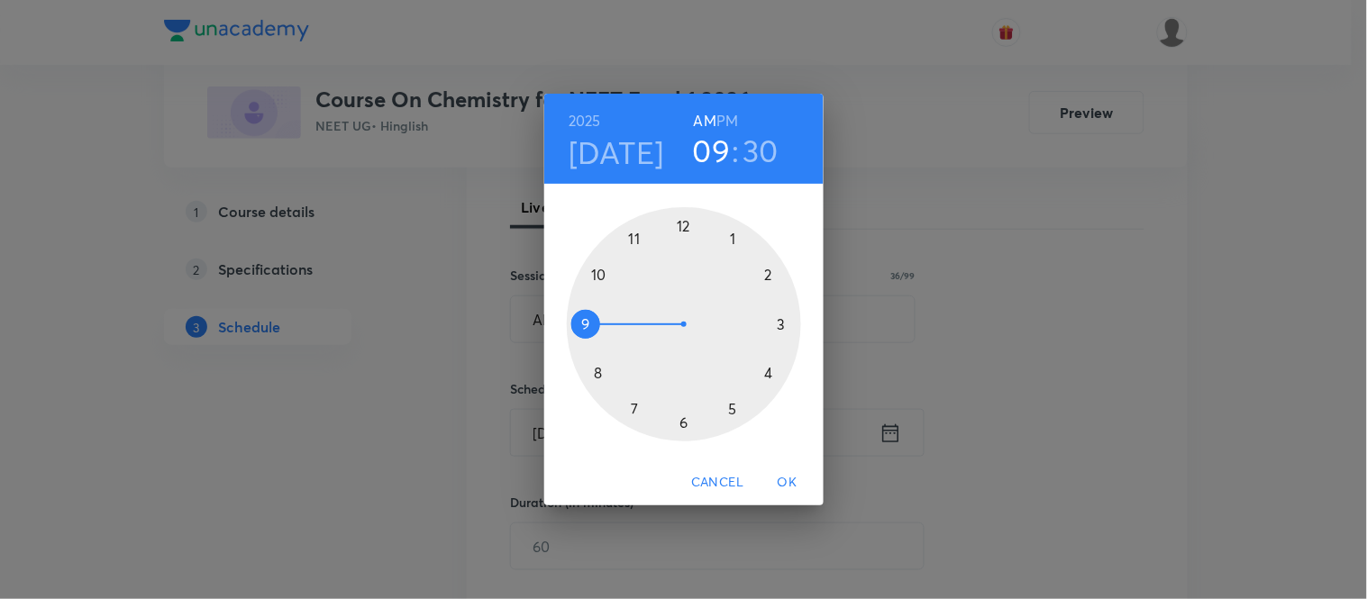
click at [596, 363] on div at bounding box center [684, 324] width 234 height 234
click at [784, 320] on div at bounding box center [684, 324] width 234 height 234
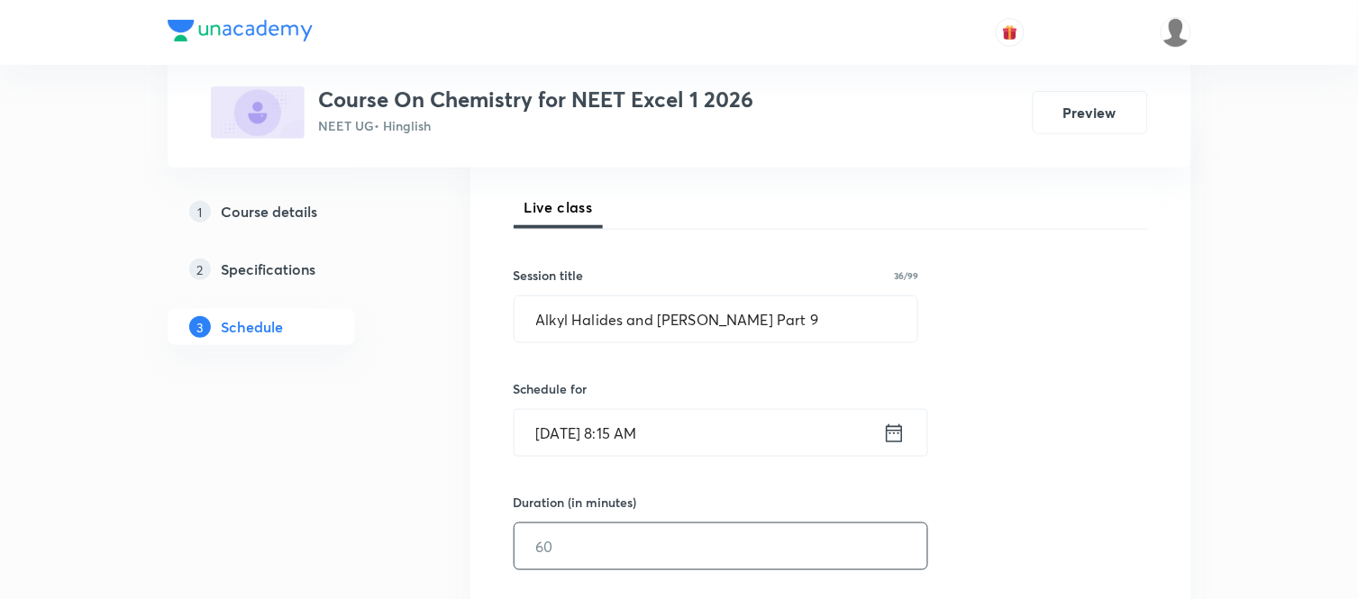
click at [564, 528] on input "text" at bounding box center [720, 546] width 413 height 46
type input "75"
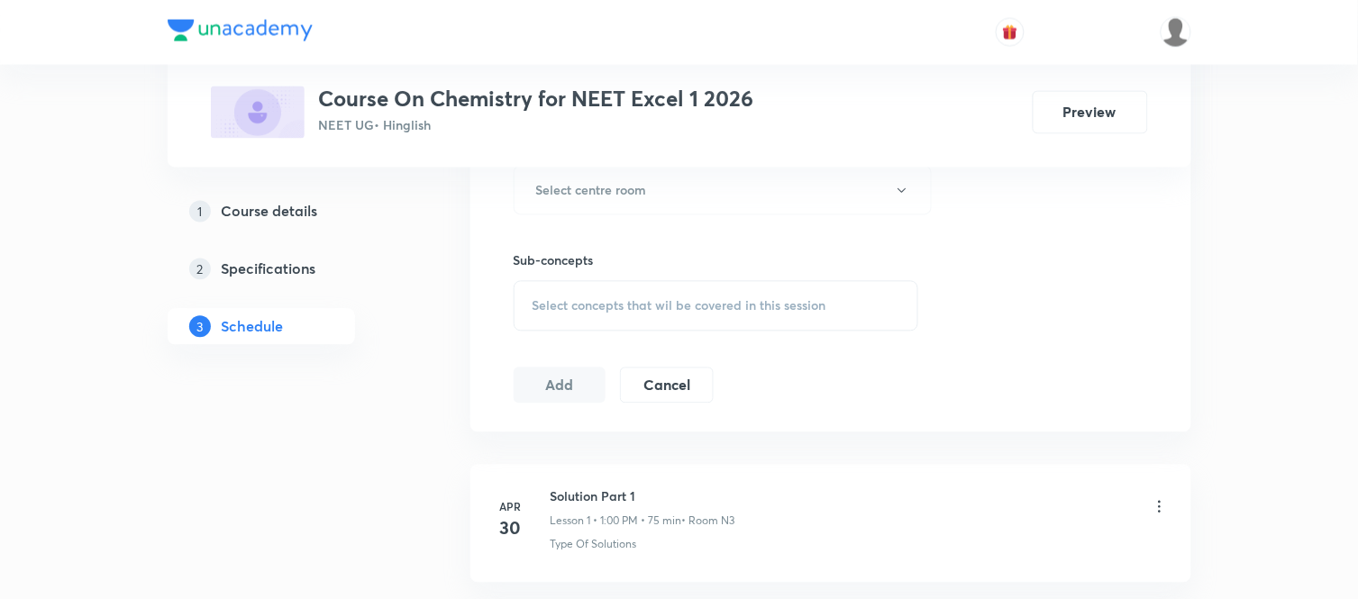
scroll to position [845, 0]
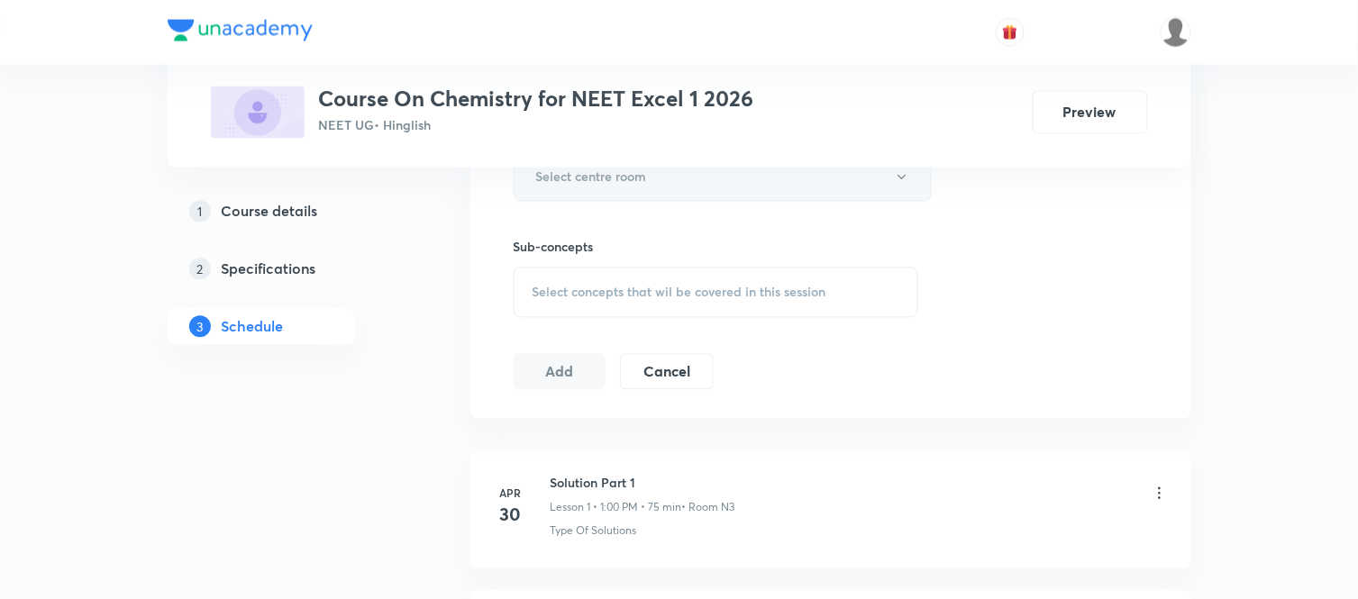
click at [660, 175] on button "Select centre room" at bounding box center [723, 177] width 418 height 50
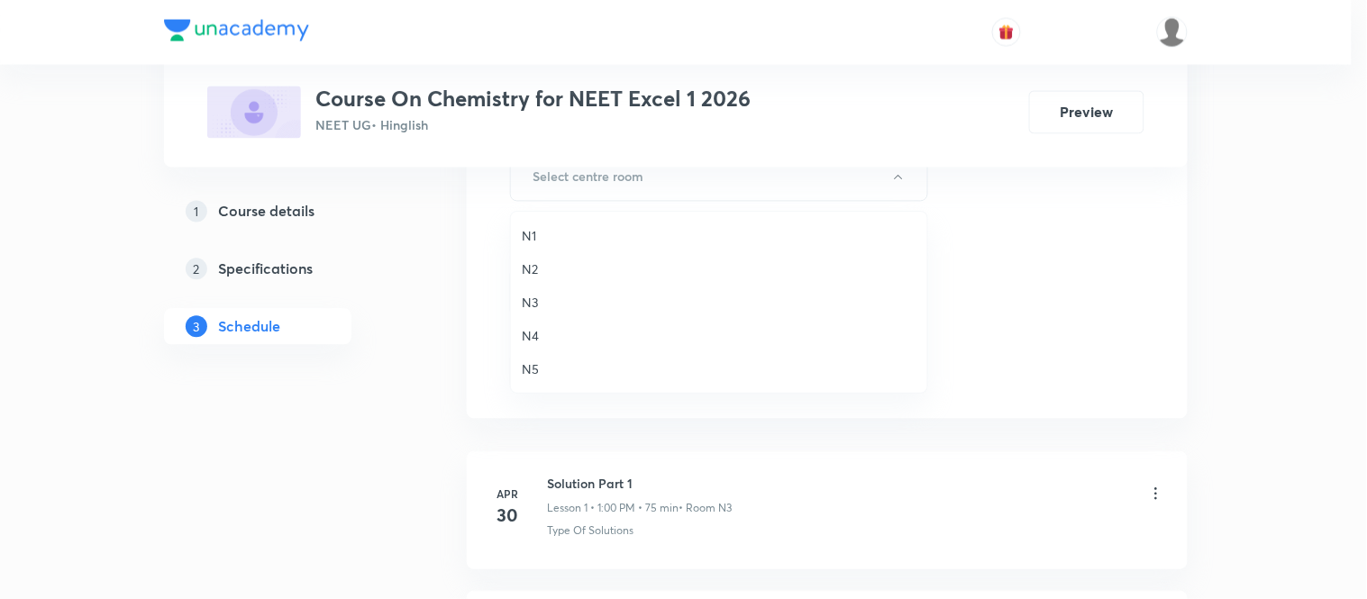
click at [529, 302] on span "N3" at bounding box center [719, 302] width 395 height 19
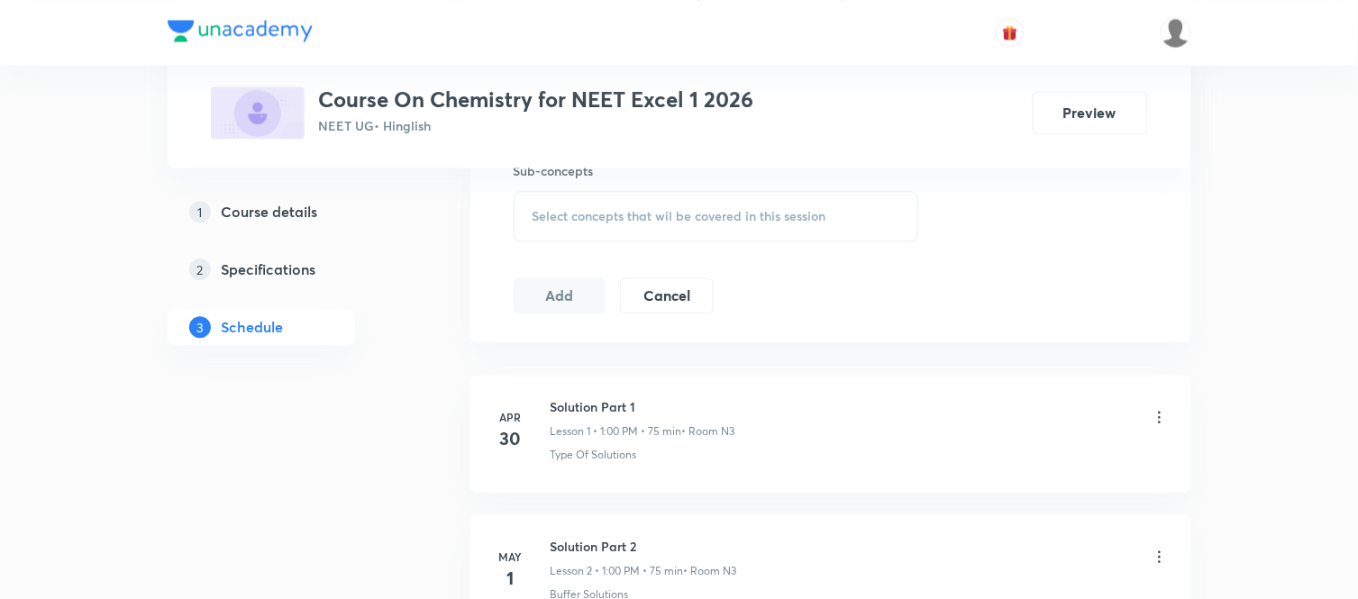
scroll to position [925, 0]
click at [623, 202] on div "Select concepts that wil be covered in this session" at bounding box center [716, 212] width 405 height 50
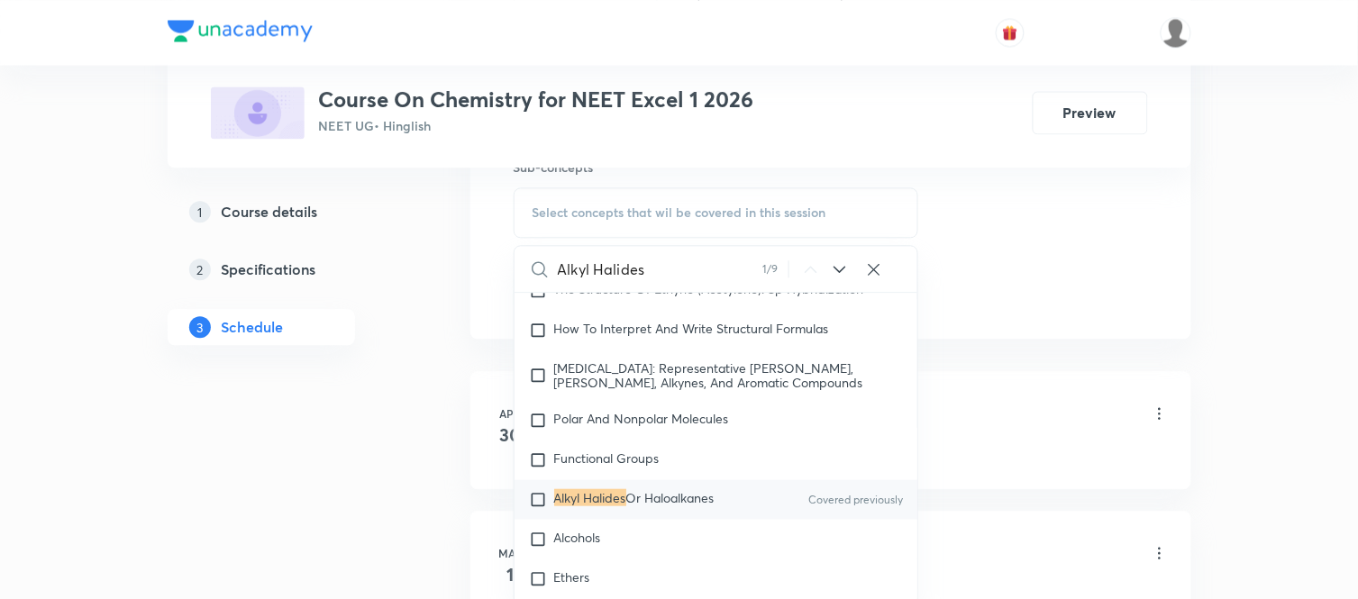
scroll to position [33526, 0]
type input "Alkyl Halides"
click at [652, 505] on span "Or Haloalkanes" at bounding box center [670, 495] width 88 height 17
checkbox input "true"
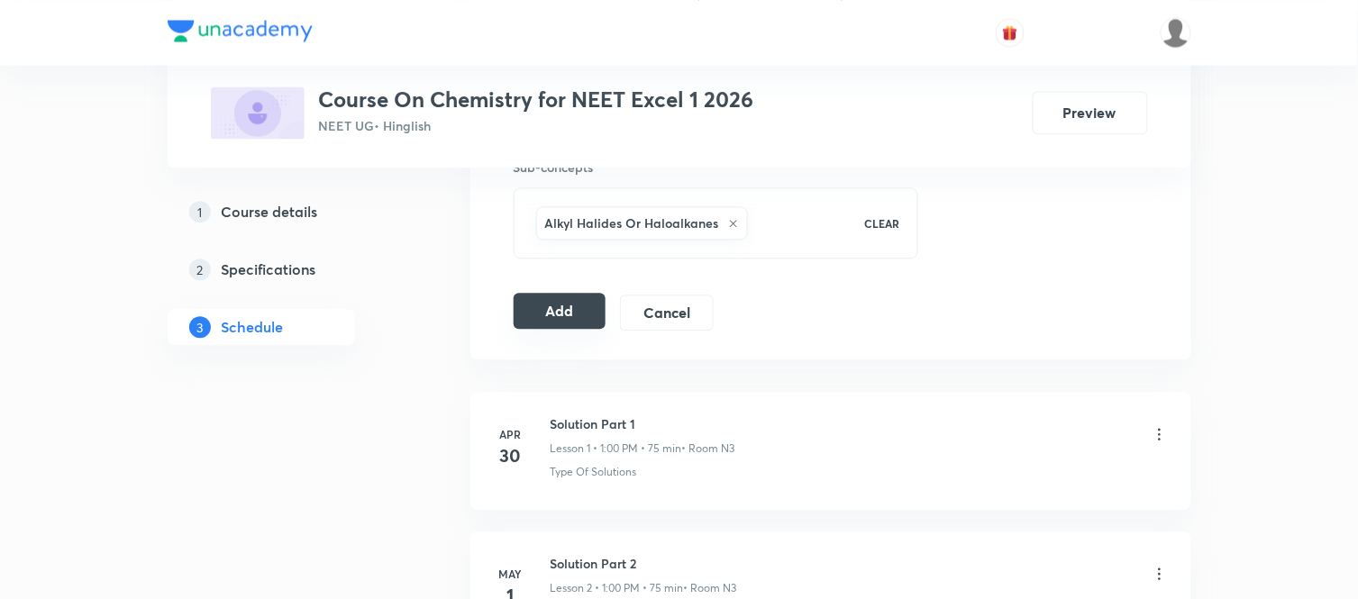
click at [561, 304] on button "Add" at bounding box center [560, 311] width 93 height 36
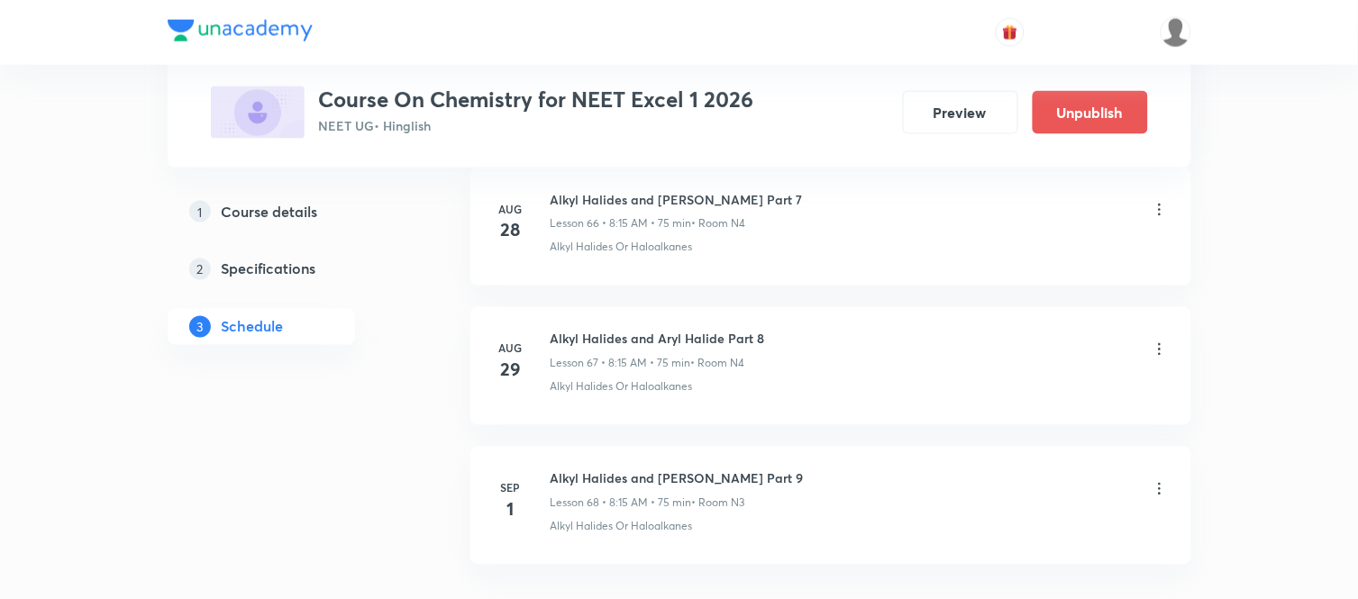
scroll to position [9527, 0]
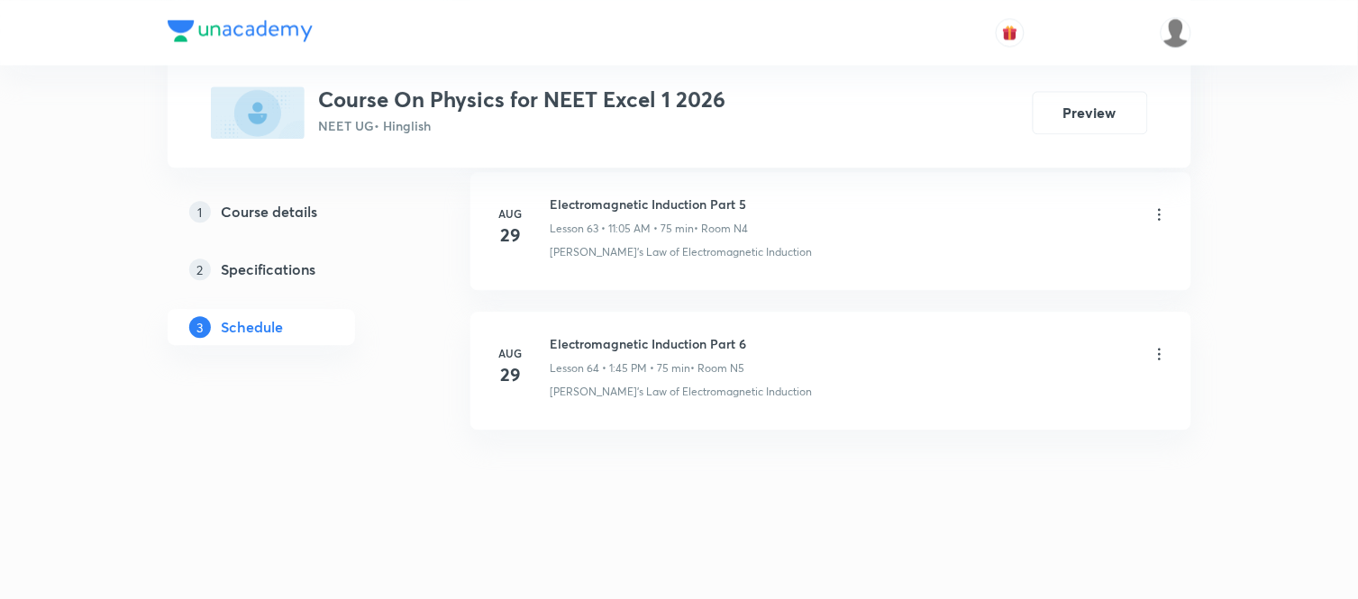
scroll to position [9796, 0]
click at [605, 335] on h6 "Electromagnetic Induction Part 6" at bounding box center [649, 343] width 196 height 19
copy h6 "Electromagnetic Induction Part 6"
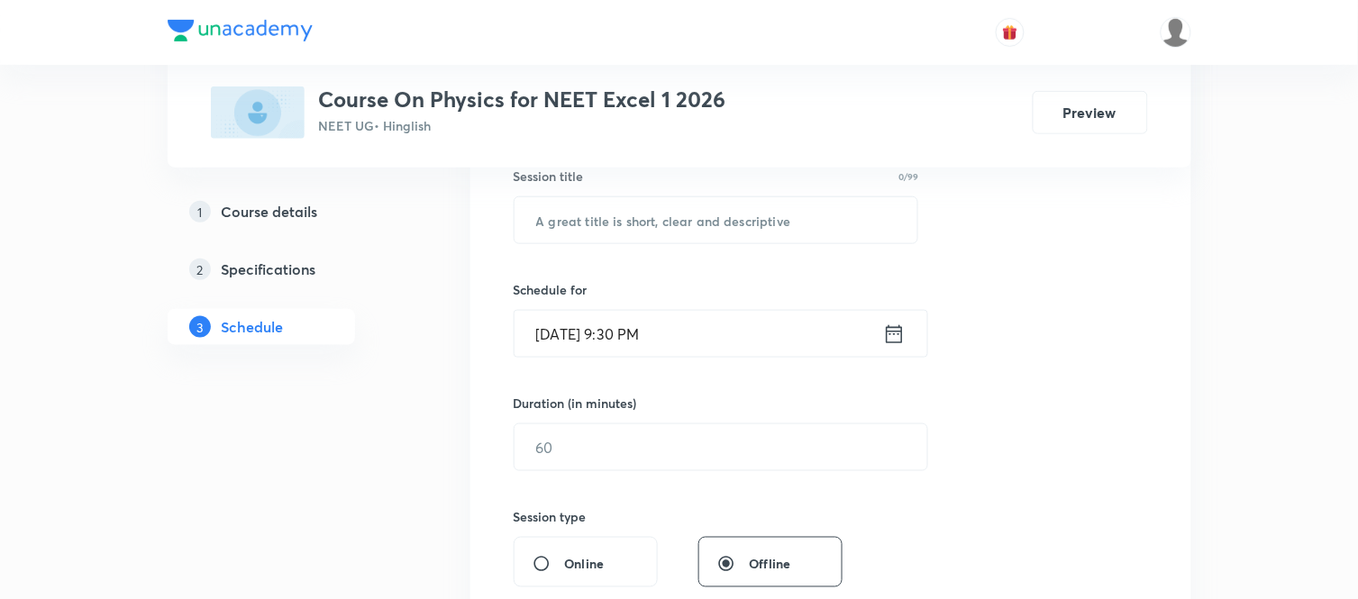
scroll to position [345, 0]
click at [655, 228] on input "text" at bounding box center [716, 219] width 404 height 46
paste input "Electromagnetic Induction Part 6"
type input "Electromagnetic Induction Part 7"
click at [889, 334] on icon at bounding box center [894, 333] width 23 height 25
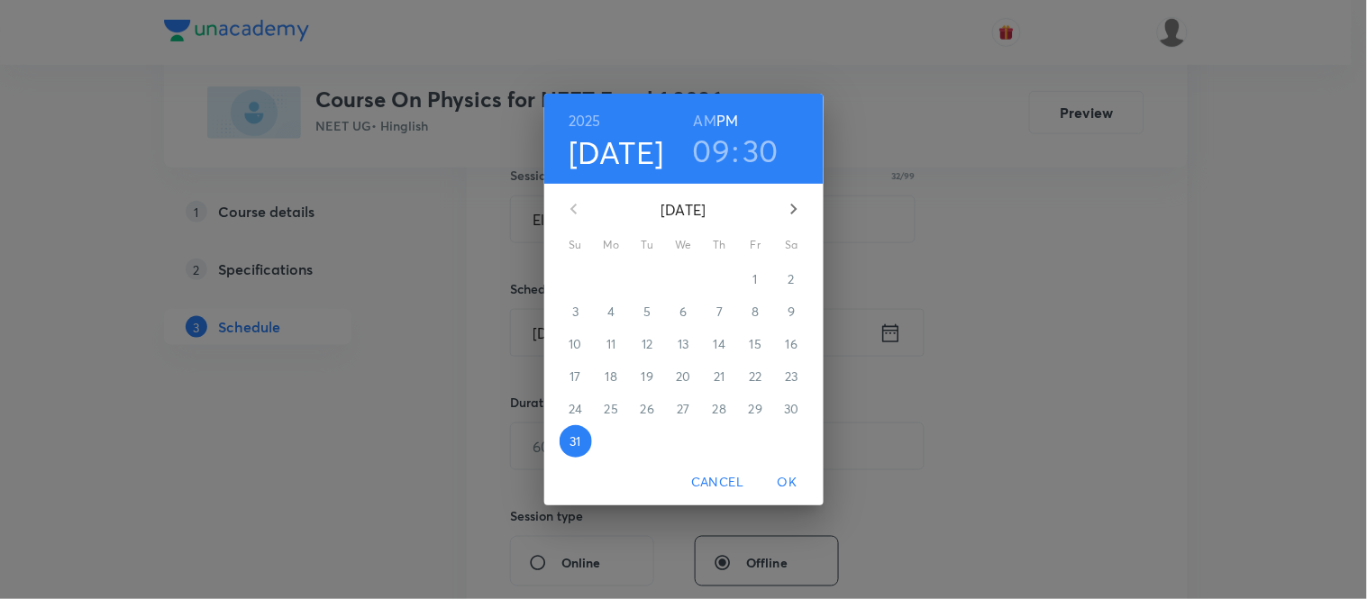
click at [793, 205] on icon "button" at bounding box center [793, 209] width 6 height 11
click at [610, 282] on p "1" at bounding box center [611, 279] width 5 height 18
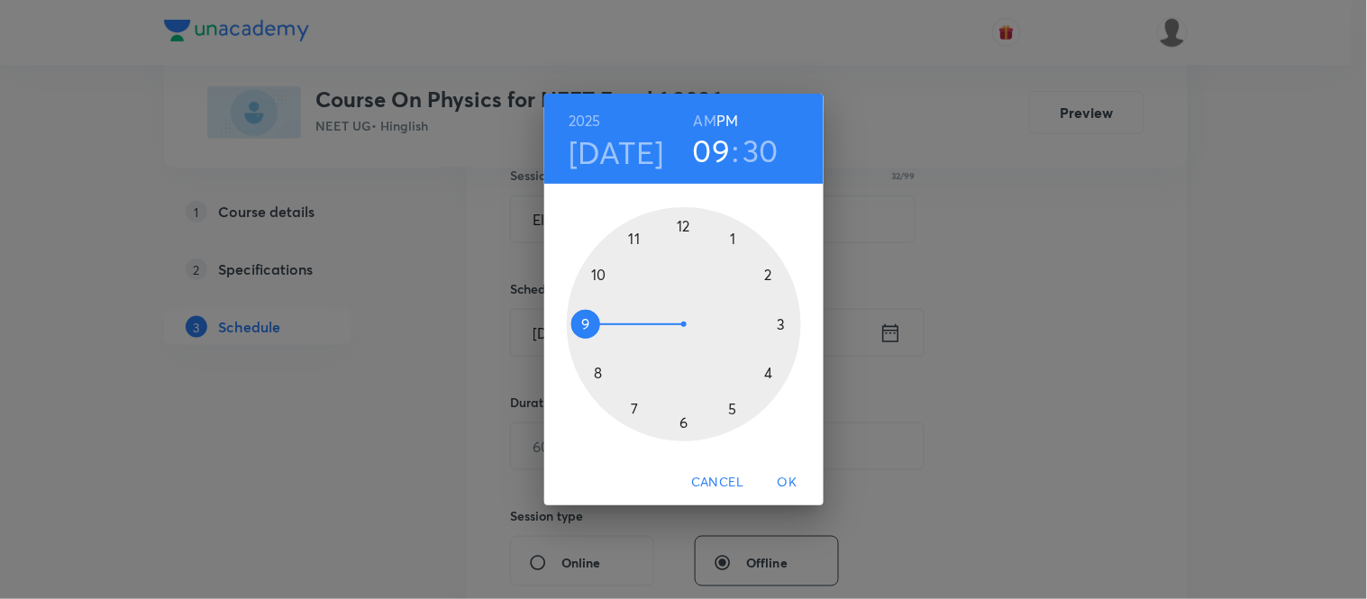
click at [760, 156] on h3 "30" at bounding box center [761, 151] width 36 height 38
click at [598, 371] on div at bounding box center [684, 324] width 234 height 234
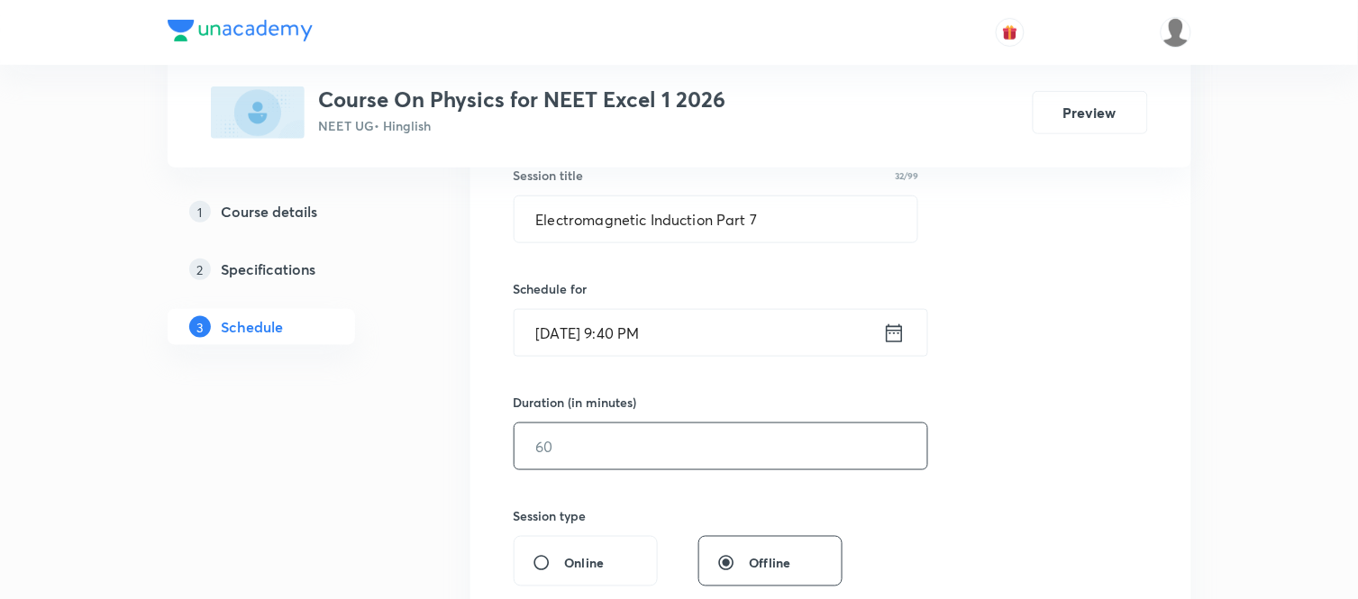
click at [590, 441] on input "text" at bounding box center [720, 446] width 413 height 46
type input "75"
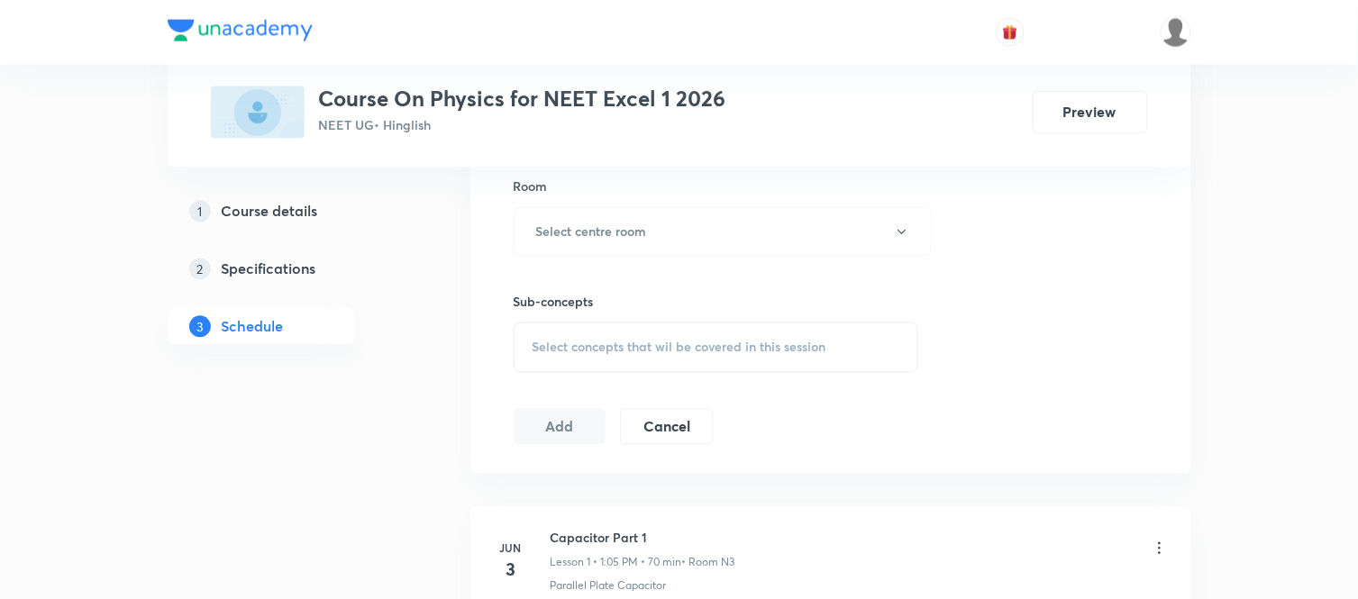
scroll to position [825, 0]
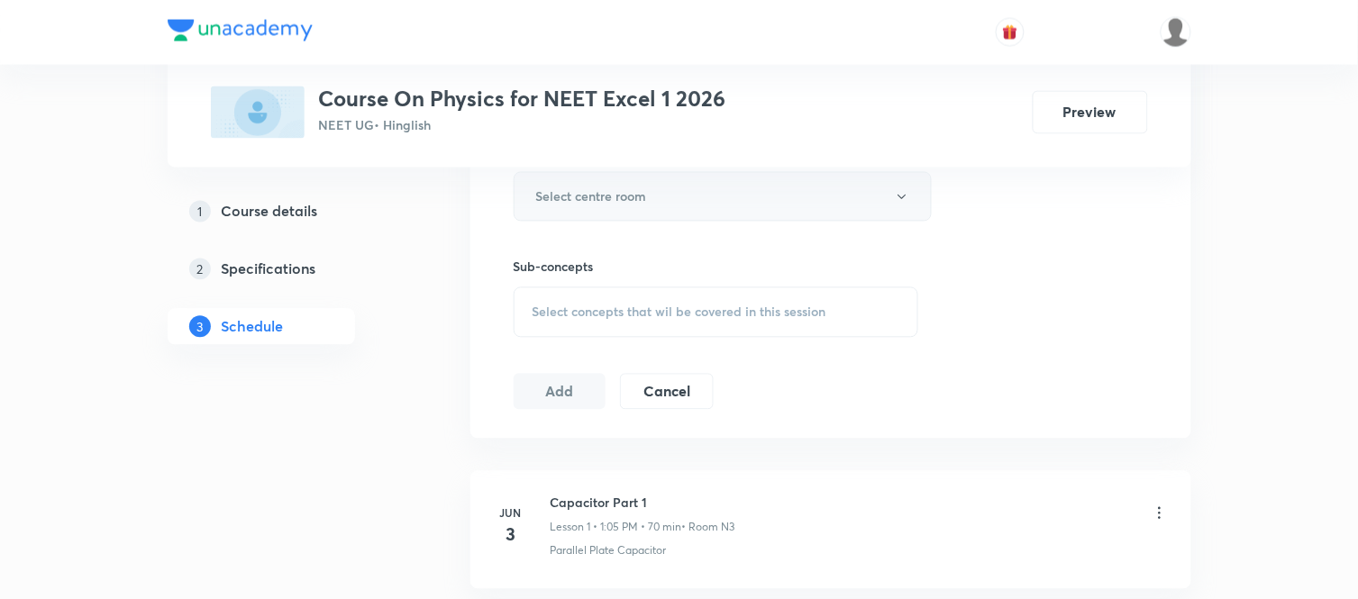
click at [672, 212] on button "Select centre room" at bounding box center [723, 197] width 418 height 50
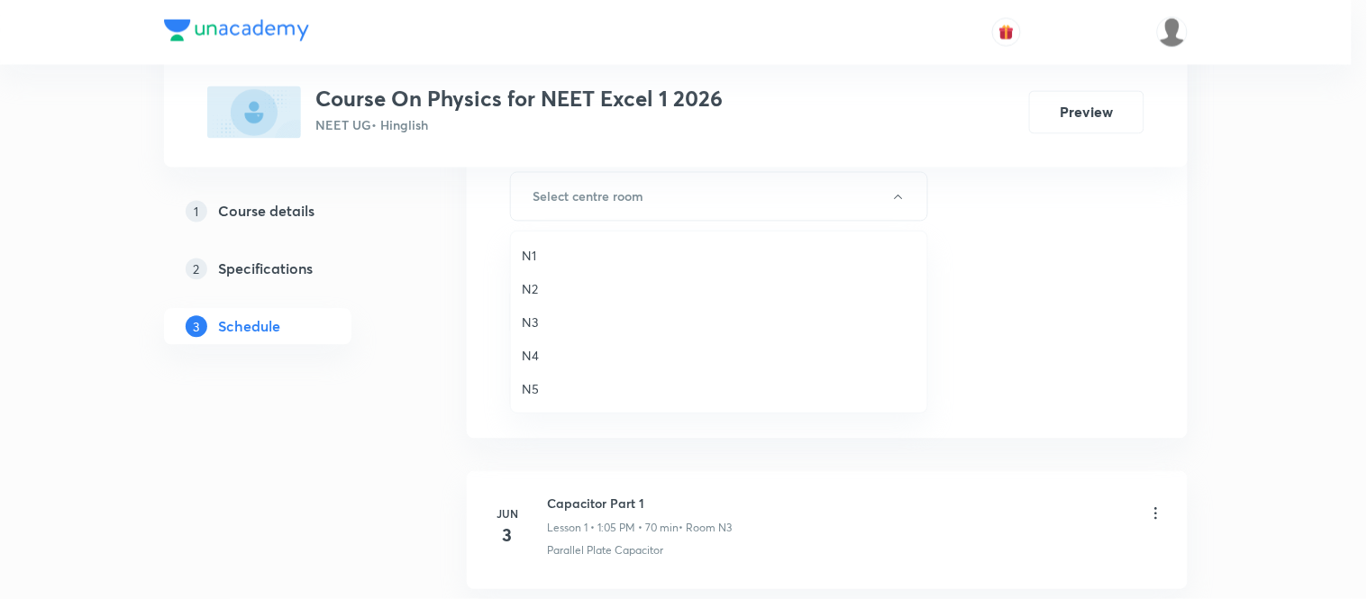
click at [532, 317] on span "N3" at bounding box center [719, 322] width 395 height 19
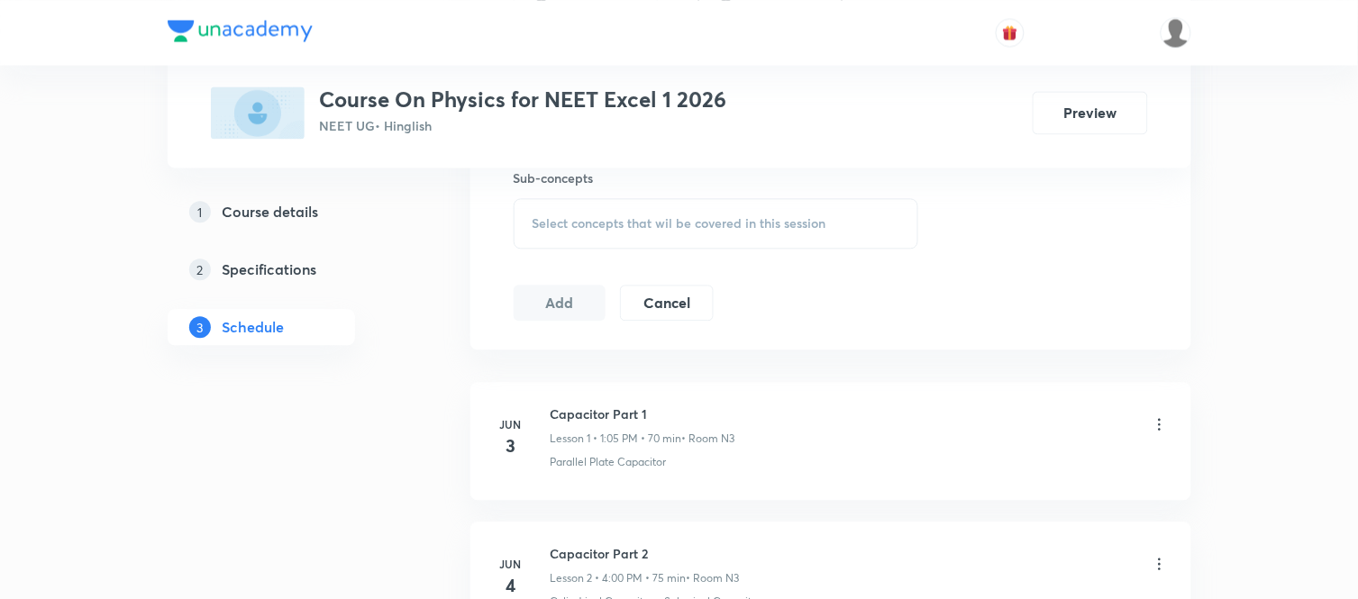
scroll to position [946, 0]
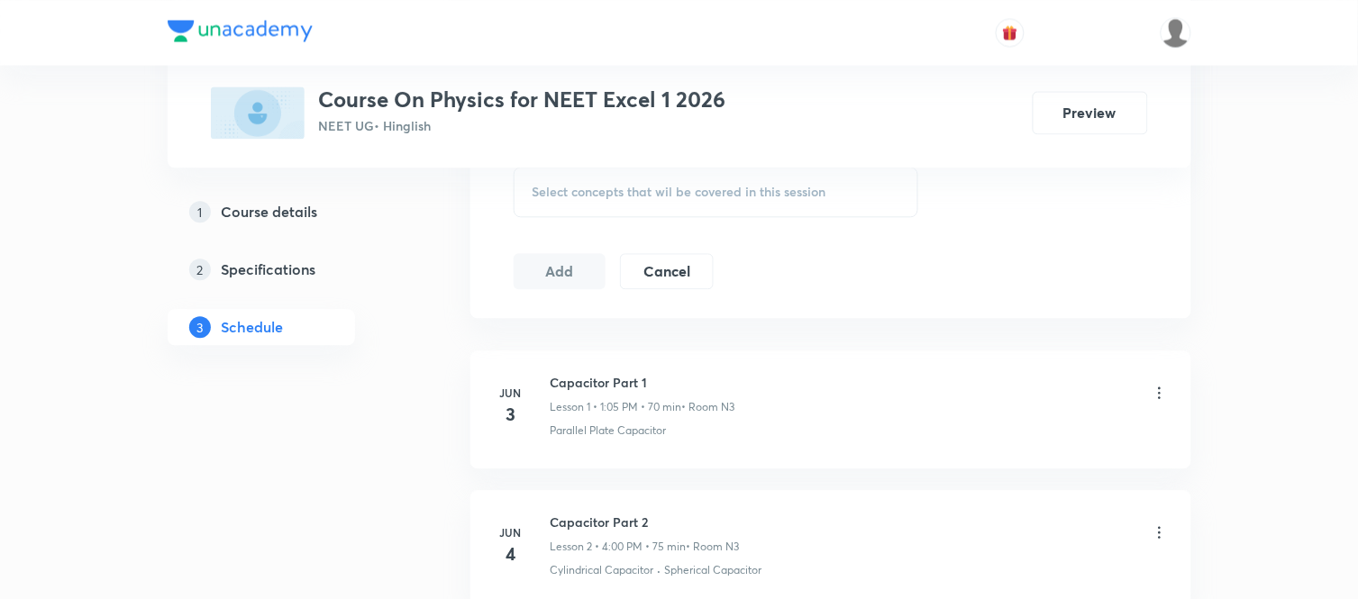
click at [622, 189] on span "Select concepts that wil be covered in this session" at bounding box center [679, 192] width 294 height 14
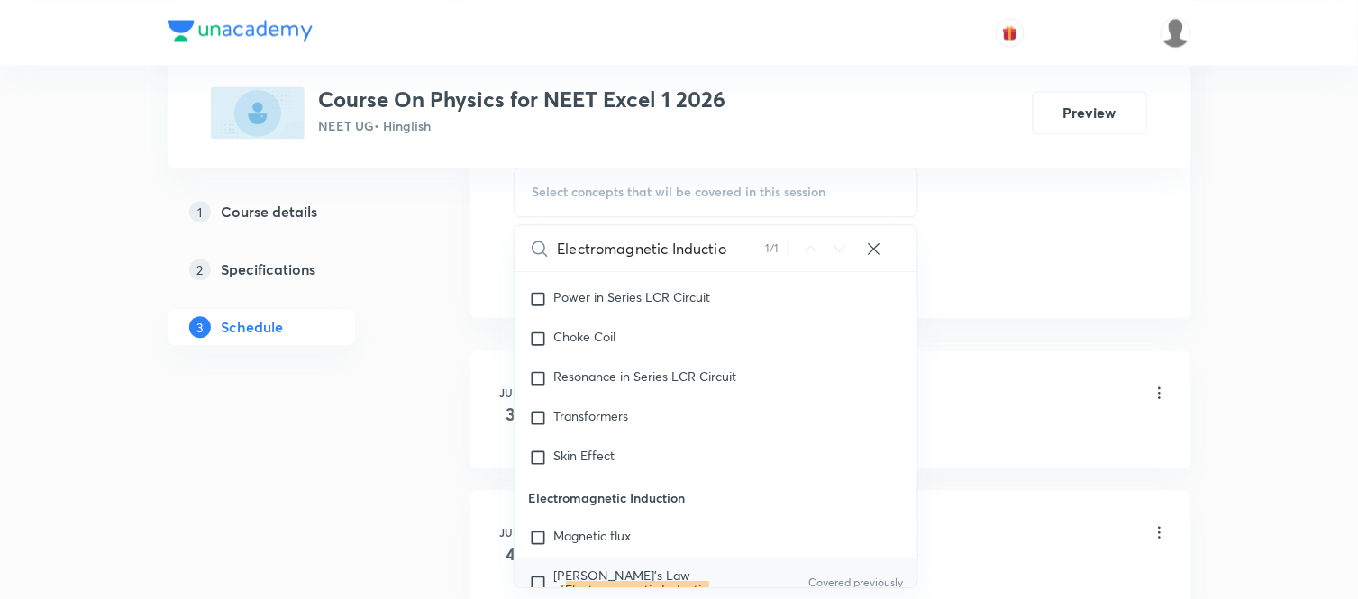
scroll to position [17258, 0]
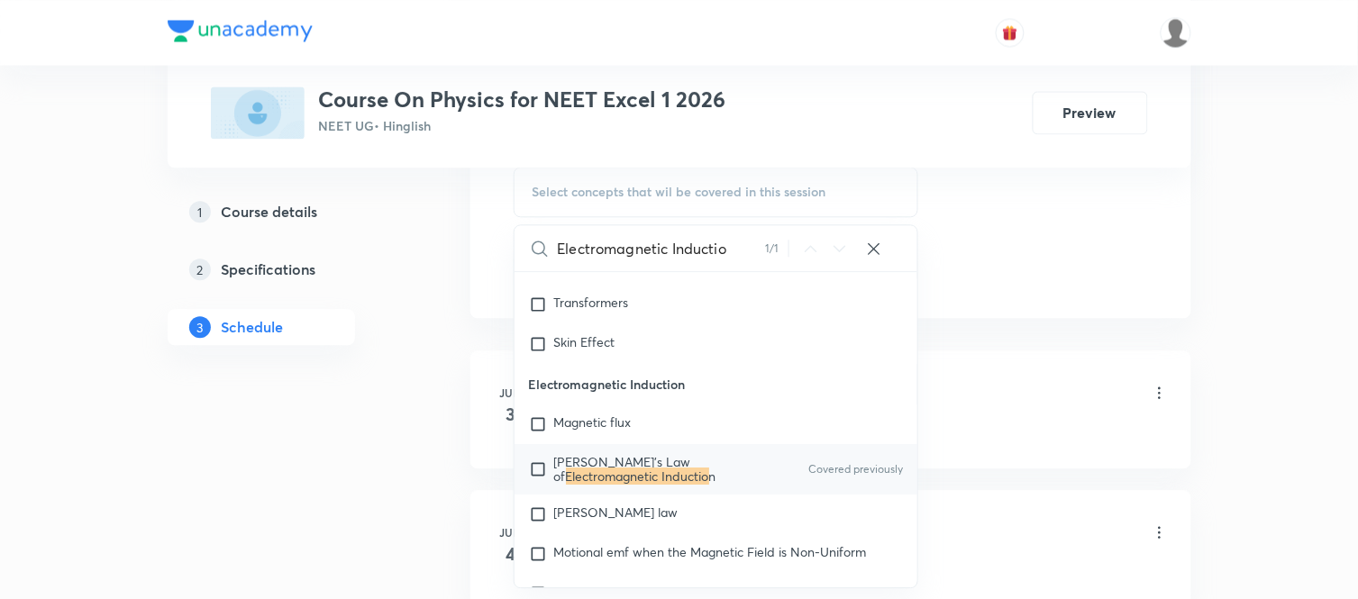
type input "Electromagnetic Inductio"
click at [620, 485] on span "[PERSON_NAME]'s Law of" at bounding box center [622, 469] width 137 height 32
click at [620, 433] on p "Magnetic flux" at bounding box center [592, 424] width 77 height 18
checkbox input "true"
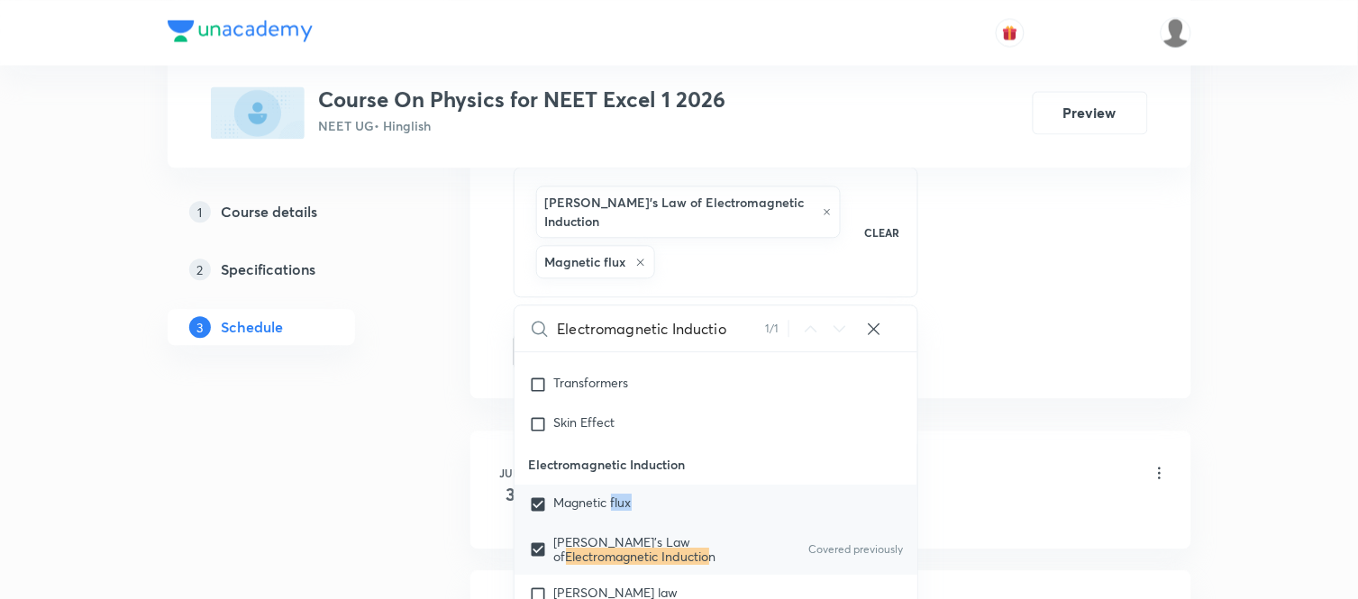
click at [629, 511] on span "Magnetic flux" at bounding box center [592, 502] width 77 height 17
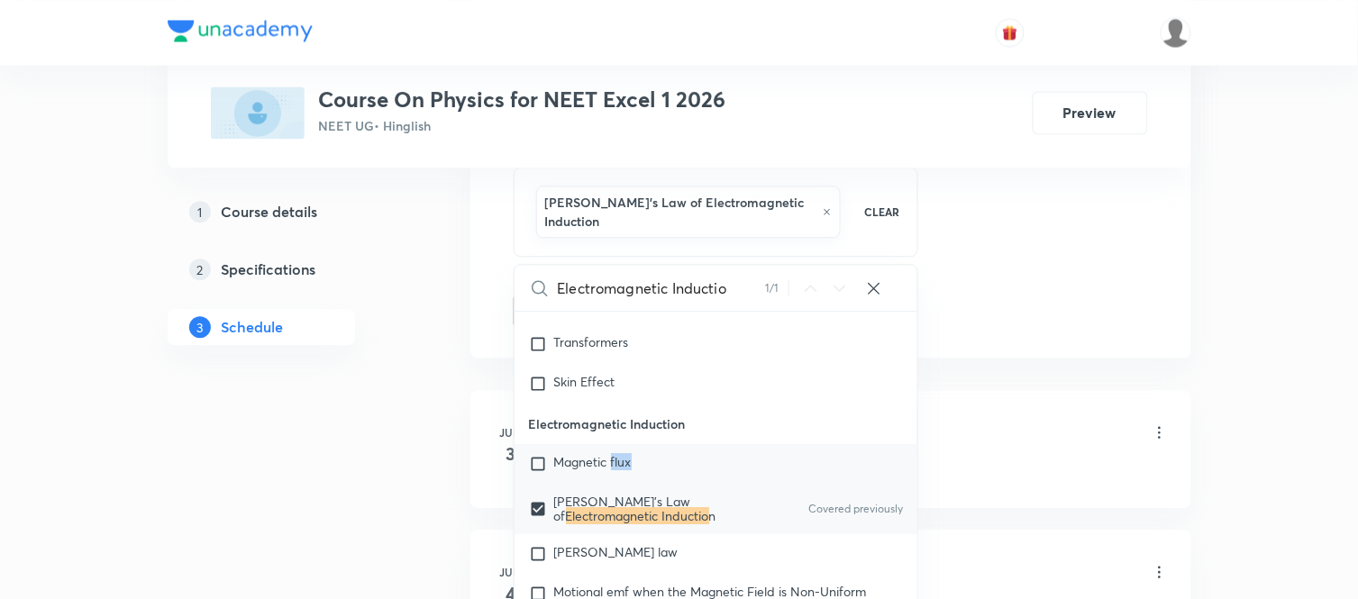
checkbox input "false"
checkbox input "true"
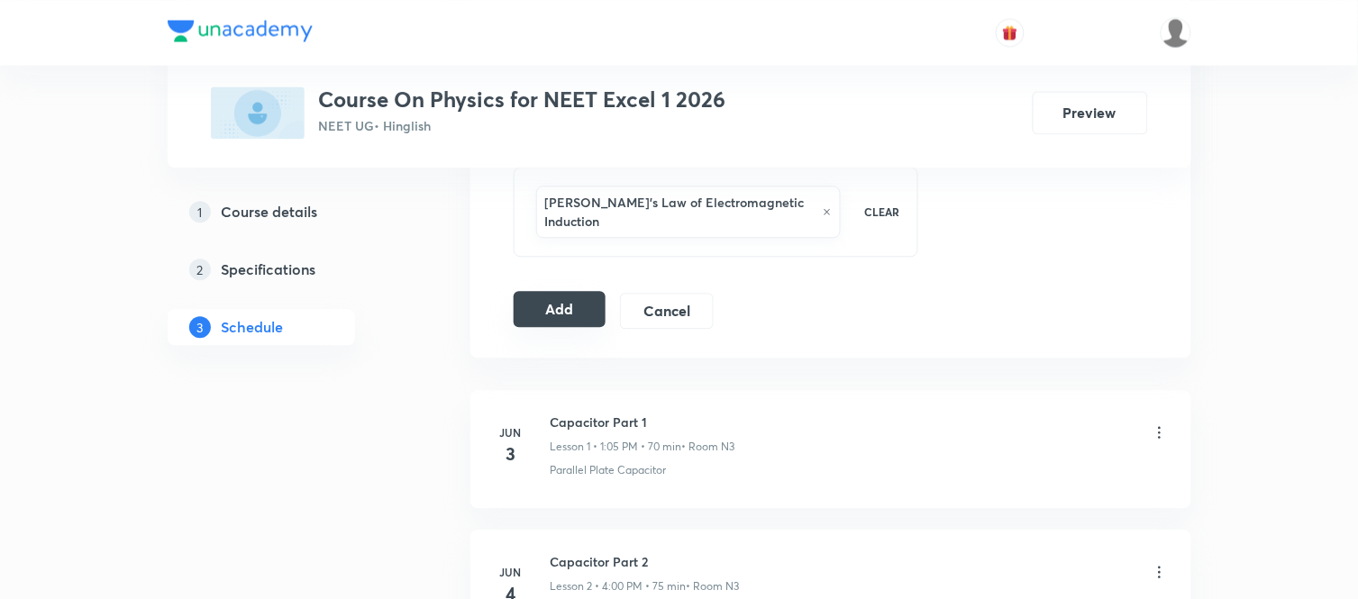
click at [523, 305] on button "Add" at bounding box center [560, 309] width 93 height 36
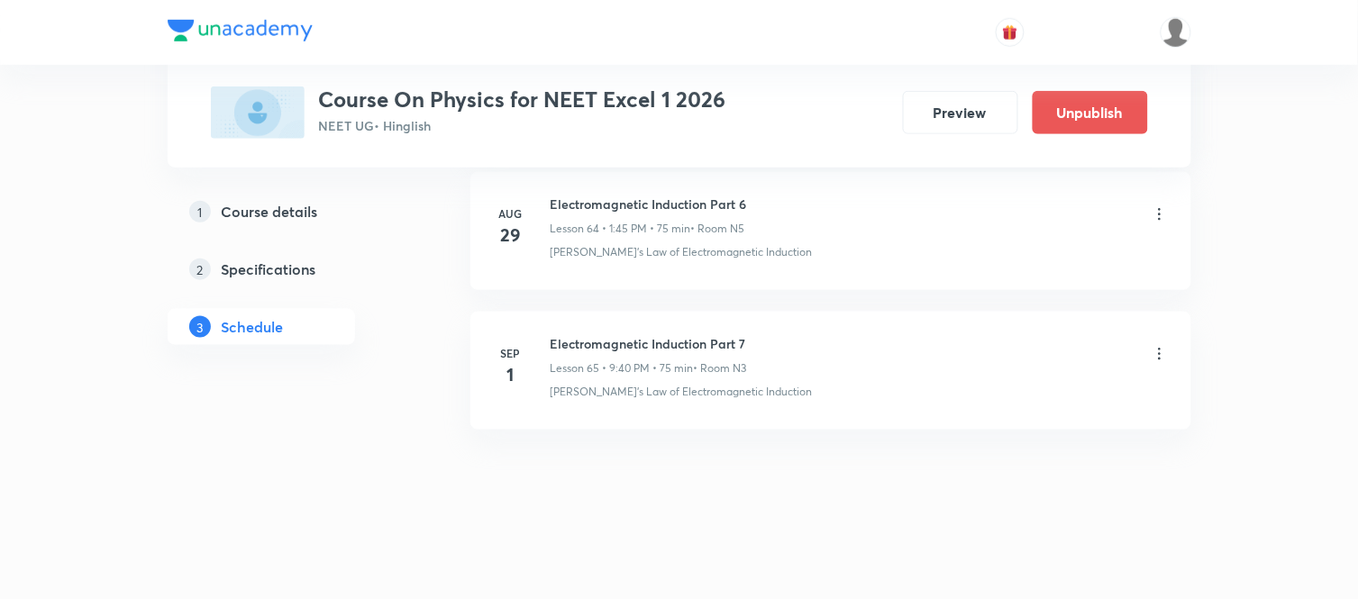
scroll to position [8967, 0]
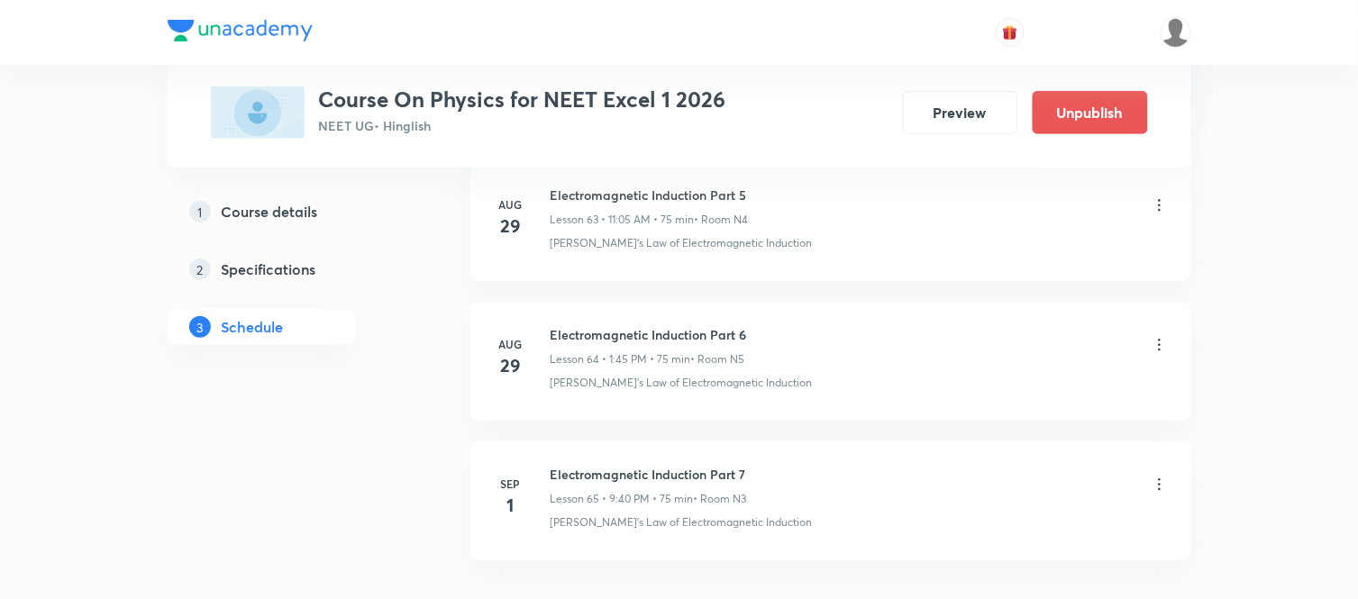
click at [628, 478] on h6 "Electromagnetic Induction Part 7" at bounding box center [649, 474] width 196 height 19
copy h6 "Electromagnetic Induction Part 7"
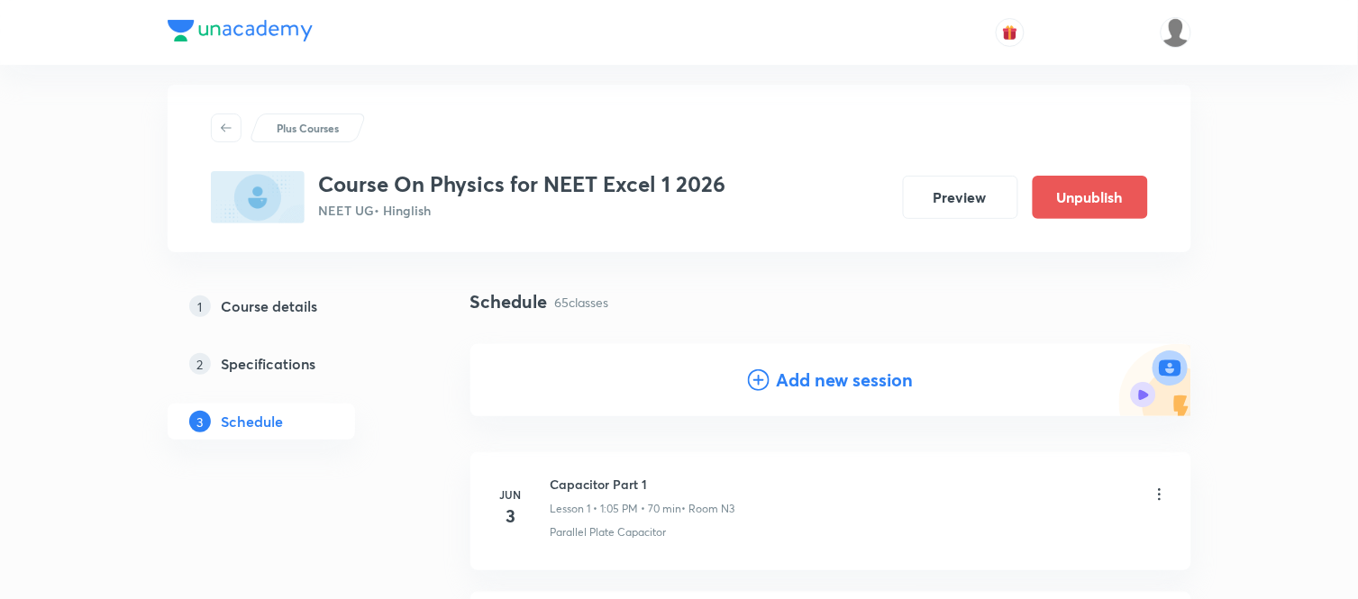
scroll to position [0, 0]
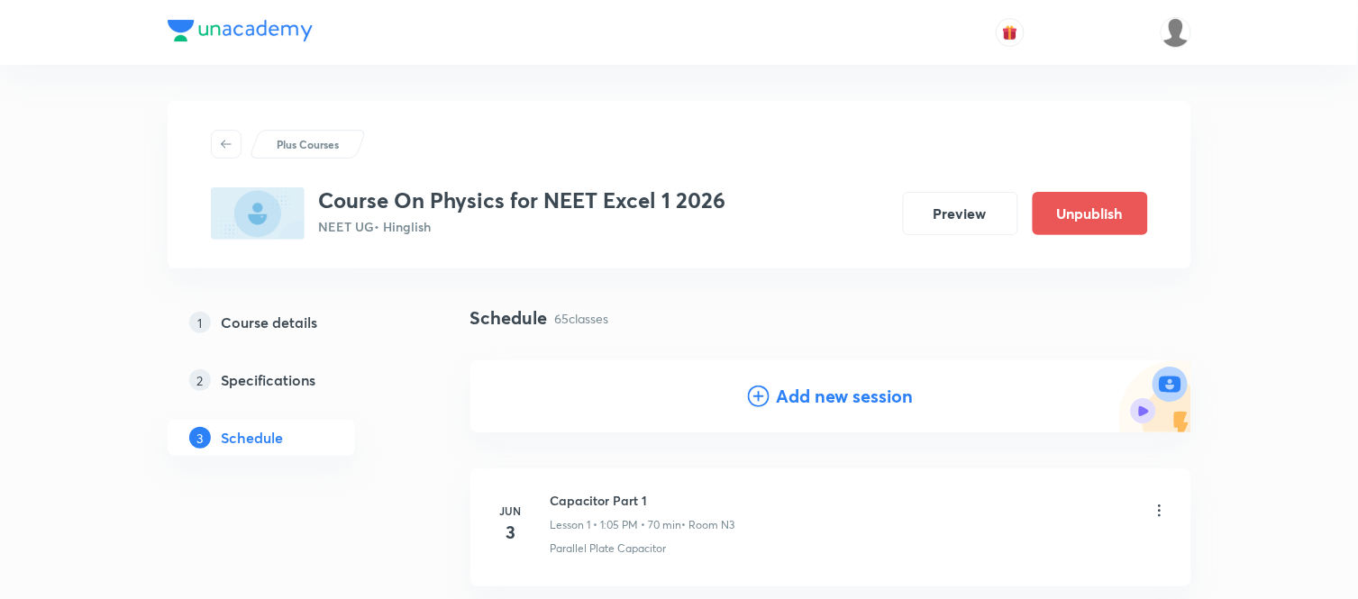
click at [844, 387] on h4 "Add new session" at bounding box center [845, 396] width 137 height 27
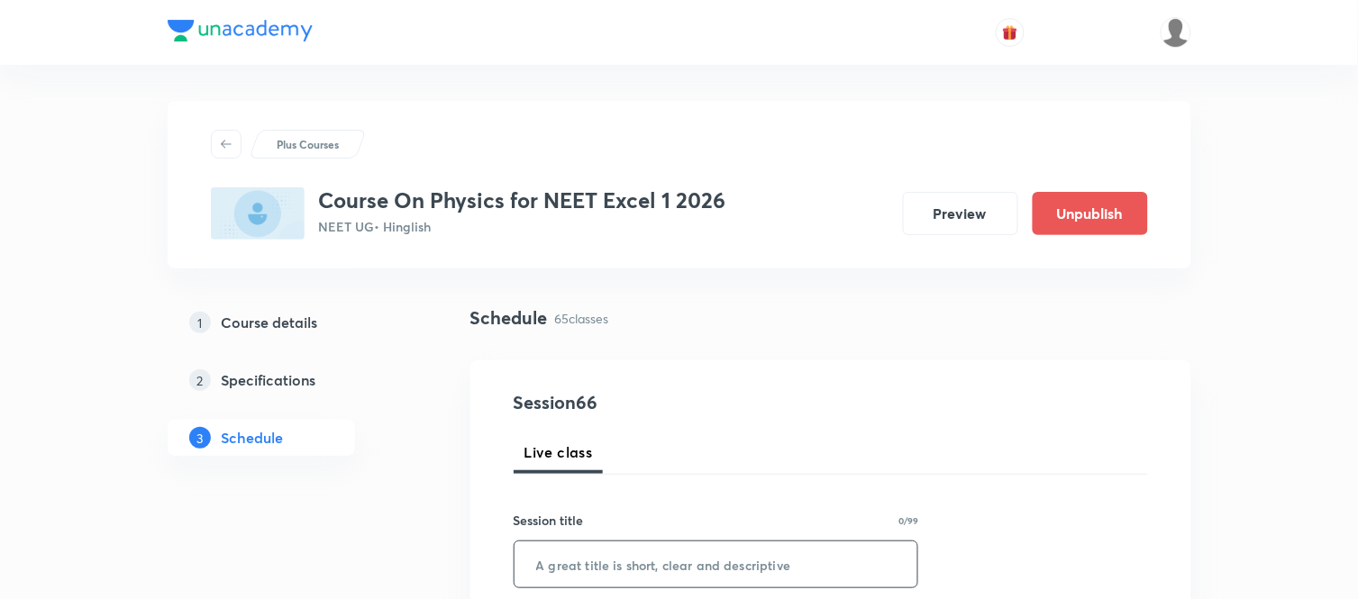
click at [699, 552] on input "text" at bounding box center [716, 565] width 404 height 46
paste input "Electromagnetic Induction Part 7"
type input "Electromagnetic Induction Part 8"
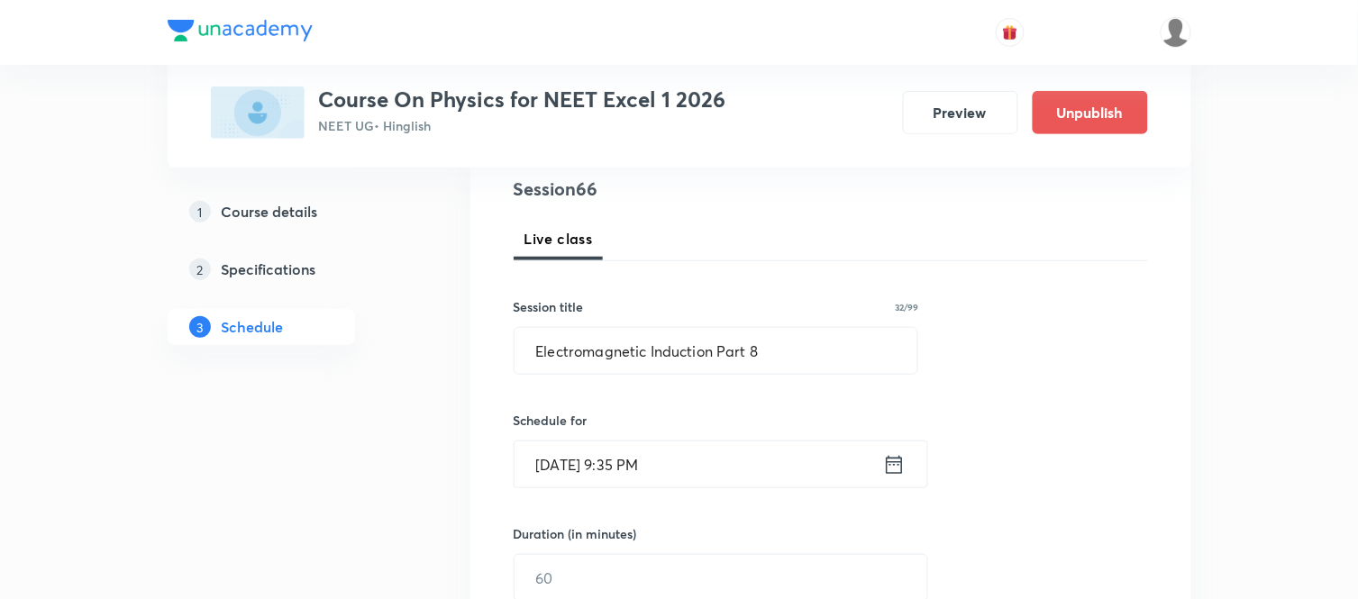
scroll to position [320, 0]
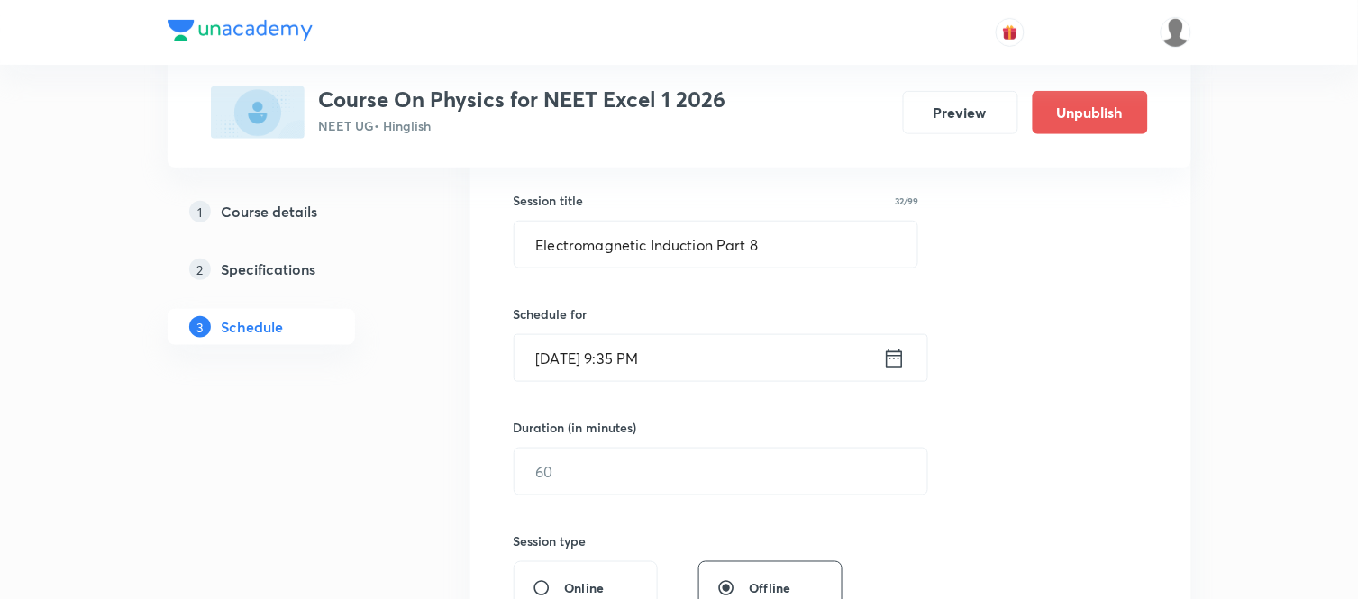
click at [887, 357] on icon at bounding box center [894, 358] width 16 height 18
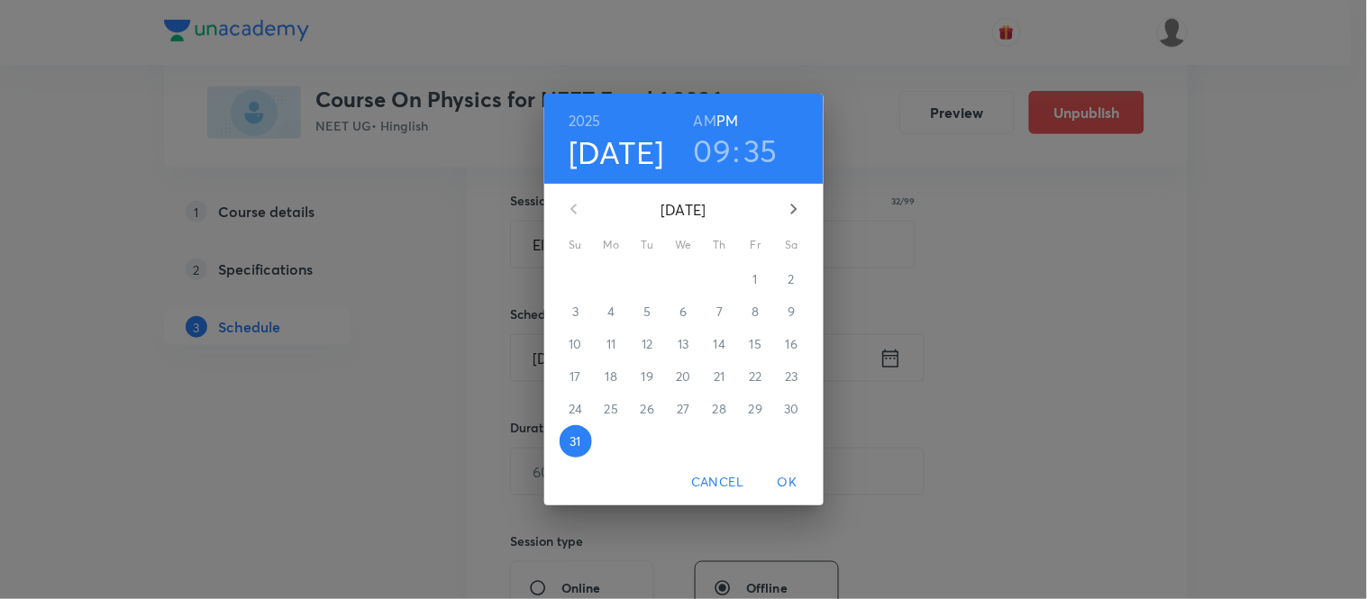
click at [790, 216] on icon "button" at bounding box center [794, 209] width 22 height 22
click at [611, 279] on p "1" at bounding box center [611, 279] width 5 height 18
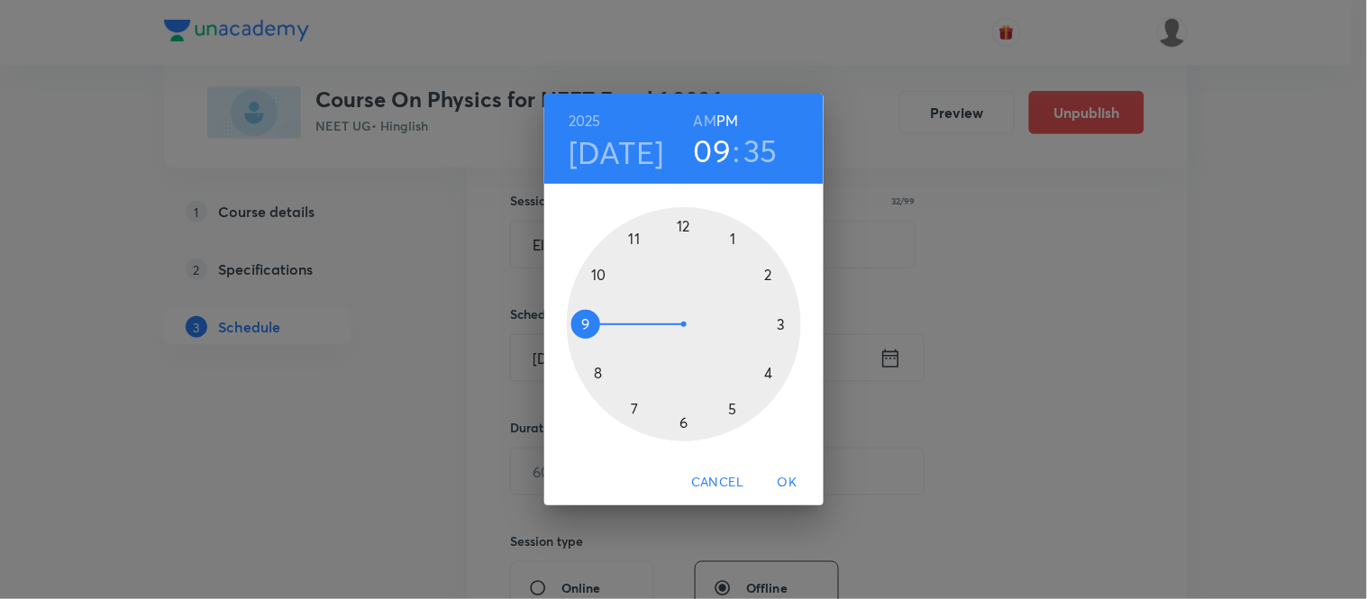
click at [727, 240] on div at bounding box center [684, 324] width 234 height 234
click at [680, 221] on div at bounding box center [684, 324] width 234 height 234
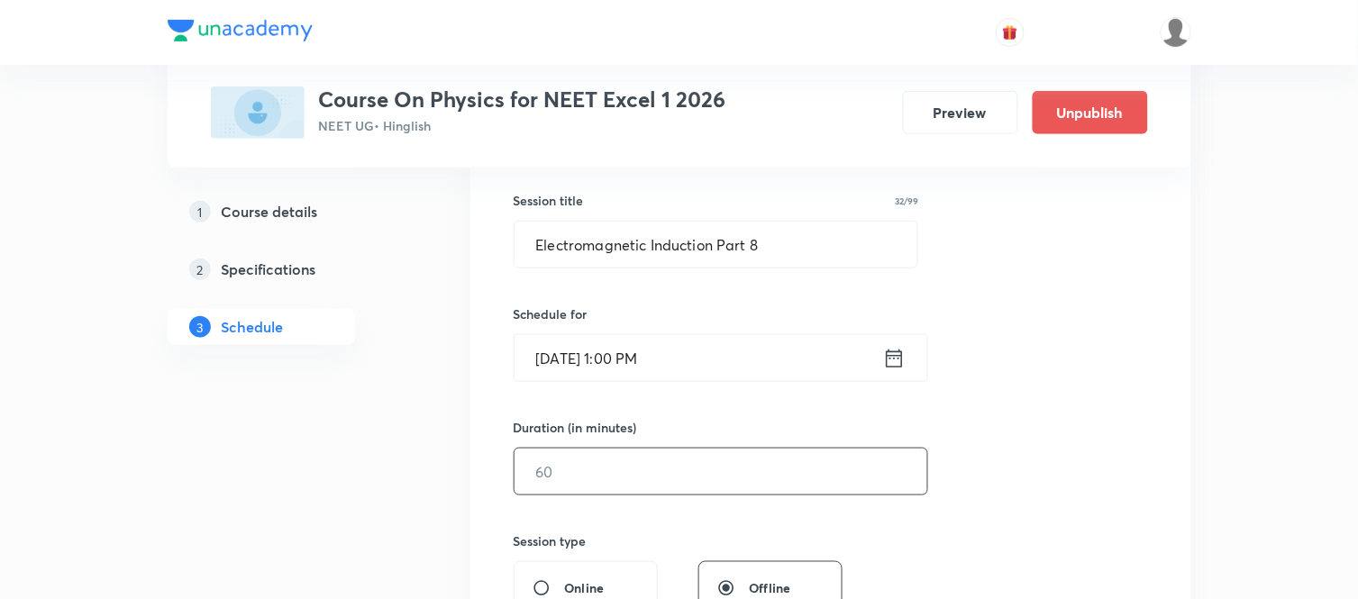
click at [584, 466] on input "text" at bounding box center [720, 472] width 413 height 46
type input "120"
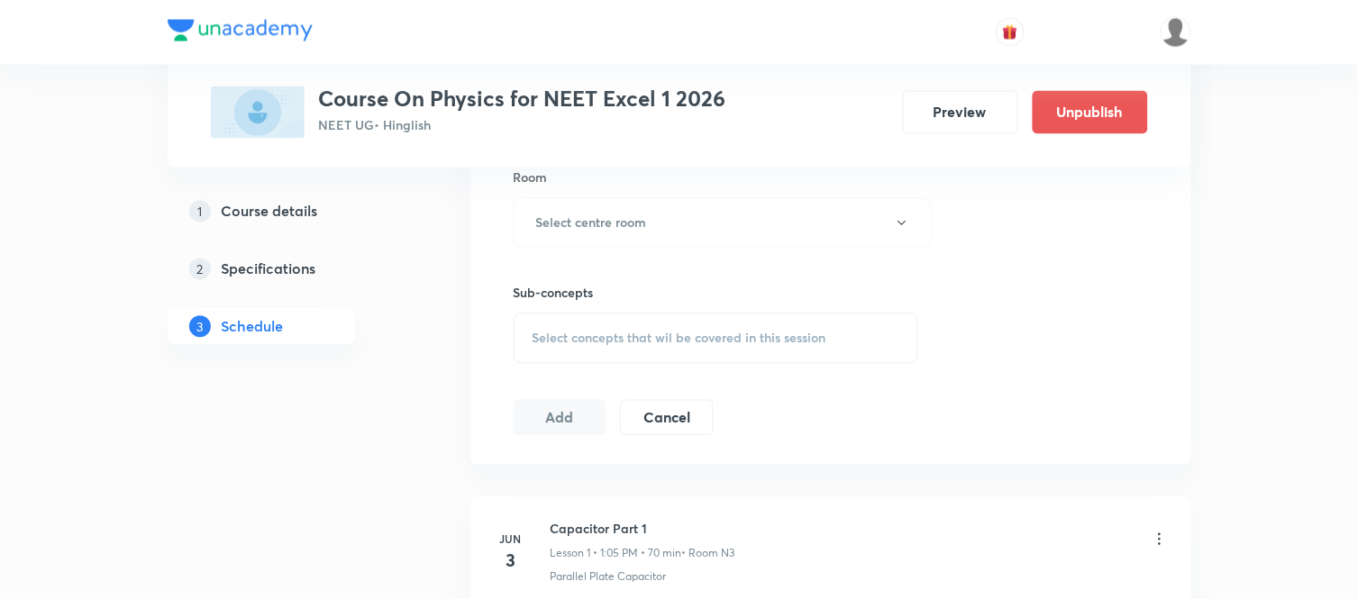
scroll to position [800, 0]
click at [623, 229] on h6 "Select centre room" at bounding box center [591, 222] width 111 height 19
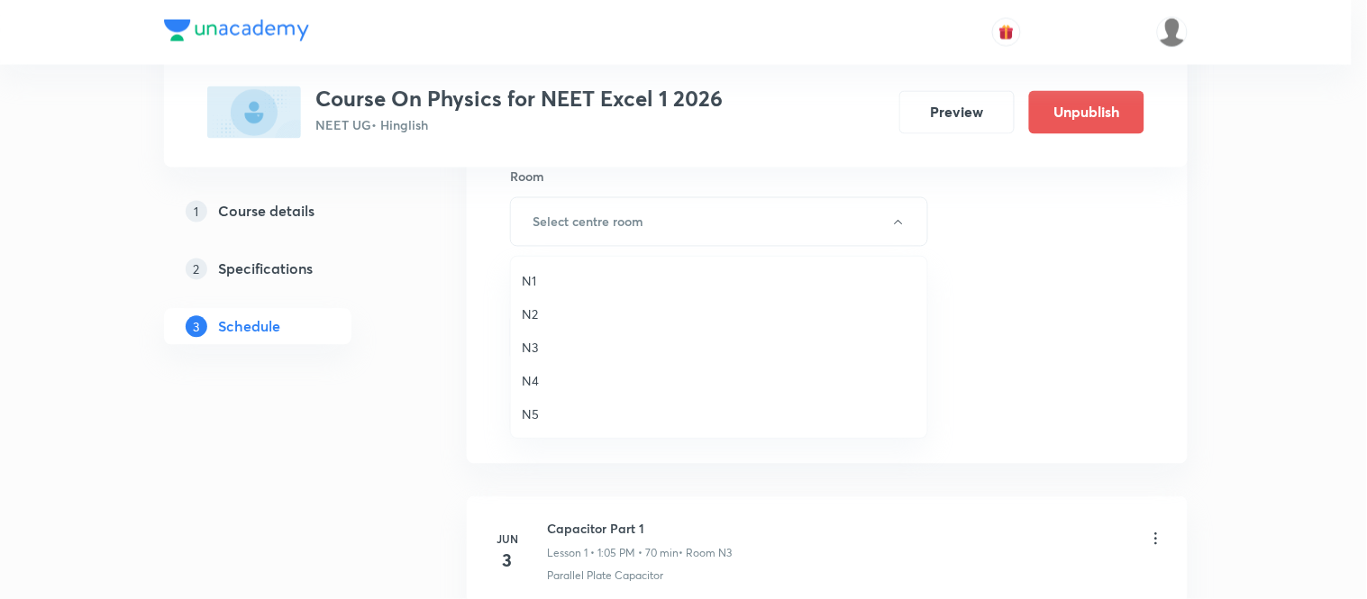
click at [533, 348] on span "N3" at bounding box center [719, 347] width 395 height 19
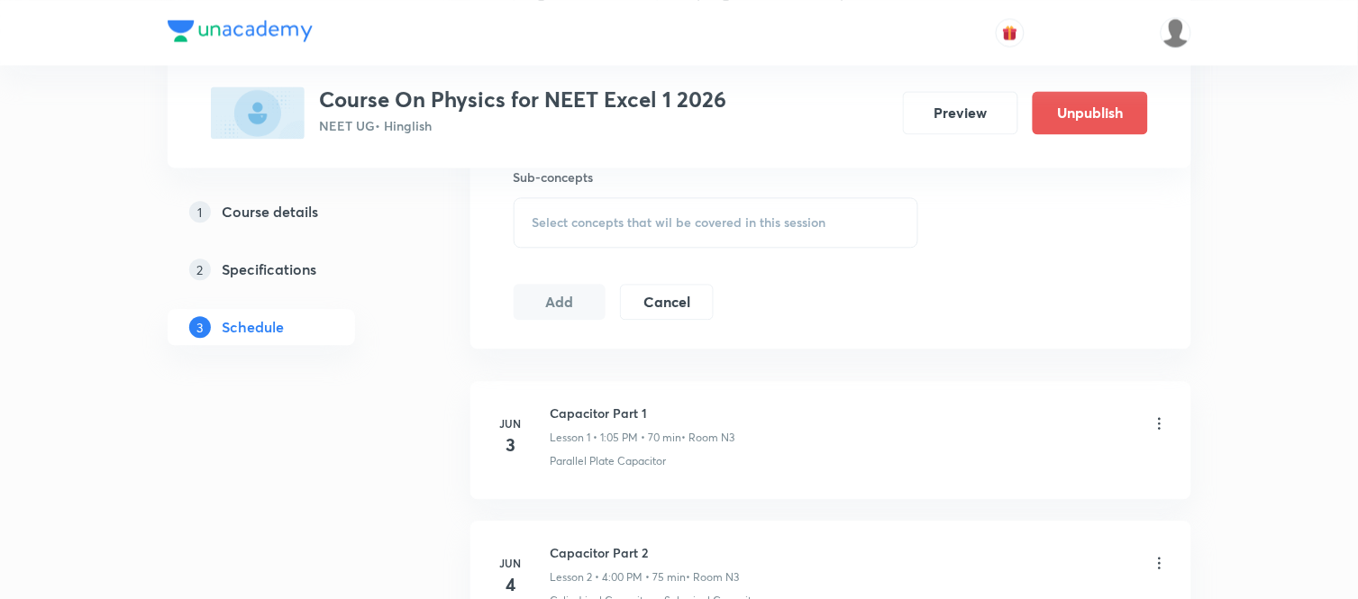
scroll to position [921, 0]
click at [626, 217] on span "Select concepts that wil be covered in this session" at bounding box center [679, 217] width 294 height 14
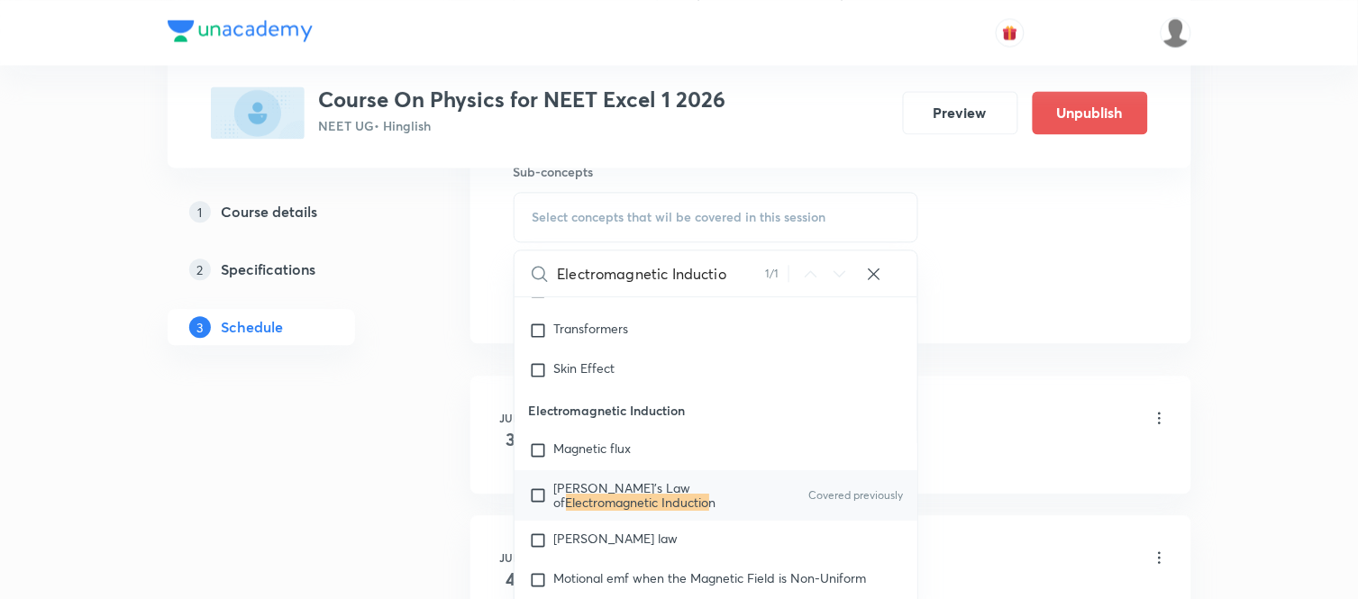
scroll to position [17258, 0]
type input "Electromagnetic Inductio"
click at [619, 510] on mark "Electromagnetic Inductio" at bounding box center [637, 501] width 143 height 17
checkbox input "true"
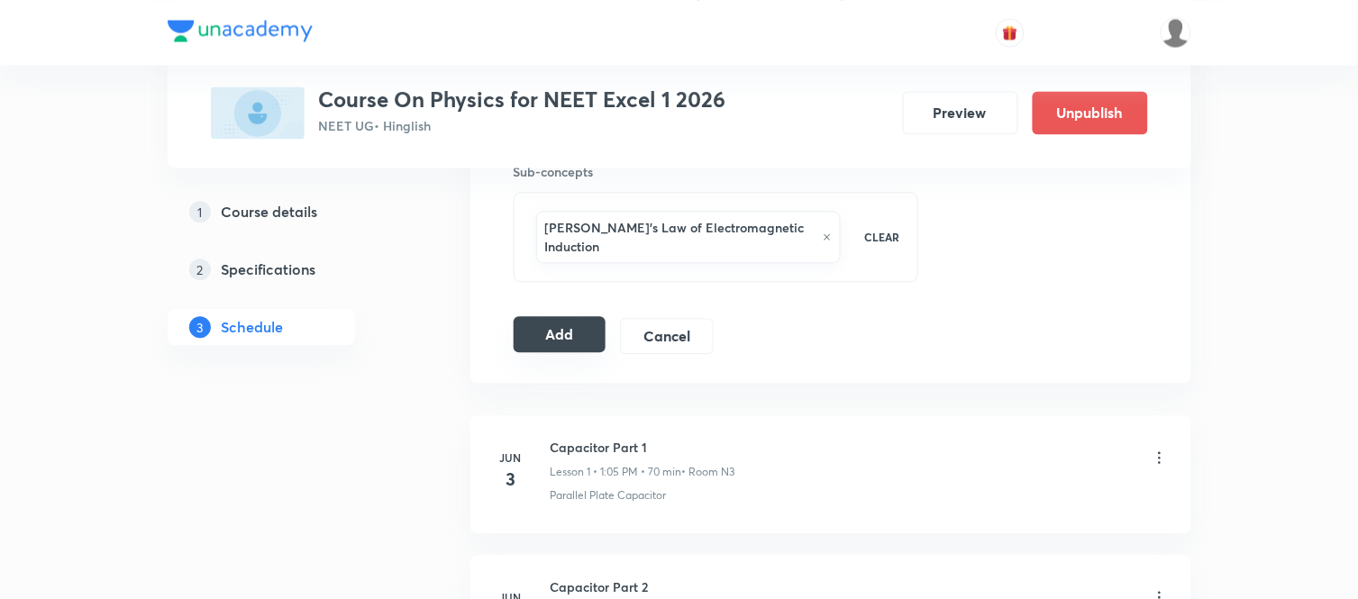
click at [566, 324] on button "Add" at bounding box center [560, 334] width 93 height 36
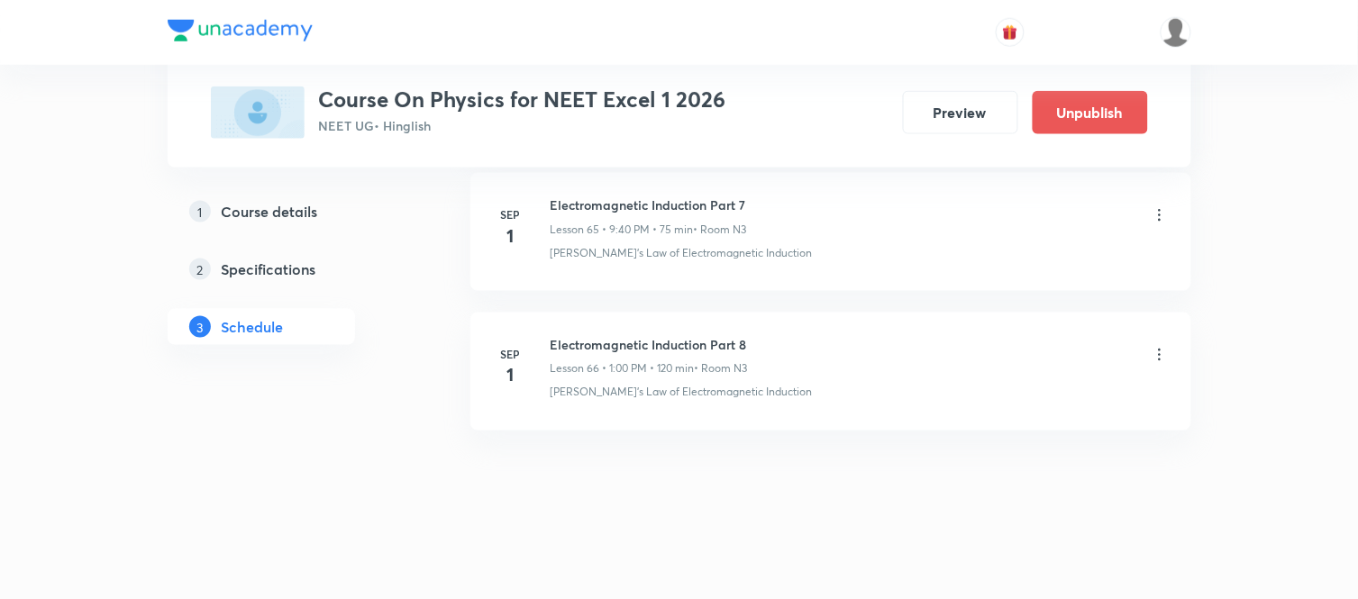
scroll to position [9246, 0]
click at [1158, 214] on icon at bounding box center [1159, 214] width 3 height 12
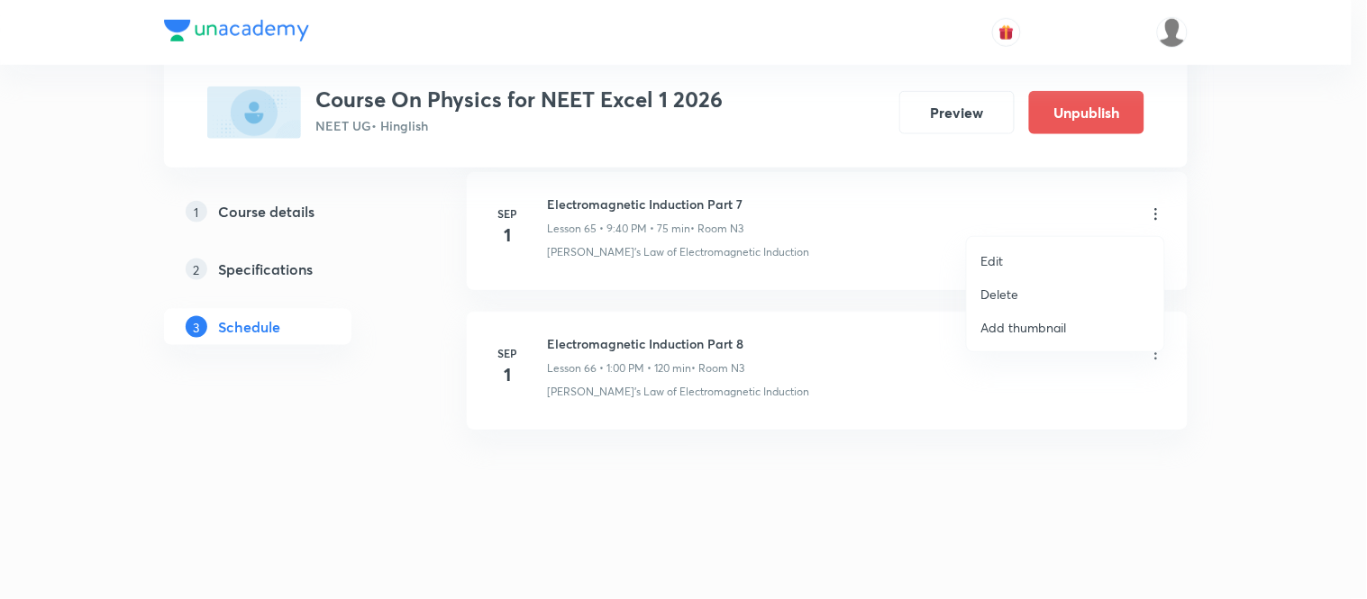
click at [994, 258] on p "Edit" at bounding box center [992, 260] width 23 height 19
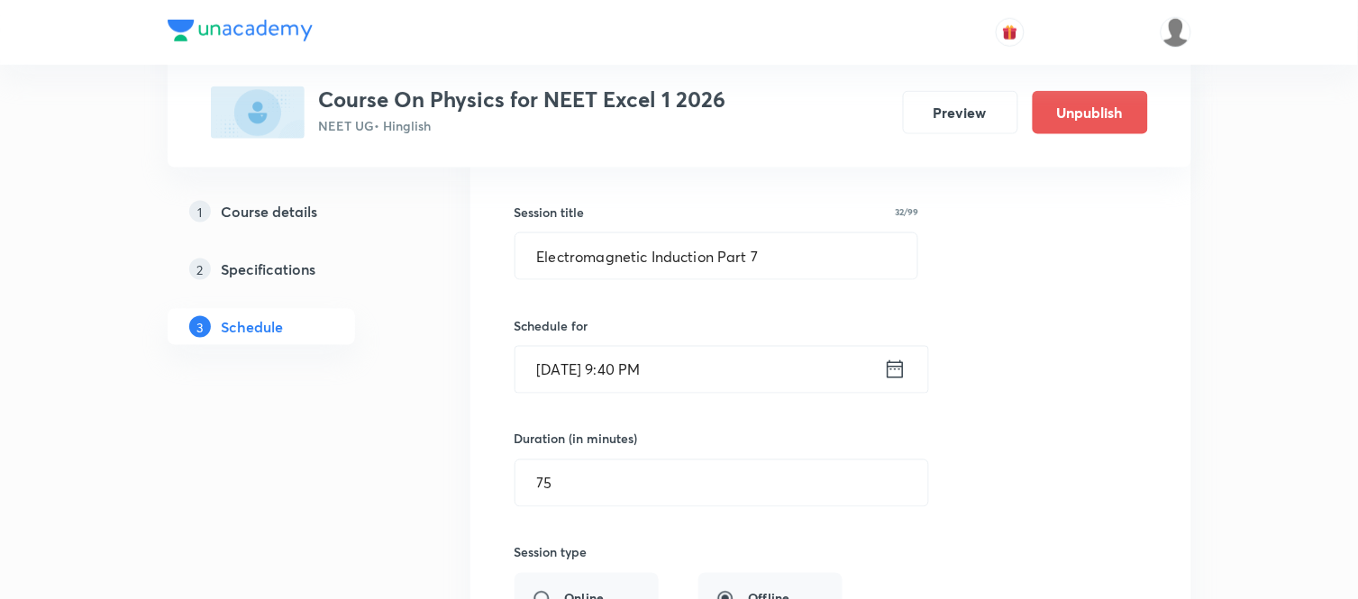
click at [893, 381] on icon at bounding box center [895, 369] width 23 height 25
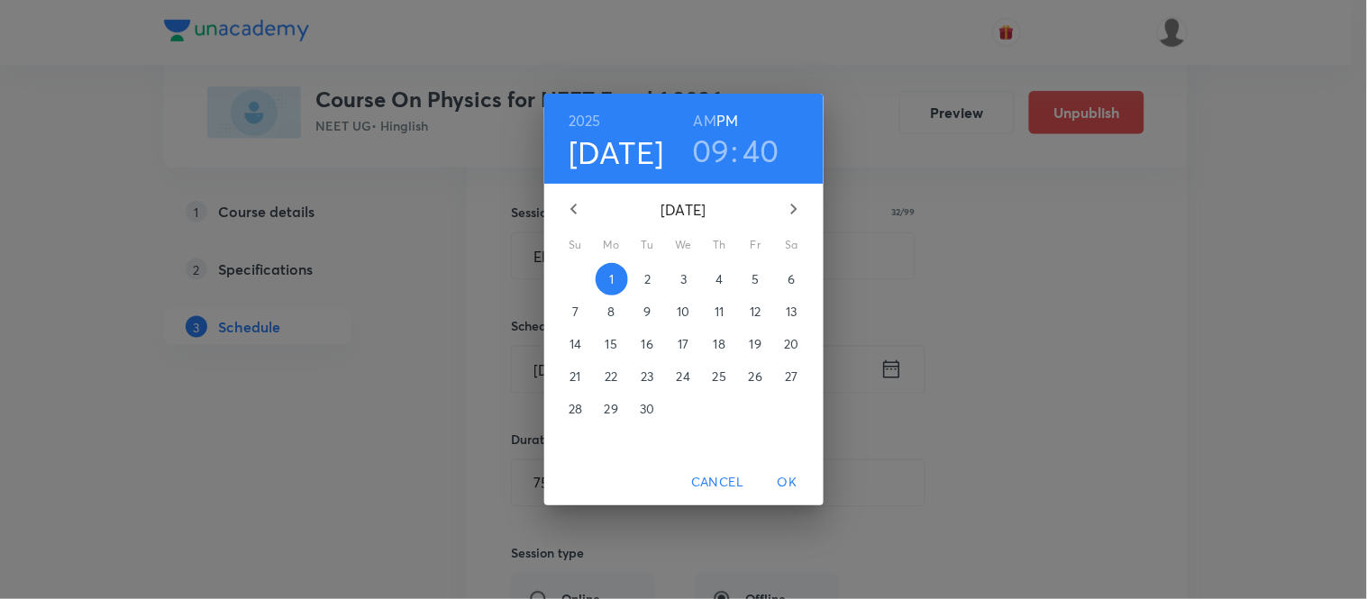
click at [703, 123] on h6 "AM" at bounding box center [705, 120] width 23 height 25
click at [784, 475] on span "OK" at bounding box center [787, 482] width 43 height 23
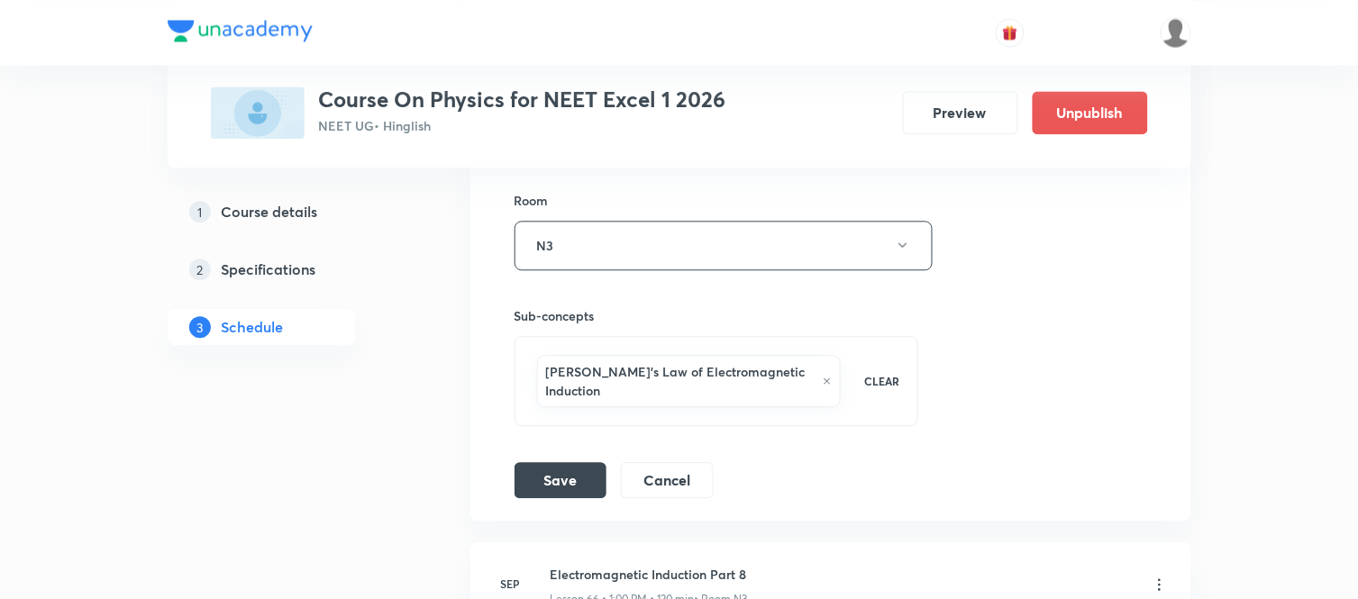
scroll to position [9726, 0]
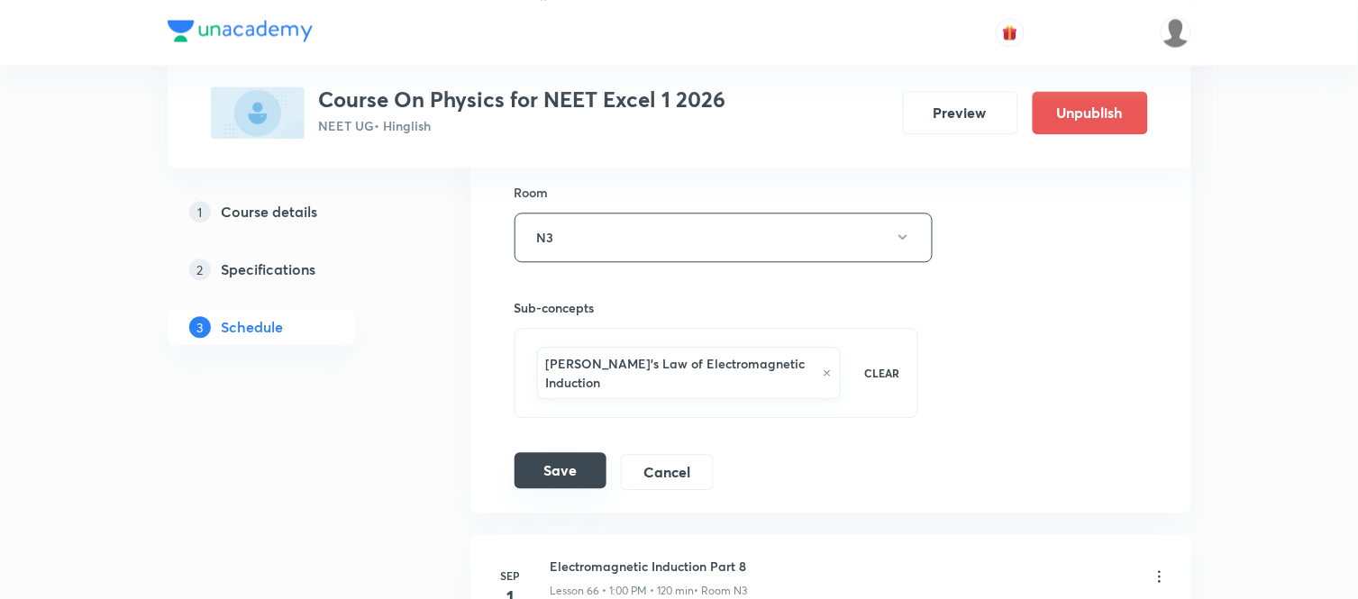
click at [557, 467] on button "Save" at bounding box center [560, 470] width 92 height 36
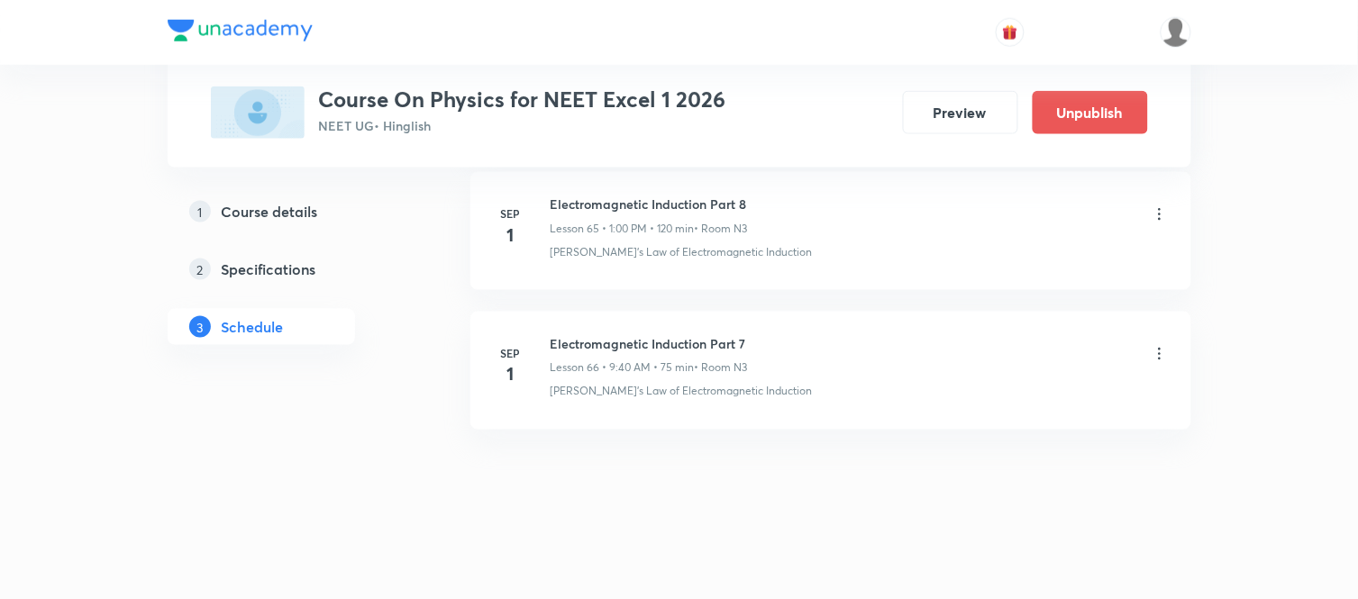
click at [1158, 352] on icon at bounding box center [1160, 354] width 18 height 18
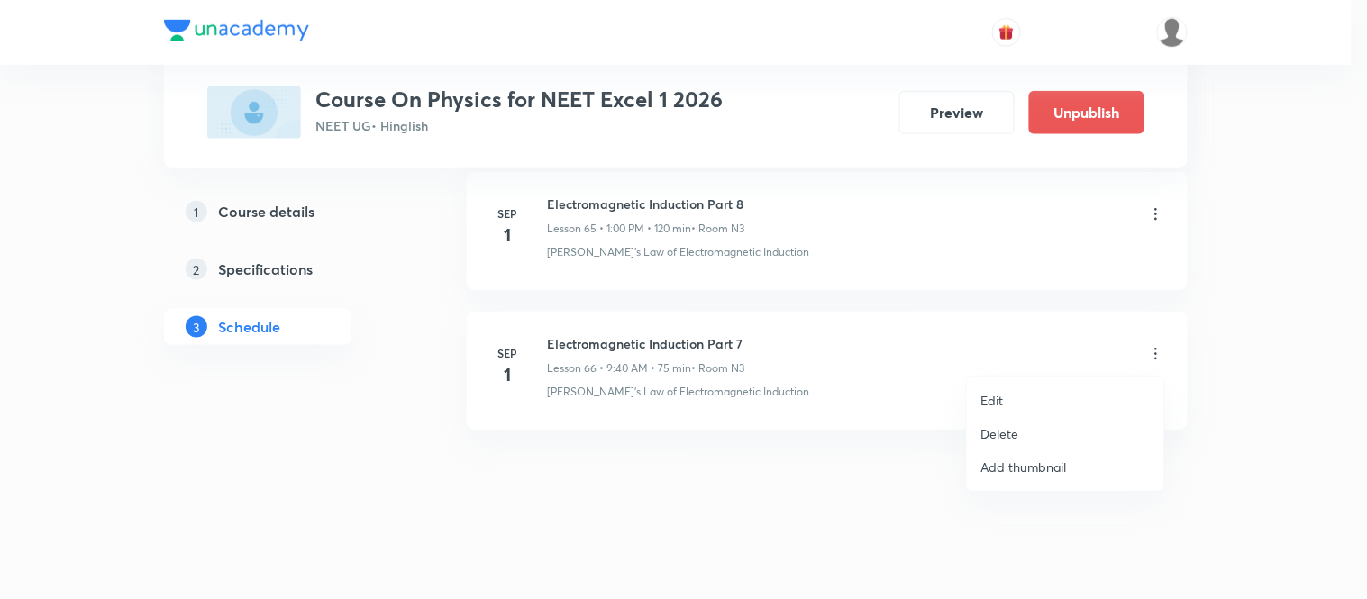
click at [1004, 439] on p "Delete" at bounding box center [1000, 433] width 38 height 19
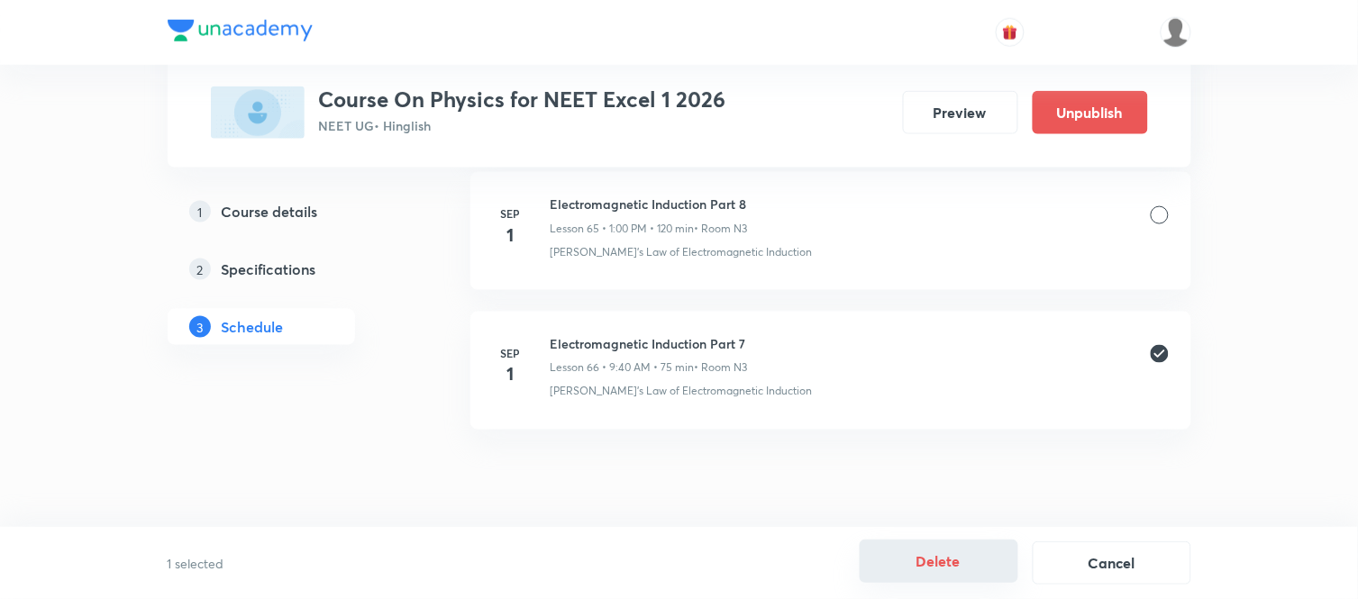
click at [941, 556] on button "Delete" at bounding box center [939, 561] width 159 height 43
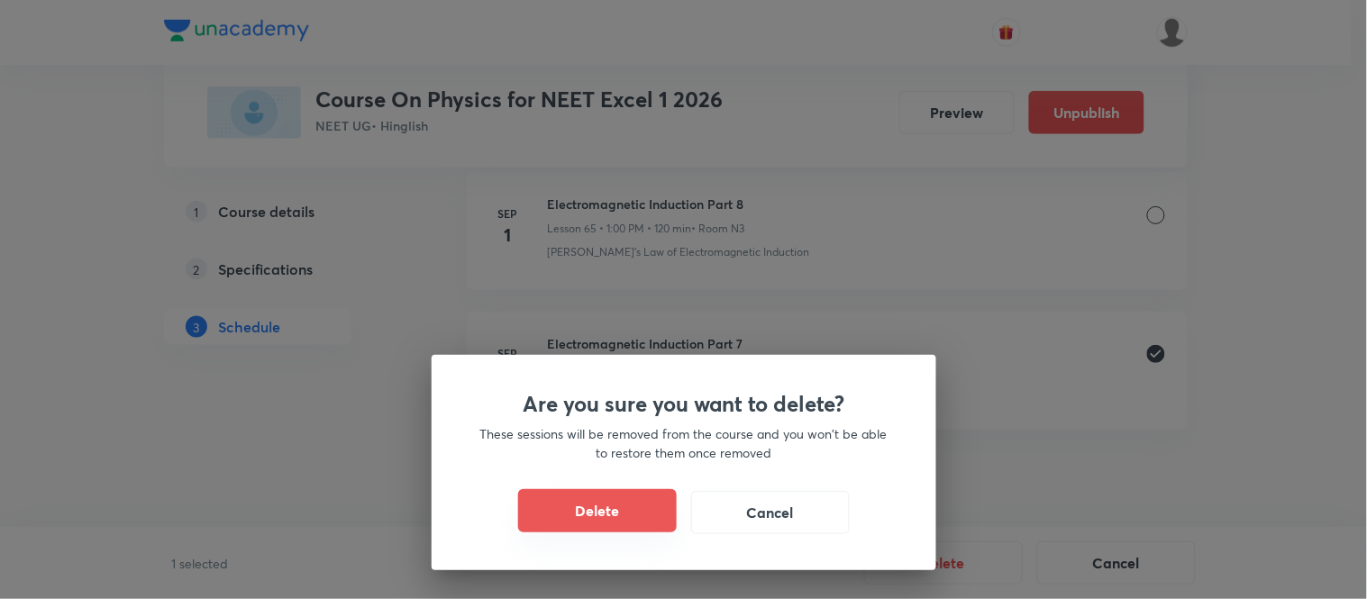
click at [642, 501] on button "Delete" at bounding box center [597, 510] width 159 height 43
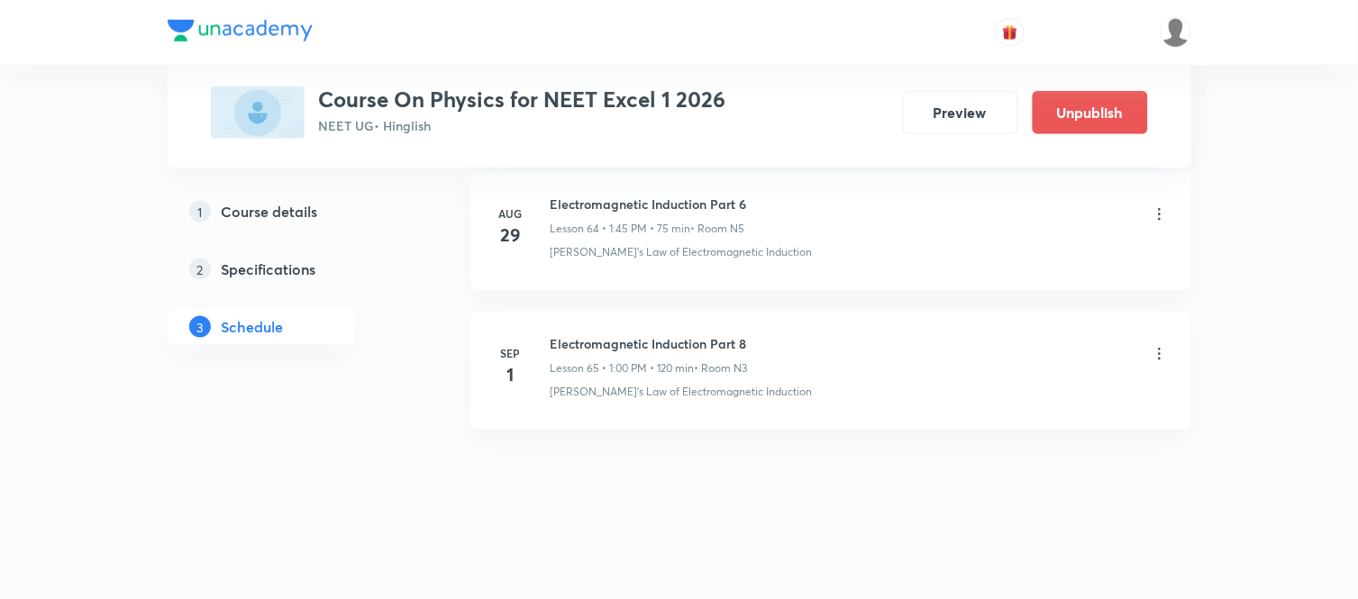
scroll to position [9106, 0]
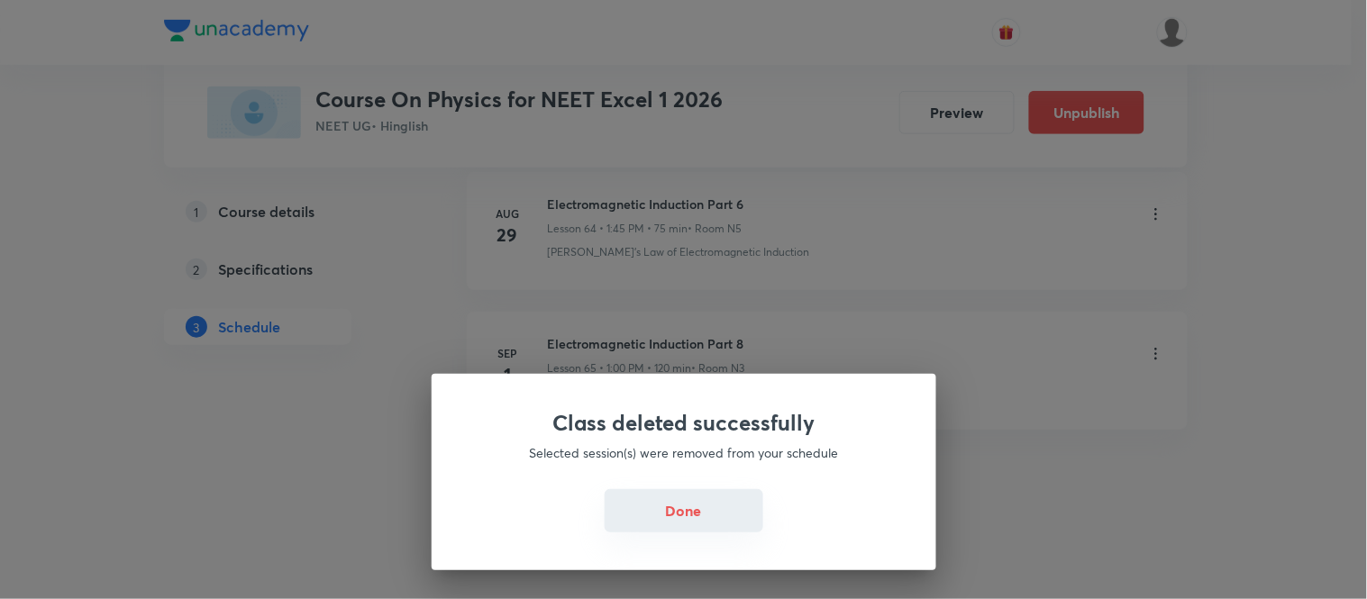
click at [713, 507] on button "Done" at bounding box center [684, 510] width 159 height 43
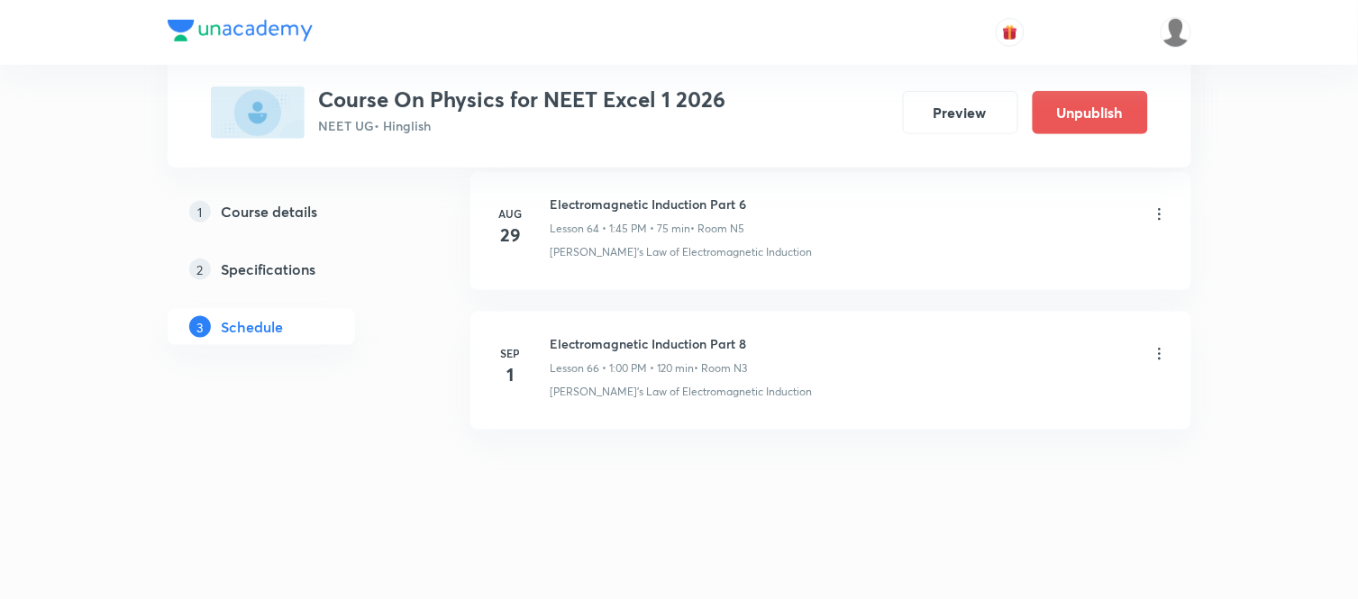
click at [1164, 355] on icon at bounding box center [1160, 354] width 18 height 18
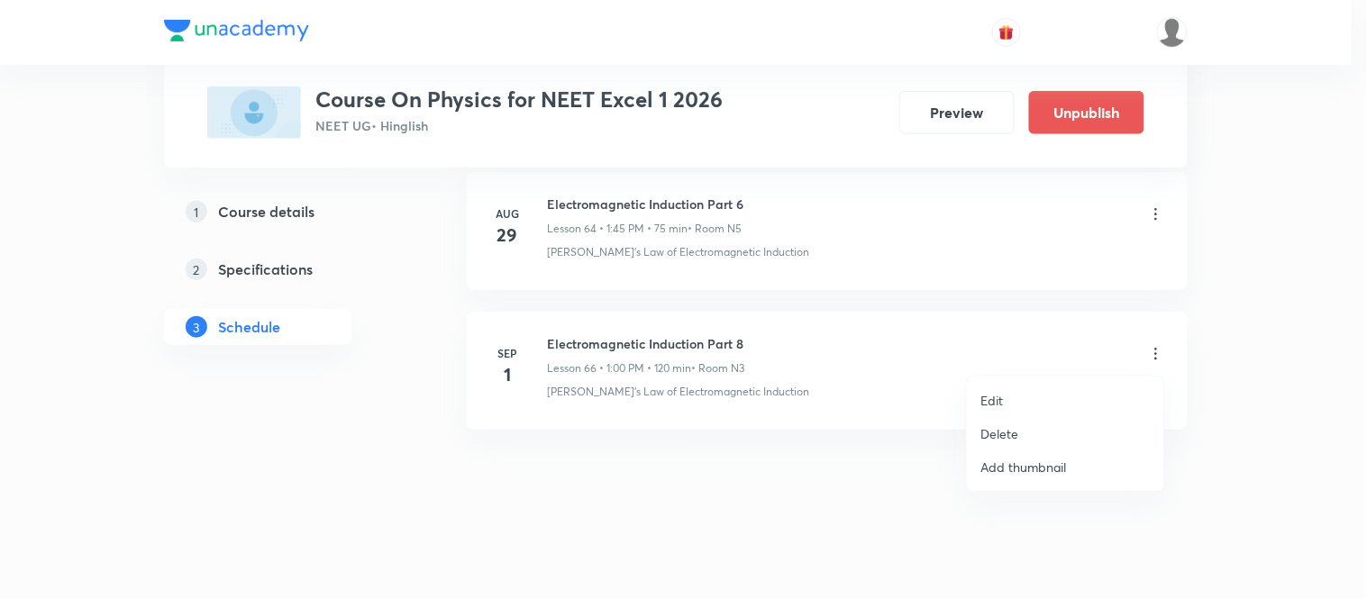
click at [993, 406] on p "Edit" at bounding box center [992, 400] width 23 height 19
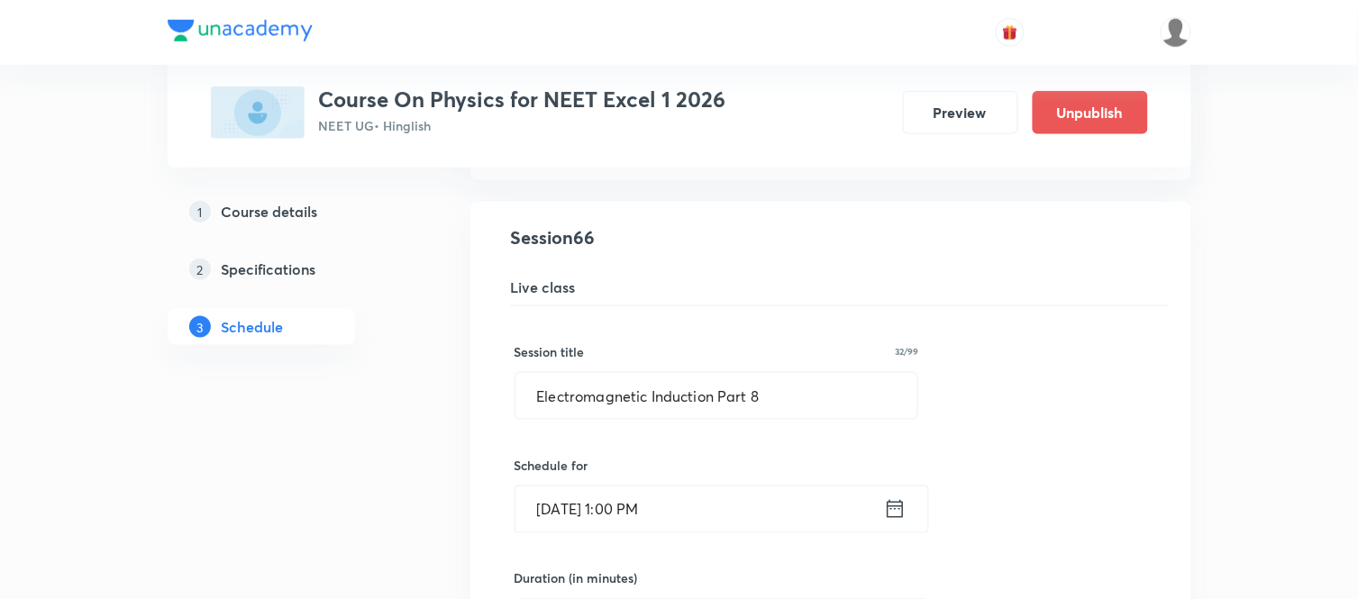
click at [895, 521] on icon at bounding box center [895, 508] width 23 height 25
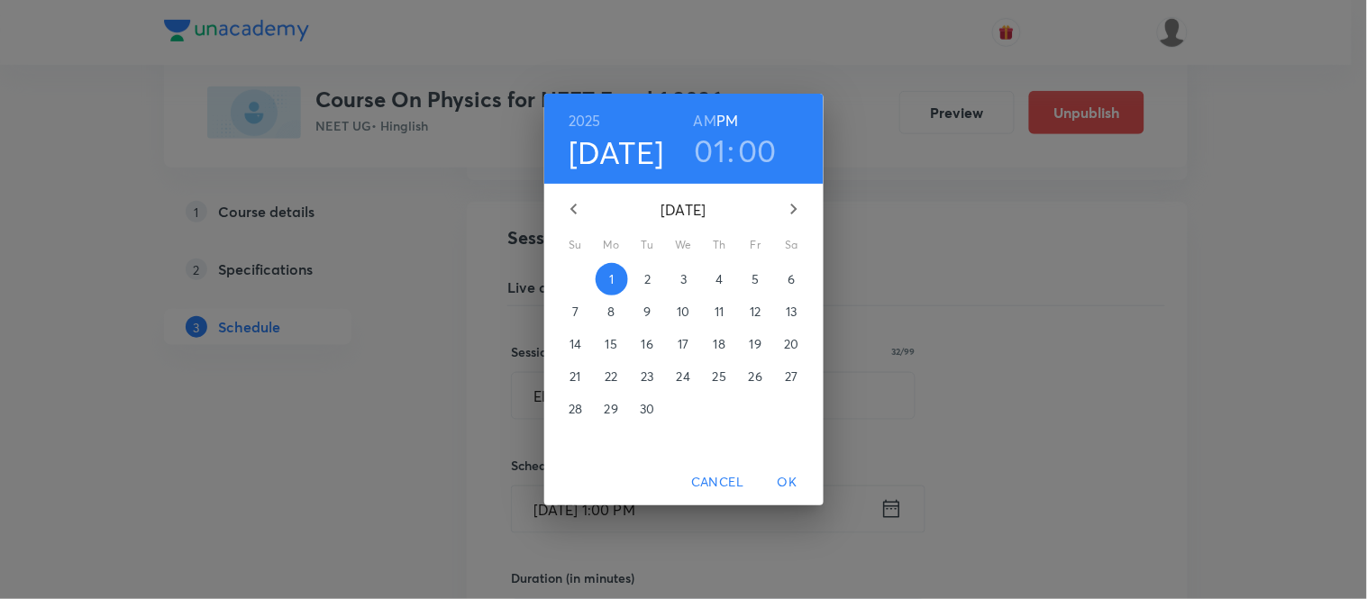
click at [707, 110] on h6 "AM" at bounding box center [705, 120] width 23 height 25
click at [696, 153] on h3 "01" at bounding box center [711, 151] width 32 height 38
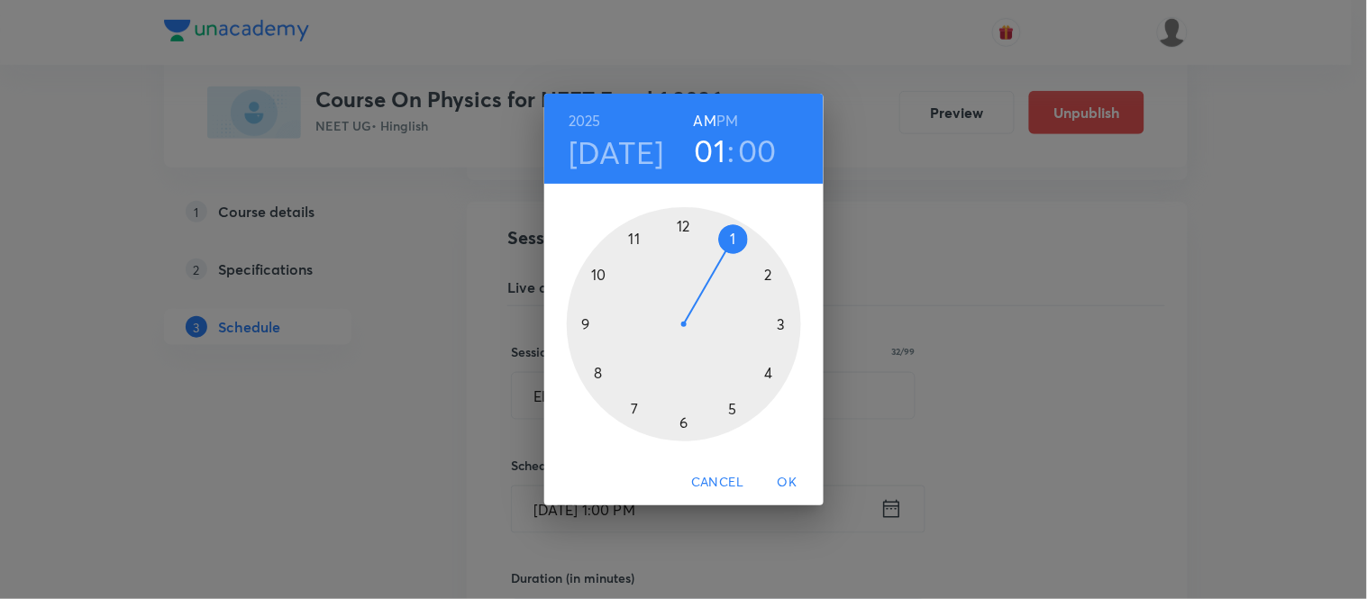
click at [600, 372] on div at bounding box center [684, 324] width 234 height 234
click at [784, 324] on div at bounding box center [684, 324] width 234 height 234
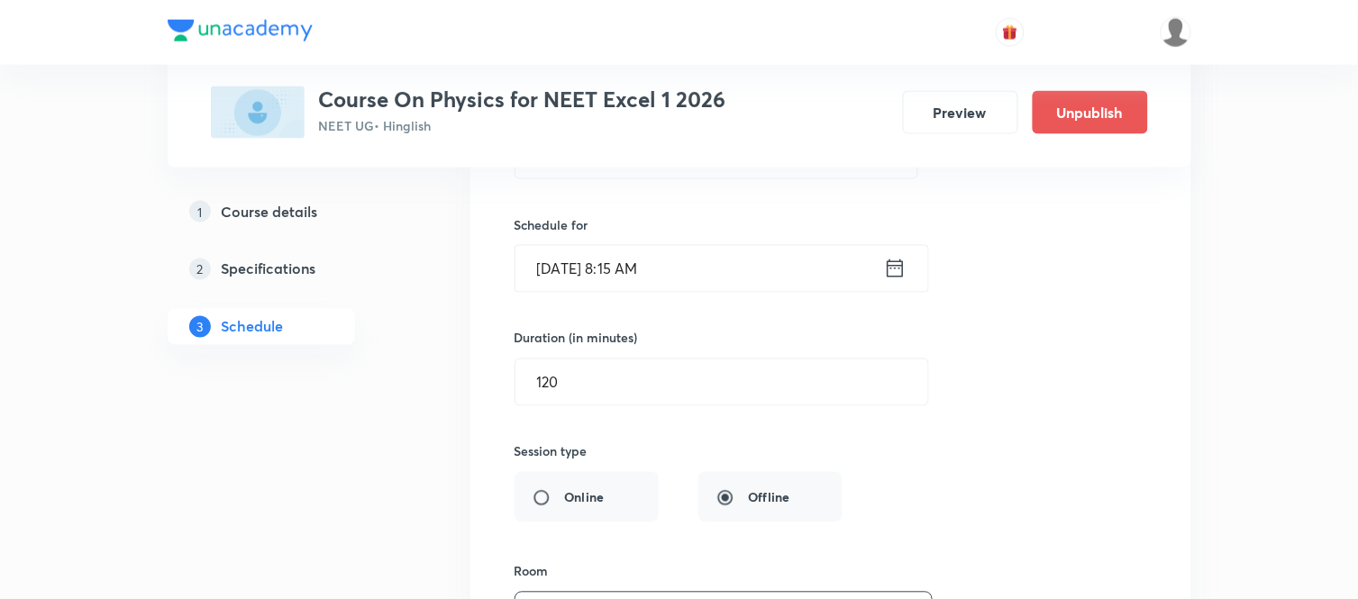
scroll to position [9307, 0]
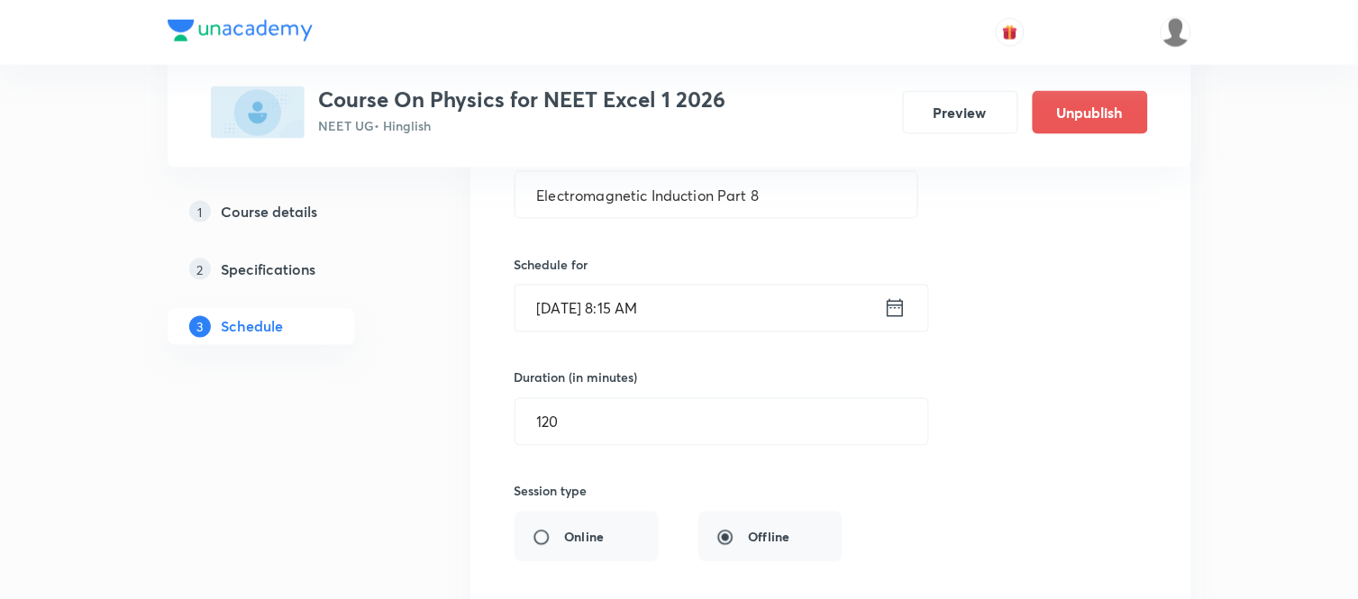
click at [898, 321] on icon at bounding box center [895, 308] width 23 height 25
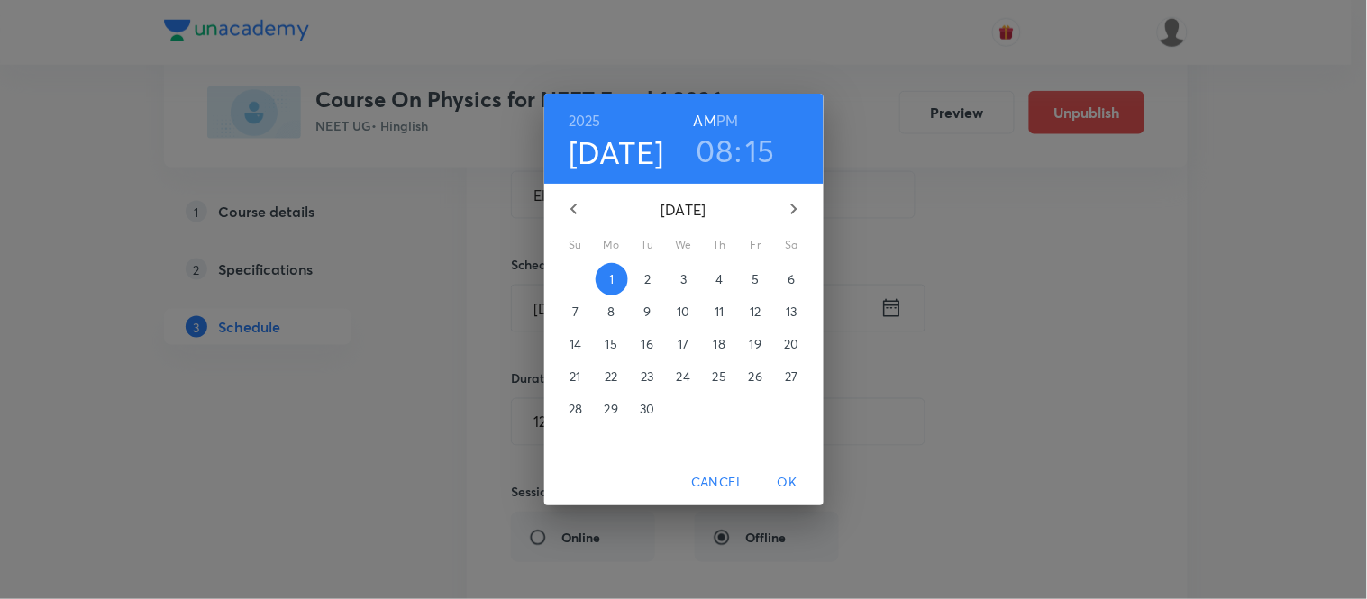
click at [703, 165] on h3 "08" at bounding box center [714, 151] width 37 height 38
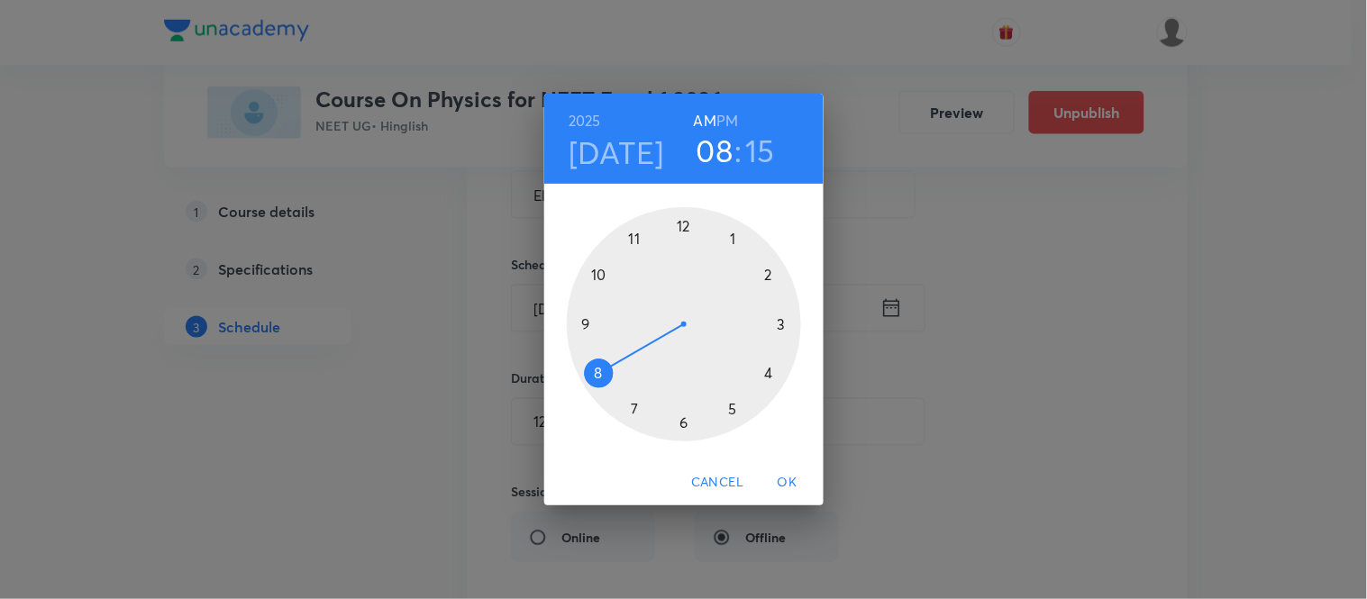
click at [587, 319] on div at bounding box center [684, 324] width 234 height 234
click at [597, 374] on div at bounding box center [684, 324] width 234 height 234
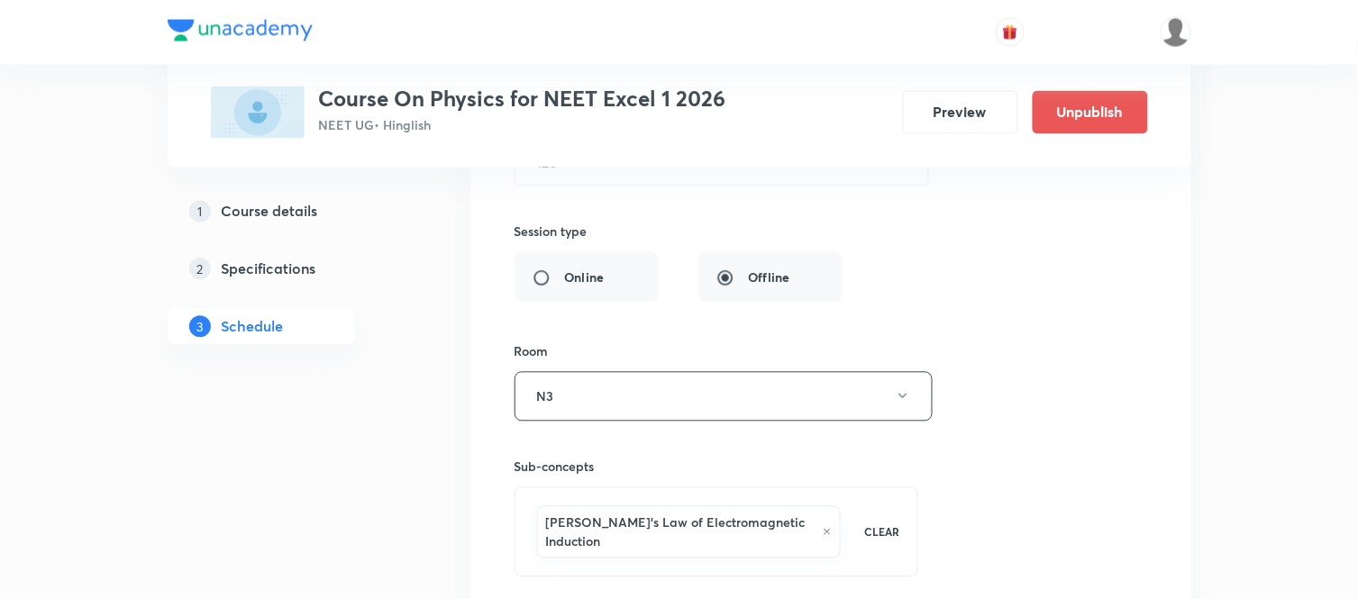
scroll to position [9788, 0]
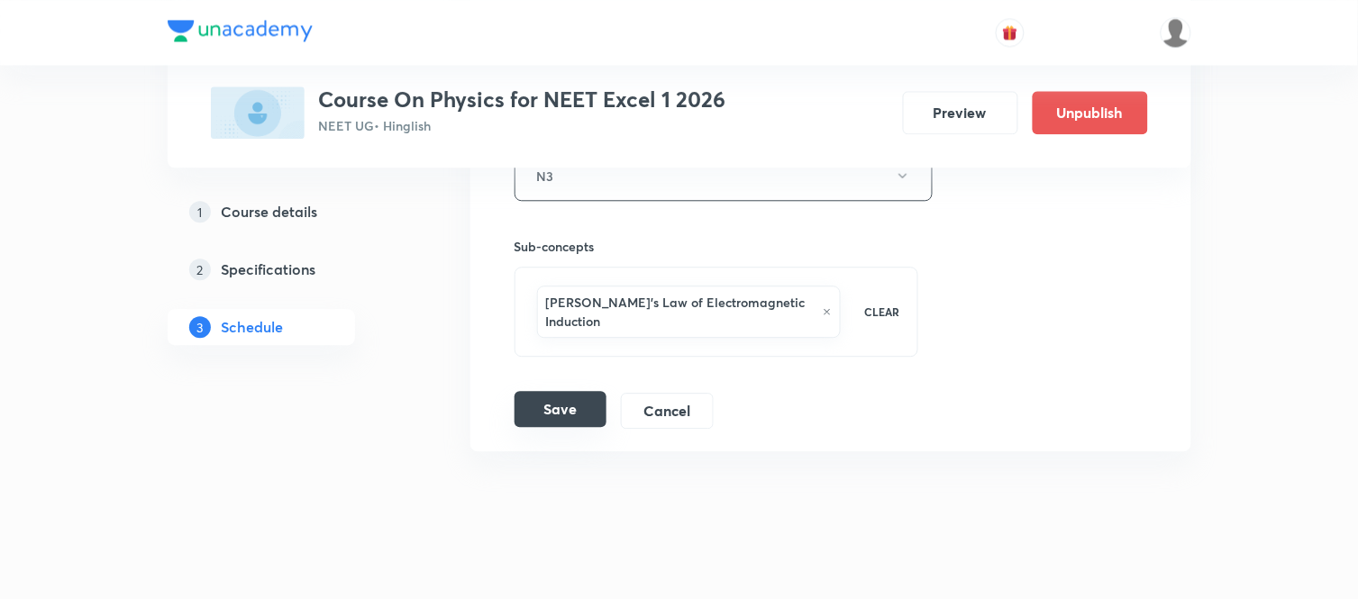
click at [587, 391] on button "Save" at bounding box center [560, 409] width 92 height 36
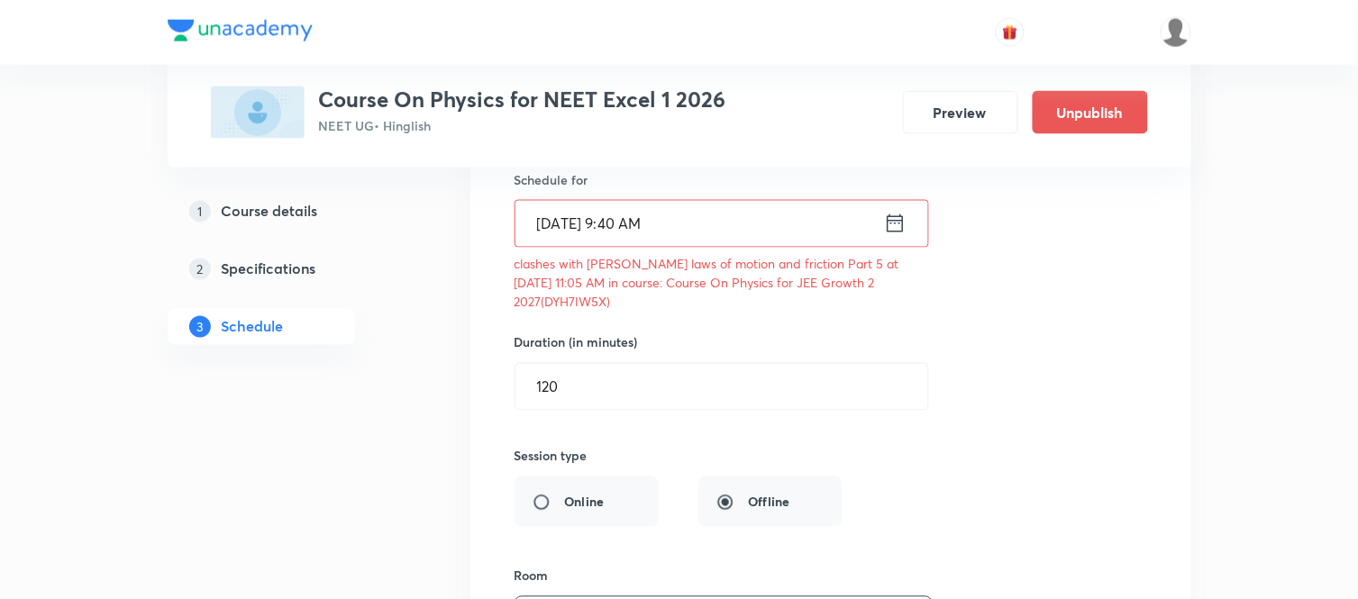
scroll to position [9387, 0]
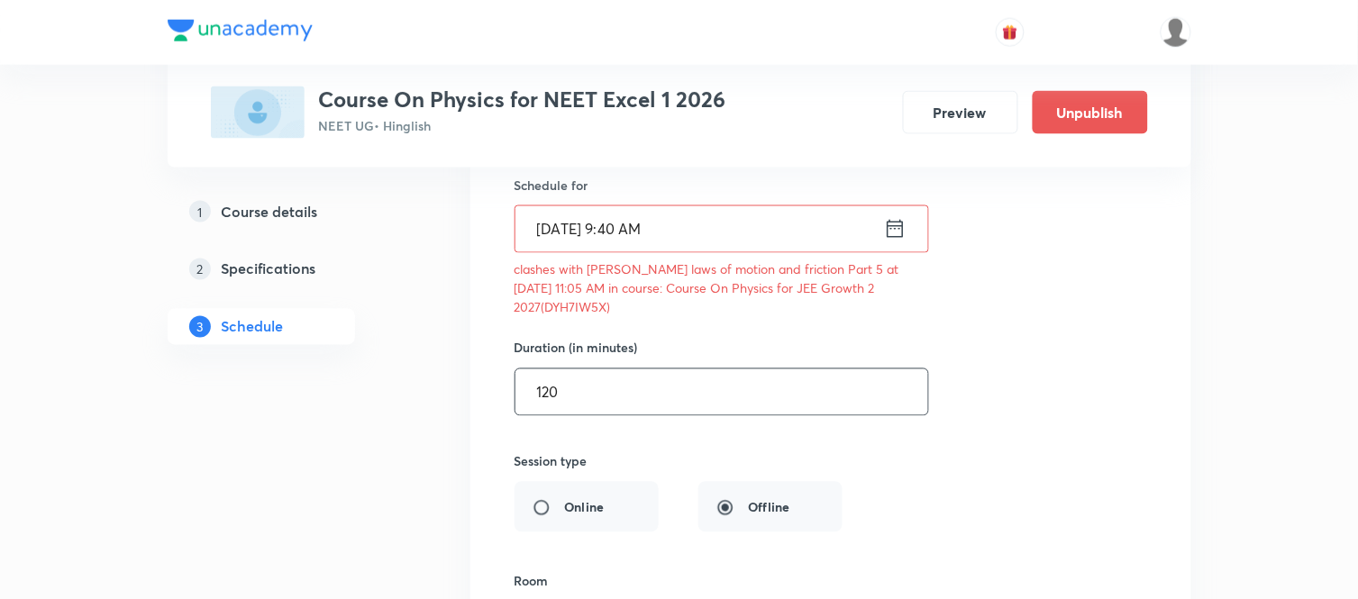
click at [582, 415] on input "120" at bounding box center [721, 392] width 413 height 46
type input "1"
type input "75"
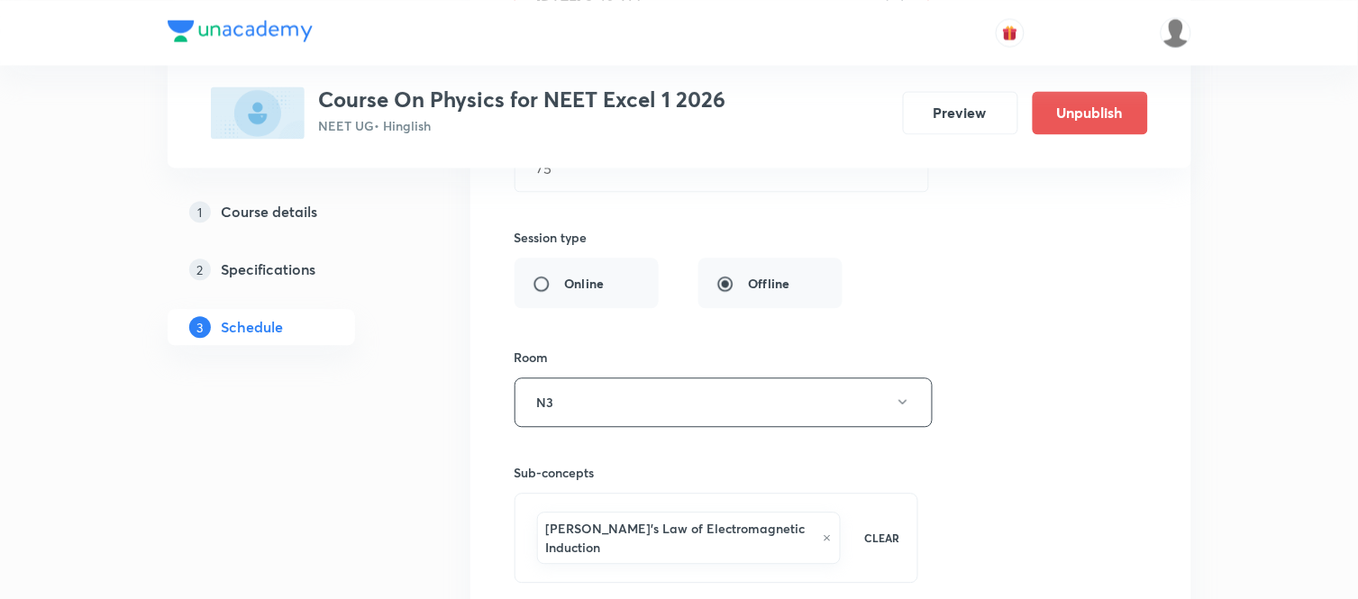
scroll to position [9850, 0]
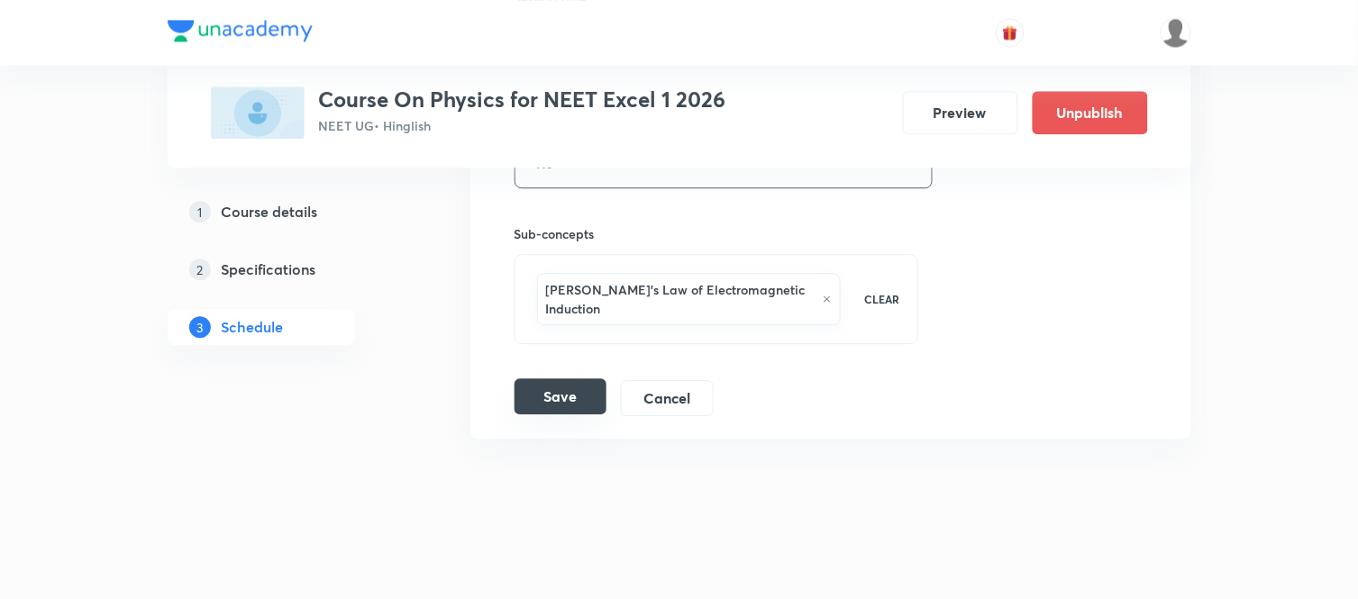
click at [560, 385] on button "Save" at bounding box center [560, 396] width 92 height 36
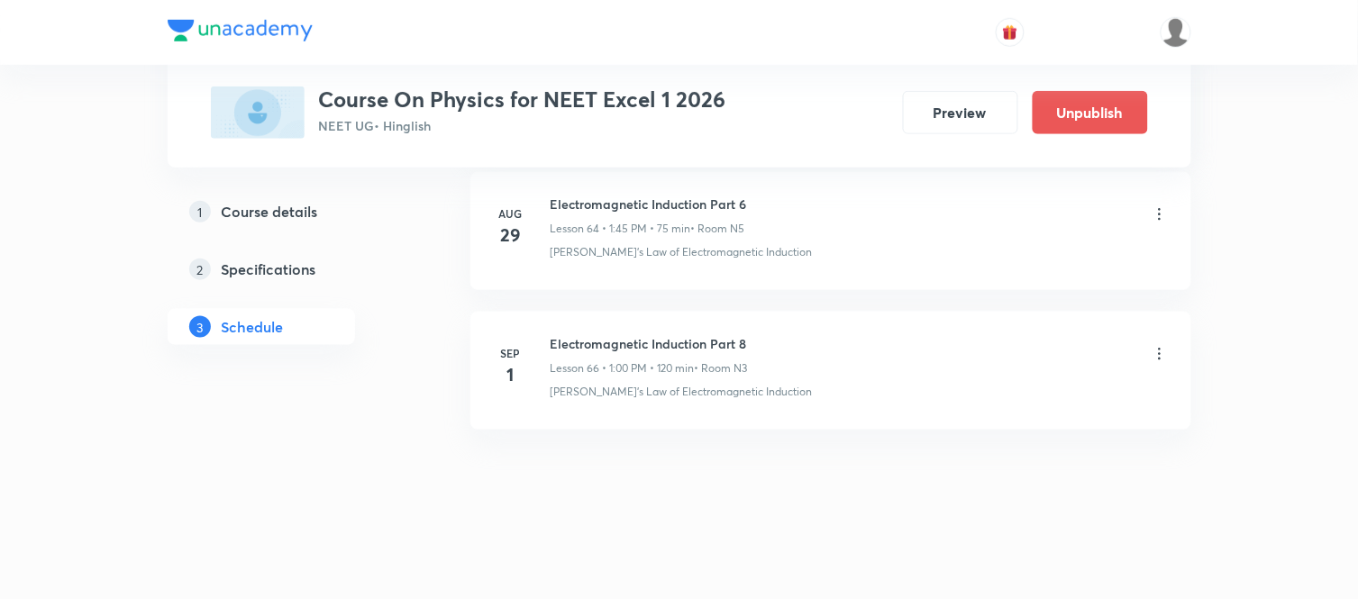
click at [600, 345] on h6 "Electromagnetic Induction Part 8" at bounding box center [649, 343] width 197 height 19
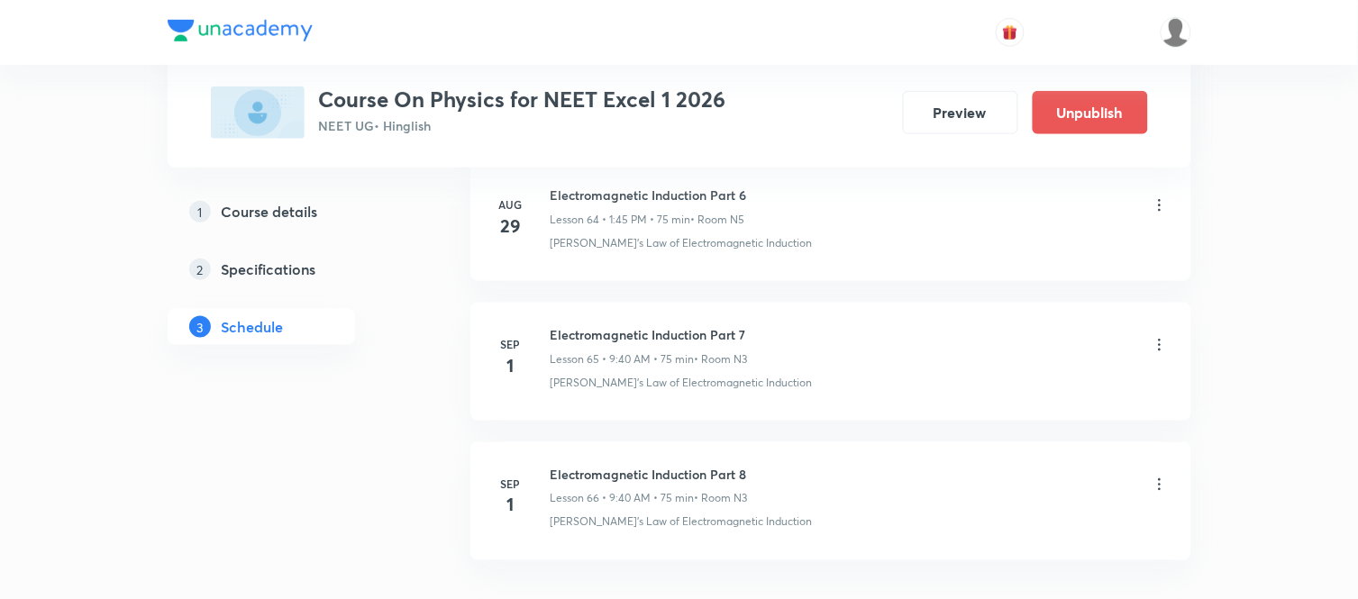
scroll to position [9246, 0]
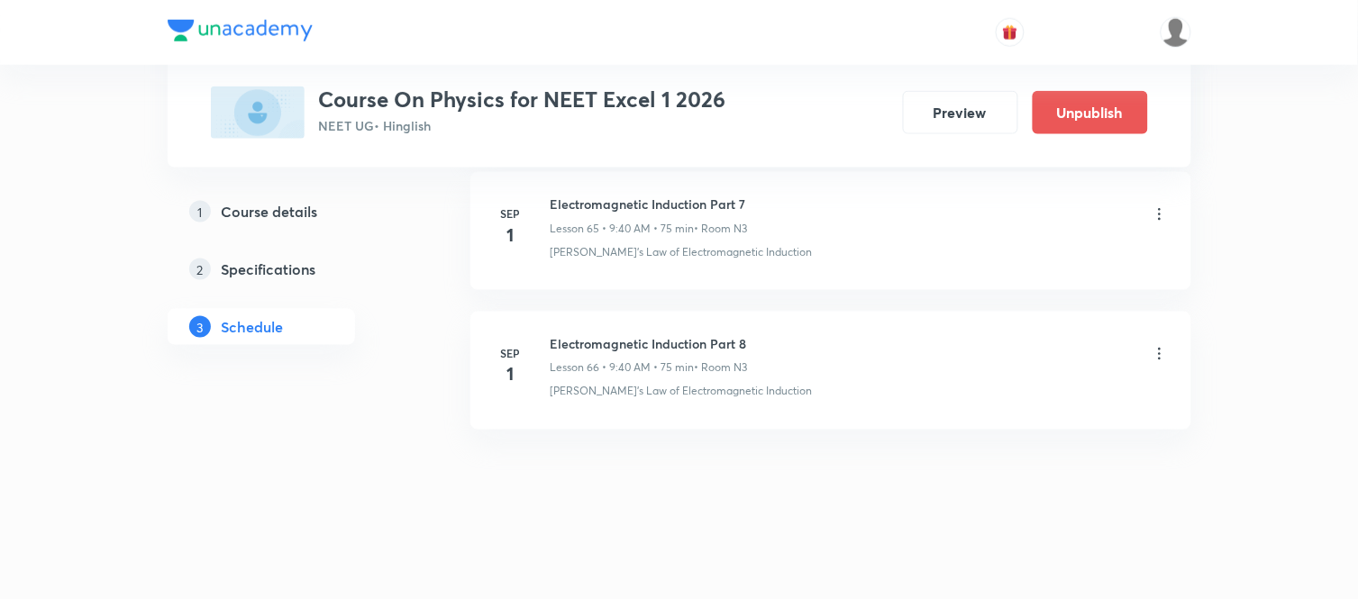
click at [1162, 356] on icon at bounding box center [1160, 354] width 18 height 18
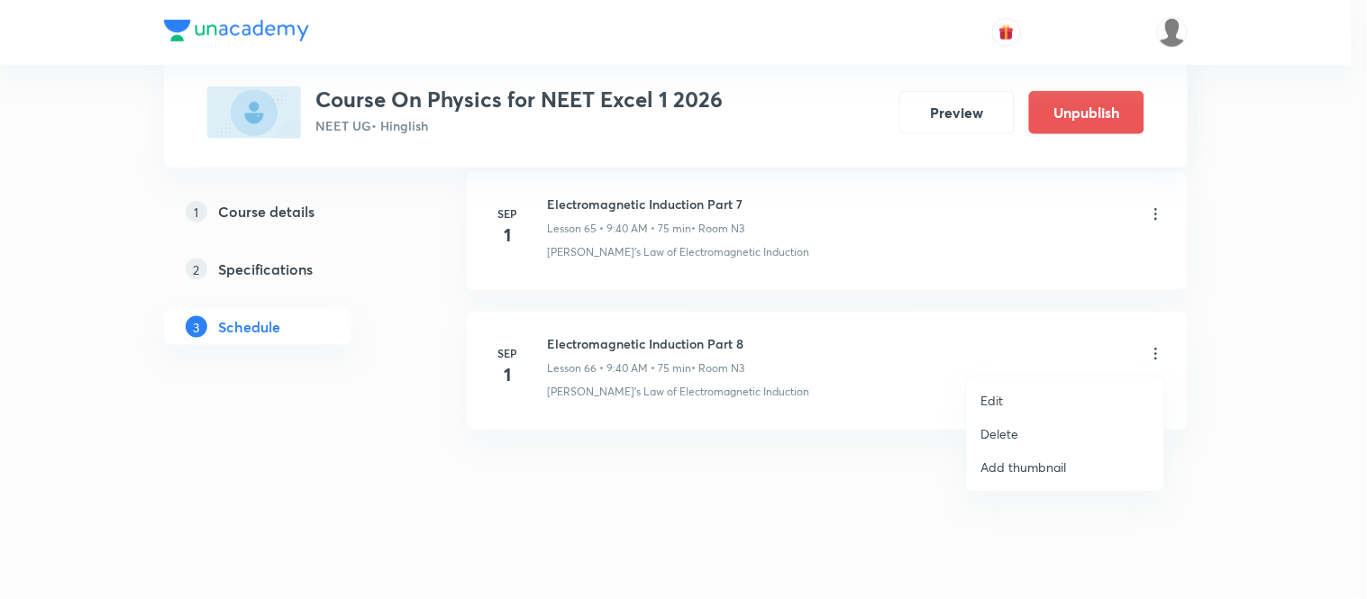
click at [991, 403] on p "Edit" at bounding box center [992, 400] width 23 height 19
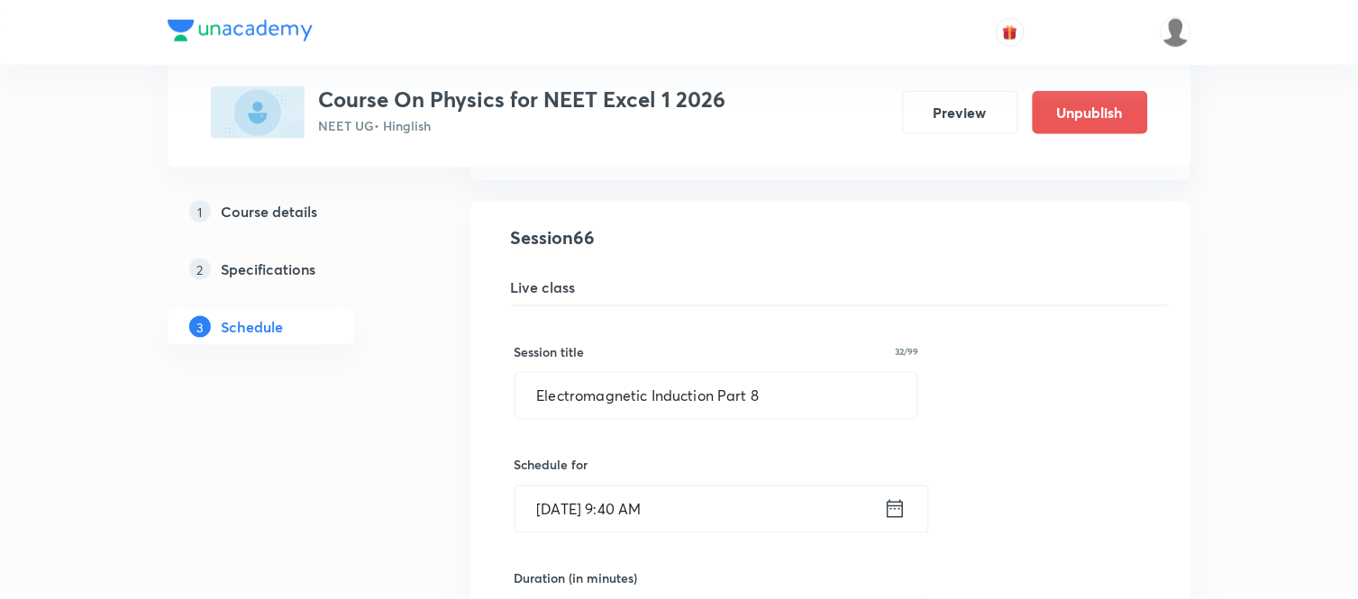
click at [899, 518] on icon at bounding box center [895, 509] width 16 height 18
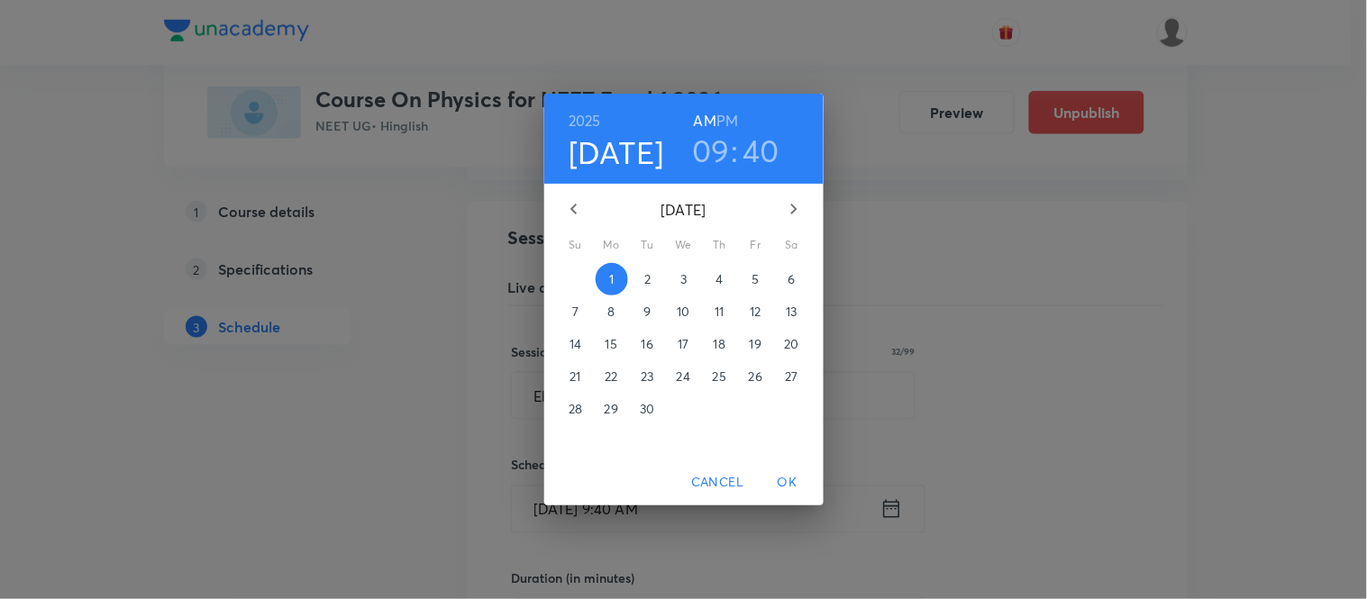
click at [735, 114] on h6 "PM" at bounding box center [727, 120] width 22 height 25
click at [709, 141] on h3 "09" at bounding box center [711, 151] width 38 height 38
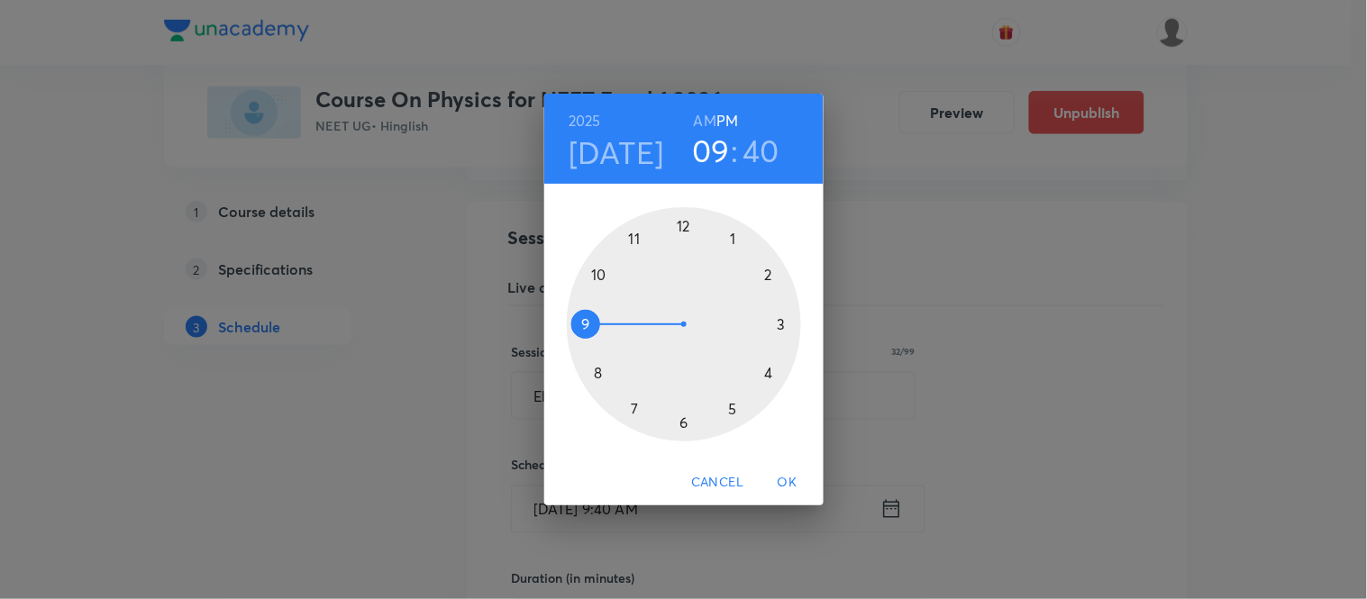
click at [735, 237] on div at bounding box center [684, 324] width 234 height 234
click at [682, 226] on div at bounding box center [684, 324] width 234 height 234
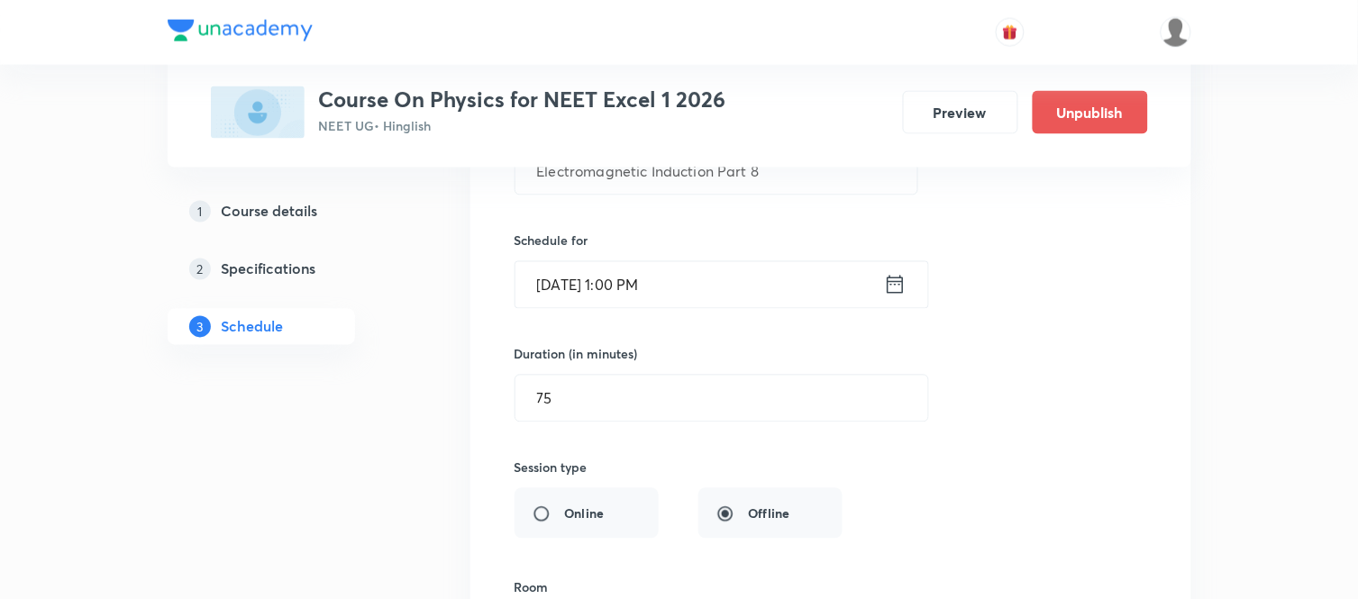
scroll to position [9486, 0]
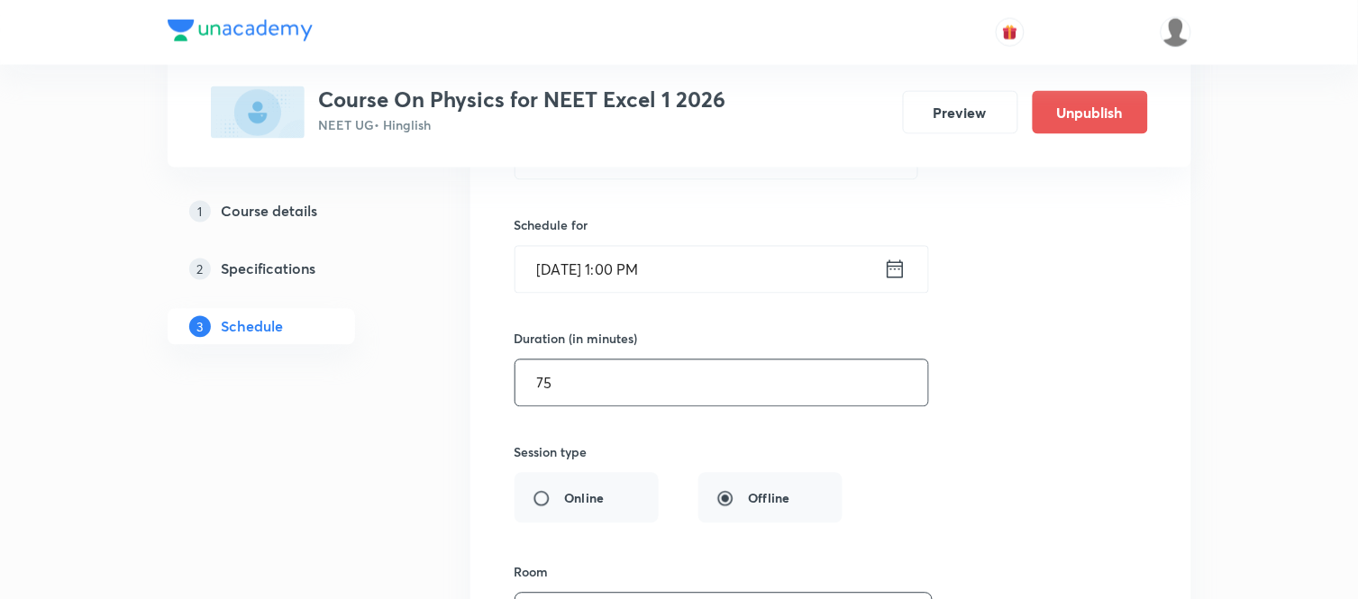
click at [579, 378] on input "75" at bounding box center [721, 383] width 413 height 46
type input "7"
type input "0"
type input "120"
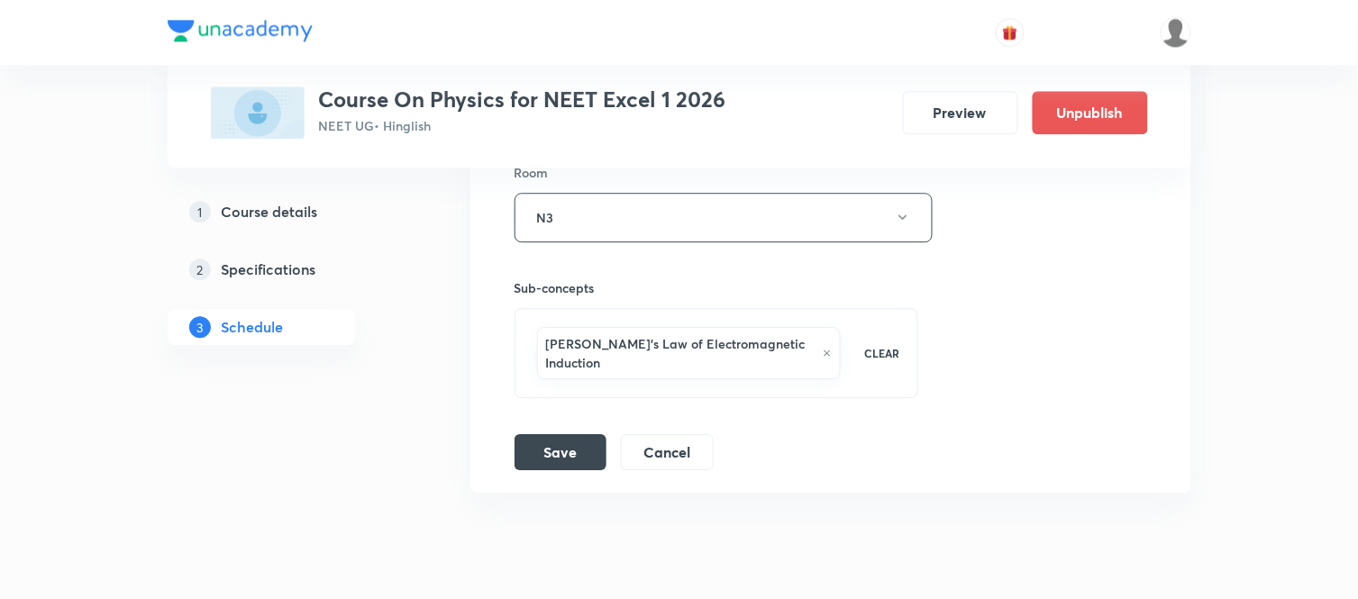
scroll to position [9926, 0]
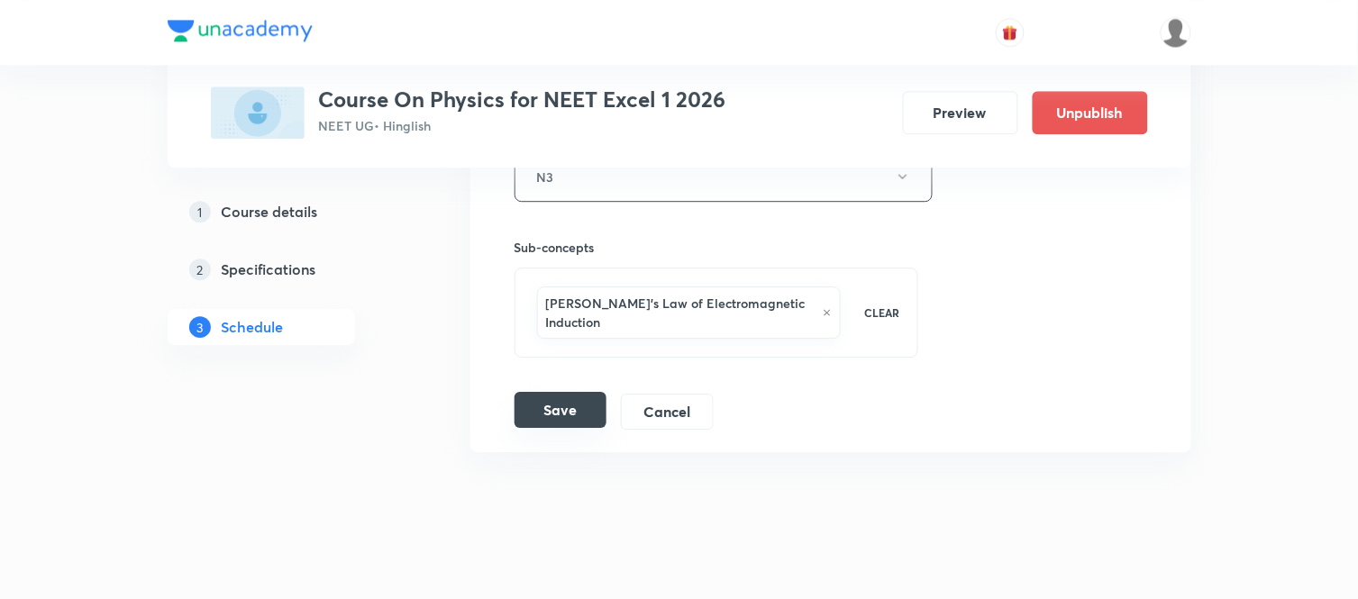
click at [557, 403] on button "Save" at bounding box center [560, 410] width 92 height 36
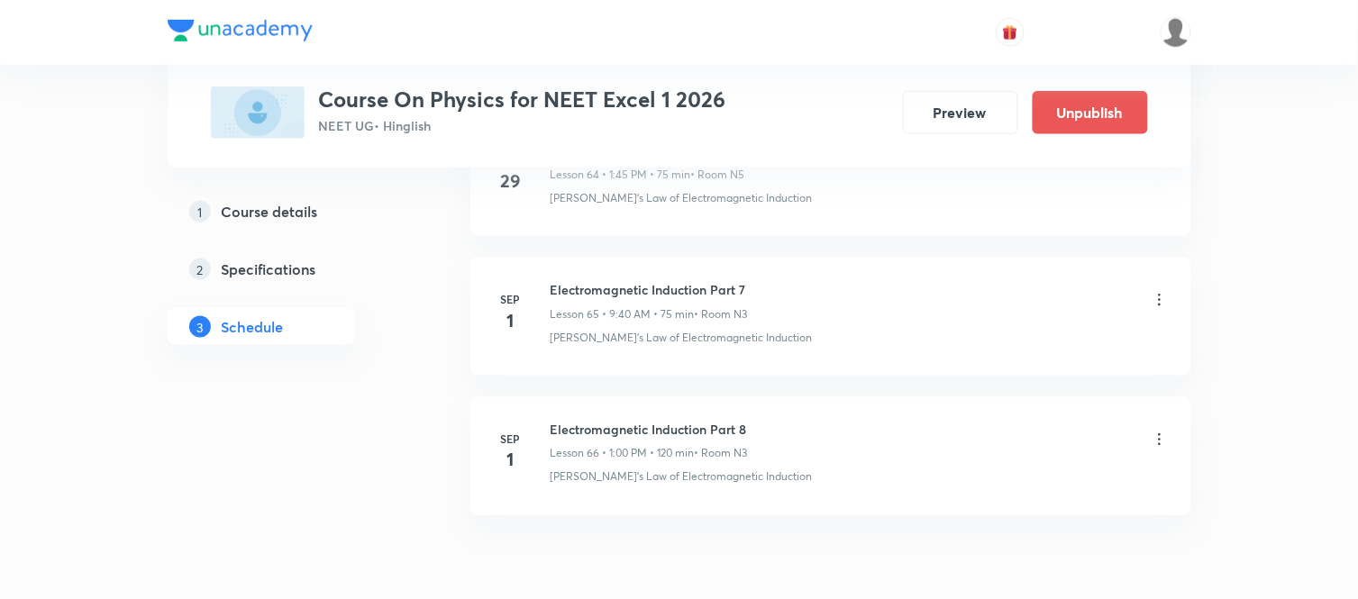
scroll to position [9125, 0]
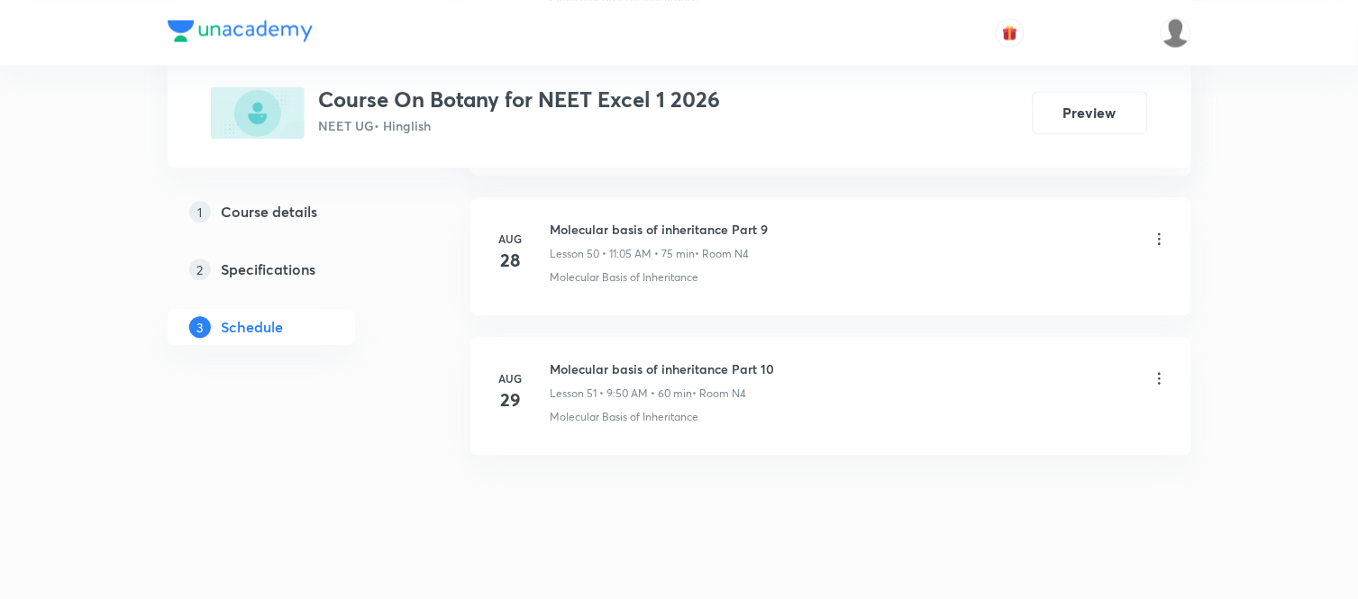
scroll to position [7977, 0]
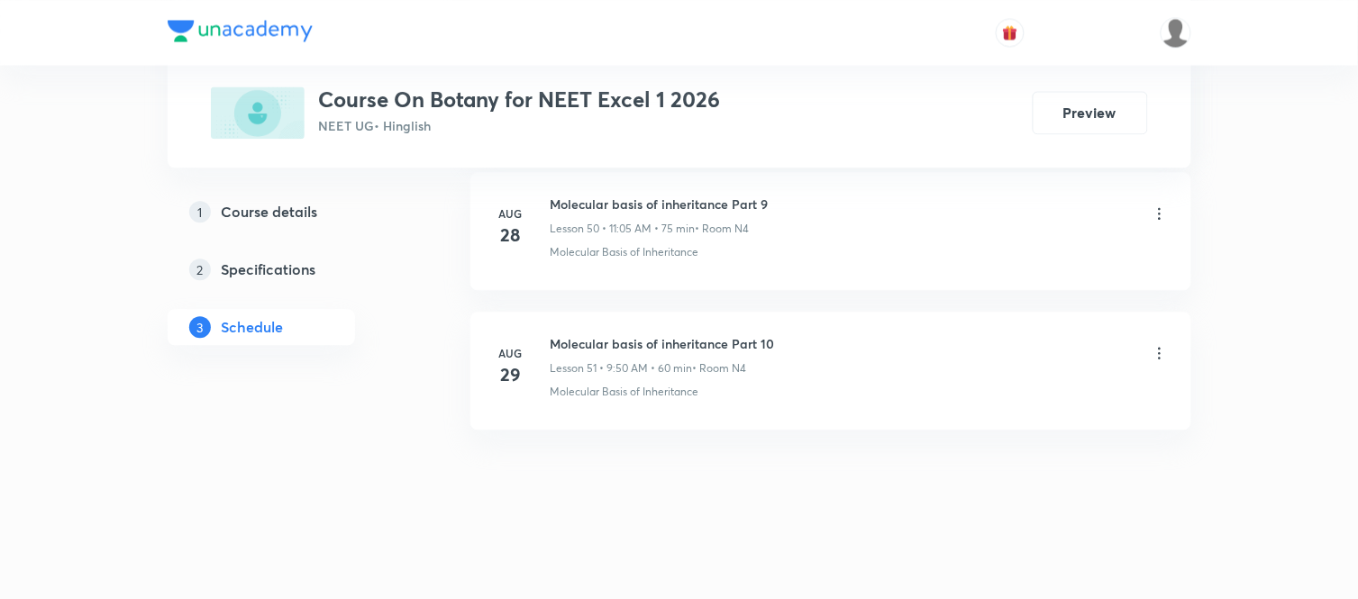
click at [664, 341] on h6 "Molecular basis of inheritance Part 10" at bounding box center [663, 343] width 224 height 19
copy h6 "Molecular basis of inheritance Part 10"
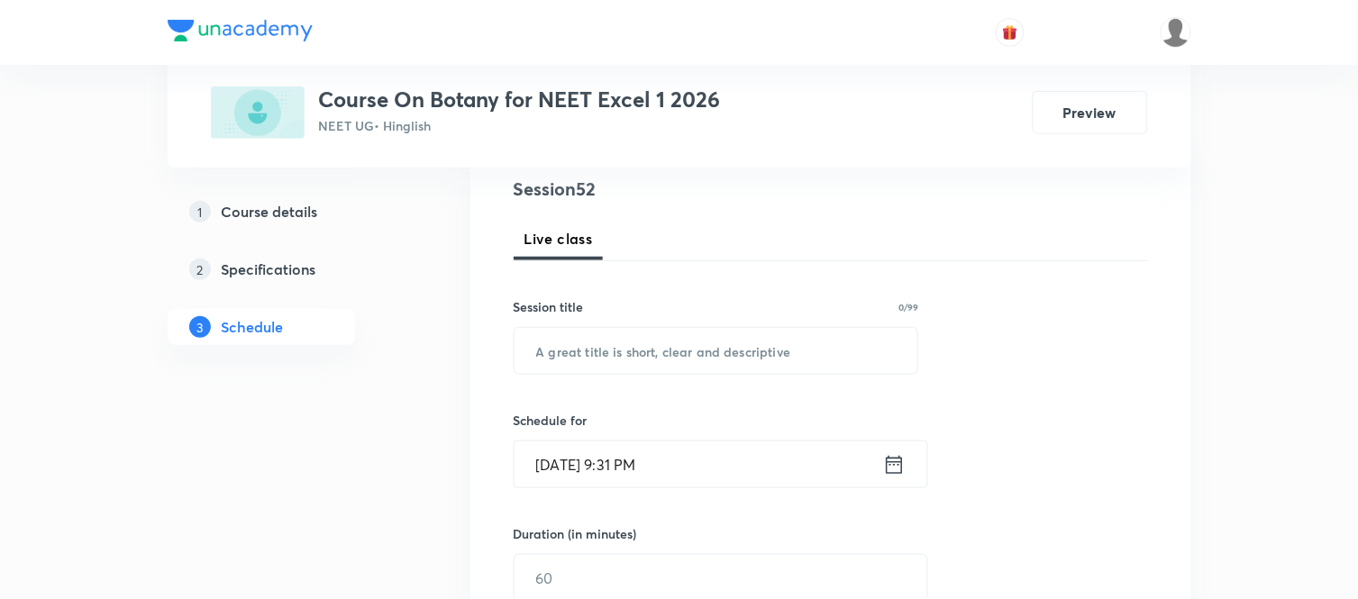
scroll to position [208, 0]
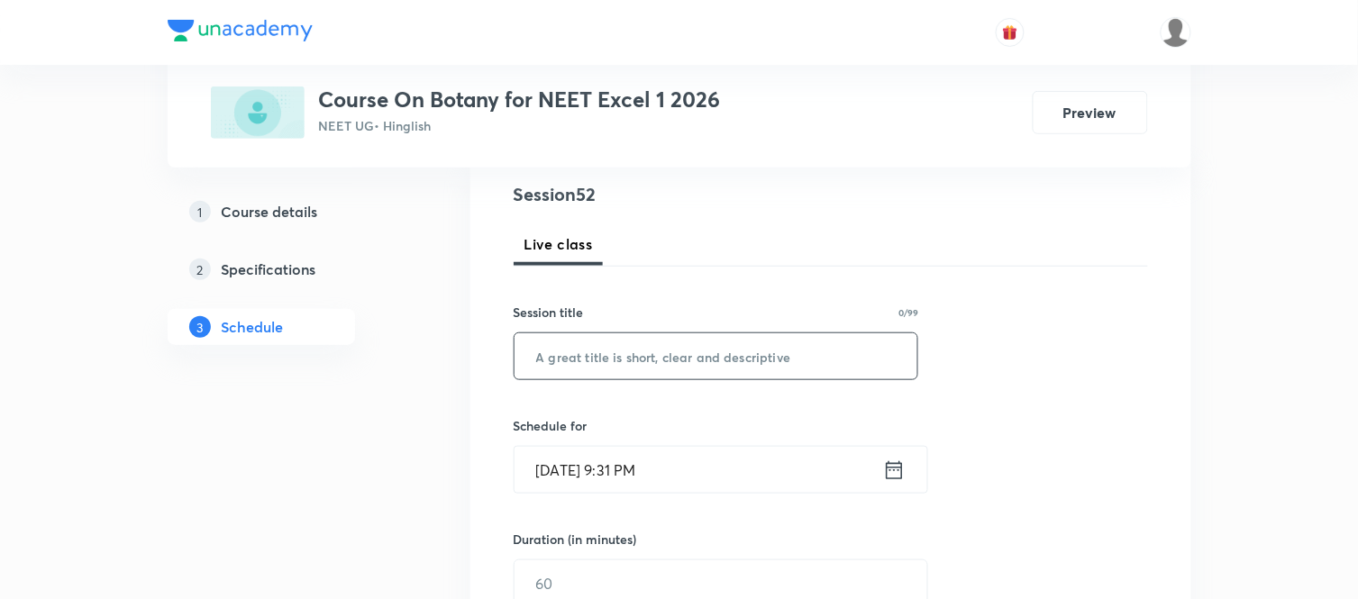
click at [664, 341] on input "text" at bounding box center [716, 356] width 404 height 46
paste input "Molecular basis of inheritance Part 10"
type input "Molecular basis of inheritance Part 11"
click at [889, 473] on icon at bounding box center [894, 470] width 23 height 25
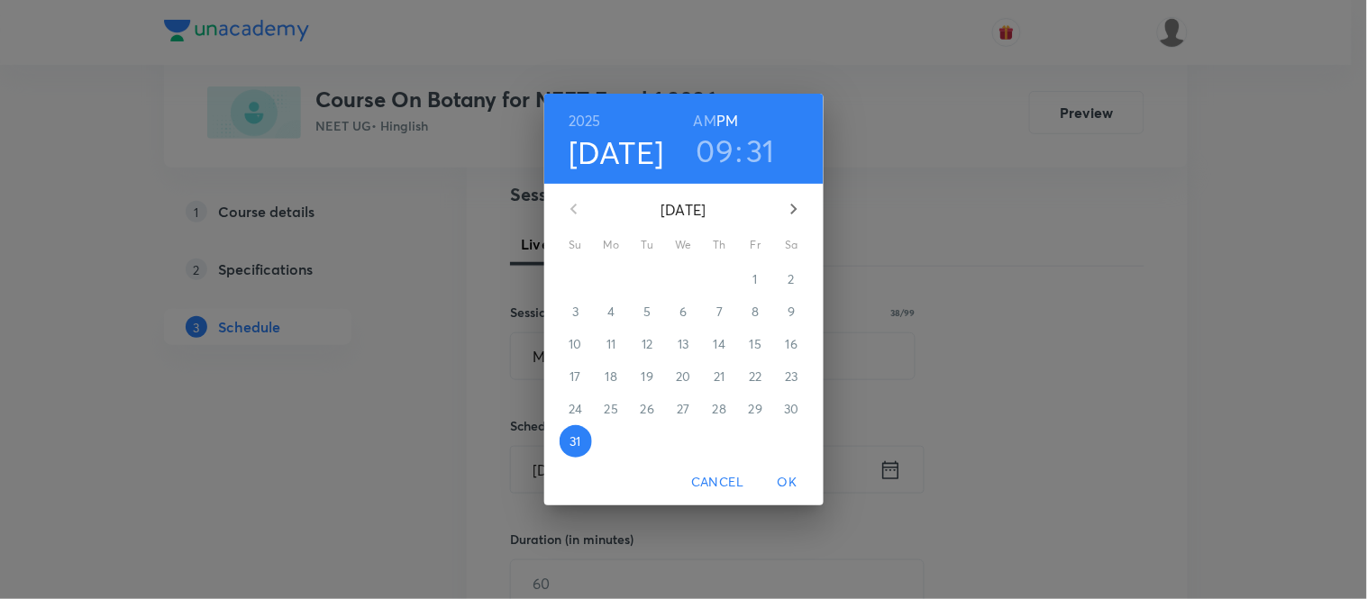
click at [799, 208] on icon "button" at bounding box center [794, 209] width 22 height 22
click at [609, 276] on p "1" at bounding box center [611, 279] width 5 height 18
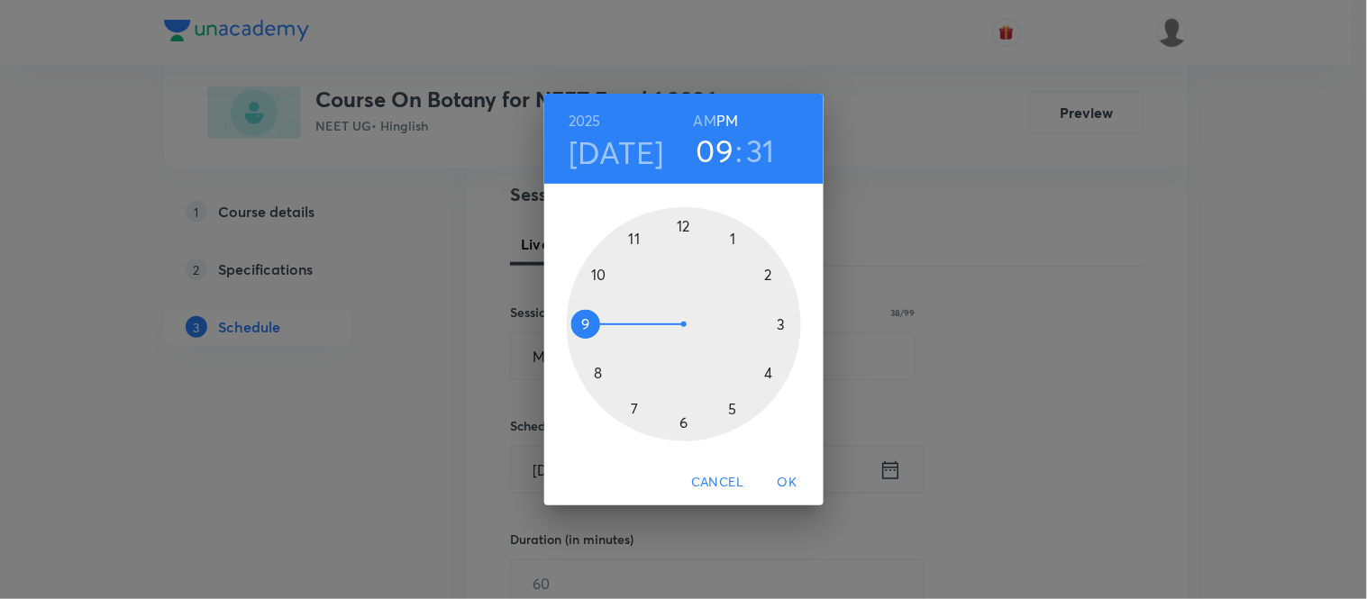
click at [709, 101] on div "2025 Sep 1 09 : 31 AM PM" at bounding box center [683, 139] width 279 height 90
click at [706, 115] on h6 "AM" at bounding box center [705, 120] width 23 height 25
click at [634, 237] on div at bounding box center [684, 324] width 234 height 234
click at [734, 235] on div at bounding box center [684, 324] width 234 height 234
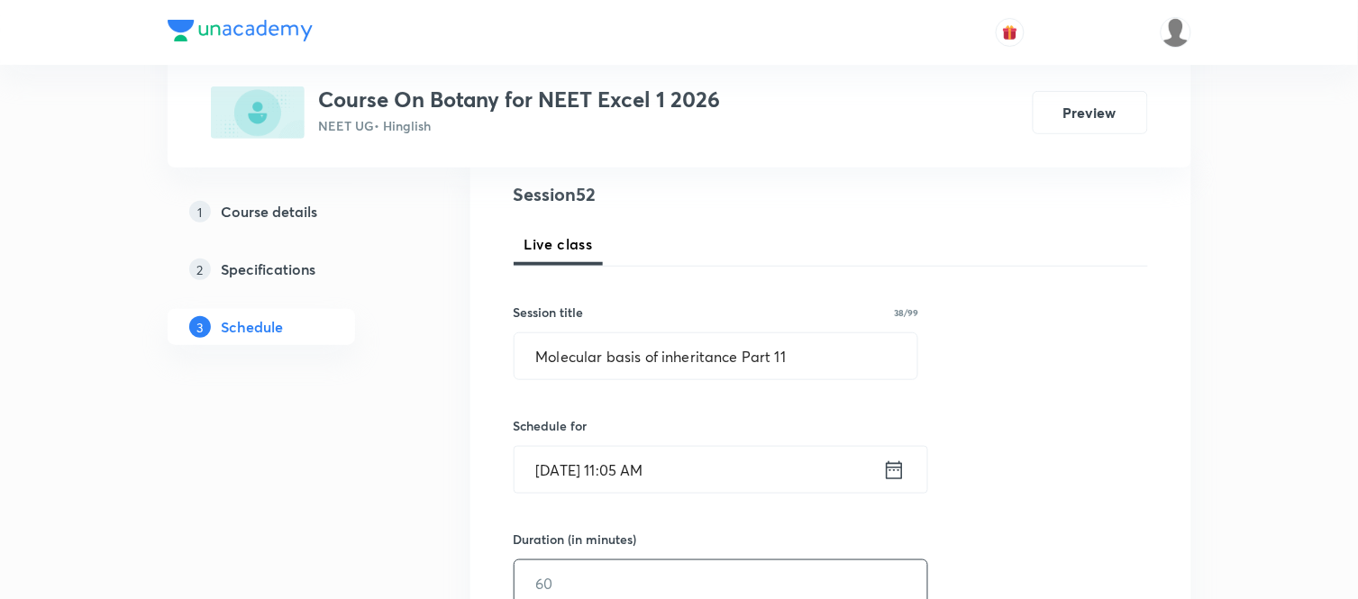
click at [596, 572] on input "text" at bounding box center [720, 583] width 413 height 46
type input "75"
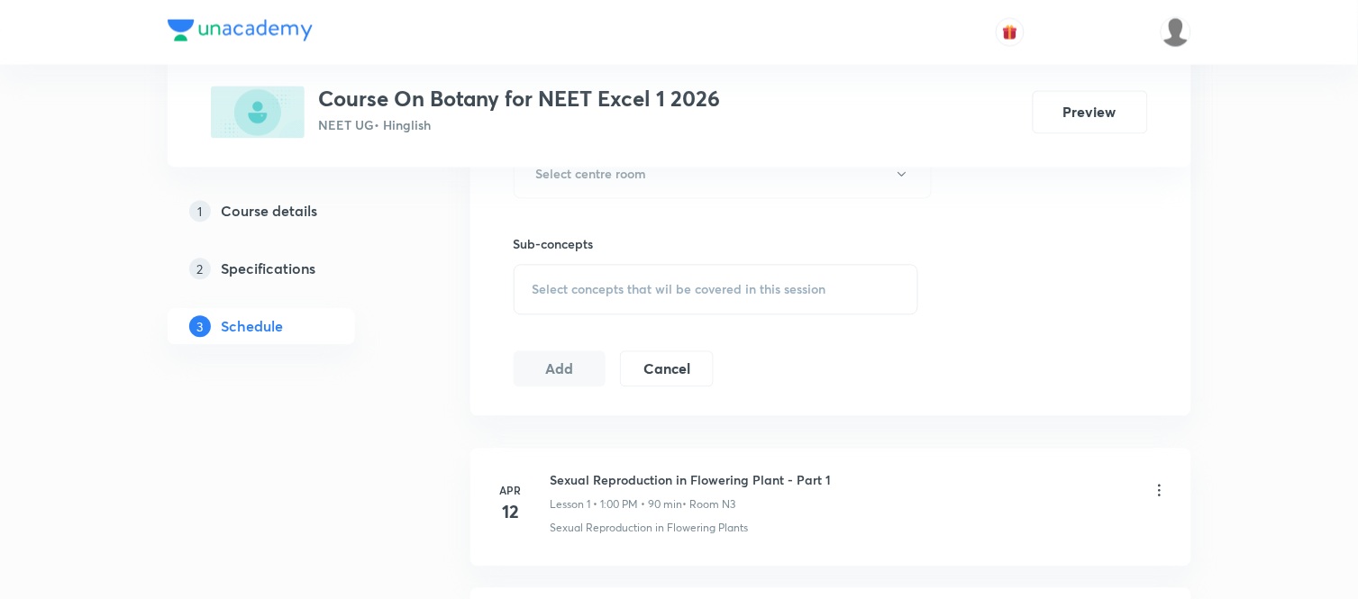
scroll to position [849, 0]
click at [716, 182] on button "Select centre room" at bounding box center [723, 174] width 418 height 50
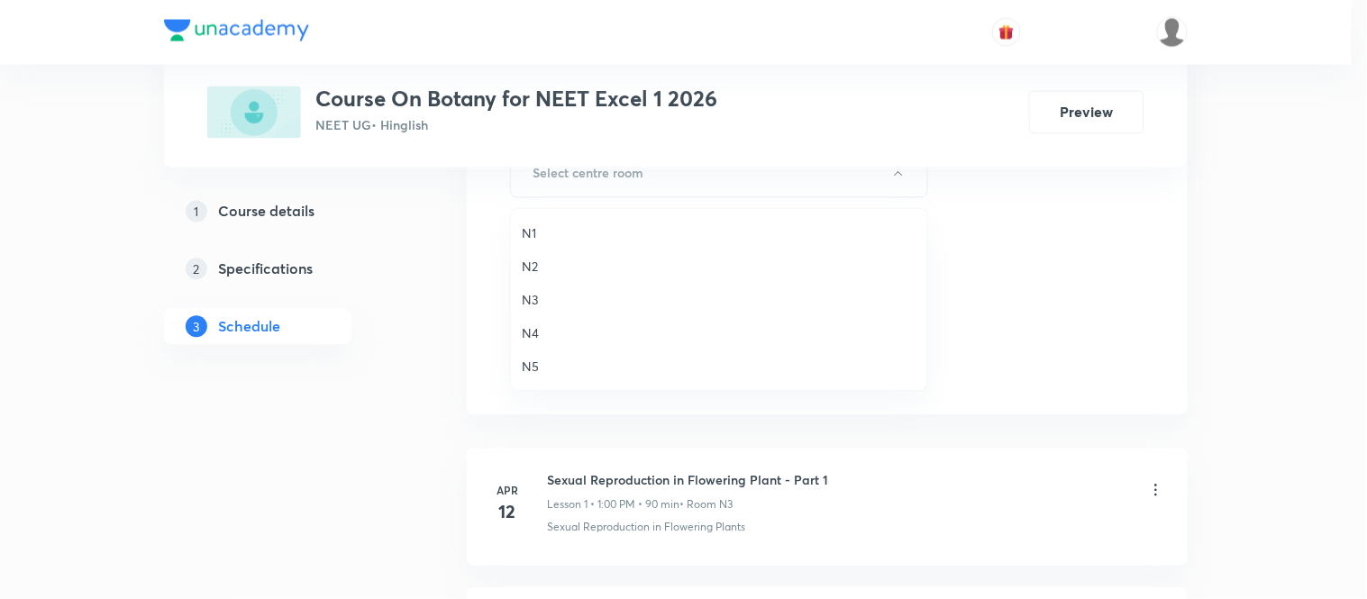
click at [532, 302] on span "N3" at bounding box center [719, 299] width 395 height 19
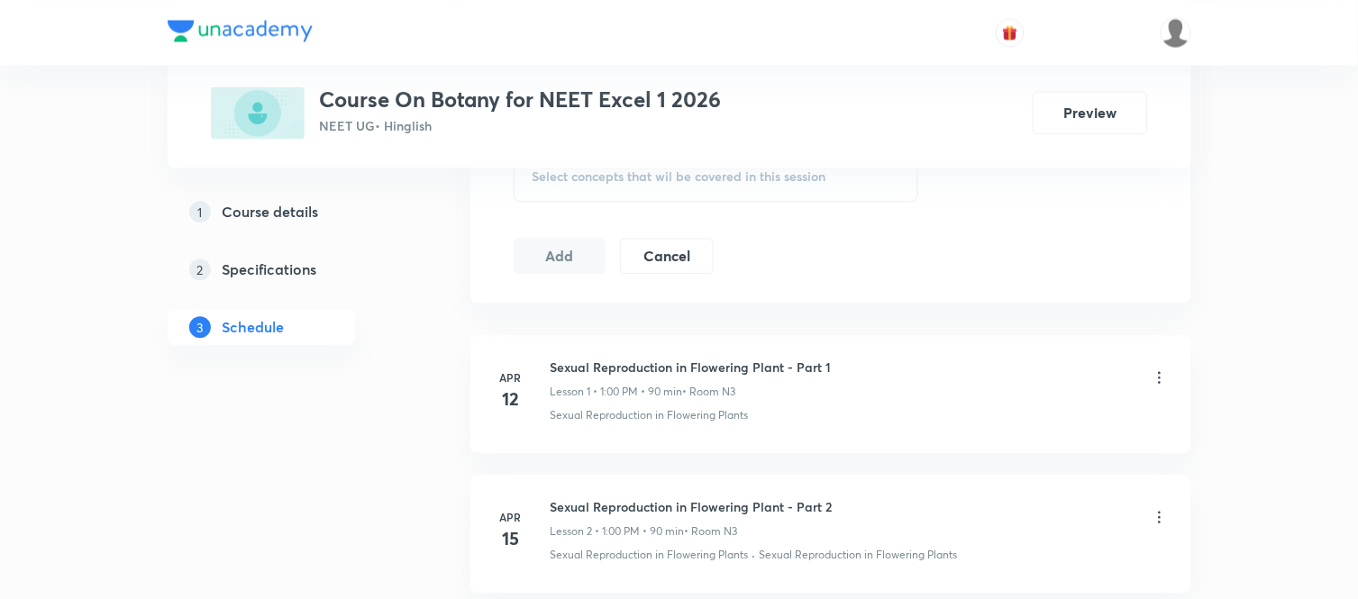
scroll to position [969, 0]
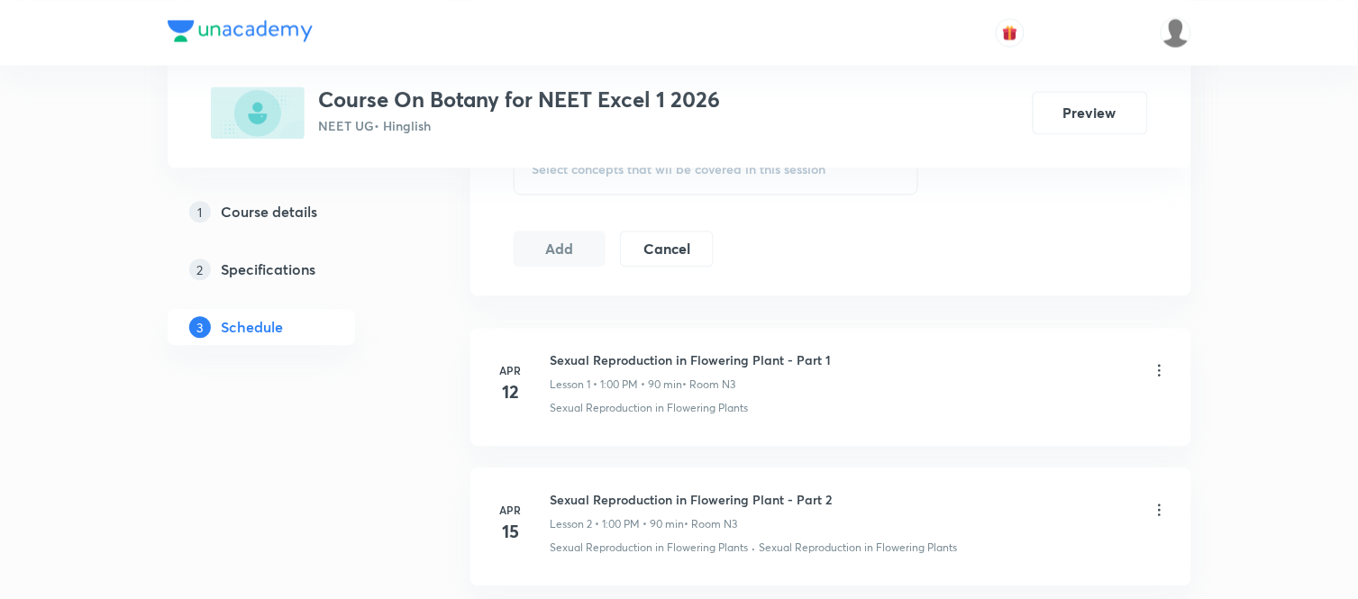
click at [628, 183] on div "Select concepts that wil be covered in this session" at bounding box center [716, 169] width 405 height 50
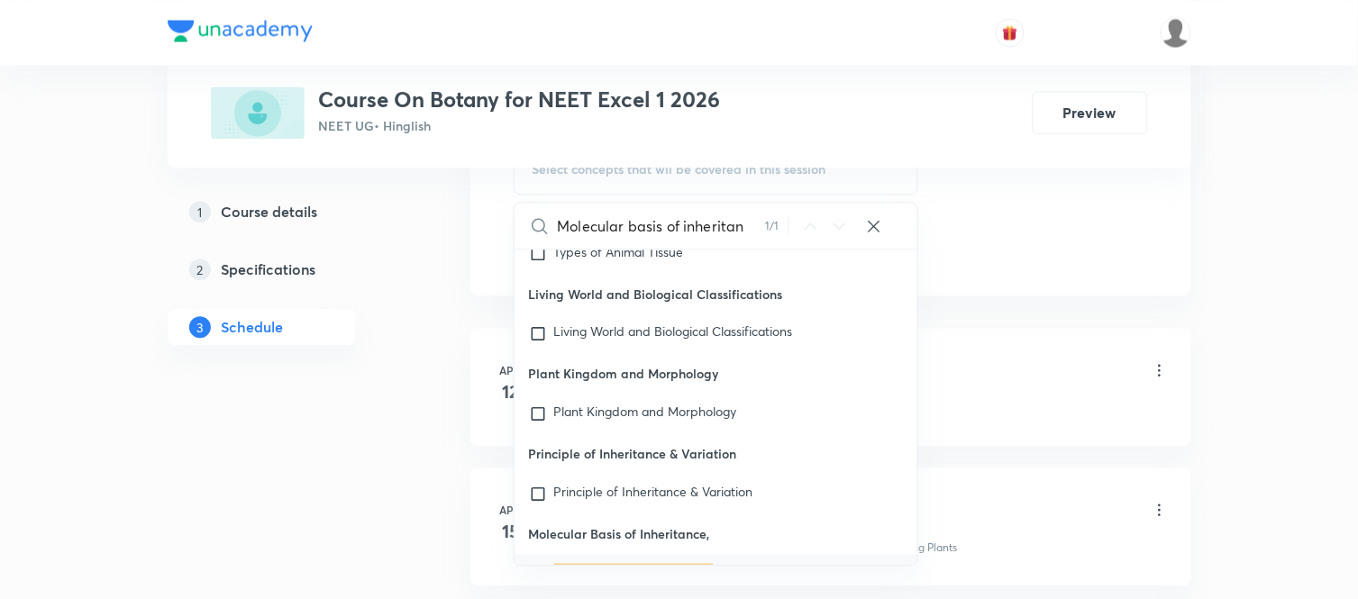
scroll to position [82890, 0]
type input "Molecular basis of inheritan"
click at [608, 560] on mark "Molecular Basis of Inheritan" at bounding box center [633, 568] width 159 height 17
checkbox input "true"
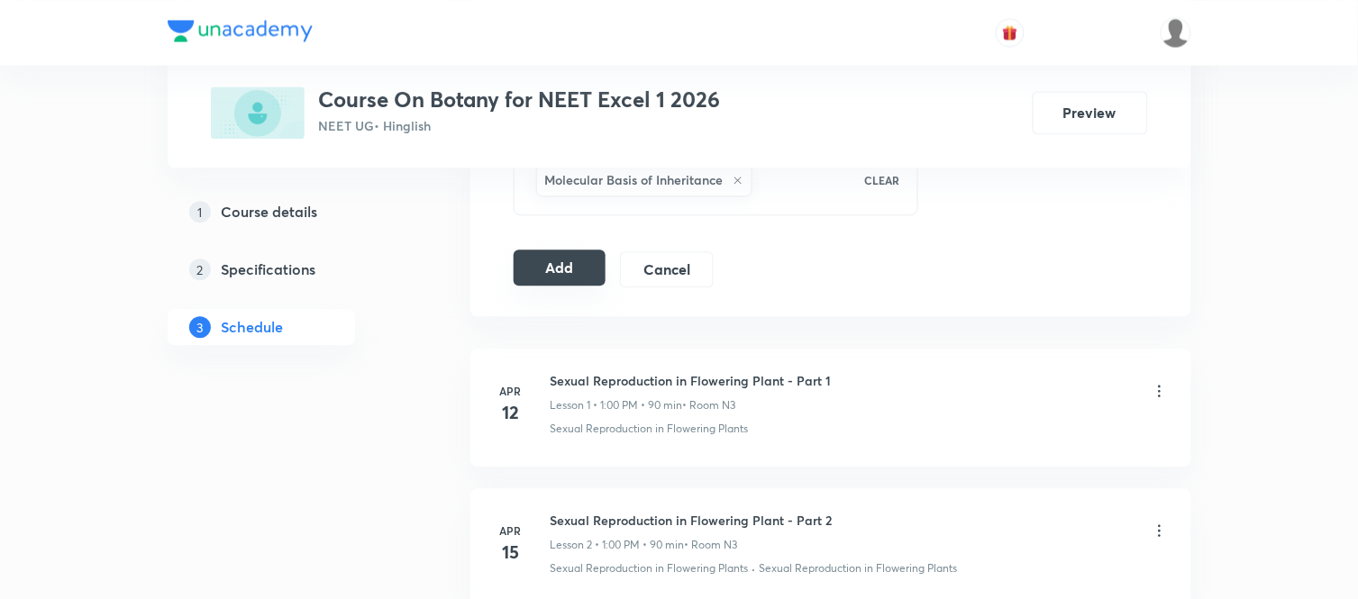
click at [580, 264] on button "Add" at bounding box center [560, 268] width 93 height 36
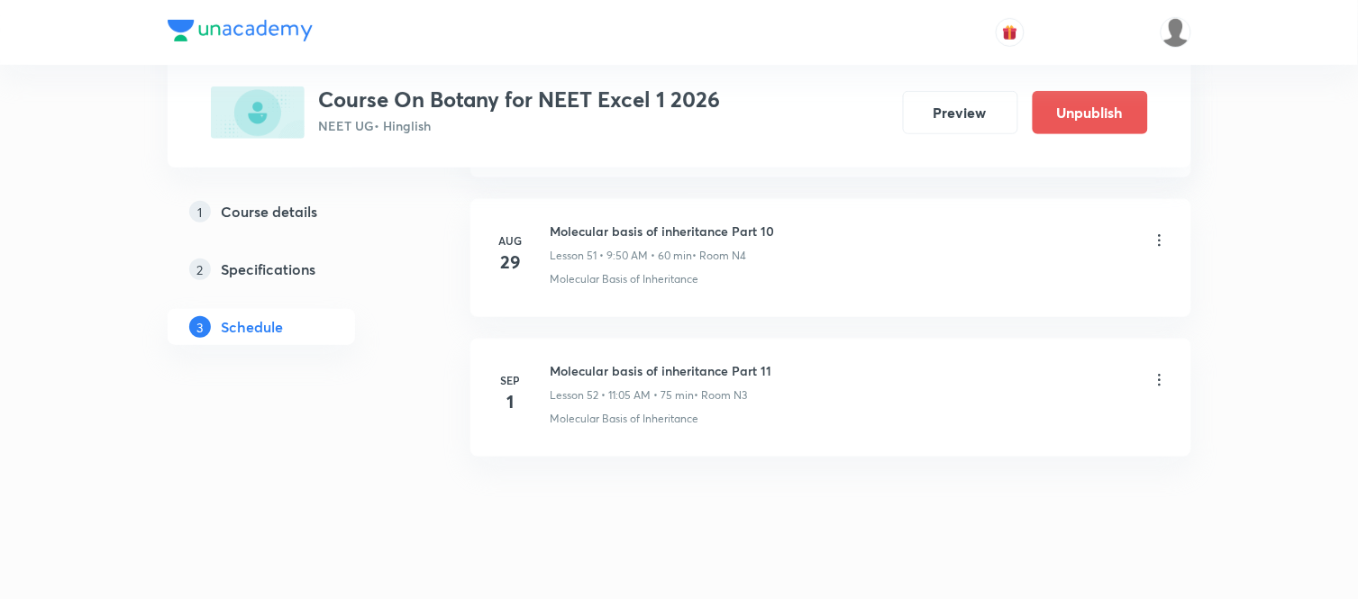
scroll to position [7287, 0]
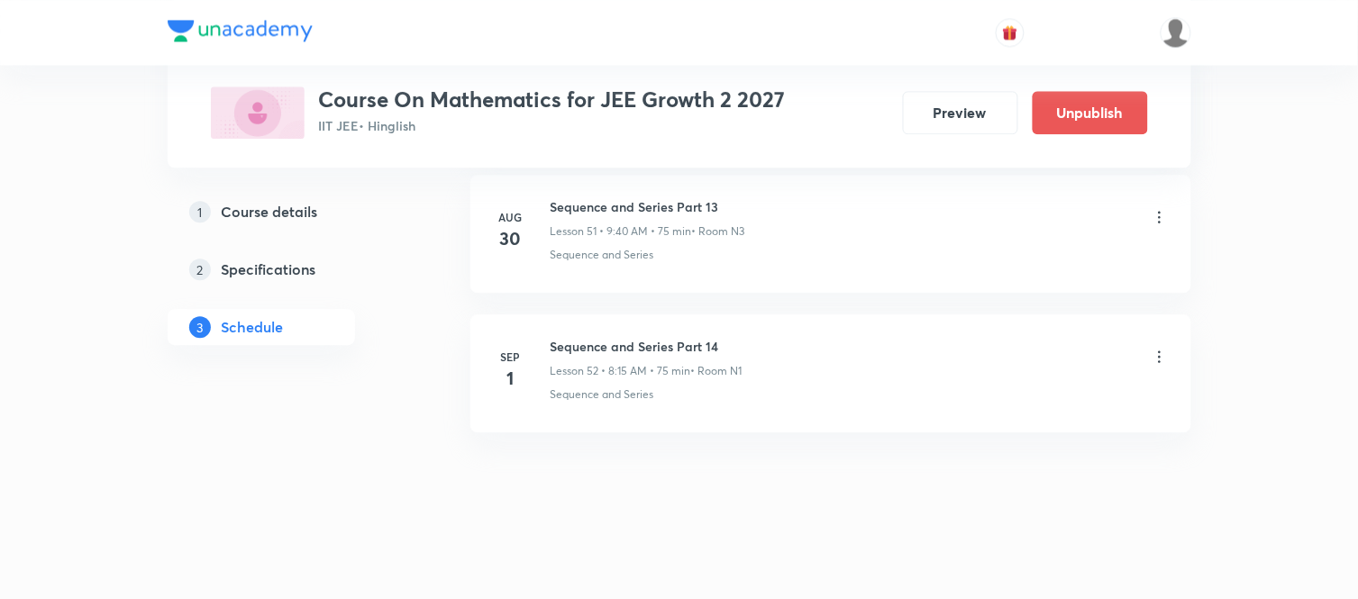
scroll to position [8115, 0]
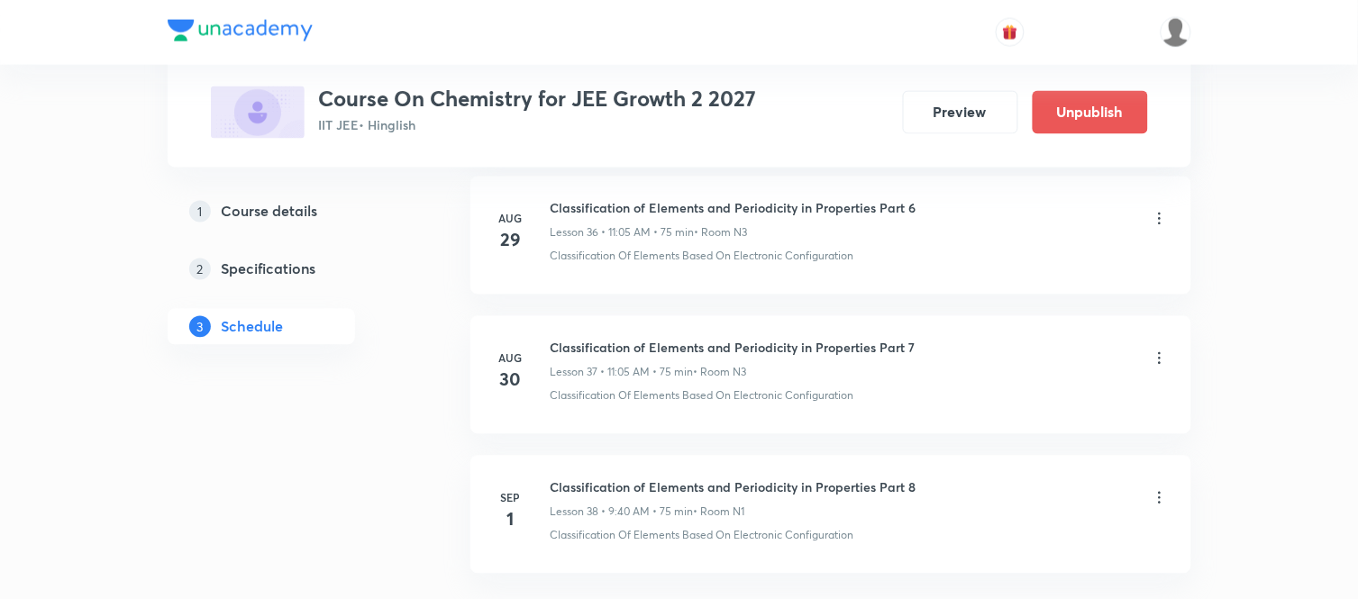
scroll to position [6157, 0]
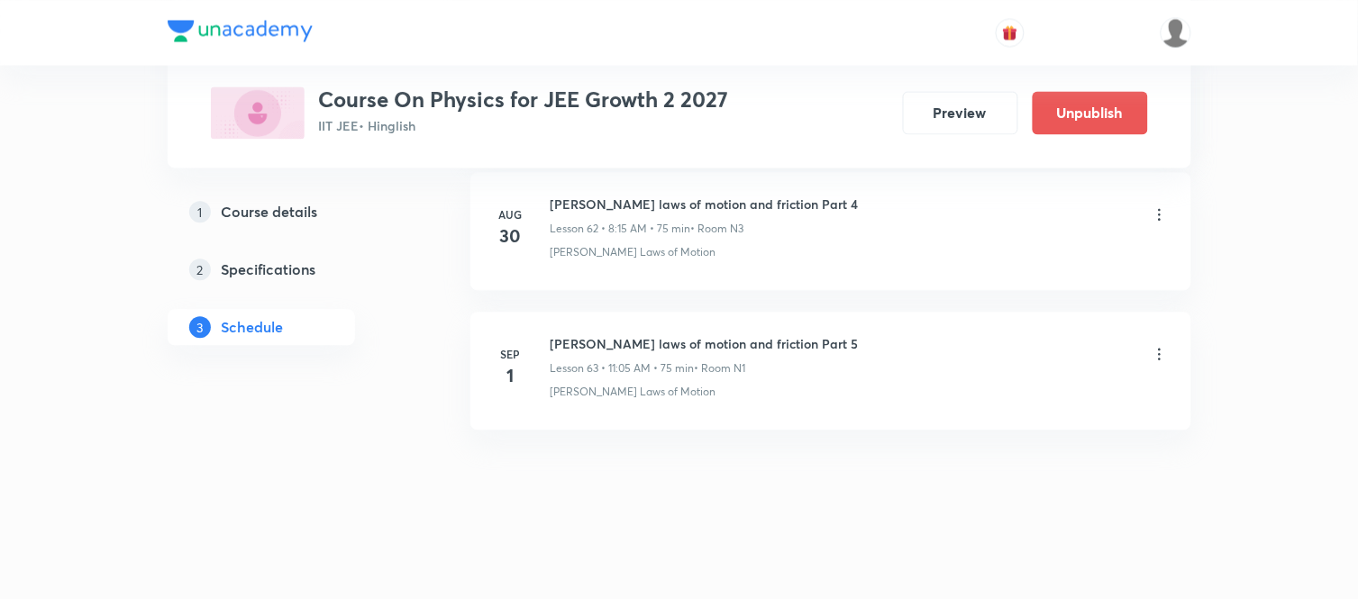
scroll to position [9654, 0]
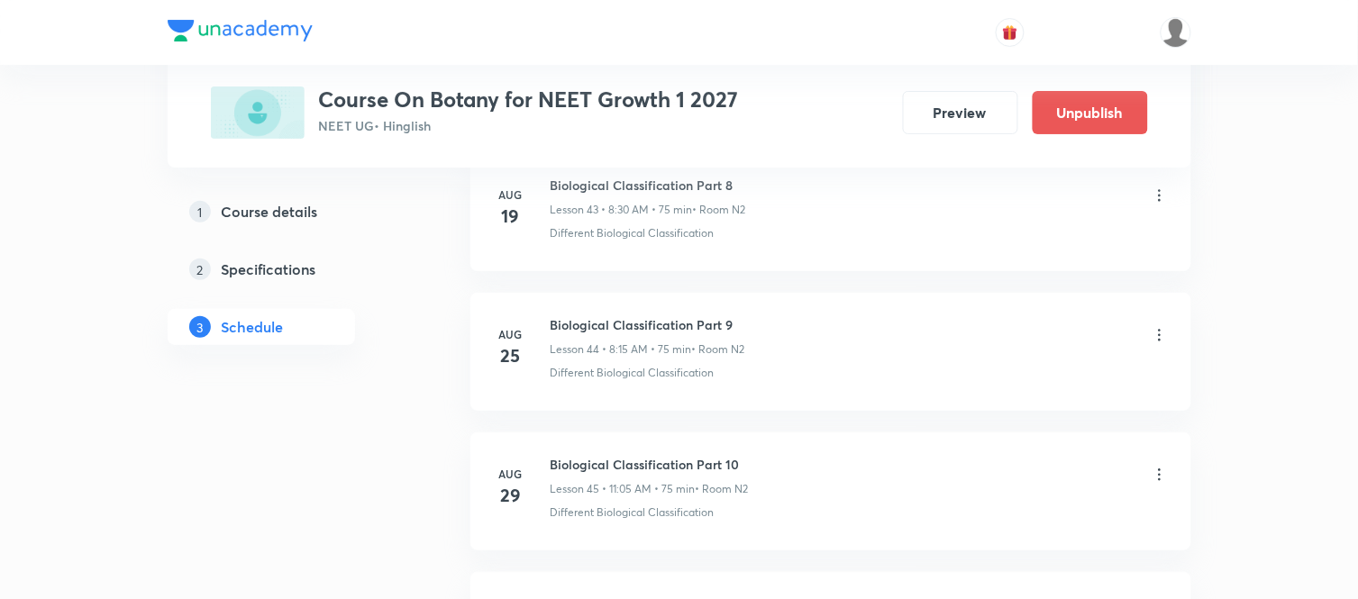
scroll to position [7276, 0]
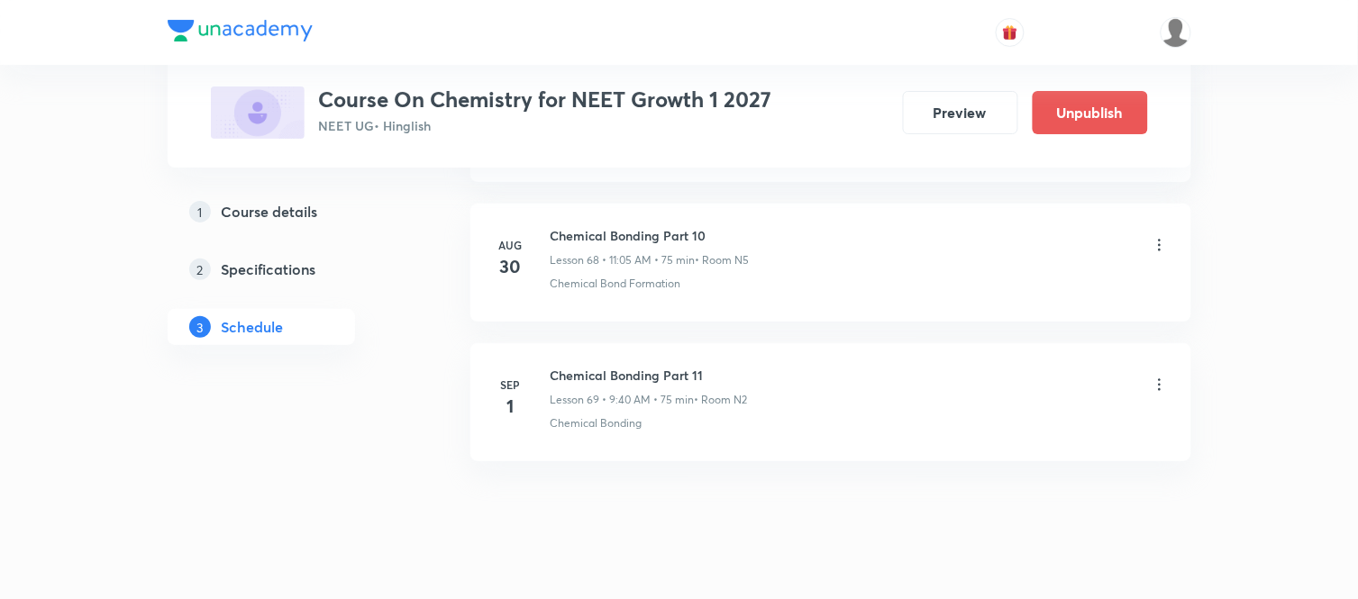
scroll to position [10493, 0]
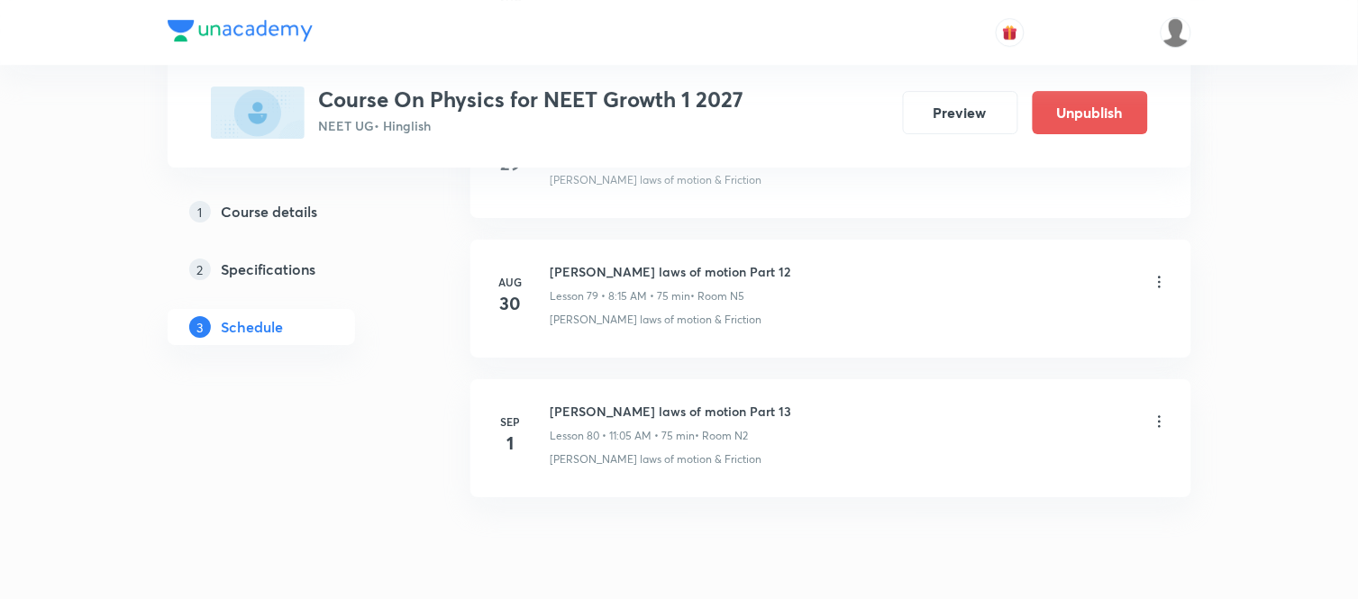
scroll to position [12031, 0]
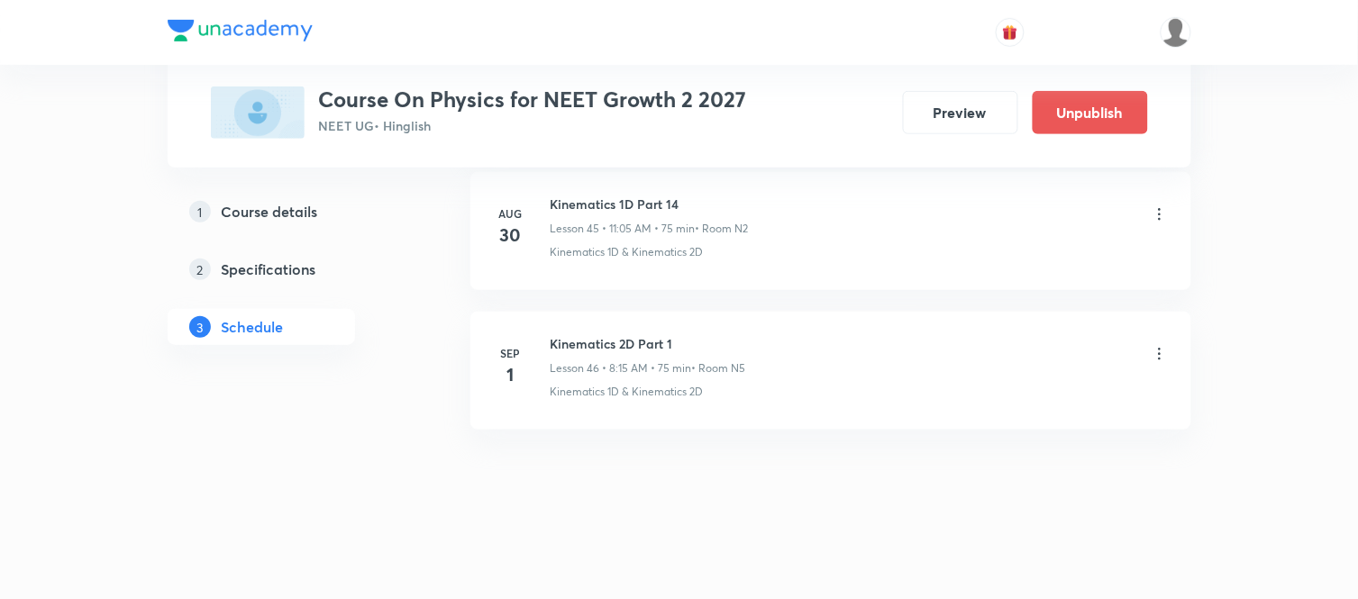
scroll to position [7278, 0]
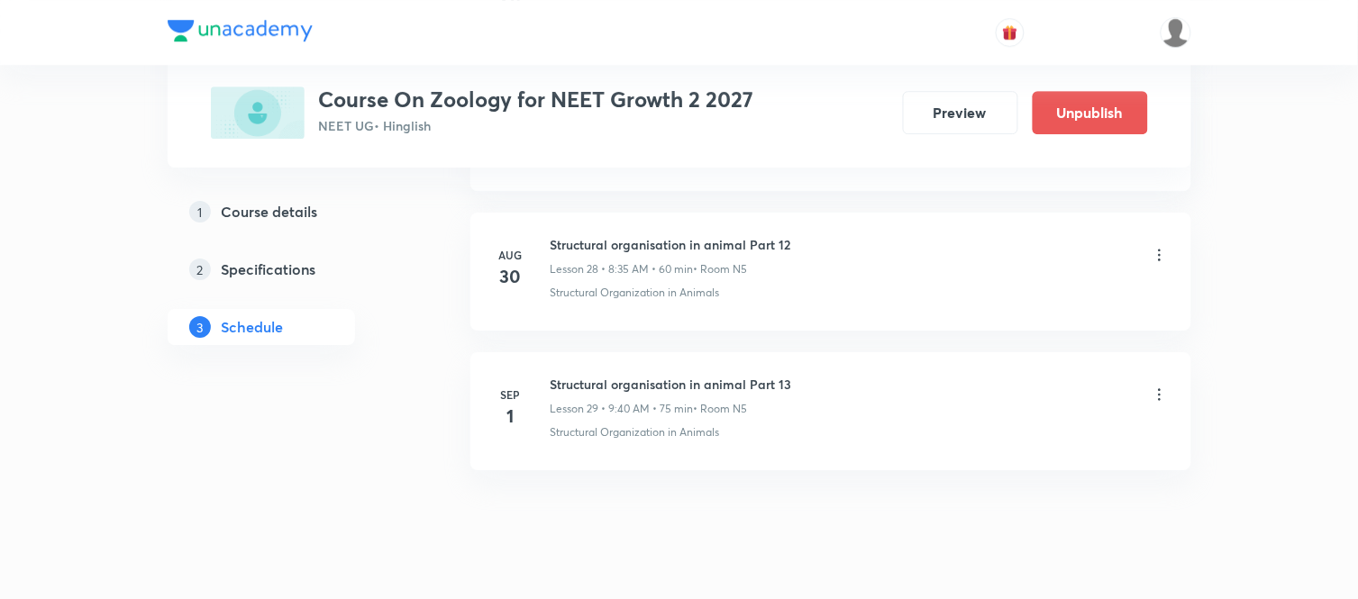
scroll to position [4899, 0]
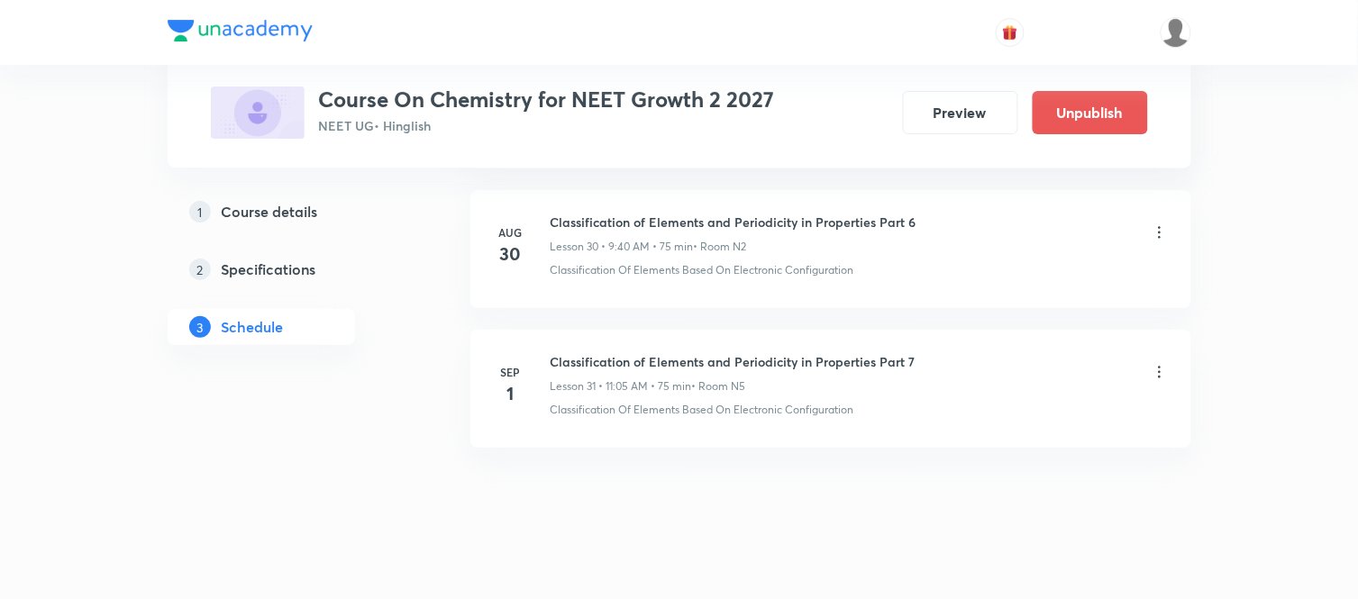
scroll to position [5179, 0]
